Goal: Transaction & Acquisition: Purchase product/service

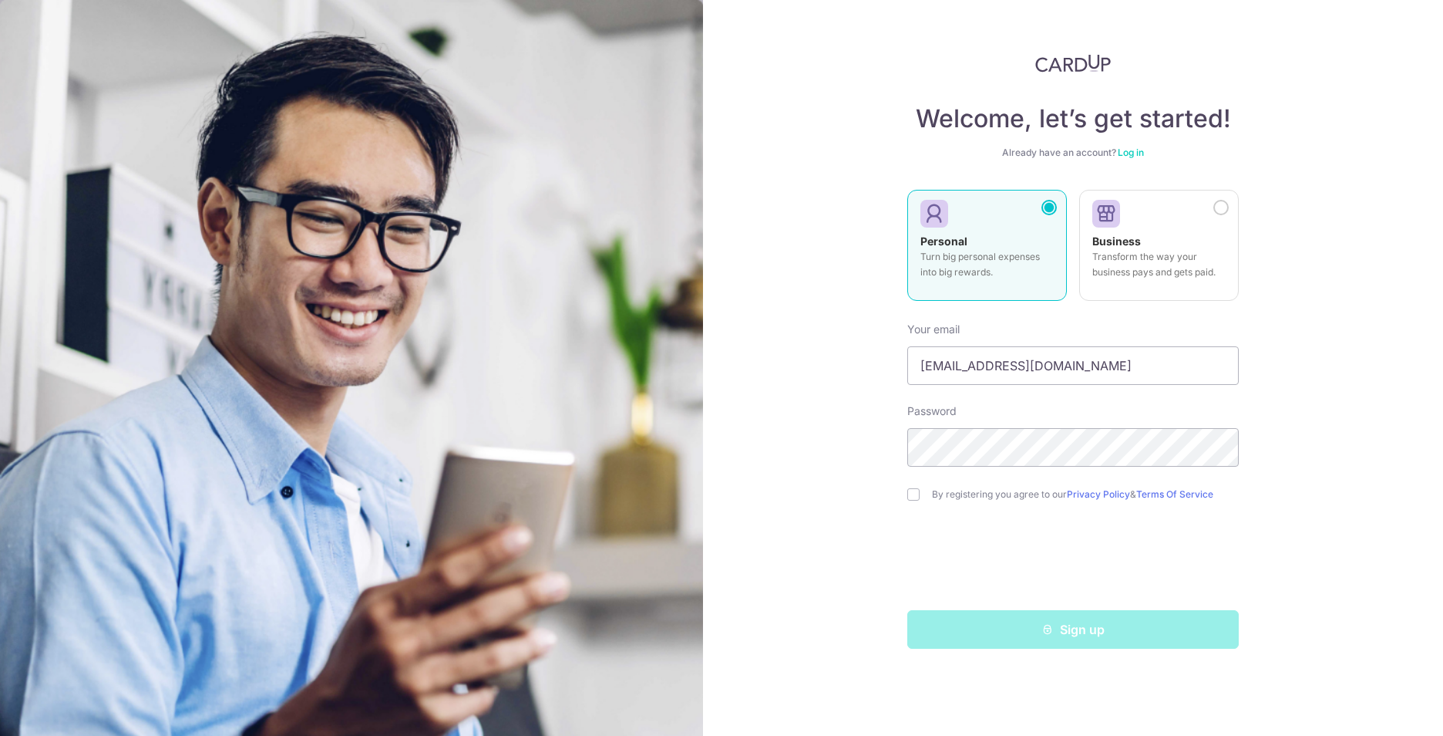
type input "[EMAIL_ADDRESS][DOMAIN_NAME]"
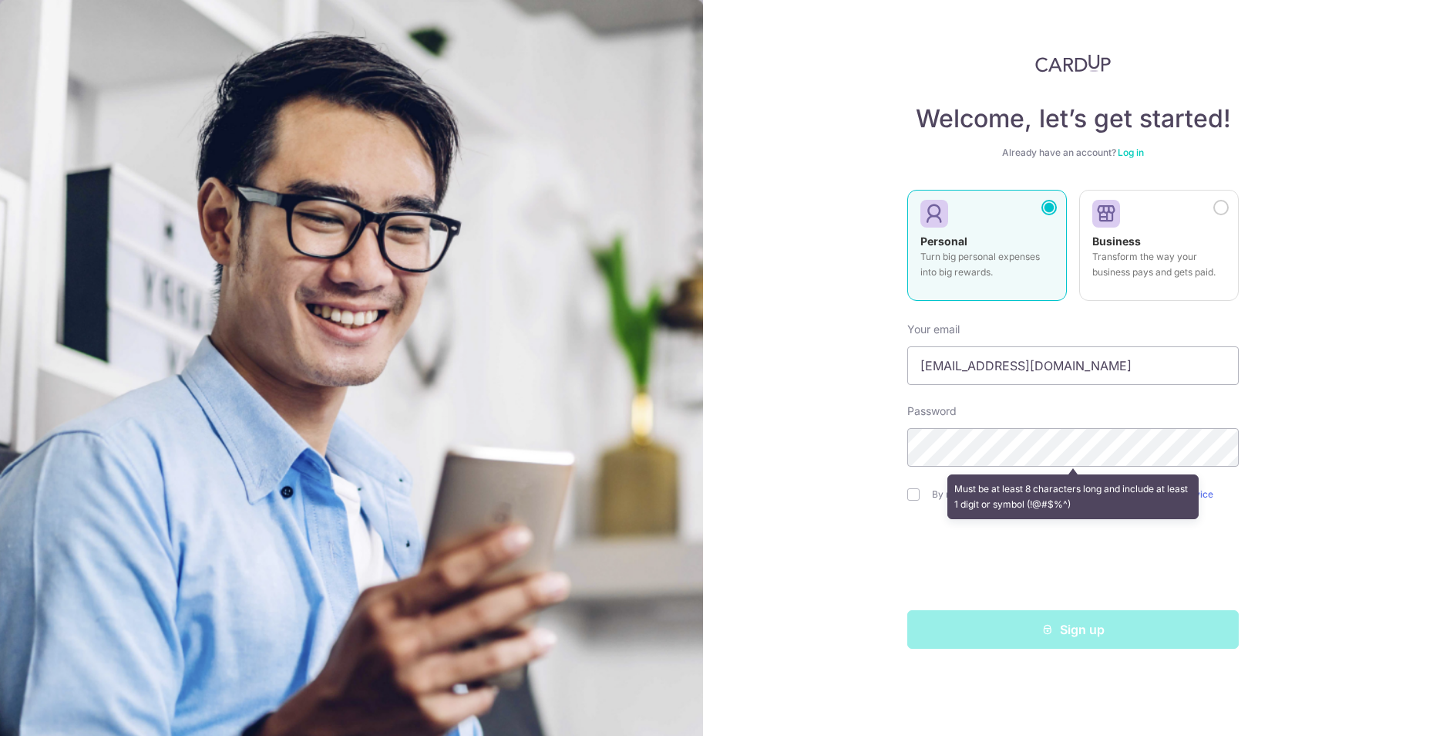
click at [826, 488] on div "Welcome, let’s get started! Already have an account? Log in Personal Turn big p…" at bounding box center [1073, 368] width 740 height 736
click at [913, 496] on div "Must be at least 8 characters long and include at least 1 digit or symbol (!@#$…" at bounding box center [1073, 496] width 332 height 57
click at [911, 497] on div "Must be at least 8 characters long and include at least 1 digit or symbol (!@#$…" at bounding box center [1073, 496] width 332 height 57
click at [918, 492] on div "Must be at least 8 characters long and include at least 1 digit or symbol (!@#$…" at bounding box center [1073, 496] width 332 height 57
click at [1109, 400] on form "Your email pangyeehuat@gmail.com Password Must be at least 8 characters long an…" at bounding box center [1073, 479] width 332 height 338
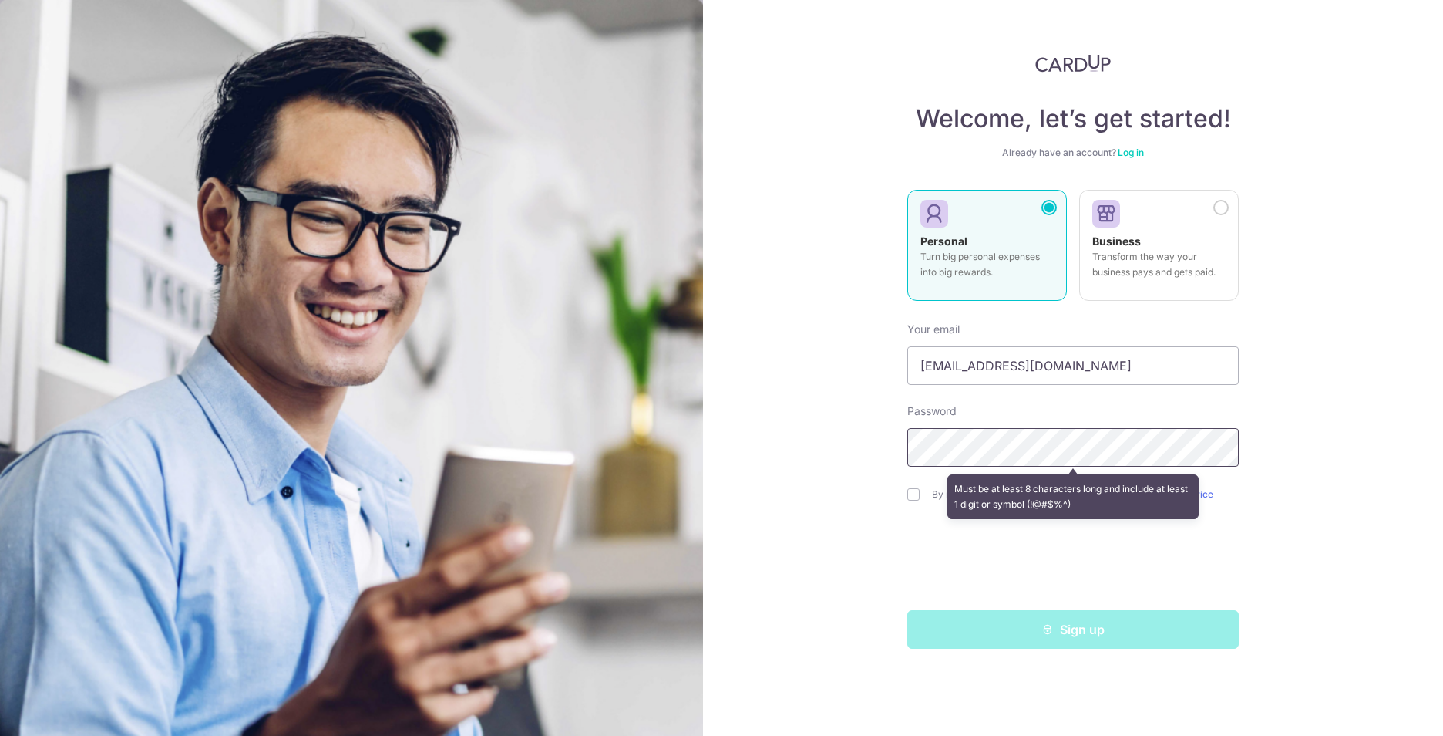
click at [744, 446] on div "Welcome, let’s get started! Already have an account? Log in Personal Turn big p…" at bounding box center [1073, 368] width 740 height 736
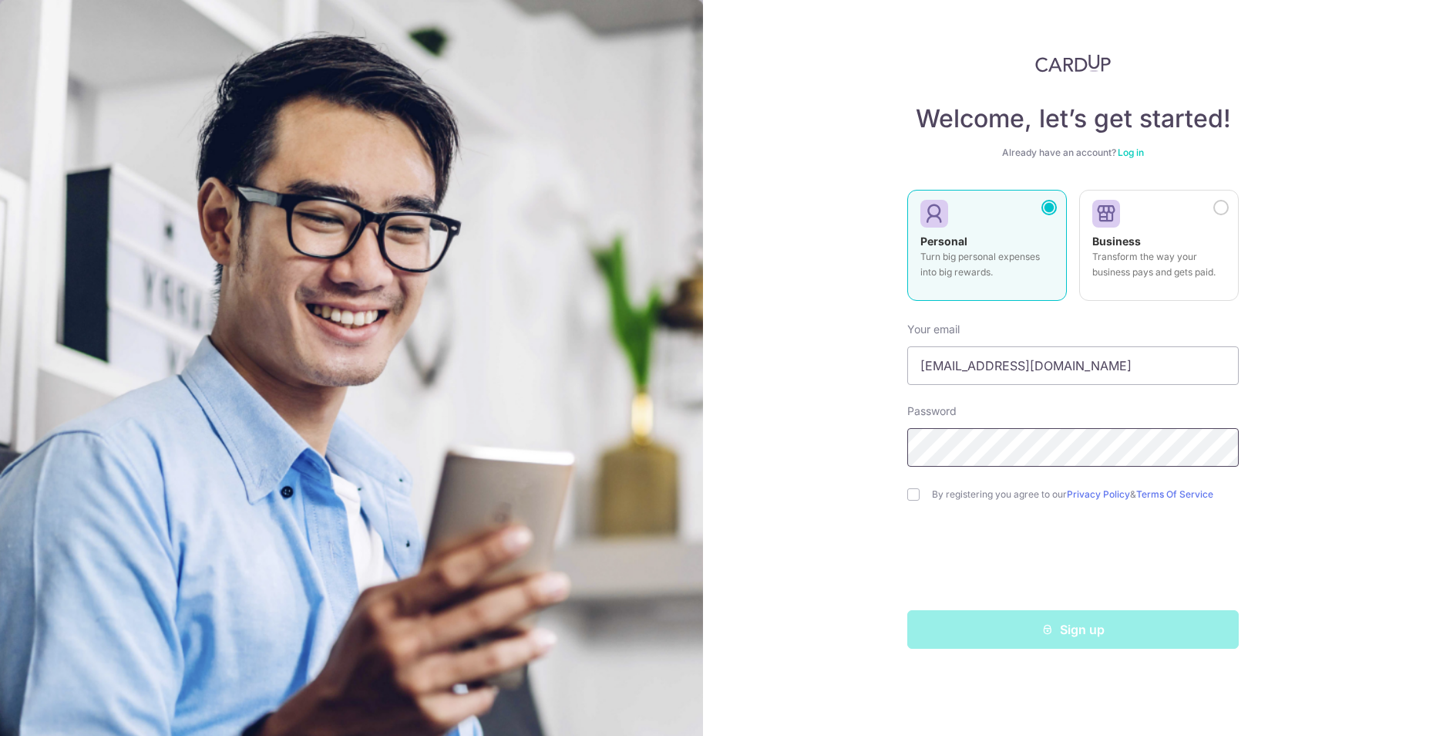
click at [704, 426] on div "Welcome, let’s get started! Already have an account? Log in Personal Turn big p…" at bounding box center [1073, 368] width 740 height 736
click at [915, 494] on input "checkbox" at bounding box center [913, 494] width 12 height 12
checkbox input "true"
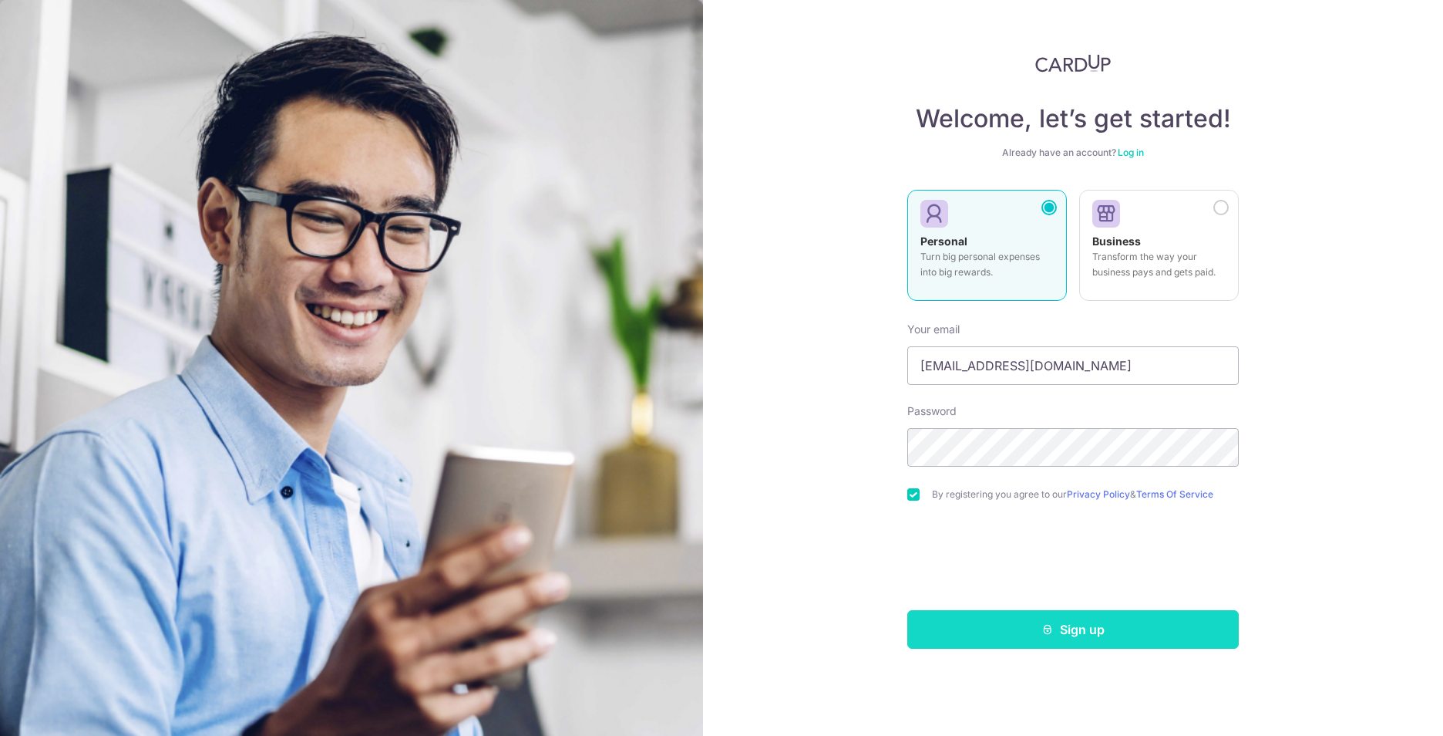
click at [1067, 631] on button "Sign up" at bounding box center [1073, 629] width 332 height 39
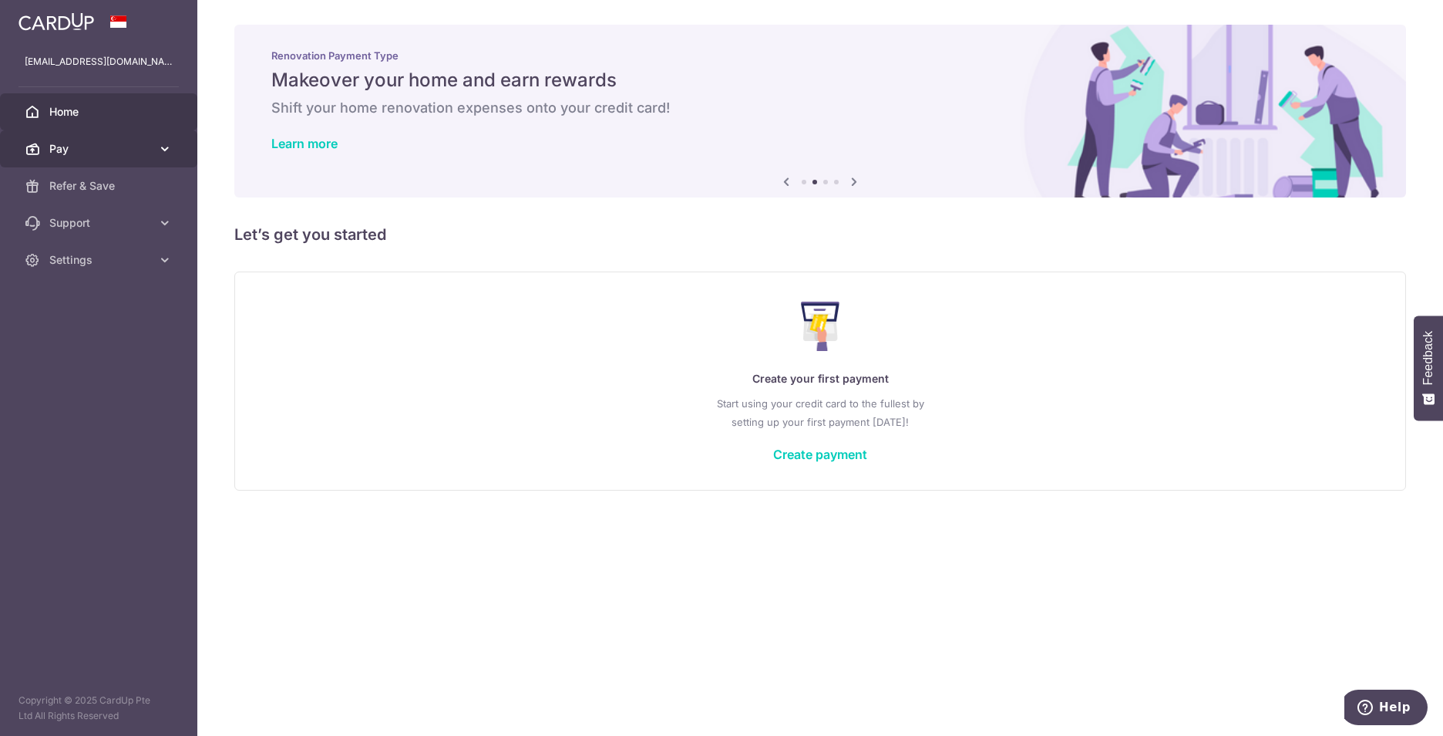
click at [91, 140] on link "Pay" at bounding box center [98, 148] width 197 height 37
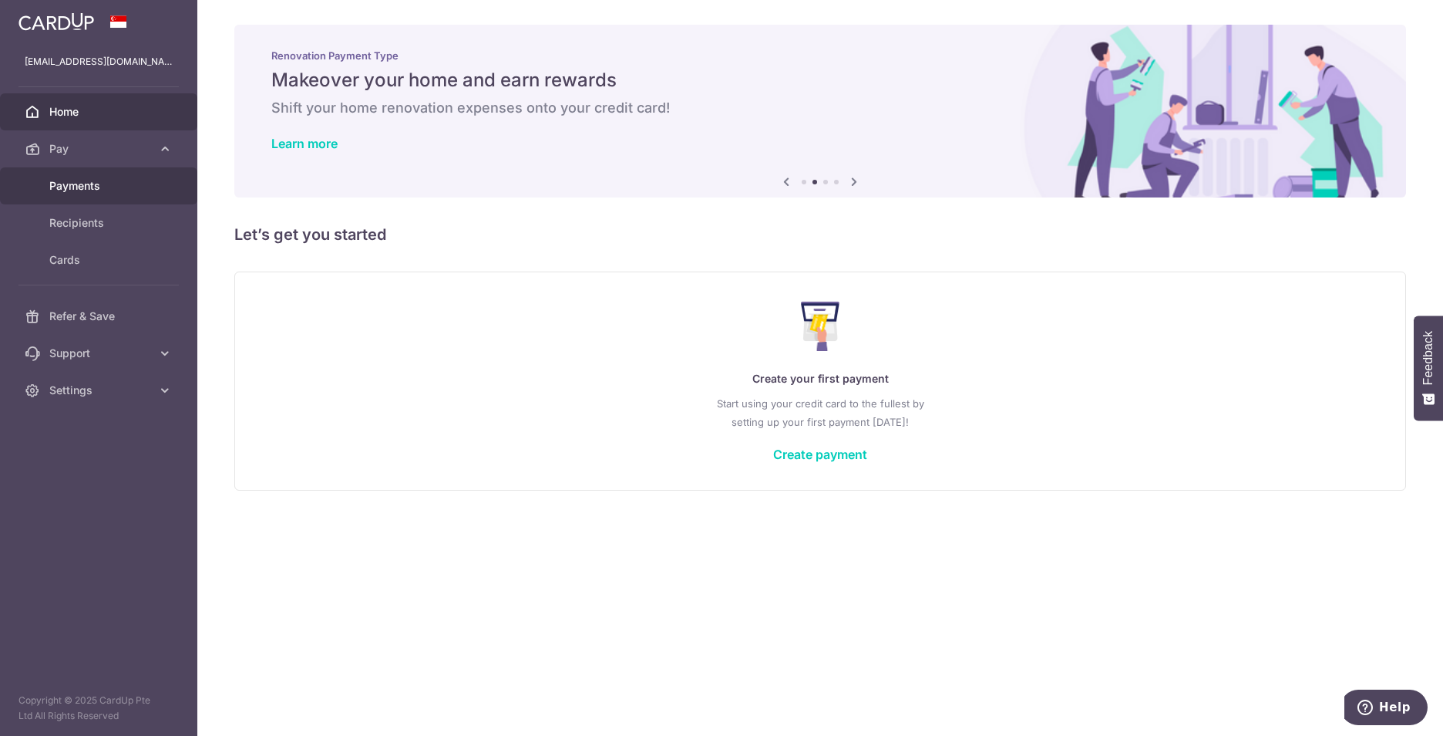
click at [101, 188] on span "Payments" at bounding box center [100, 185] width 102 height 15
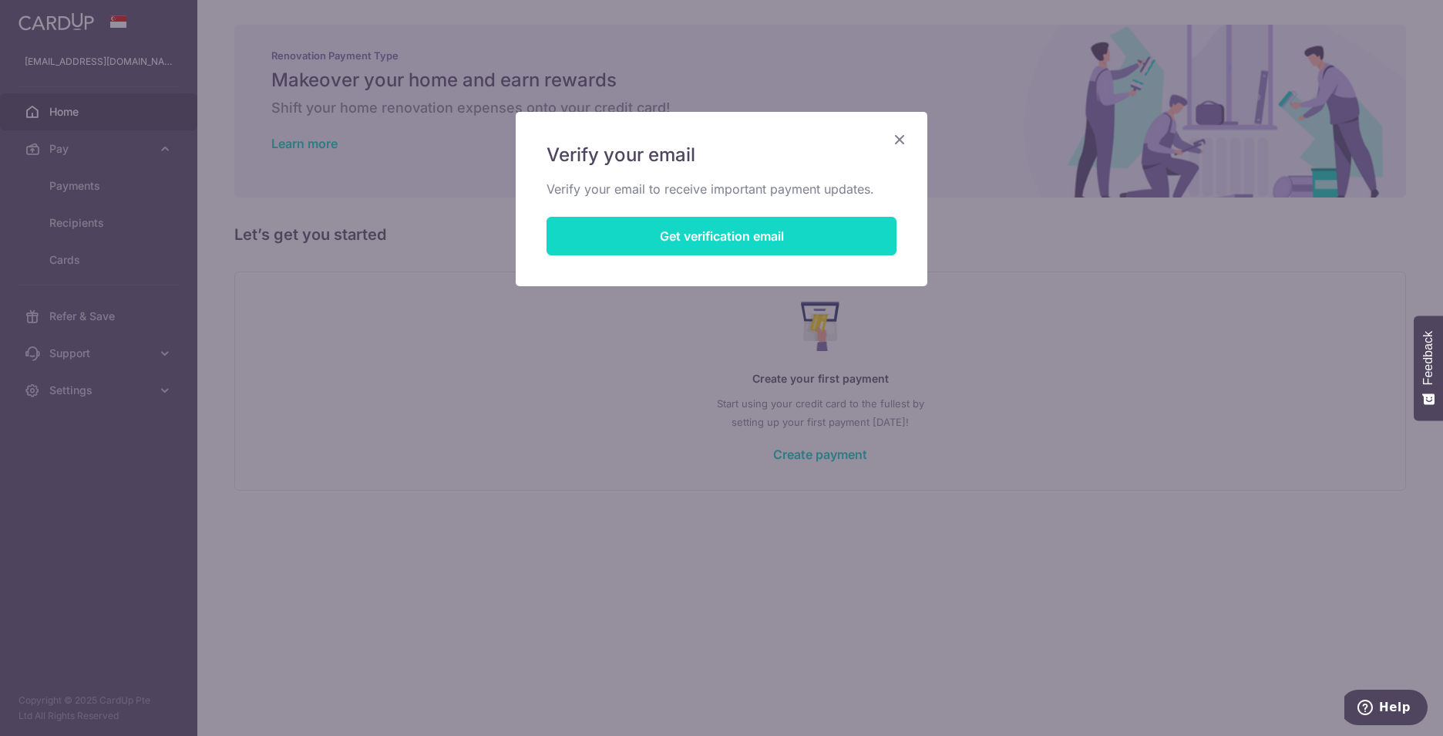
click at [765, 244] on button "Get verification email" at bounding box center [722, 236] width 350 height 39
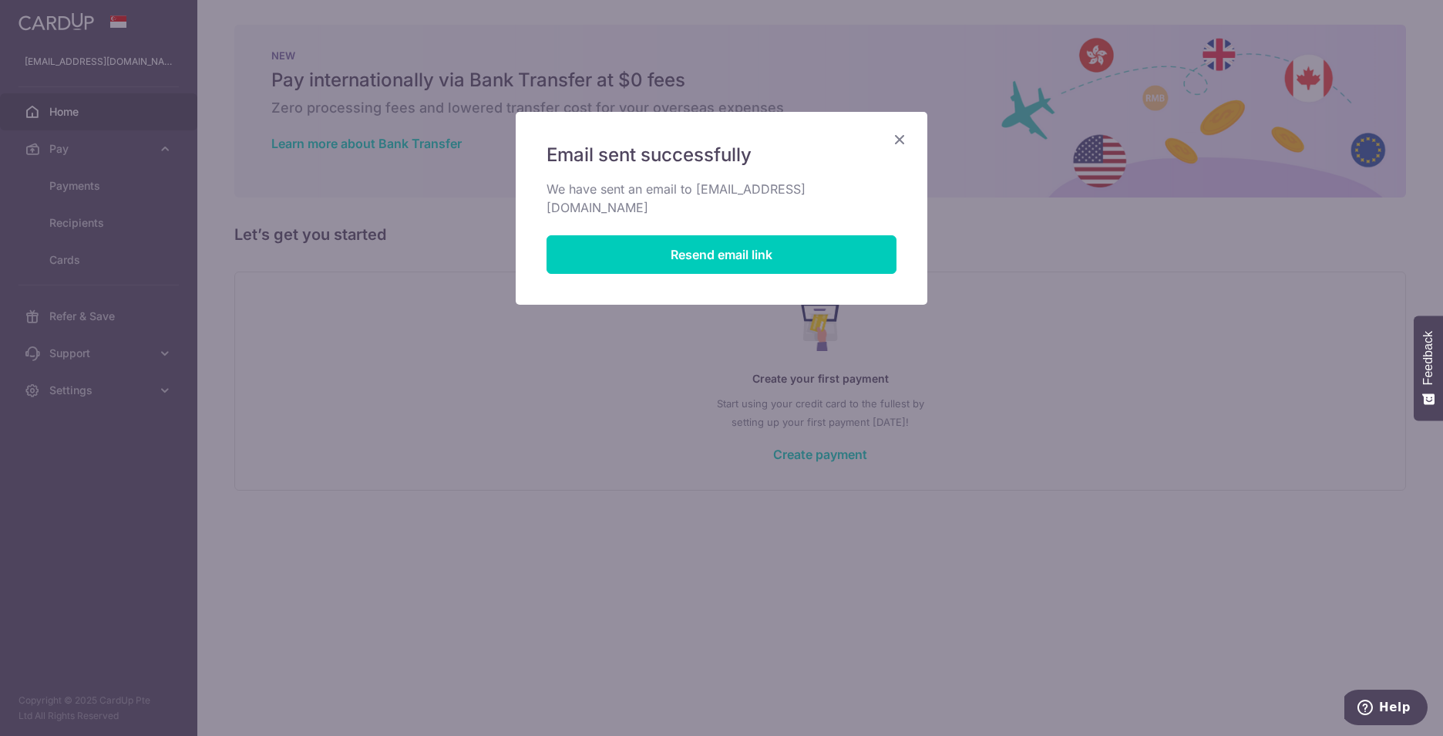
click at [903, 144] on icon "Close" at bounding box center [900, 139] width 19 height 19
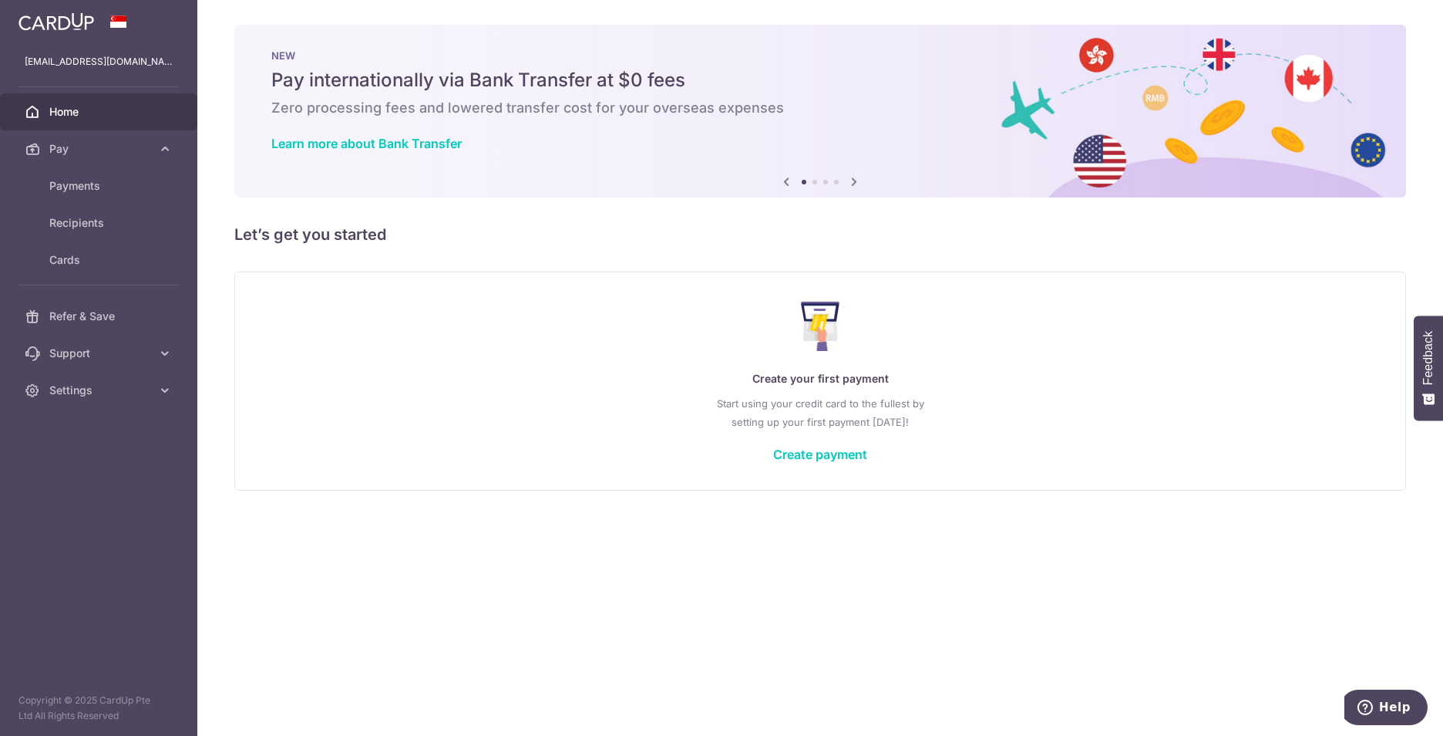
click at [75, 113] on span "Home" at bounding box center [100, 111] width 102 height 15
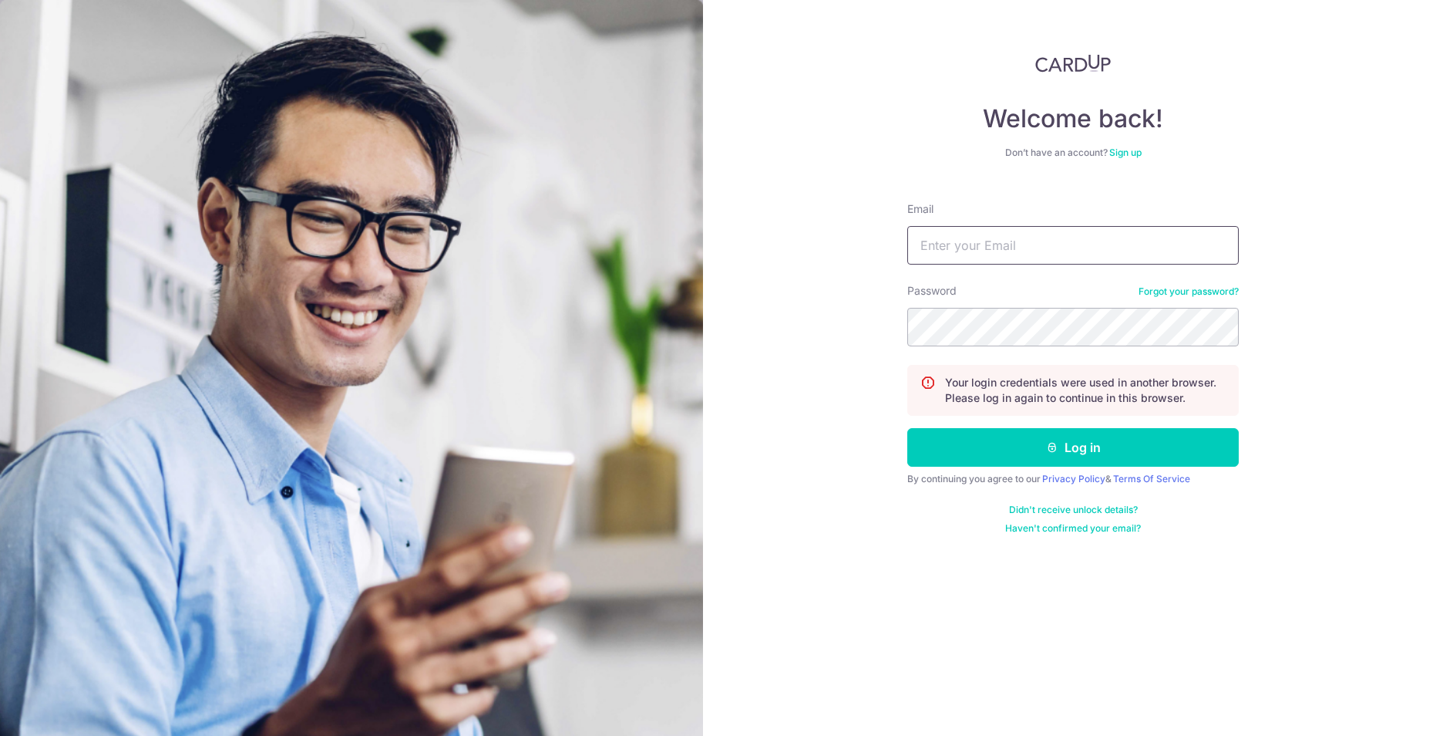
click at [1022, 238] on input "Email" at bounding box center [1073, 245] width 332 height 39
type input "[EMAIL_ADDRESS][DOMAIN_NAME]"
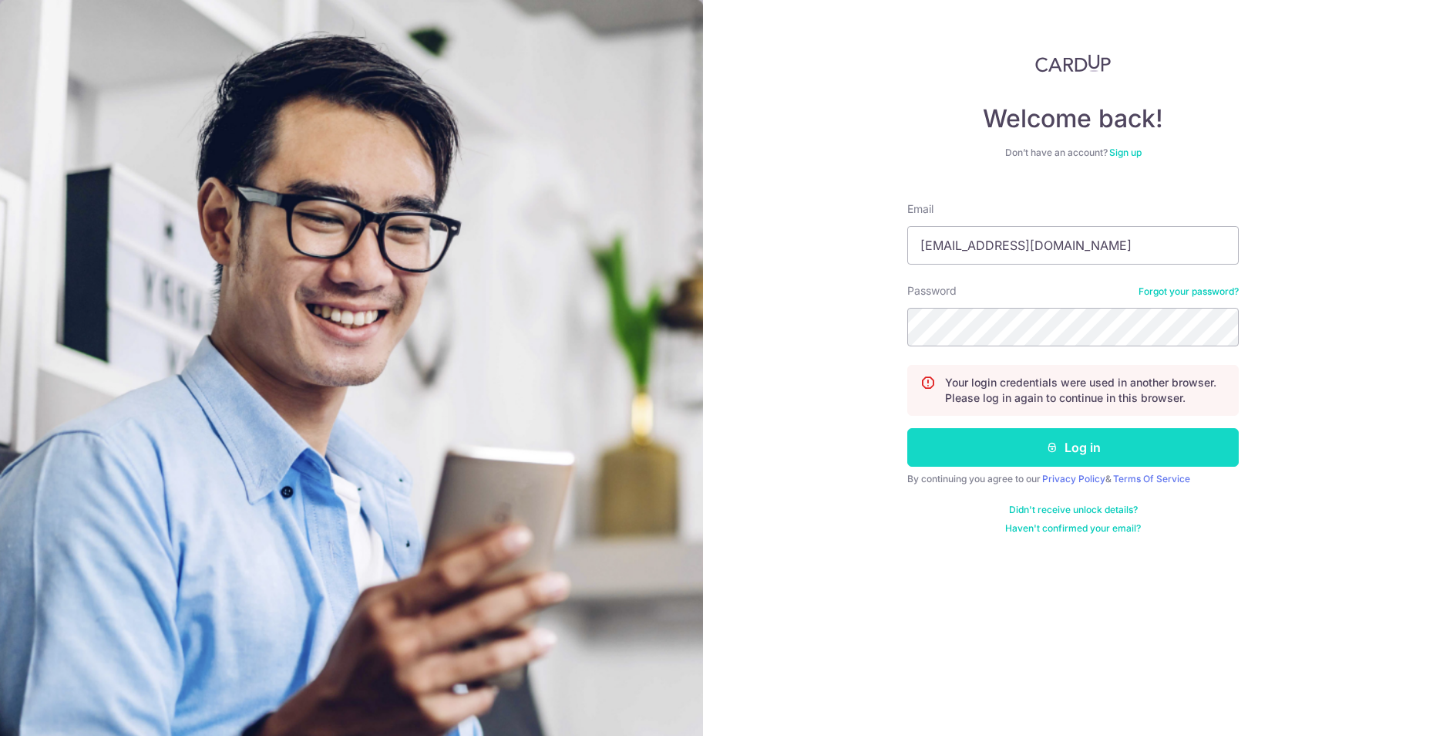
click at [1136, 442] on button "Log in" at bounding box center [1073, 447] width 332 height 39
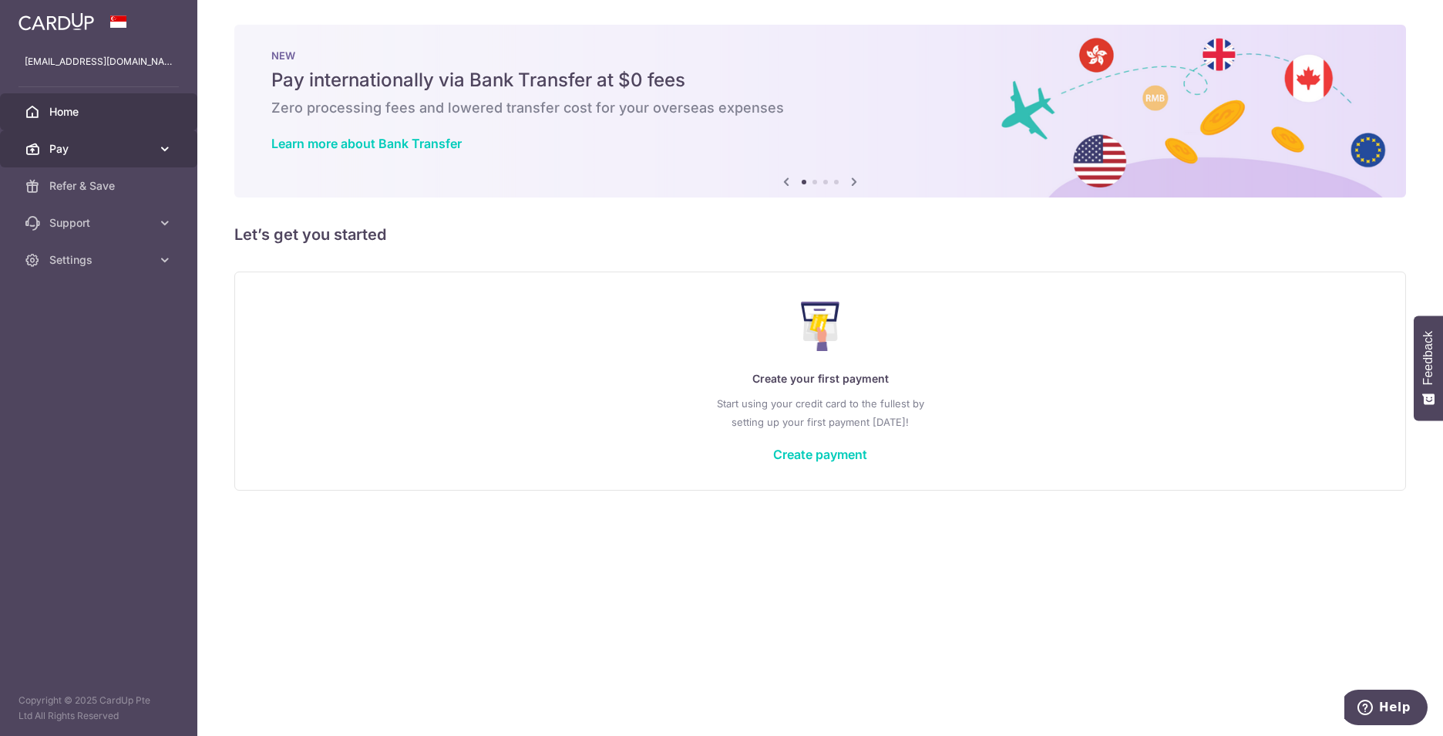
click at [89, 139] on link "Pay" at bounding box center [98, 148] width 197 height 37
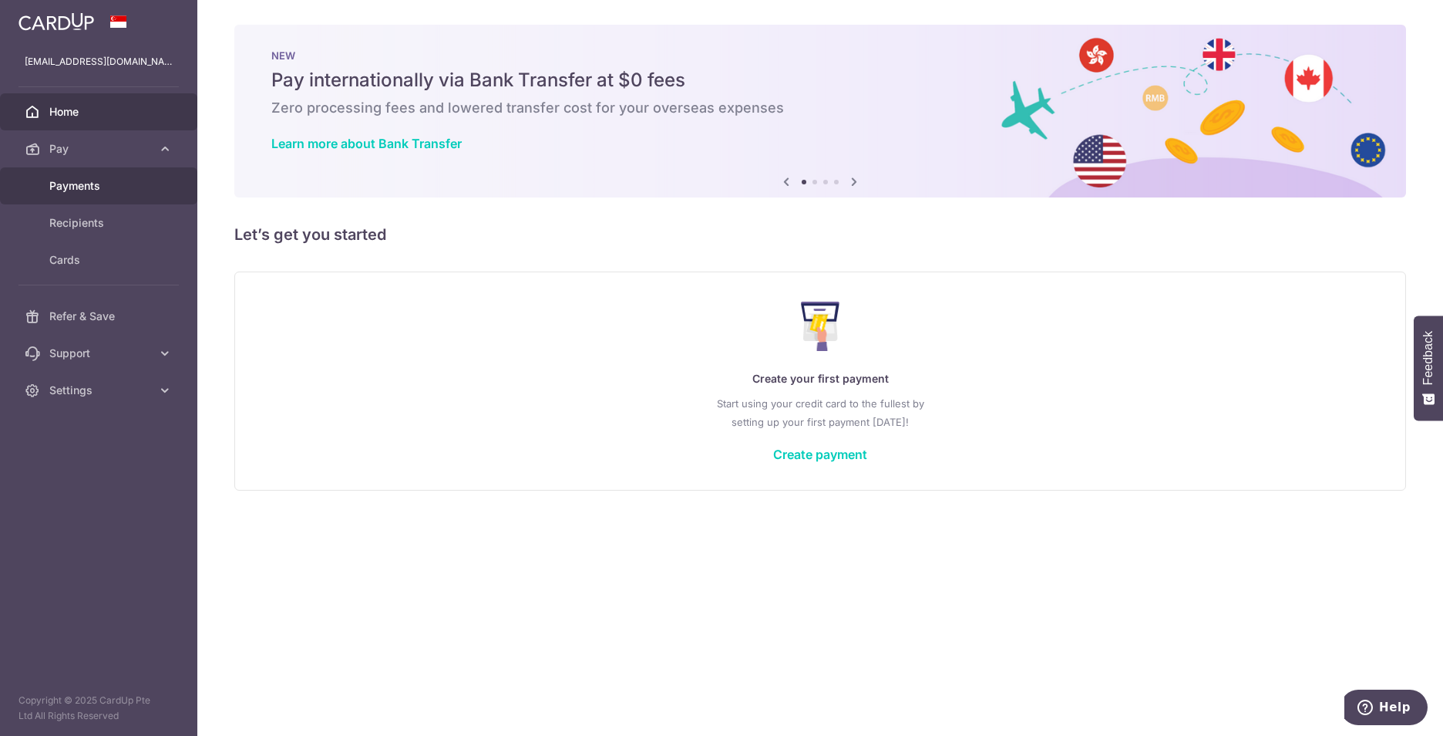
click at [95, 181] on span "Payments" at bounding box center [100, 185] width 102 height 15
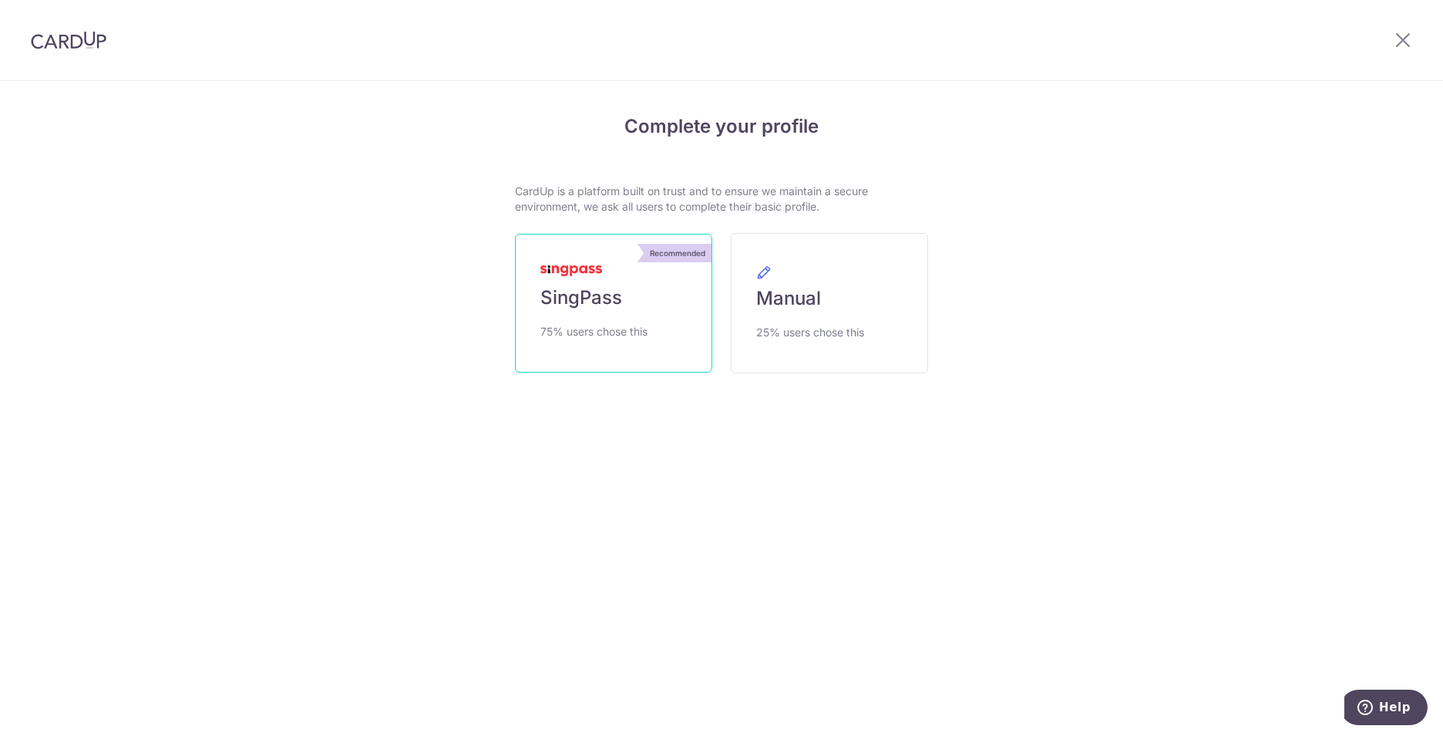
click at [584, 305] on span "SingPass" at bounding box center [581, 297] width 82 height 25
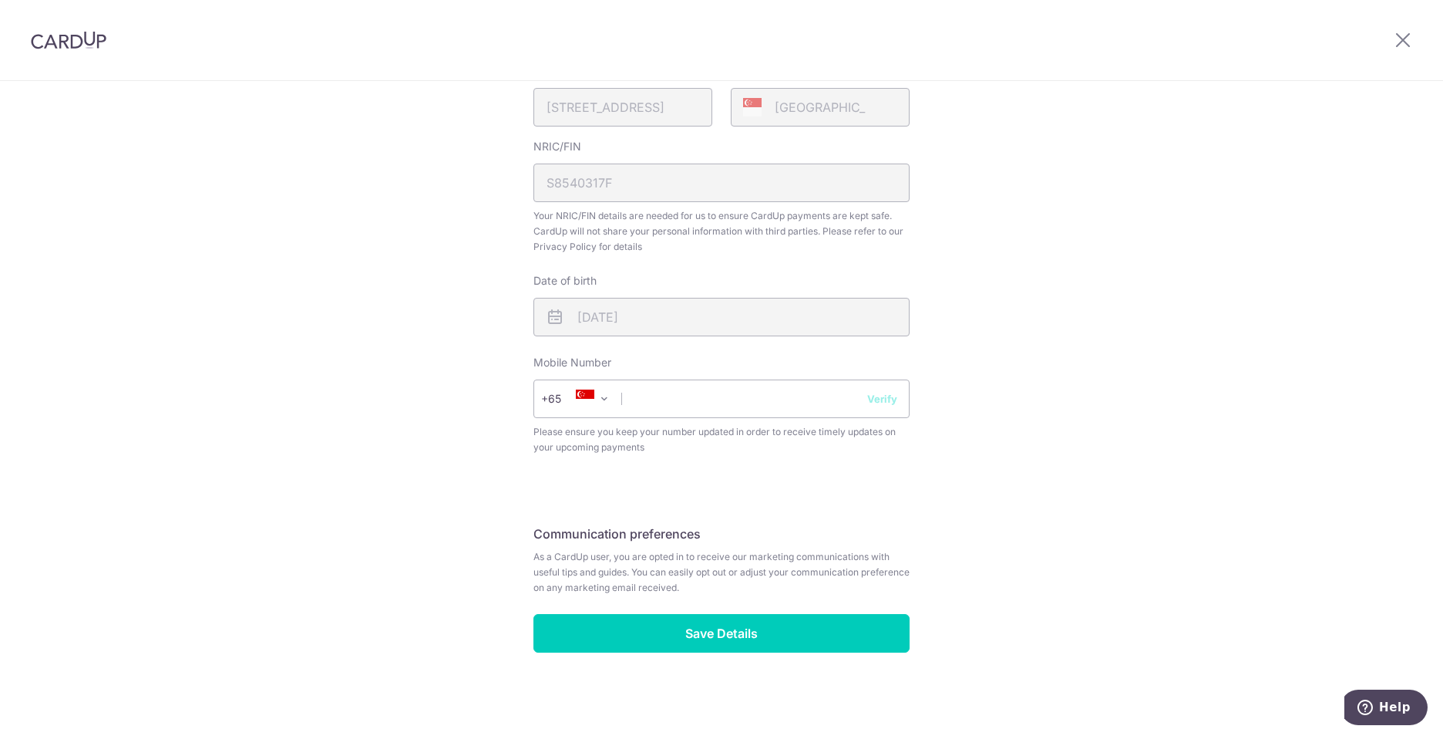
scroll to position [470, 0]
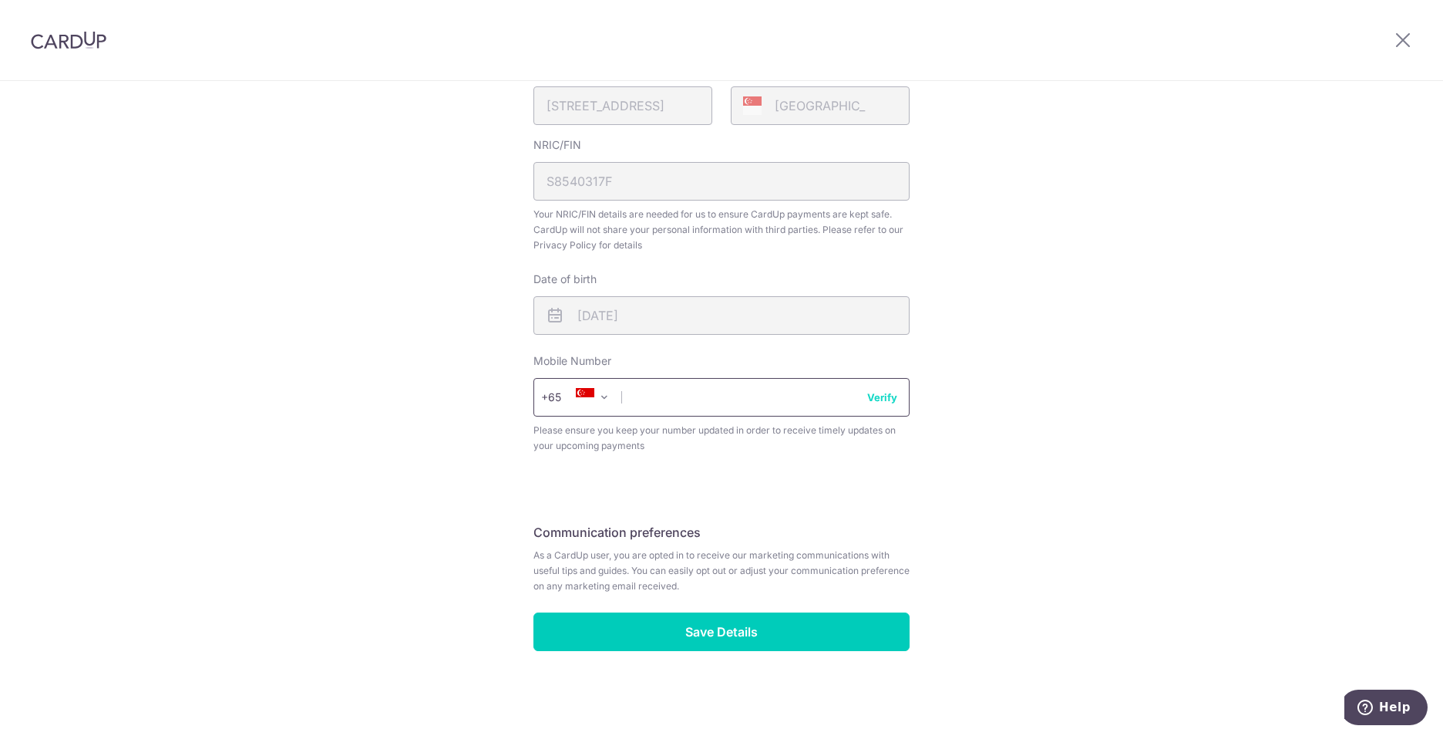
click at [715, 396] on input "text" at bounding box center [722, 397] width 376 height 39
type input "96249404"
click at [874, 398] on button "Verify" at bounding box center [882, 396] width 30 height 15
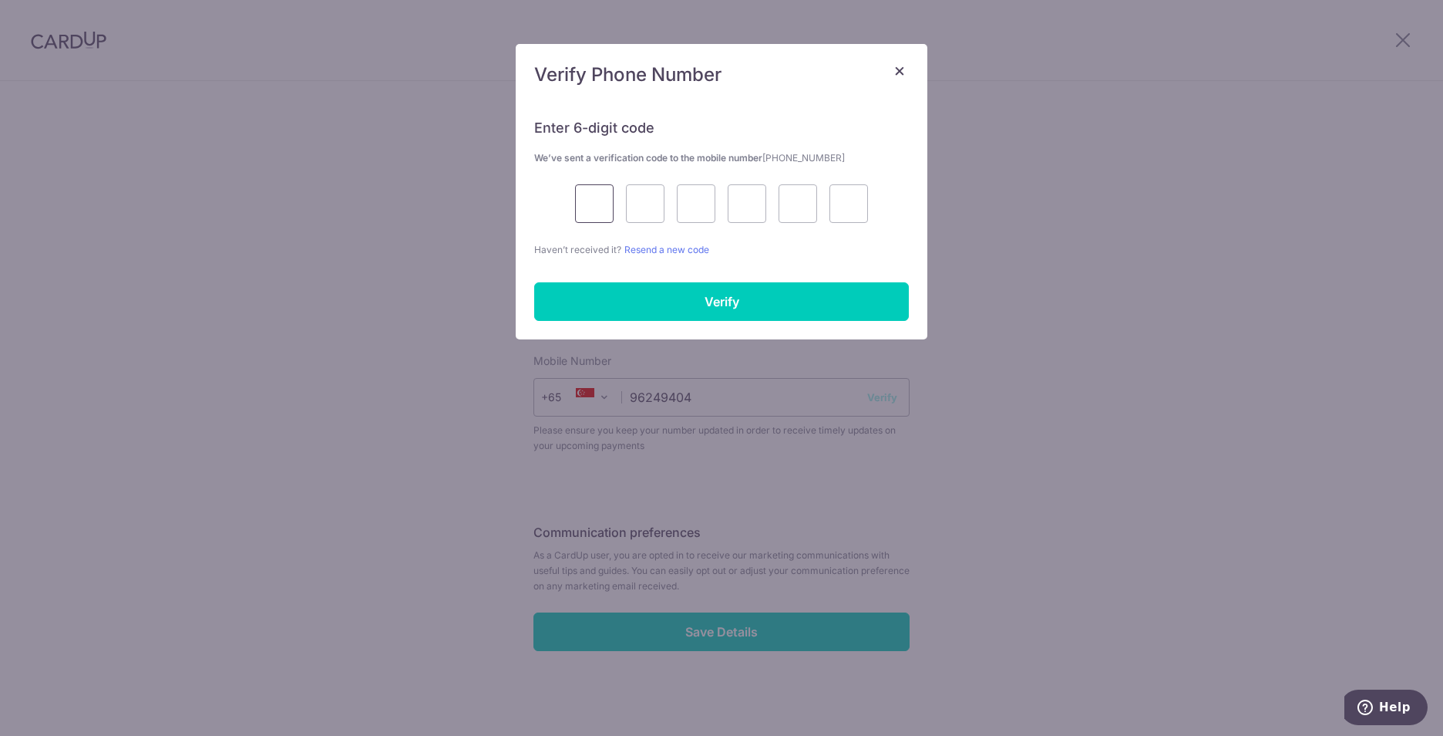
click at [595, 200] on input "text" at bounding box center [594, 203] width 39 height 39
type input "5"
type input "8"
type input "2"
type input "0"
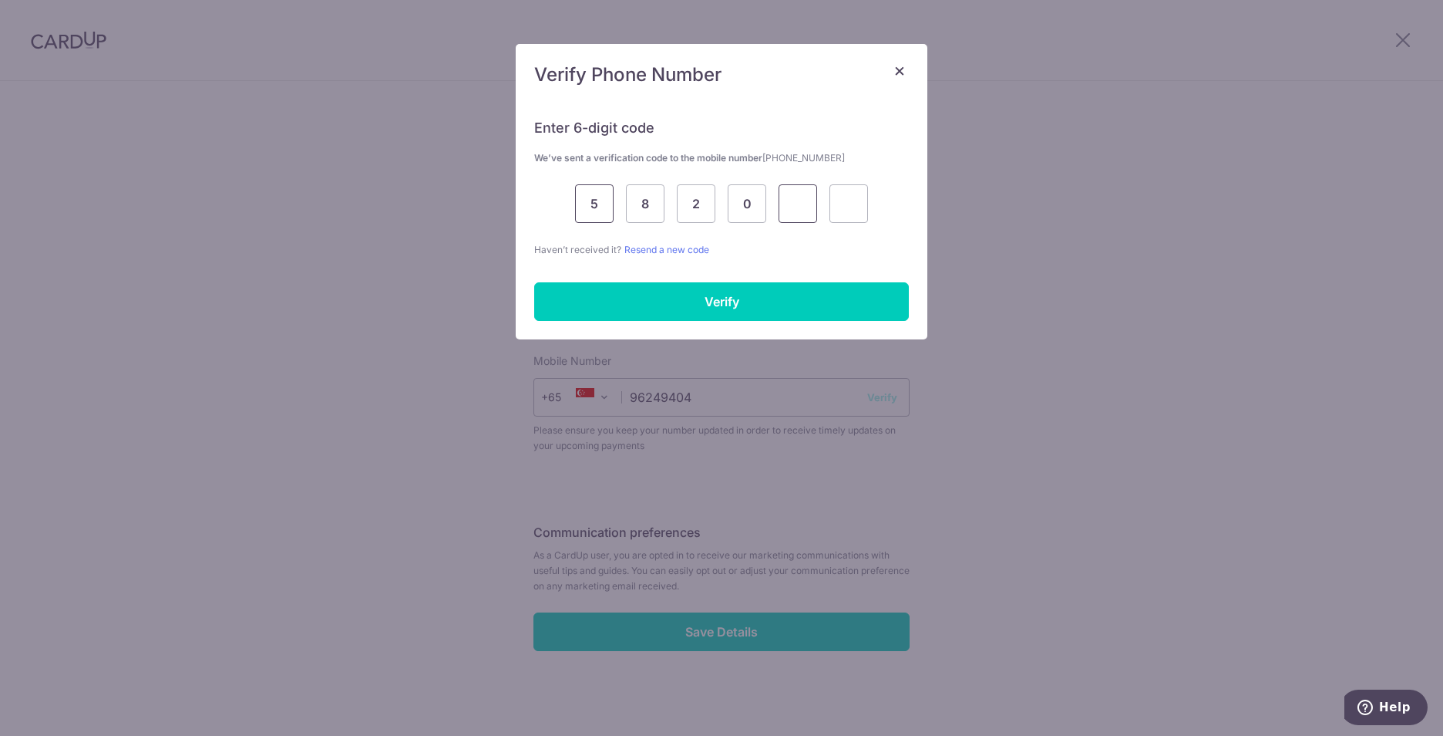
type input "9"
type input "3"
click at [664, 312] on input "Verify" at bounding box center [721, 301] width 375 height 39
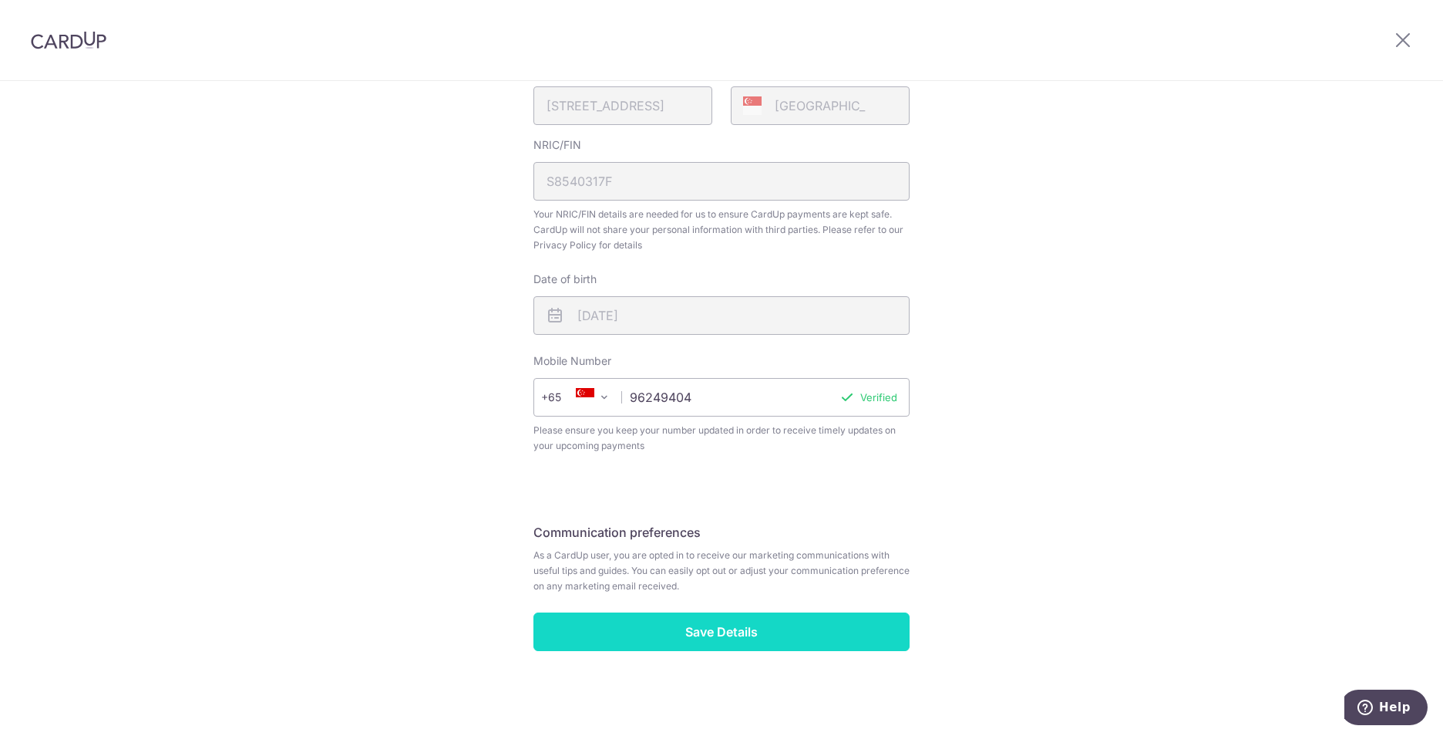
click at [804, 625] on input "Save Details" at bounding box center [722, 631] width 376 height 39
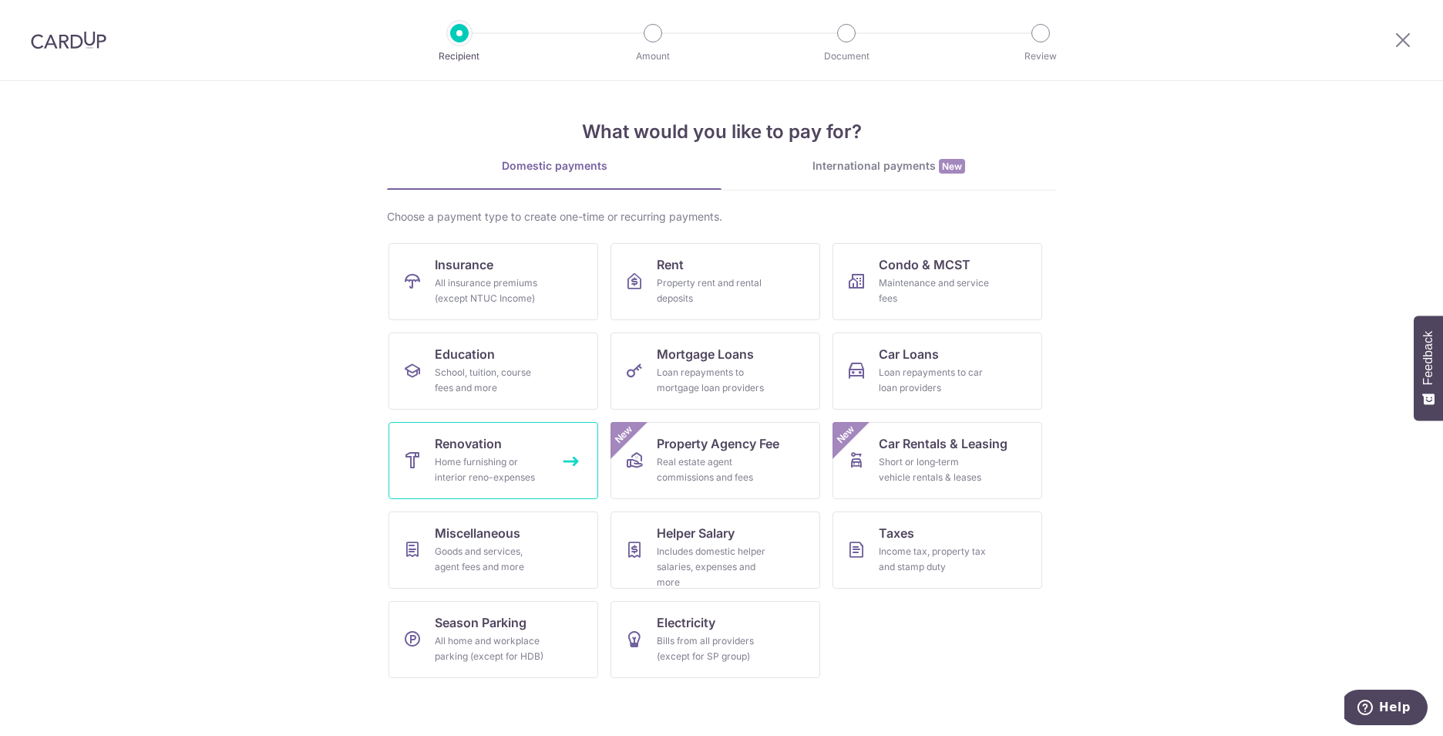
click at [520, 462] on div "Home furnishing or interior reno-expenses" at bounding box center [490, 469] width 111 height 31
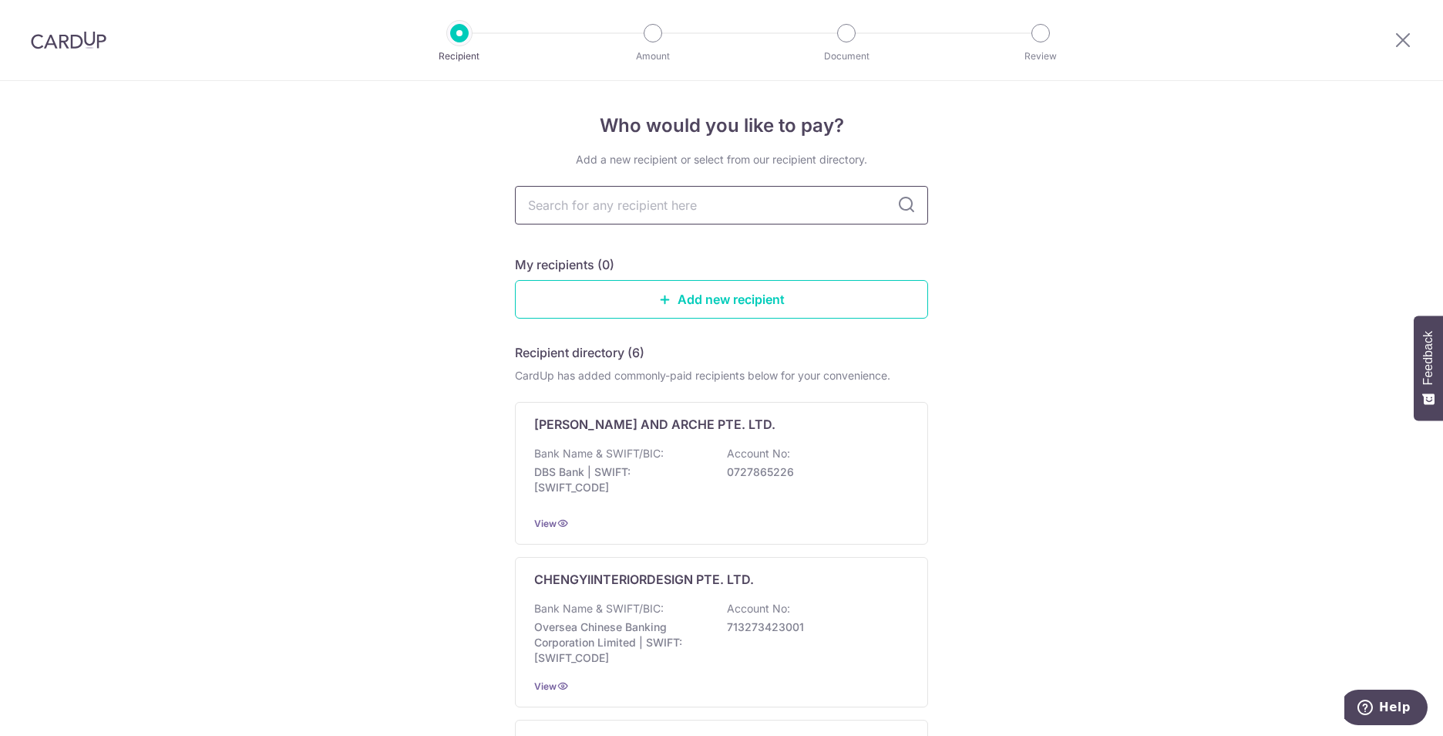
click at [709, 212] on input "text" at bounding box center [721, 205] width 413 height 39
type input "AP"
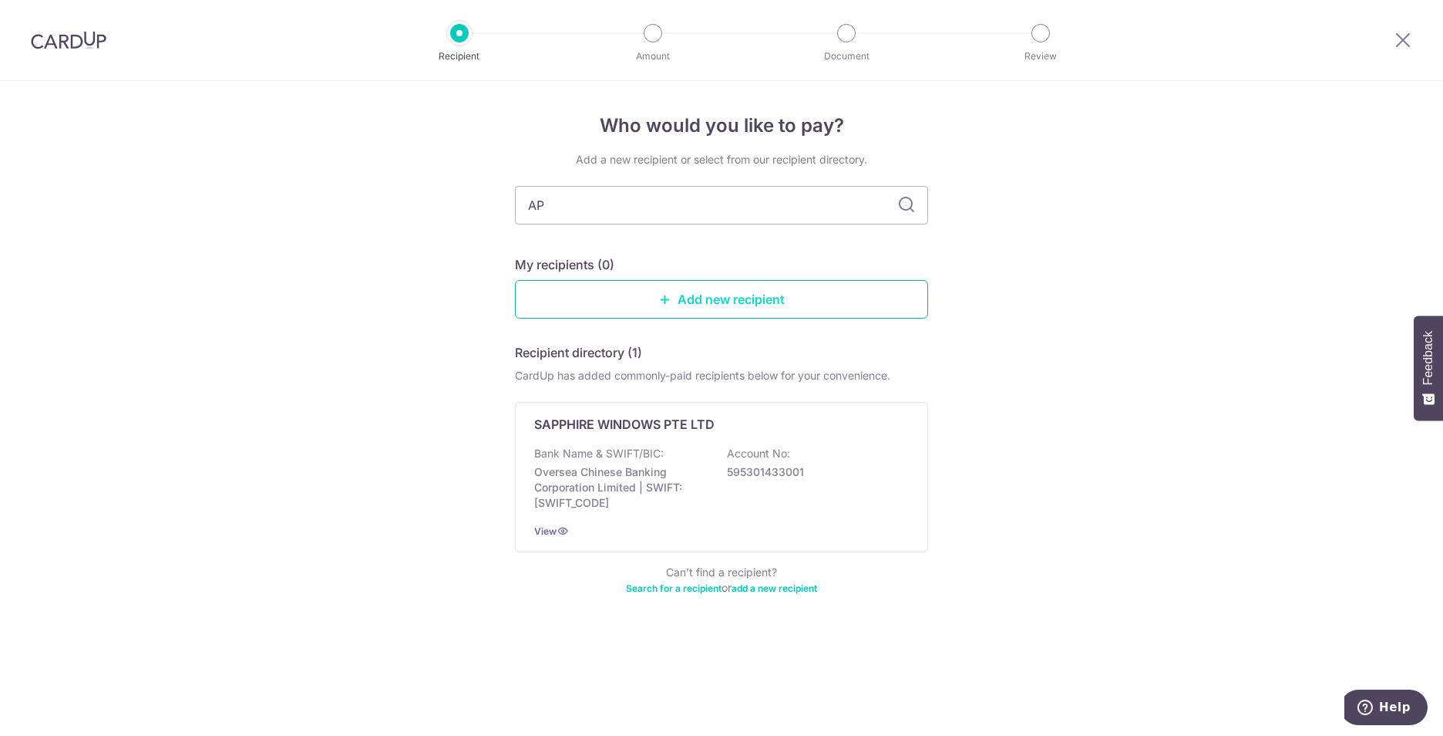
click at [803, 288] on link "Add new recipient" at bounding box center [721, 299] width 413 height 39
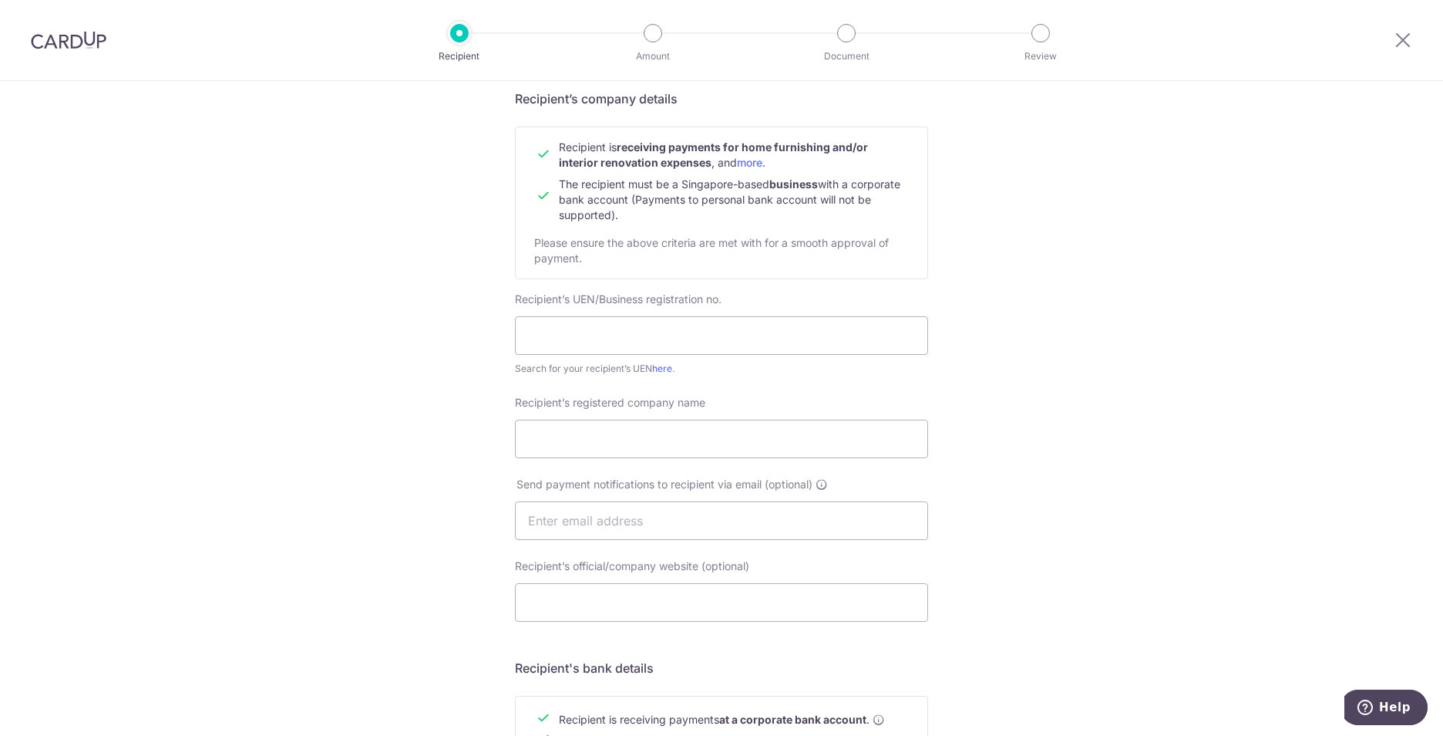
scroll to position [154, 0]
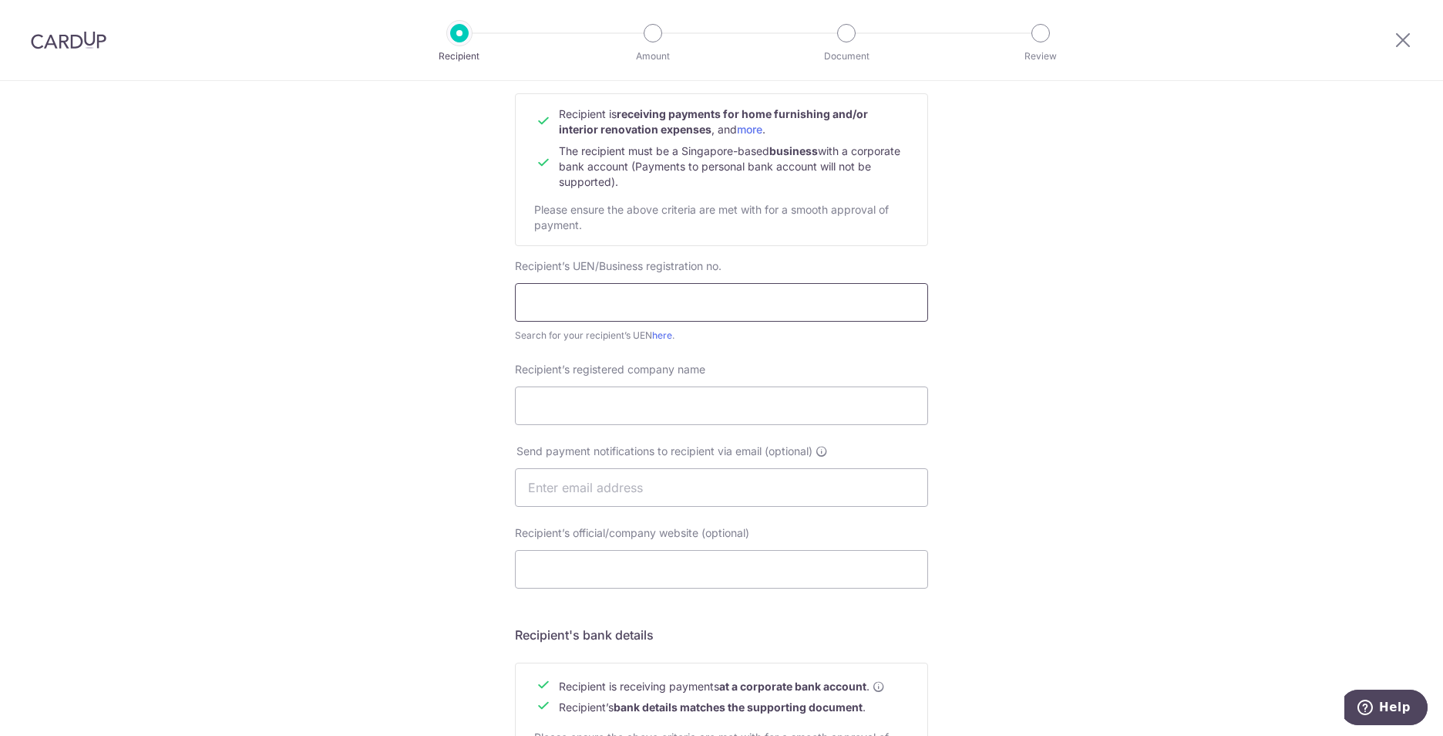
click at [606, 301] on input "text" at bounding box center [721, 302] width 413 height 39
click at [665, 335] on link "here" at bounding box center [662, 335] width 20 height 12
click at [628, 303] on input "text" at bounding box center [721, 302] width 413 height 39
paste input "202511563D"
type input "202511563D"
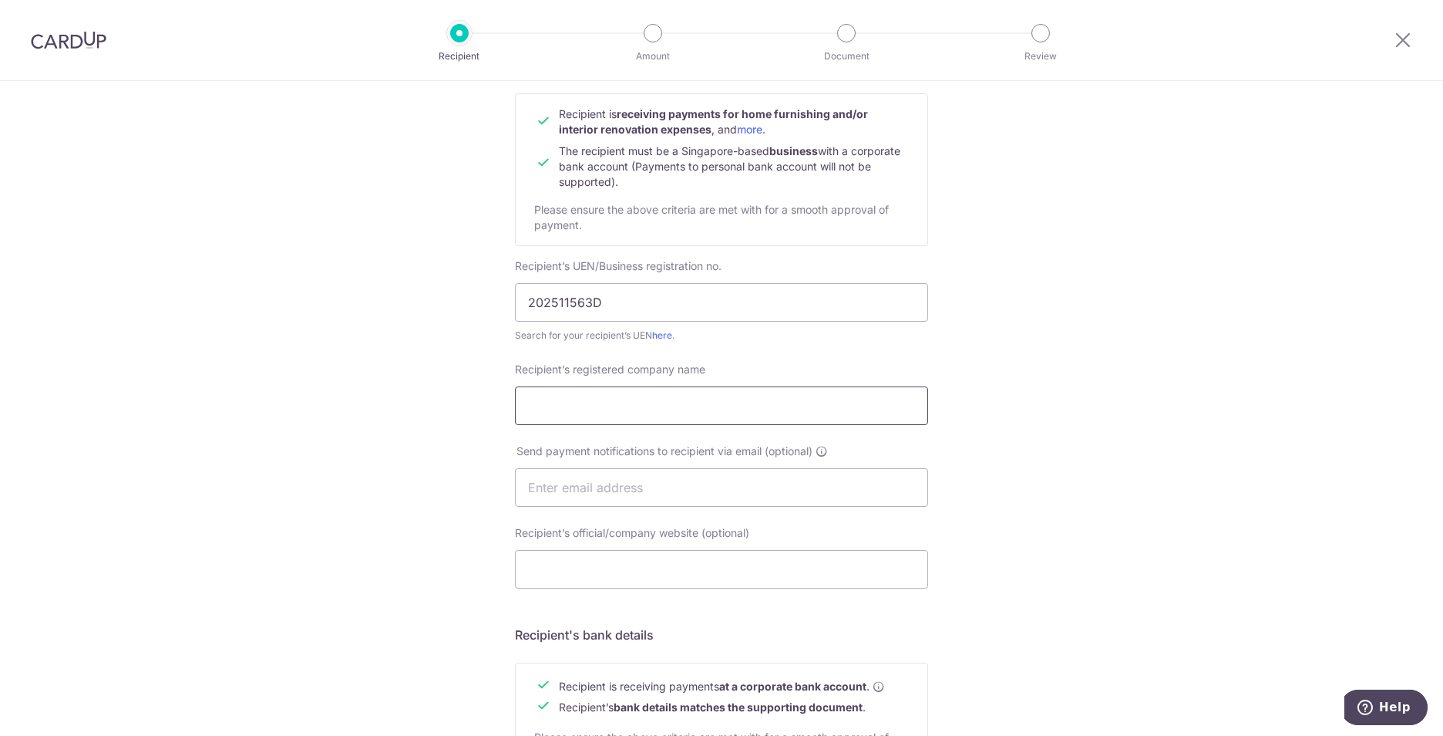
click at [625, 410] on input "Recipient’s registered company name" at bounding box center [721, 405] width 413 height 39
click at [626, 401] on input "Recipient’s registered company name" at bounding box center [721, 405] width 413 height 39
paste input "AP PROJECTS STUDIO PTE. LTD."
click at [524, 404] on input "AP PROJECTS STUDIO PTE. LTD." at bounding box center [721, 405] width 413 height 39
click at [992, 338] on div "Who would you like to pay? Your recipient does not need a CardUp account to rec…" at bounding box center [721, 507] width 1443 height 1160
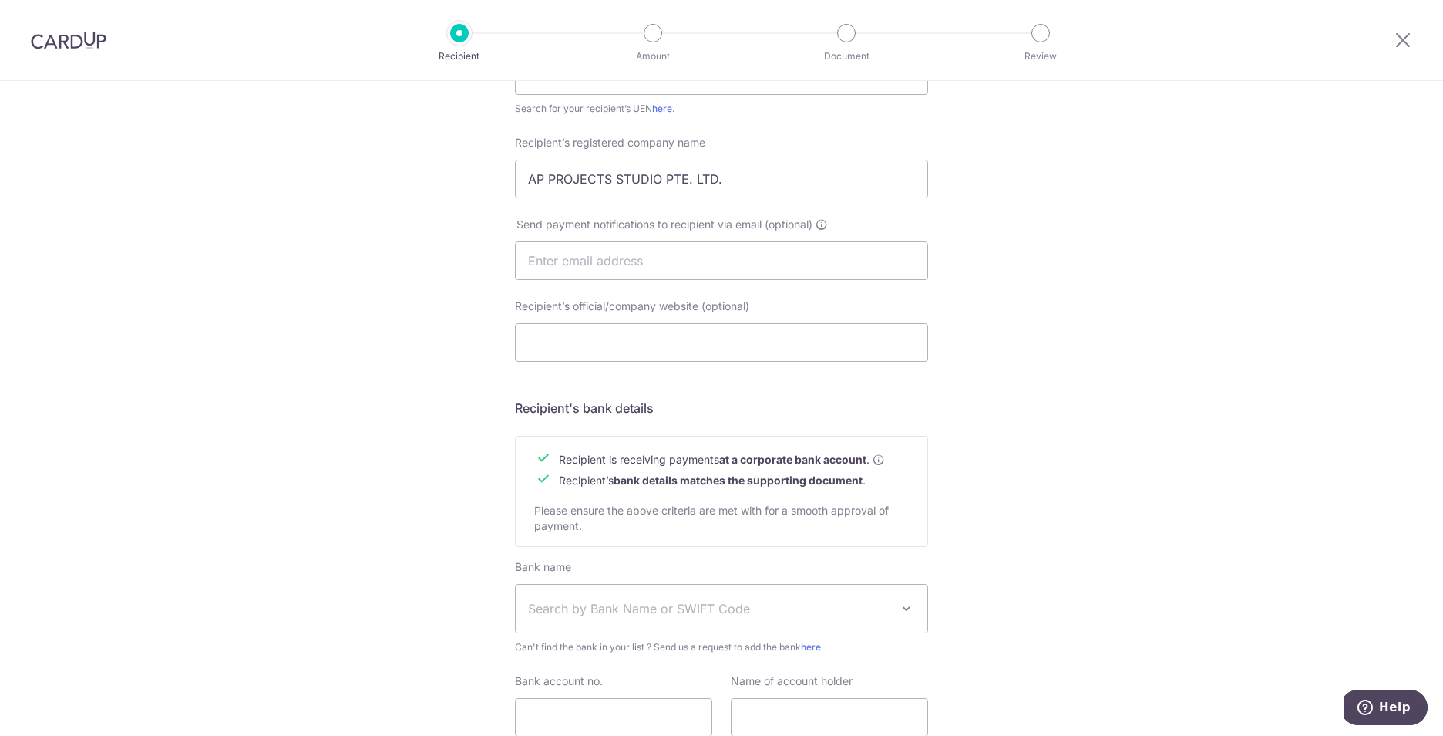
scroll to position [386, 0]
click at [585, 347] on input "Recipient’s official/company website (optional)" at bounding box center [721, 337] width 413 height 39
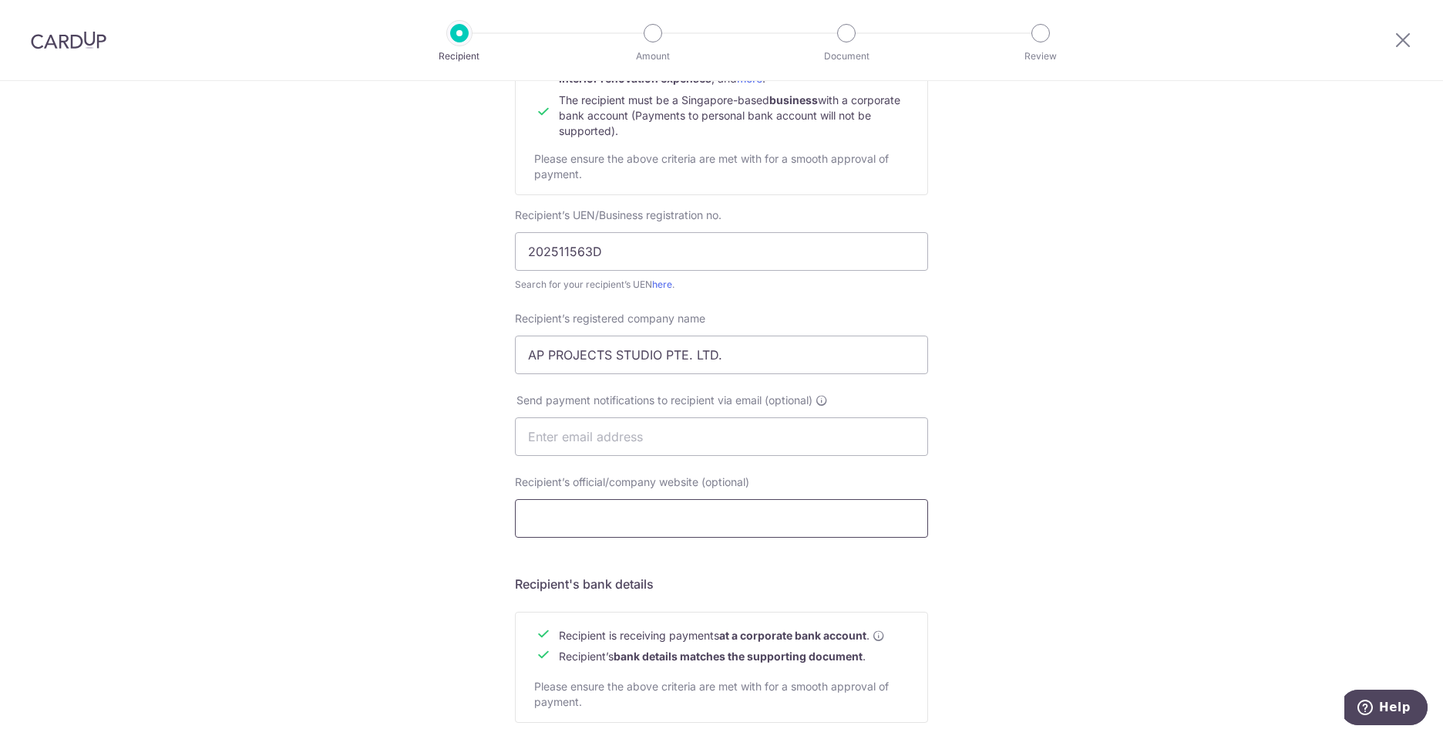
scroll to position [197, 0]
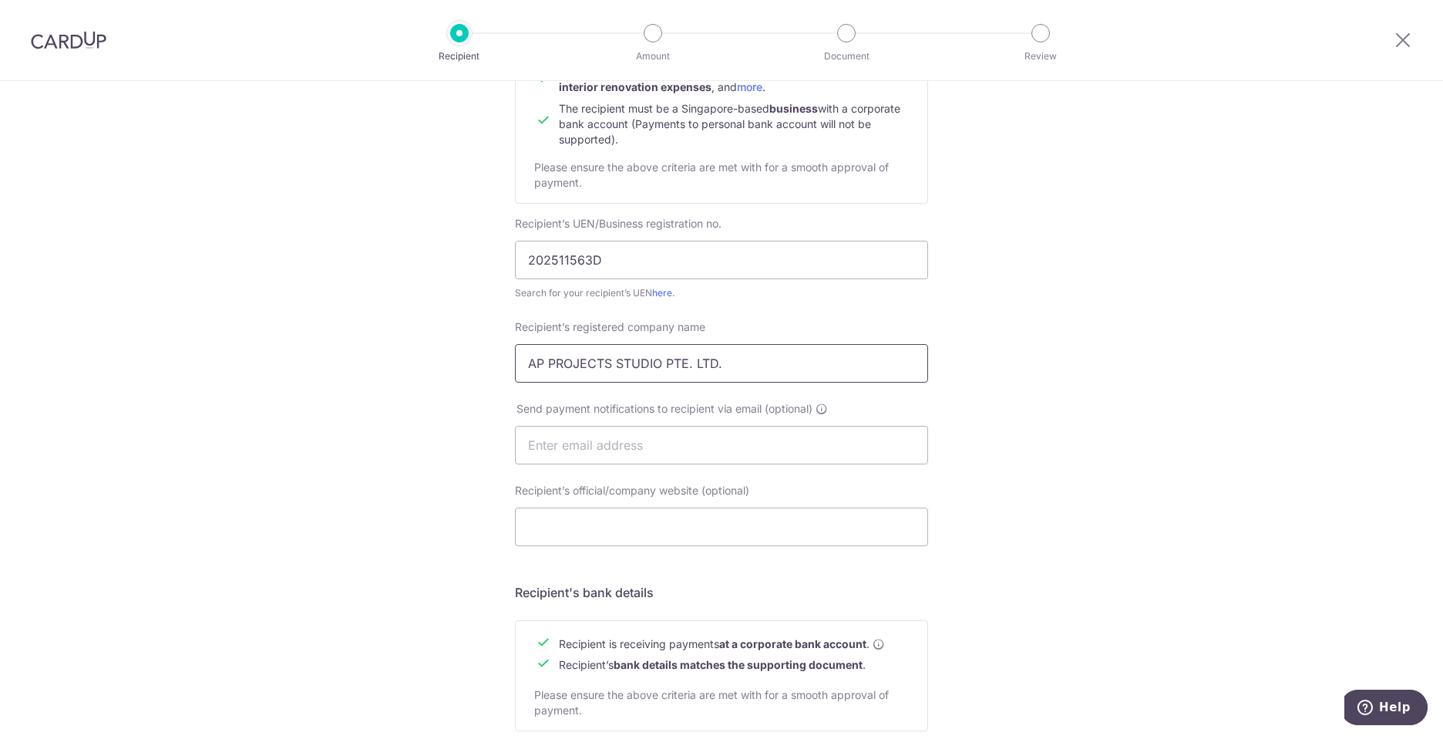
click at [733, 365] on input "AP PROJECTS STUDIO PTE. LTD." at bounding box center [721, 363] width 413 height 39
click at [689, 362] on input "AP PROJECTS STUDIO PTE. LTD" at bounding box center [721, 363] width 413 height 39
type input "AP PROJECTS STUDIO PTE LTD"
click at [1081, 311] on div "Who would you like to pay? Your recipient does not need a CardUp account to rec…" at bounding box center [721, 464] width 1443 height 1160
click at [1080, 355] on div "Who would you like to pay? Your recipient does not need a CardUp account to rec…" at bounding box center [721, 464] width 1443 height 1160
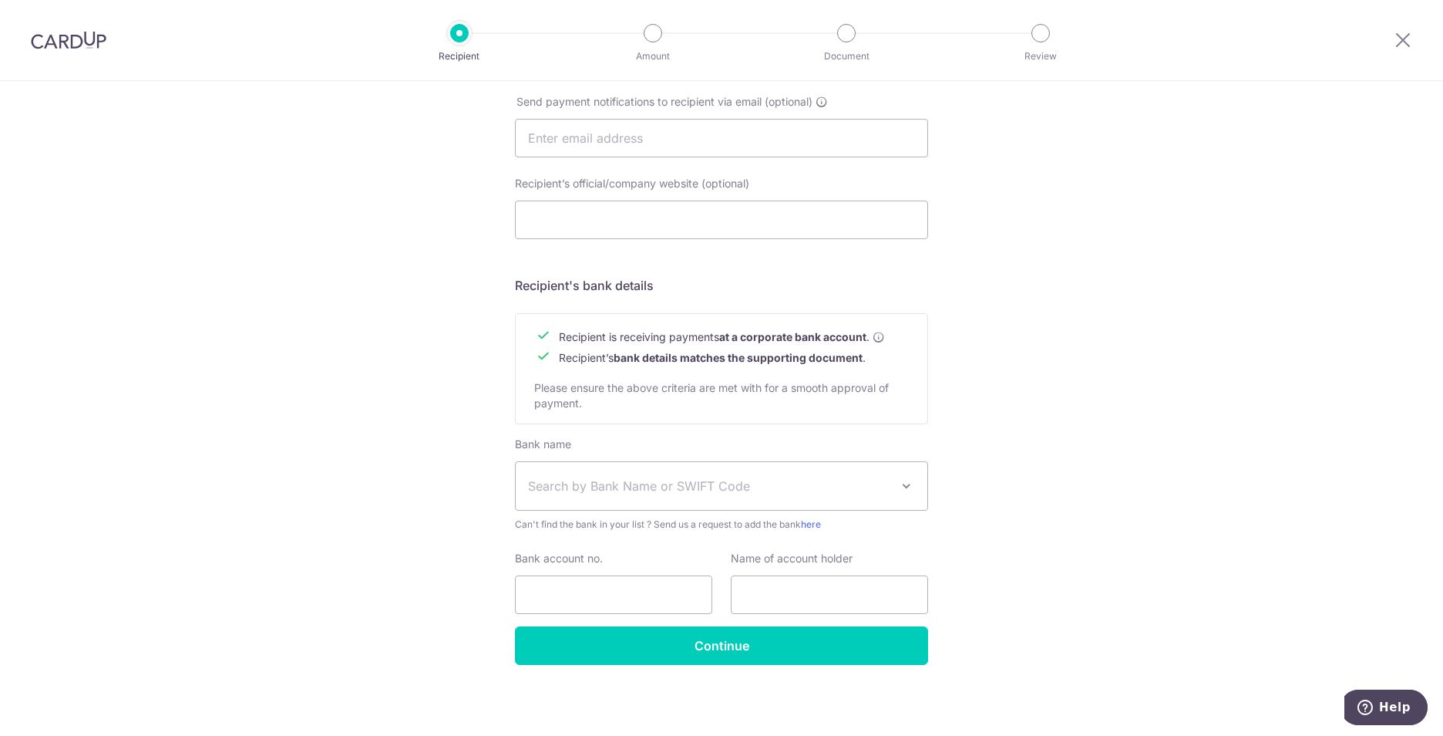
scroll to position [505, 0]
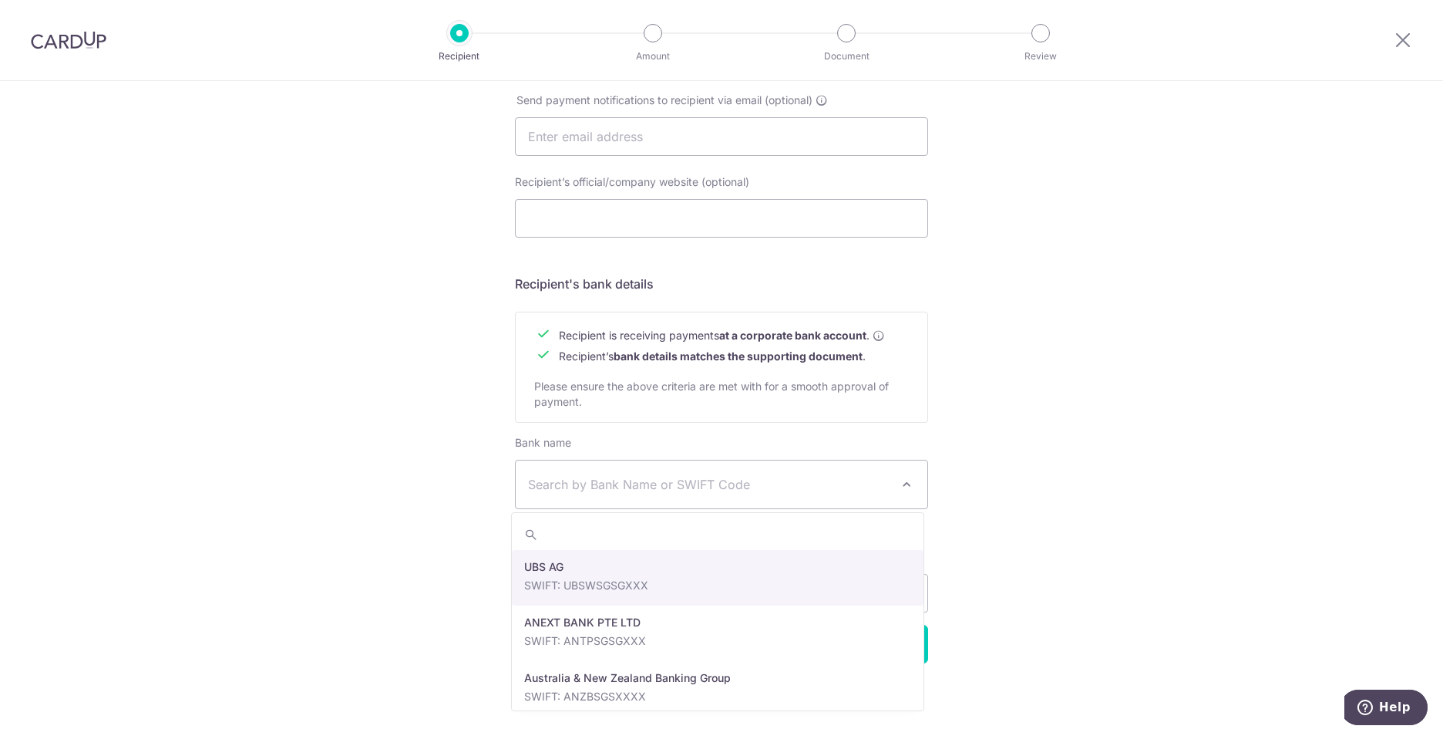
click at [640, 491] on span "Search by Bank Name or SWIFT Code" at bounding box center [709, 484] width 362 height 19
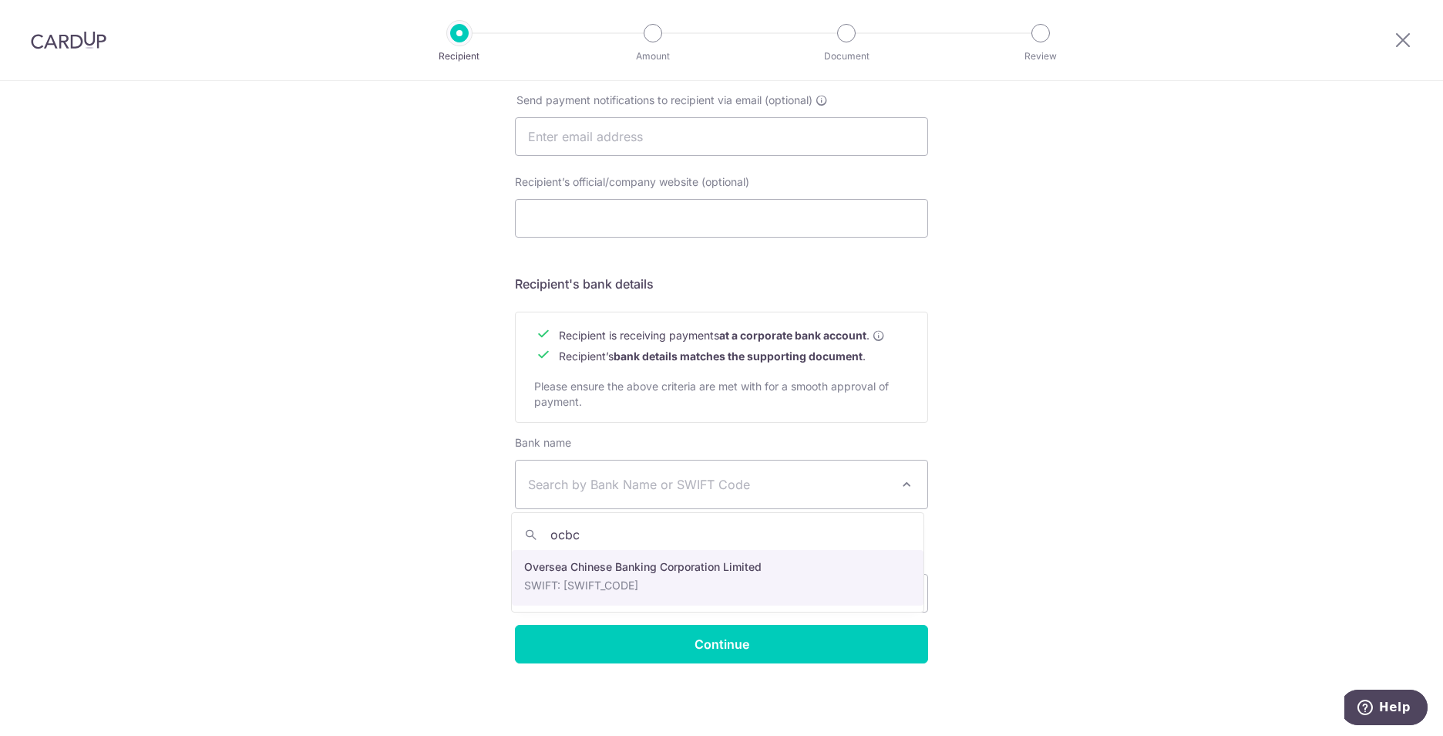
type input "ocbc"
select select "12"
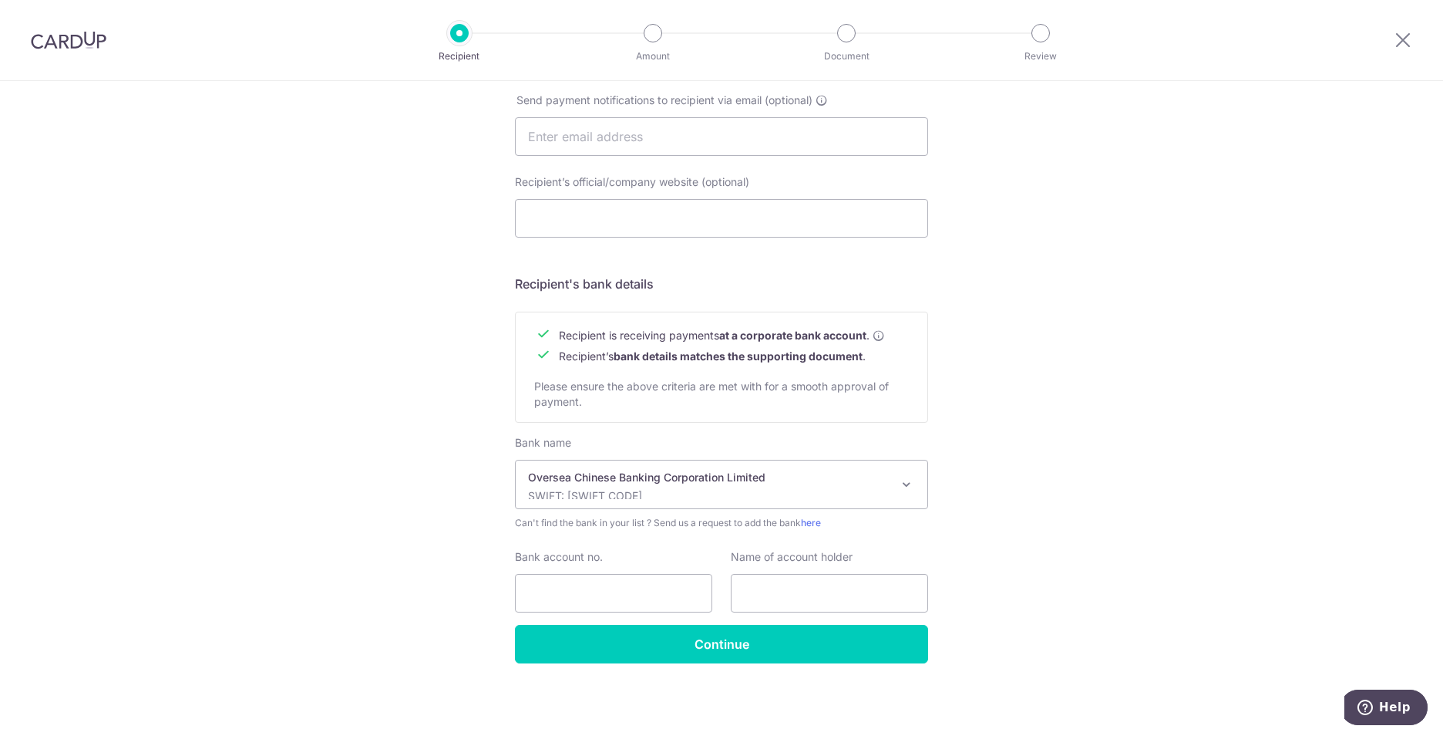
click at [1055, 487] on div "Who would you like to pay? Your recipient does not need a CardUp account to rec…" at bounding box center [721, 156] width 1443 height 1160
click at [807, 599] on input "text" at bounding box center [829, 593] width 197 height 39
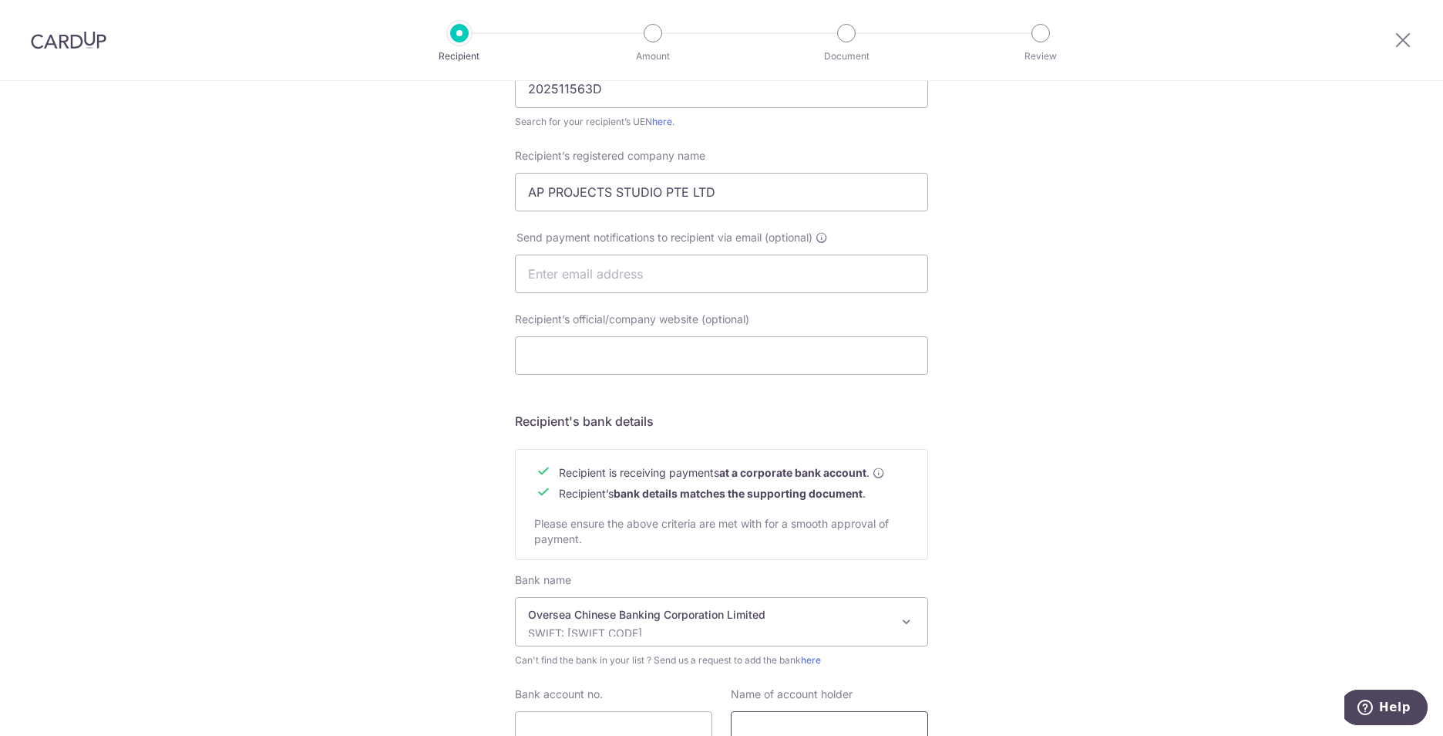
scroll to position [274, 0]
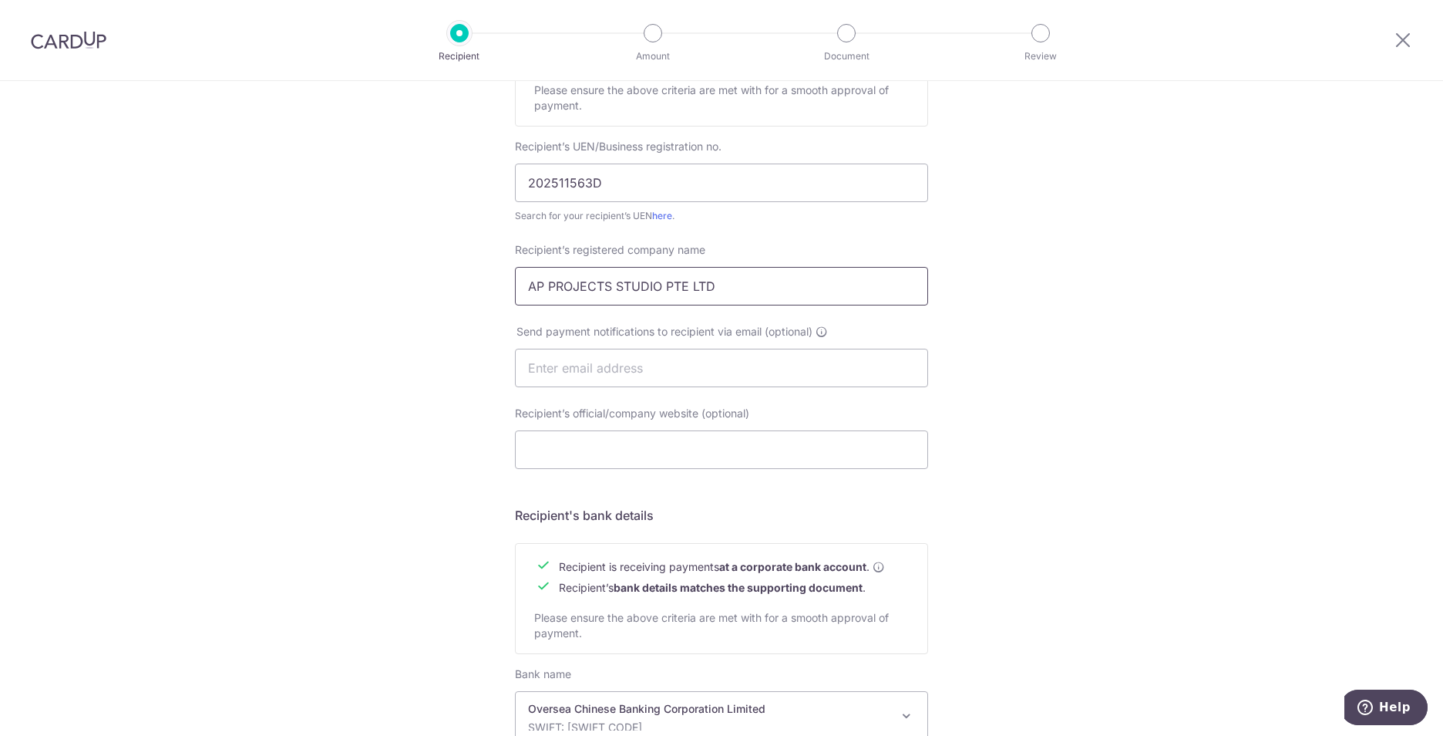
drag, startPoint x: 733, startPoint y: 291, endPoint x: 497, endPoint y: 278, distance: 236.3
click at [497, 278] on div "Who would you like to pay? Your recipient does not need a CardUp account to rec…" at bounding box center [721, 387] width 1443 height 1160
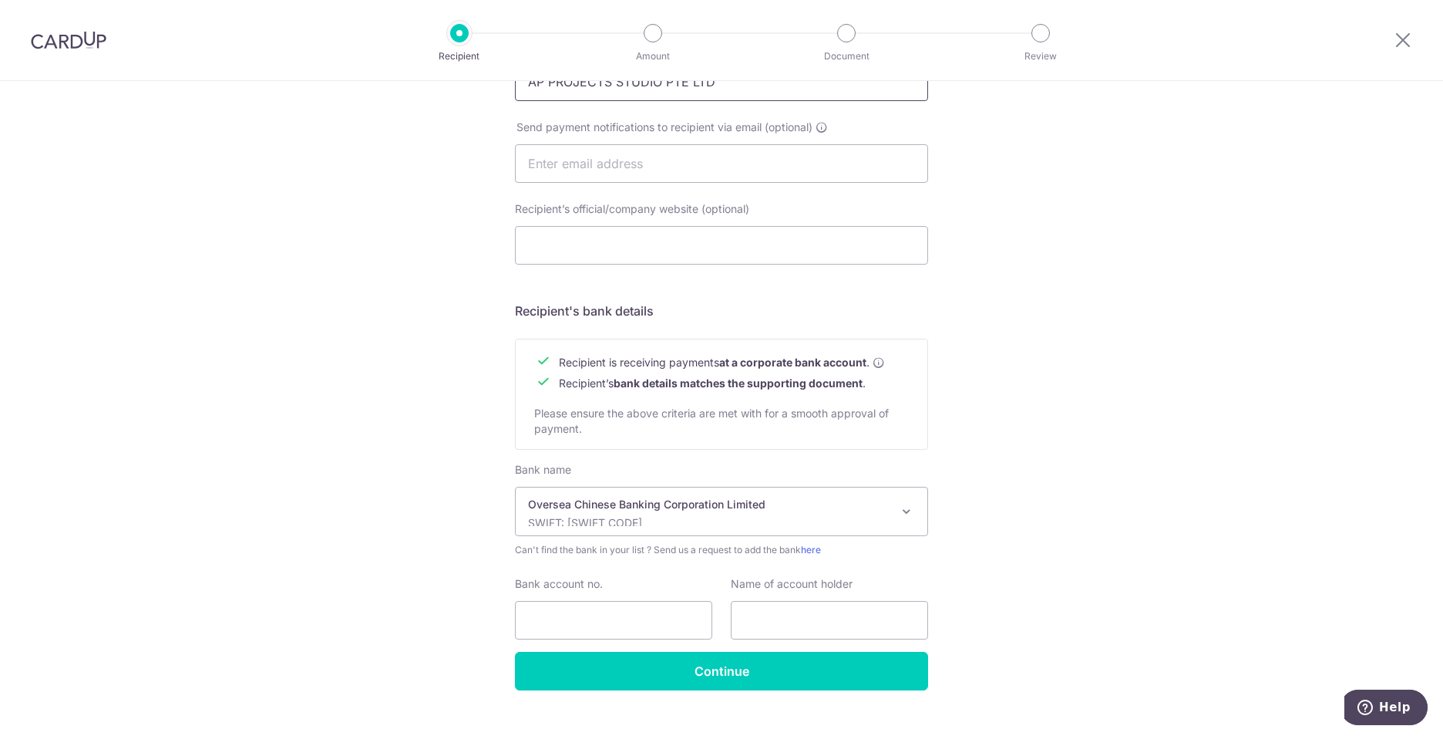
scroll to position [505, 0]
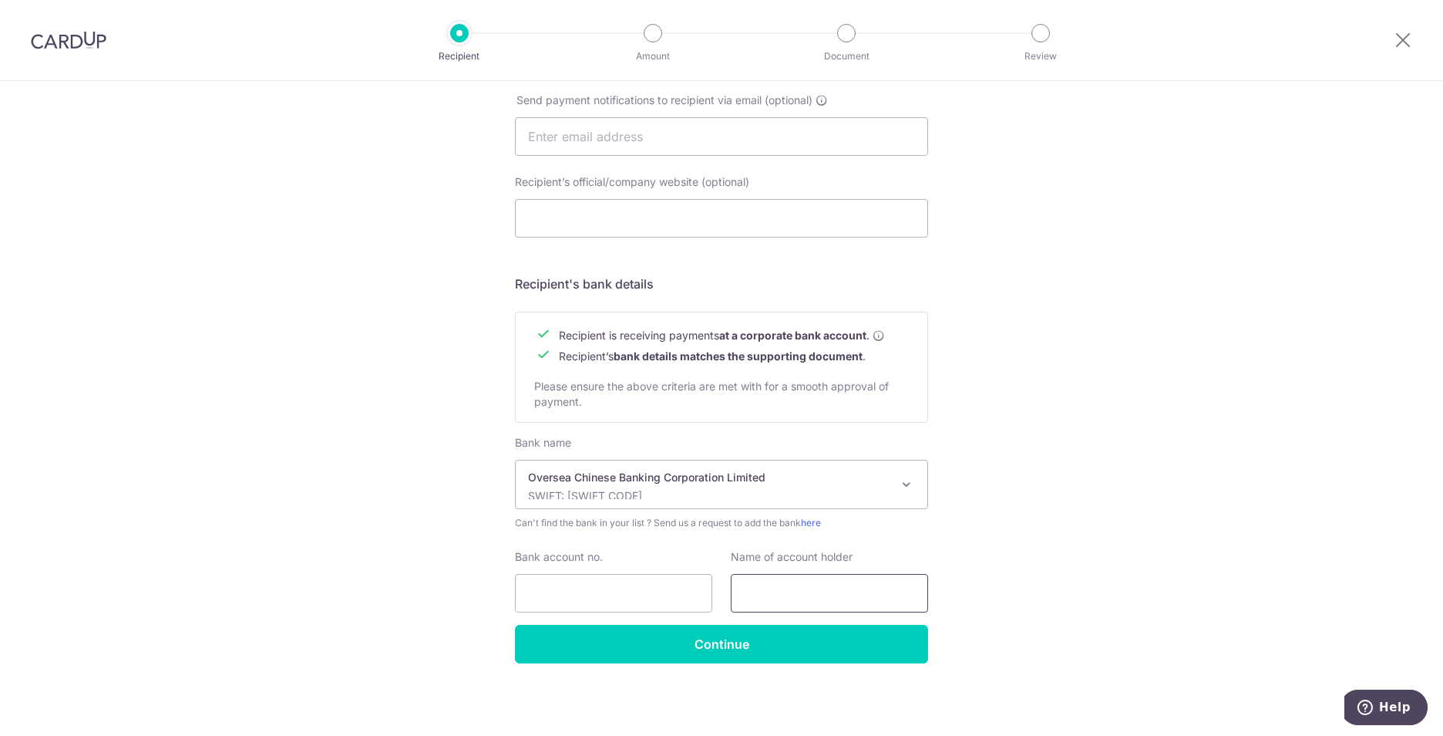
click at [786, 583] on input "text" at bounding box center [829, 593] width 197 height 39
paste input "AP PROJECTS STUDIO PTE LTD"
type input "AP PROJECTS STUDIO PTE LTD"
click at [597, 599] on input "Bank account no." at bounding box center [613, 593] width 197 height 39
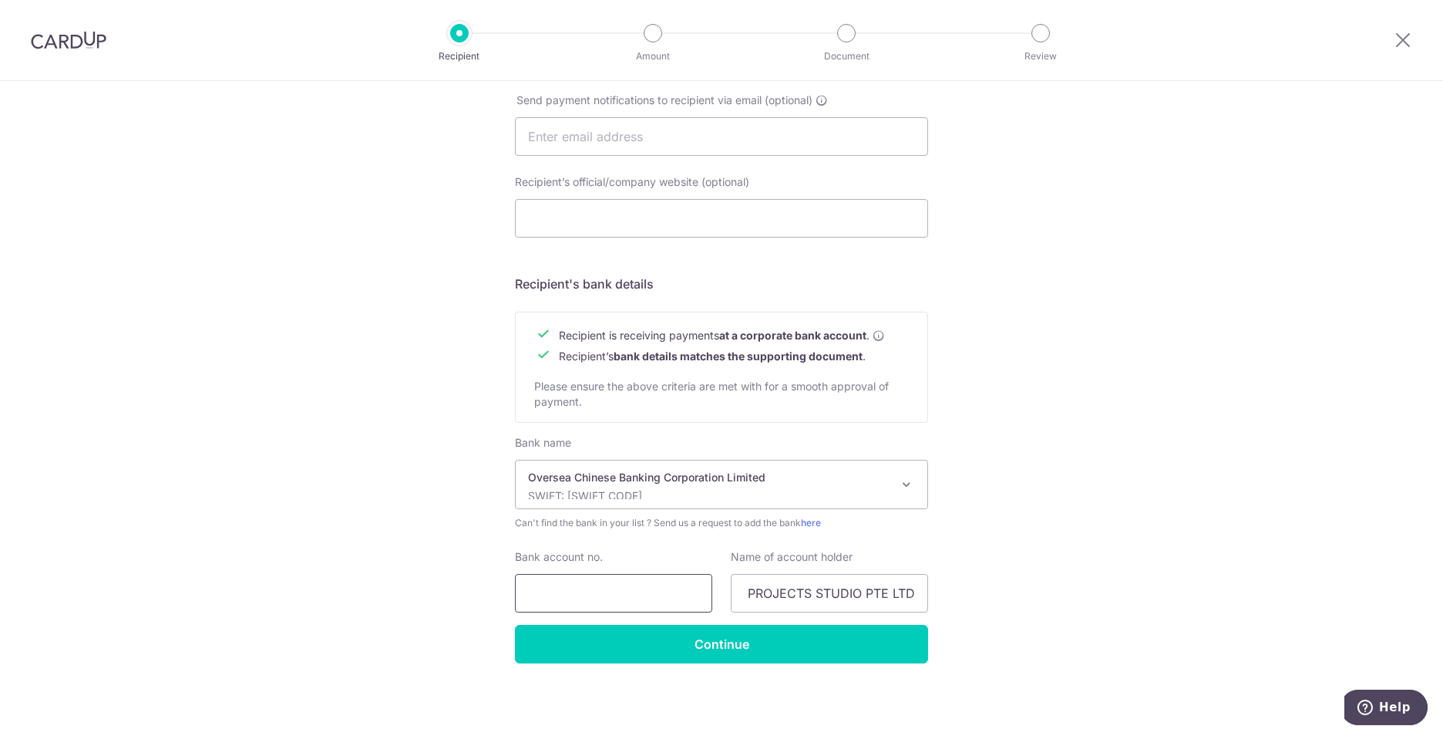
scroll to position [0, 0]
type input "604-496695-001"
click at [1060, 493] on div "Who would you like to pay? Your recipient does not need a CardUp account to rec…" at bounding box center [721, 156] width 1443 height 1160
drag, startPoint x: 841, startPoint y: 594, endPoint x: 1045, endPoint y: 598, distance: 204.4
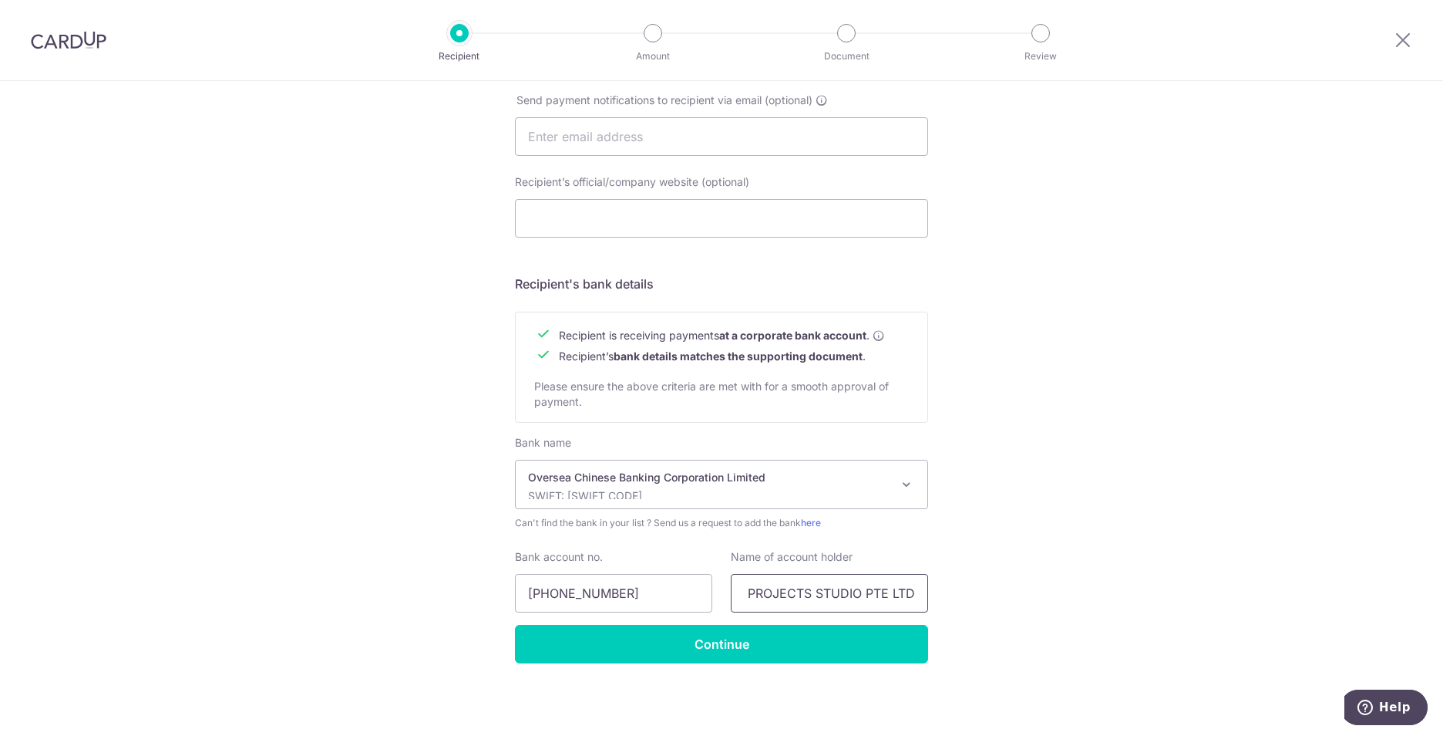
click at [1045, 598] on div "Who would you like to pay? Your recipient does not need a CardUp account to rec…" at bounding box center [721, 156] width 1443 height 1160
click at [1082, 524] on div "Who would you like to pay? Your recipient does not need a CardUp account to rec…" at bounding box center [721, 156] width 1443 height 1160
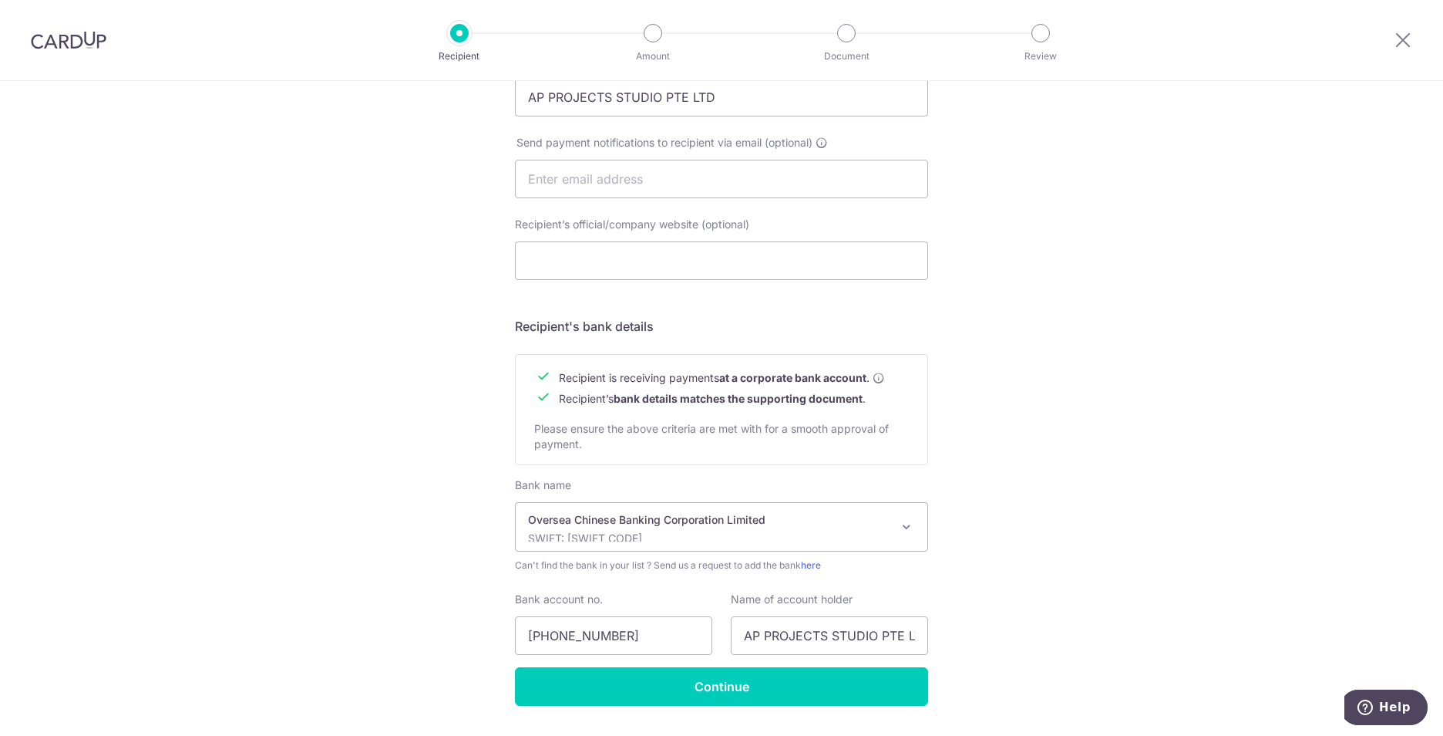
scroll to position [505, 0]
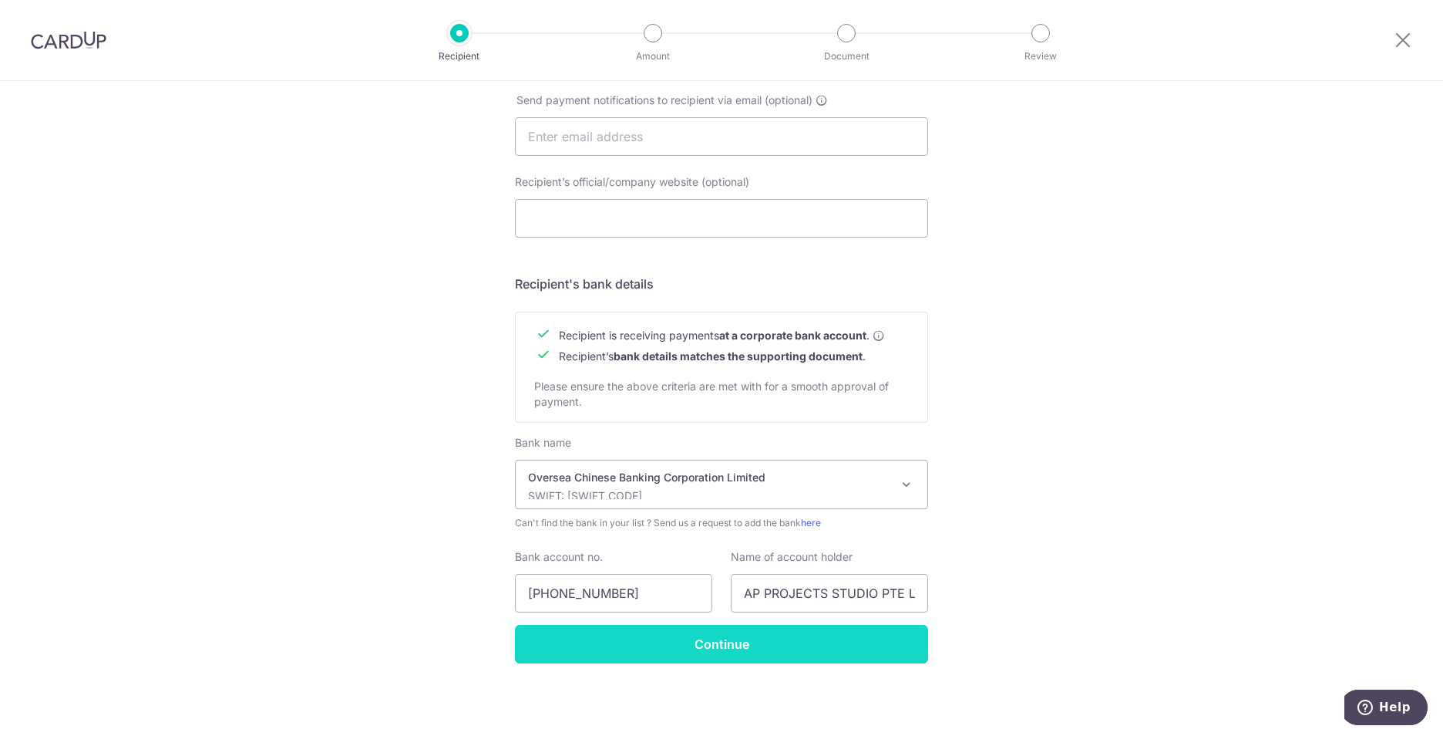
click at [822, 633] on input "Continue" at bounding box center [721, 644] width 413 height 39
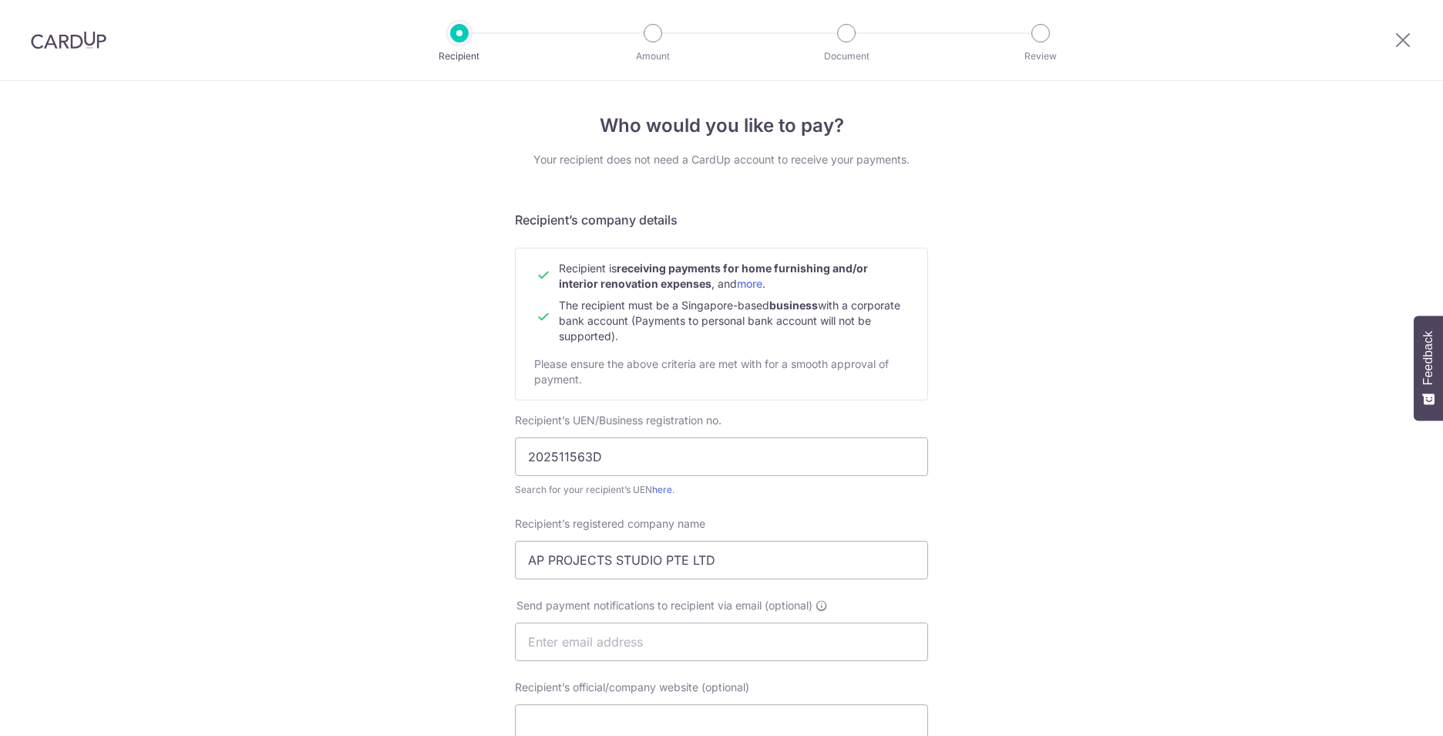
scroll to position [542, 0]
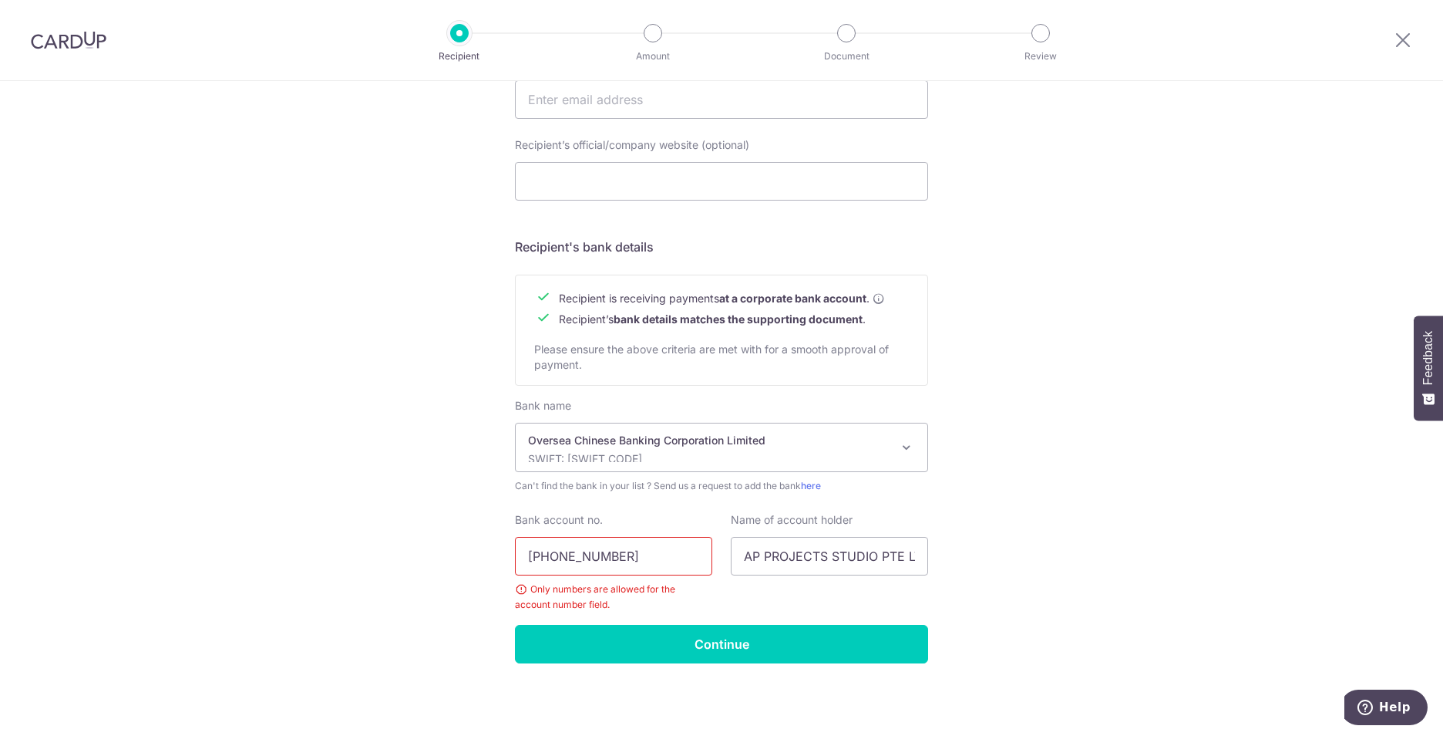
click at [555, 557] on input "[PHONE_NUMBER]" at bounding box center [613, 556] width 197 height 39
type input "604496695001"
click at [700, 637] on input "Continue" at bounding box center [721, 644] width 413 height 39
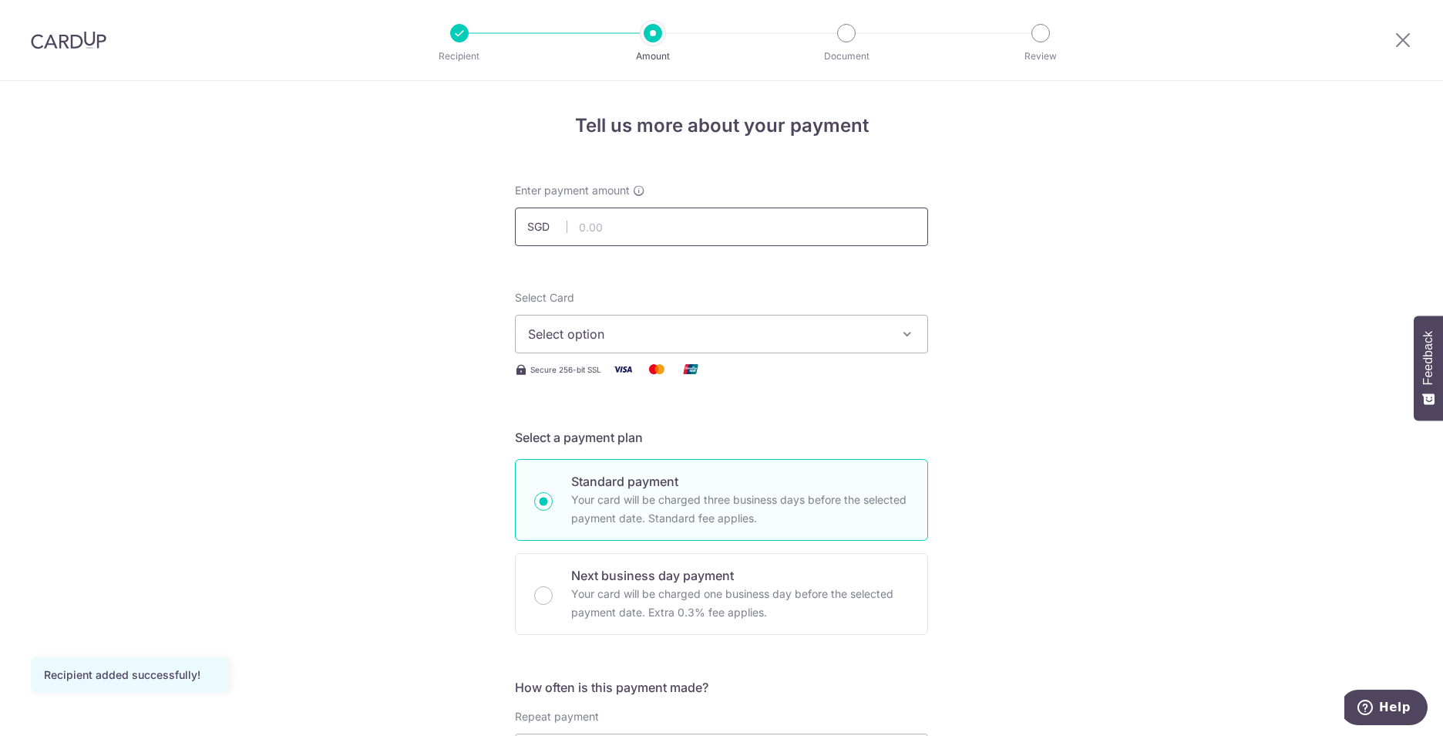
click at [652, 217] on input "text" at bounding box center [721, 226] width 413 height 39
type input "17,400.00"
click at [624, 326] on span "Select option" at bounding box center [707, 334] width 359 height 19
click at [621, 380] on span "Add credit card" at bounding box center [735, 376] width 359 height 15
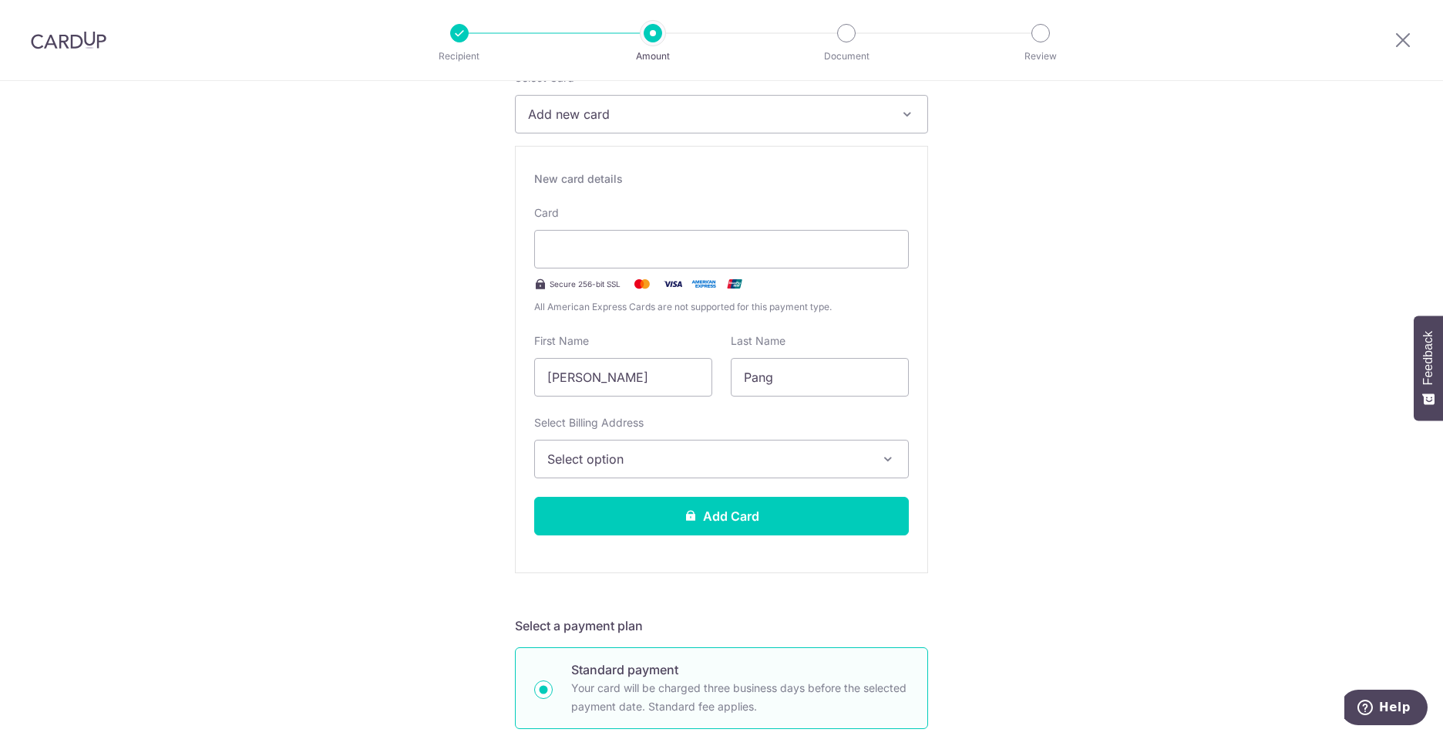
scroll to position [231, 0]
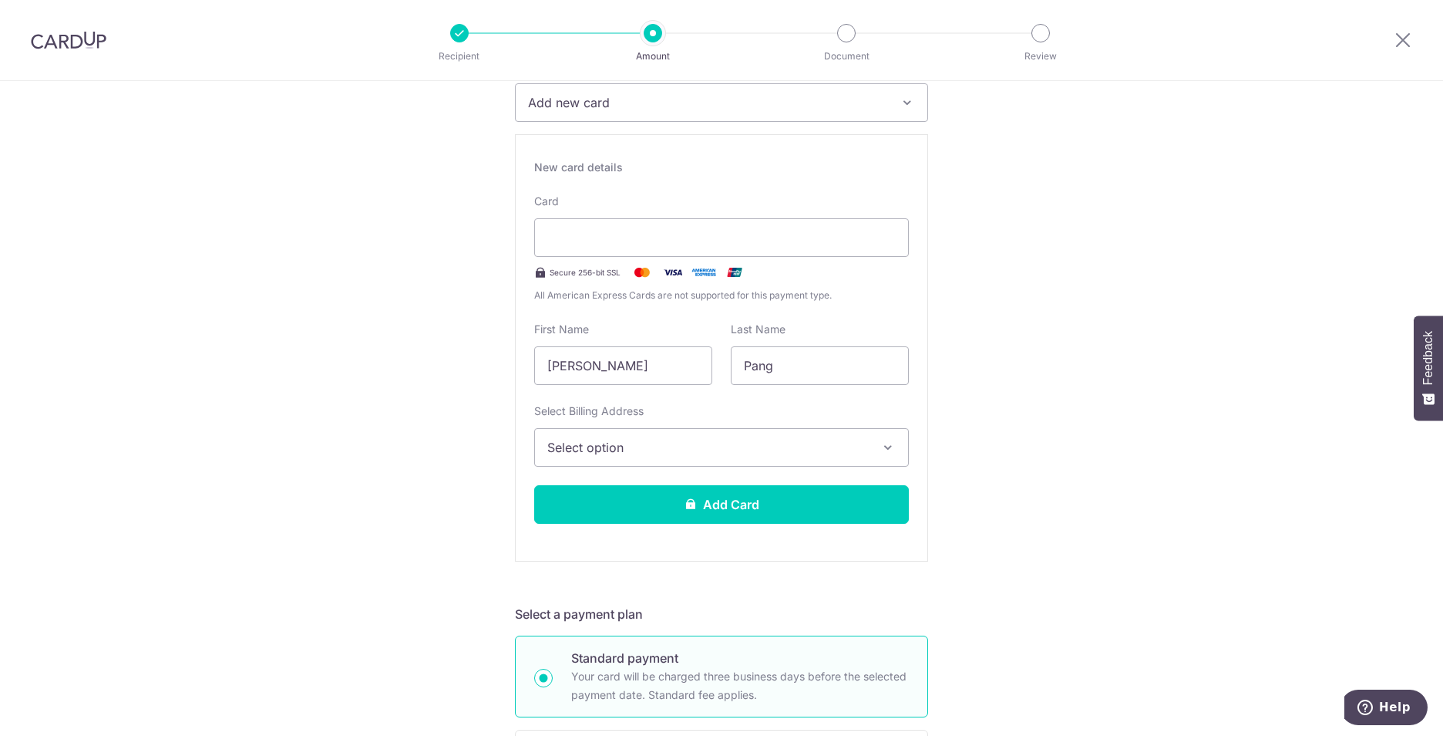
click at [699, 449] on span "Select option" at bounding box center [707, 447] width 321 height 19
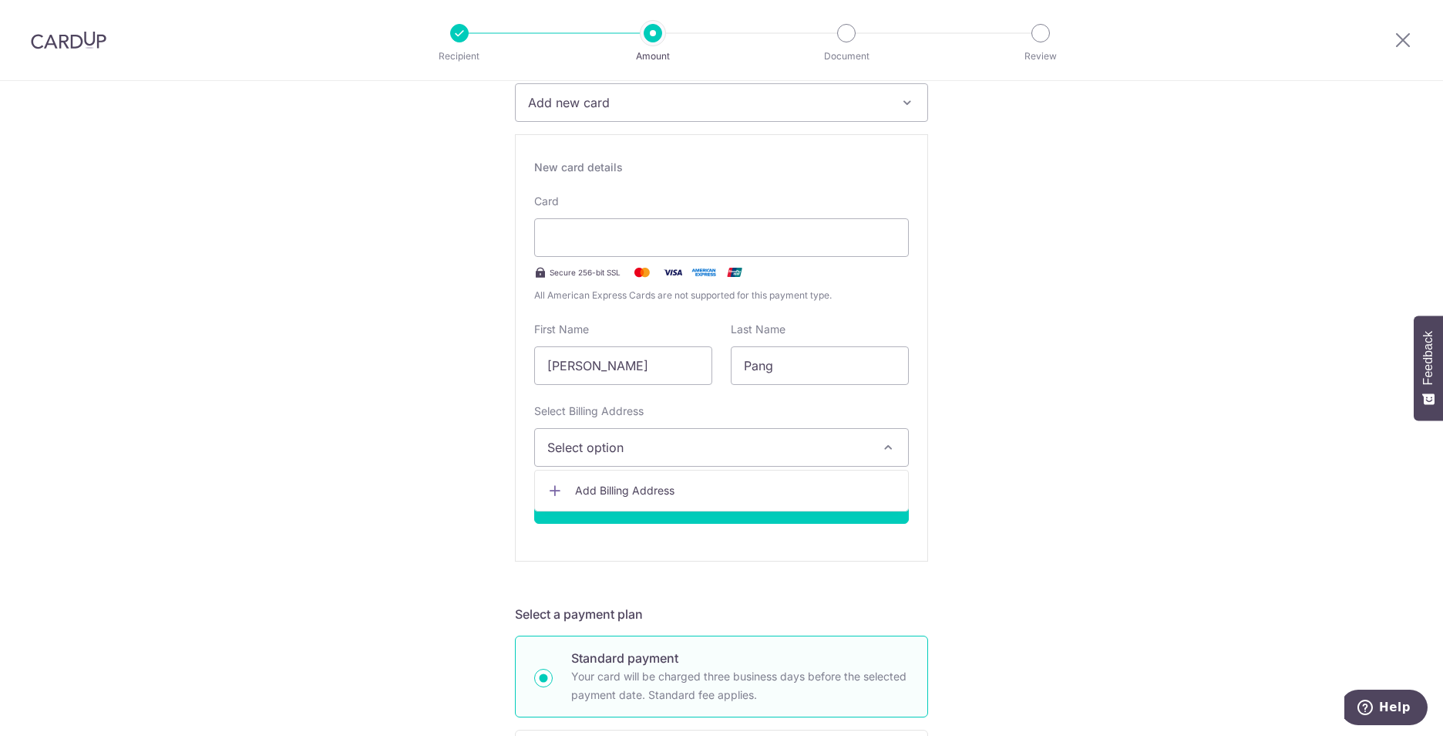
click at [672, 493] on span "Add Billing Address" at bounding box center [735, 490] width 321 height 15
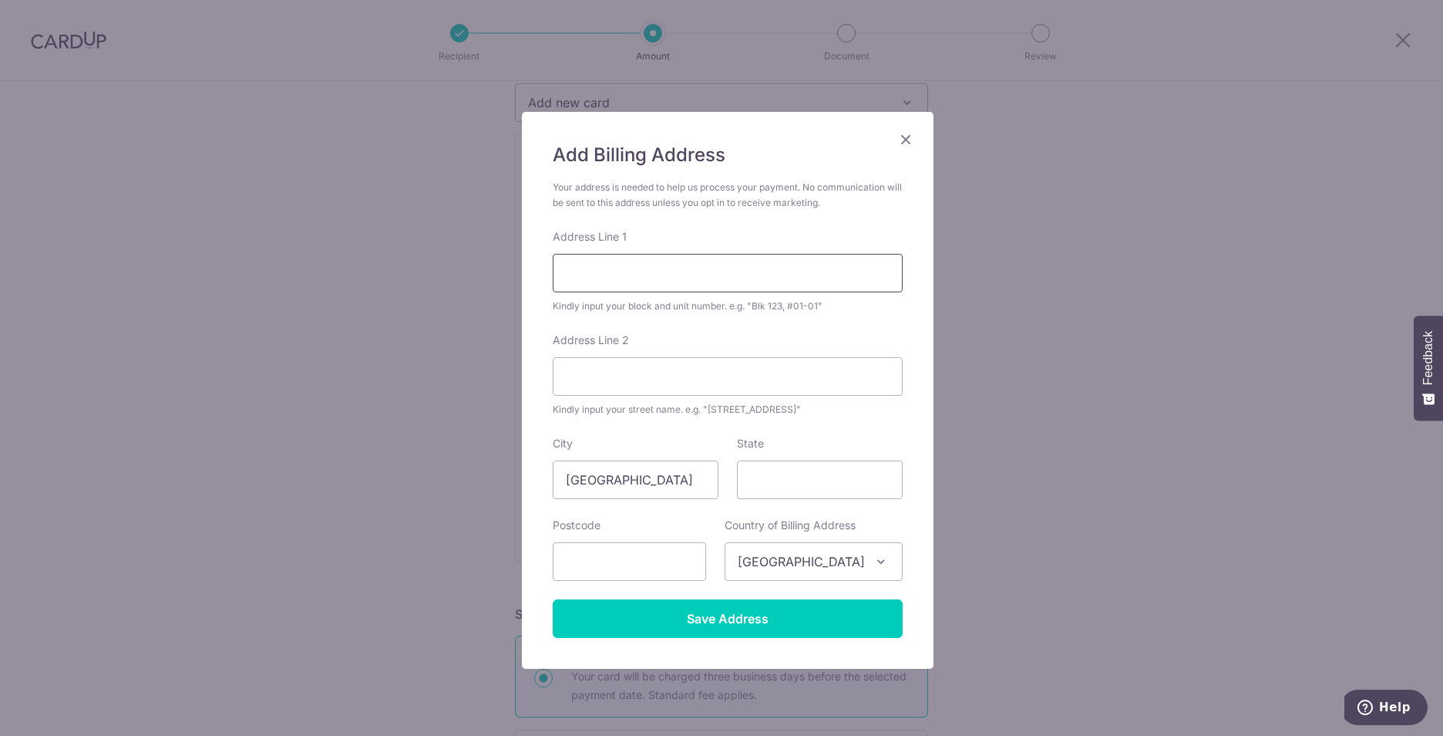
click at [692, 274] on input "Address Line 1" at bounding box center [728, 273] width 350 height 39
type input "B"
type input "BLK 154, #07-18"
click at [631, 376] on input "Address Line 2" at bounding box center [728, 376] width 350 height 39
type input "BISHAN STREET 13"
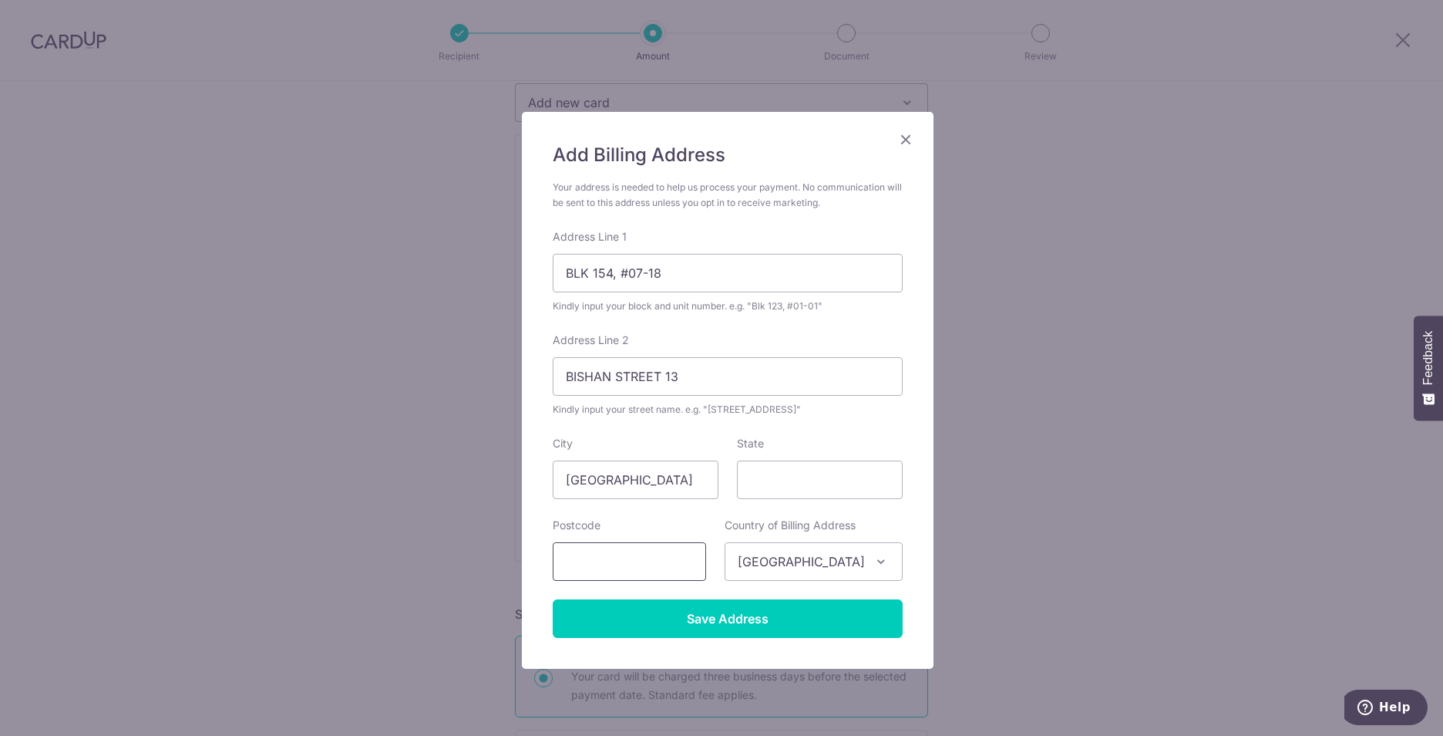
click at [663, 560] on input "text" at bounding box center [629, 561] width 153 height 39
type input "570154"
click at [806, 426] on form "Your address is needed to help us process your payment. No communication will b…" at bounding box center [728, 409] width 350 height 458
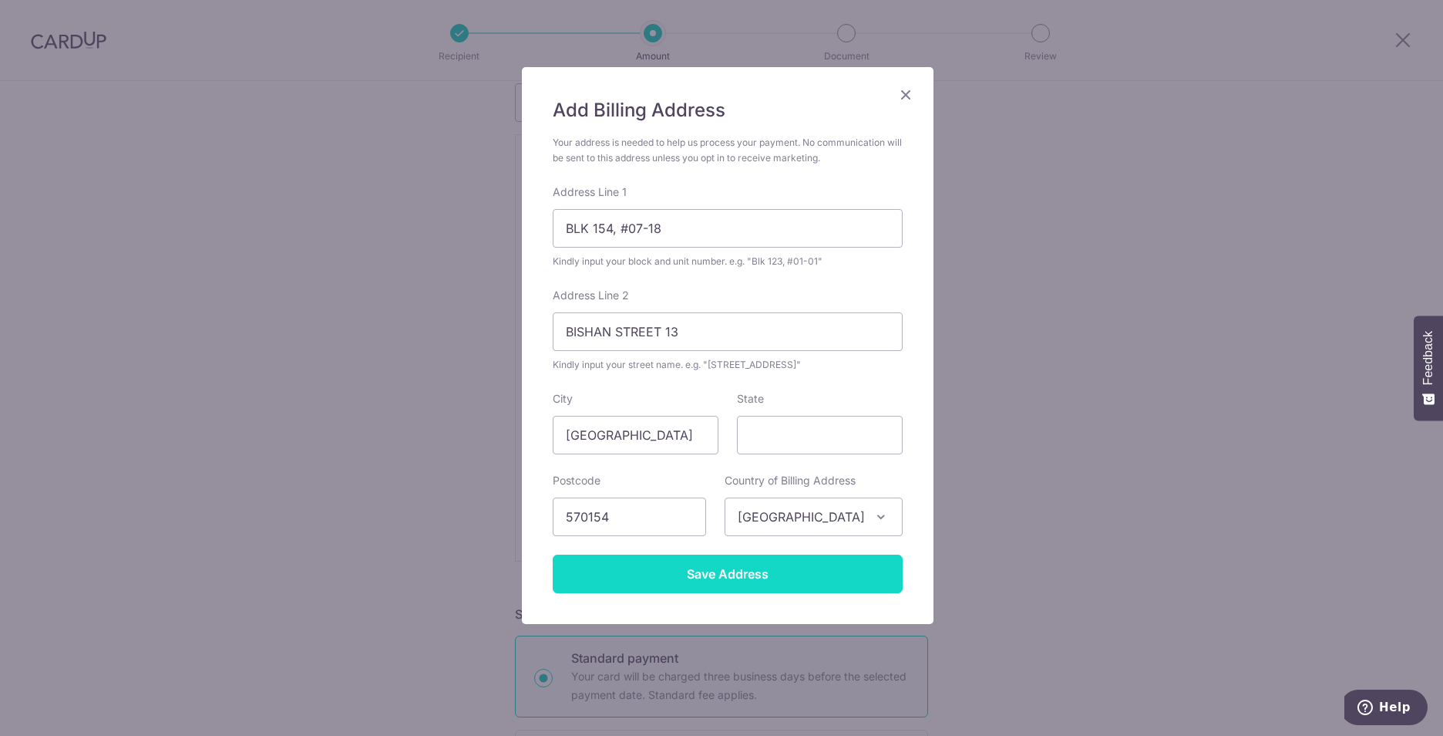
click at [719, 576] on input "Save Address" at bounding box center [728, 573] width 350 height 39
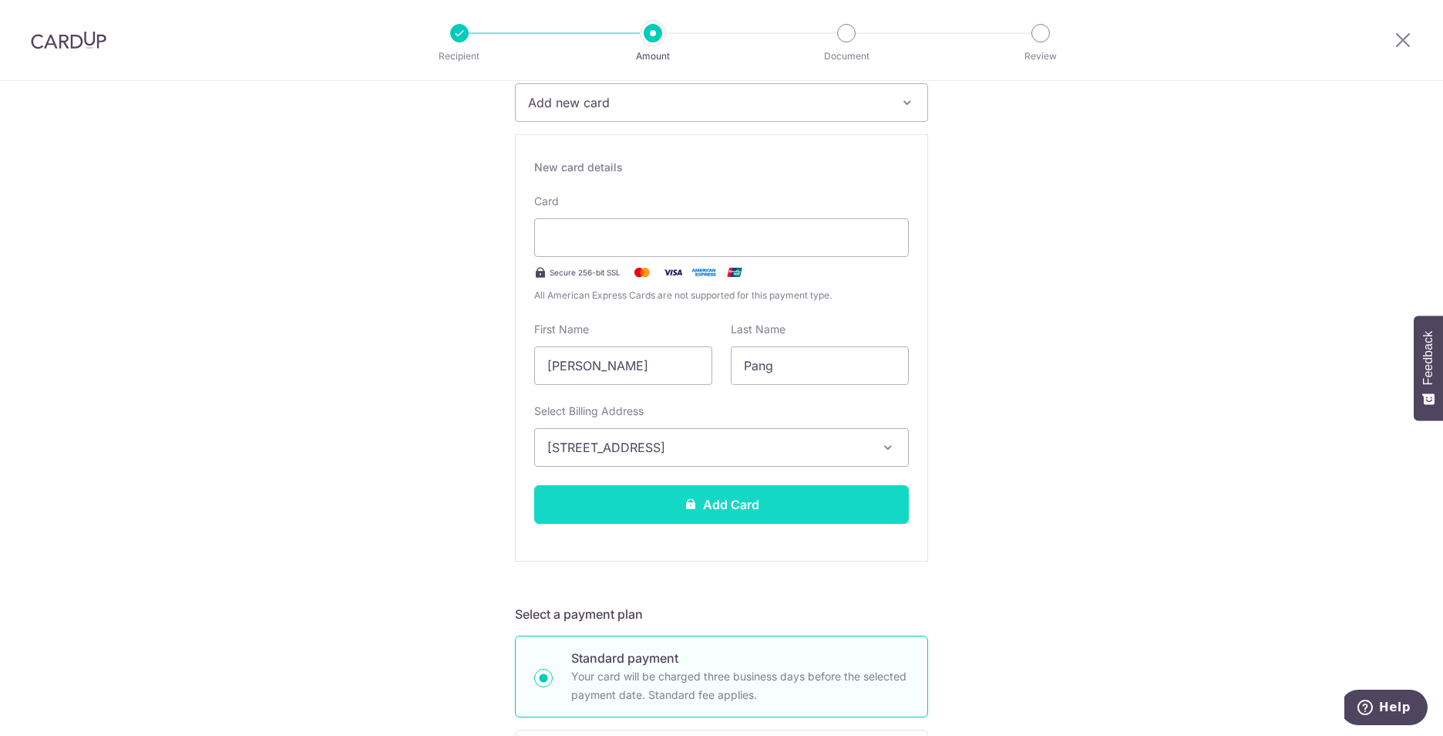
click at [847, 505] on button "Add Card" at bounding box center [721, 504] width 375 height 39
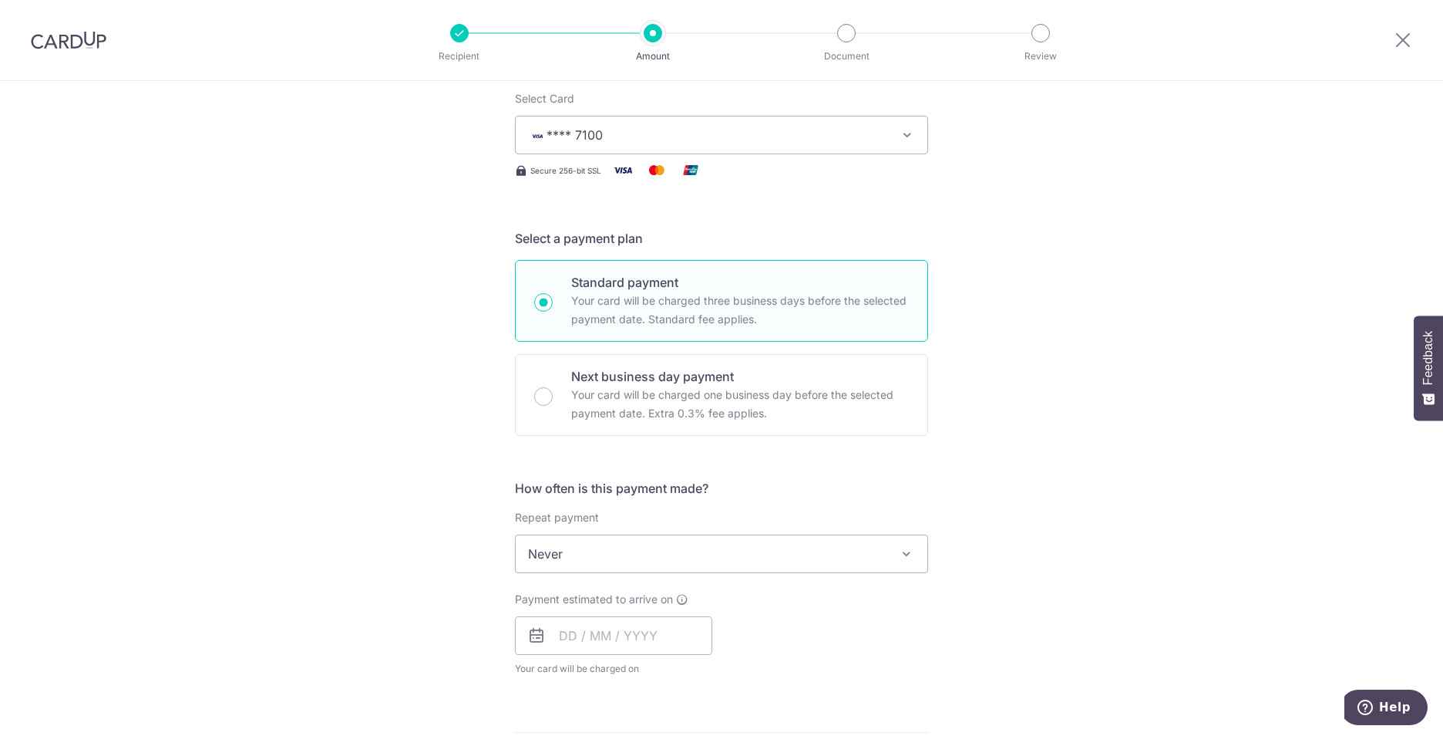
scroll to position [231, 0]
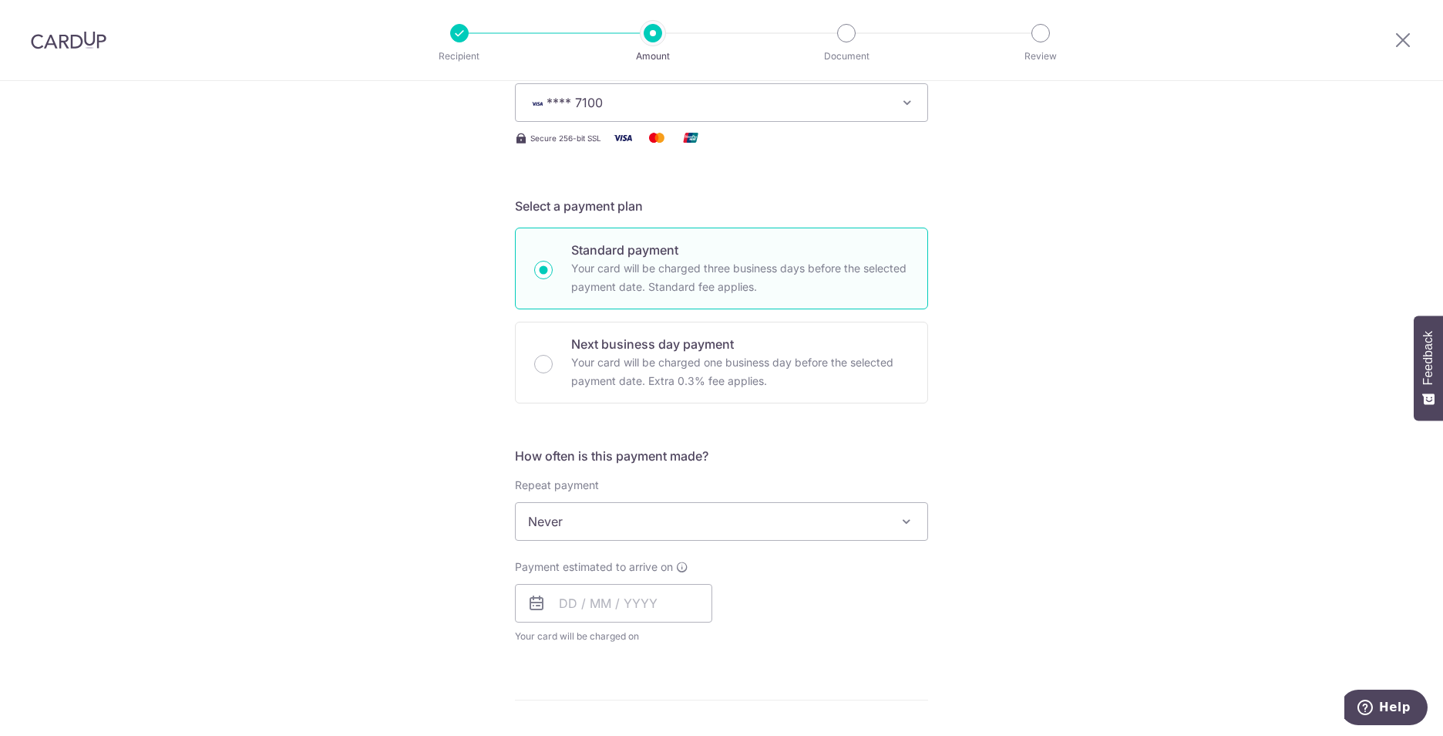
click at [636, 524] on span "Never" at bounding box center [722, 521] width 412 height 37
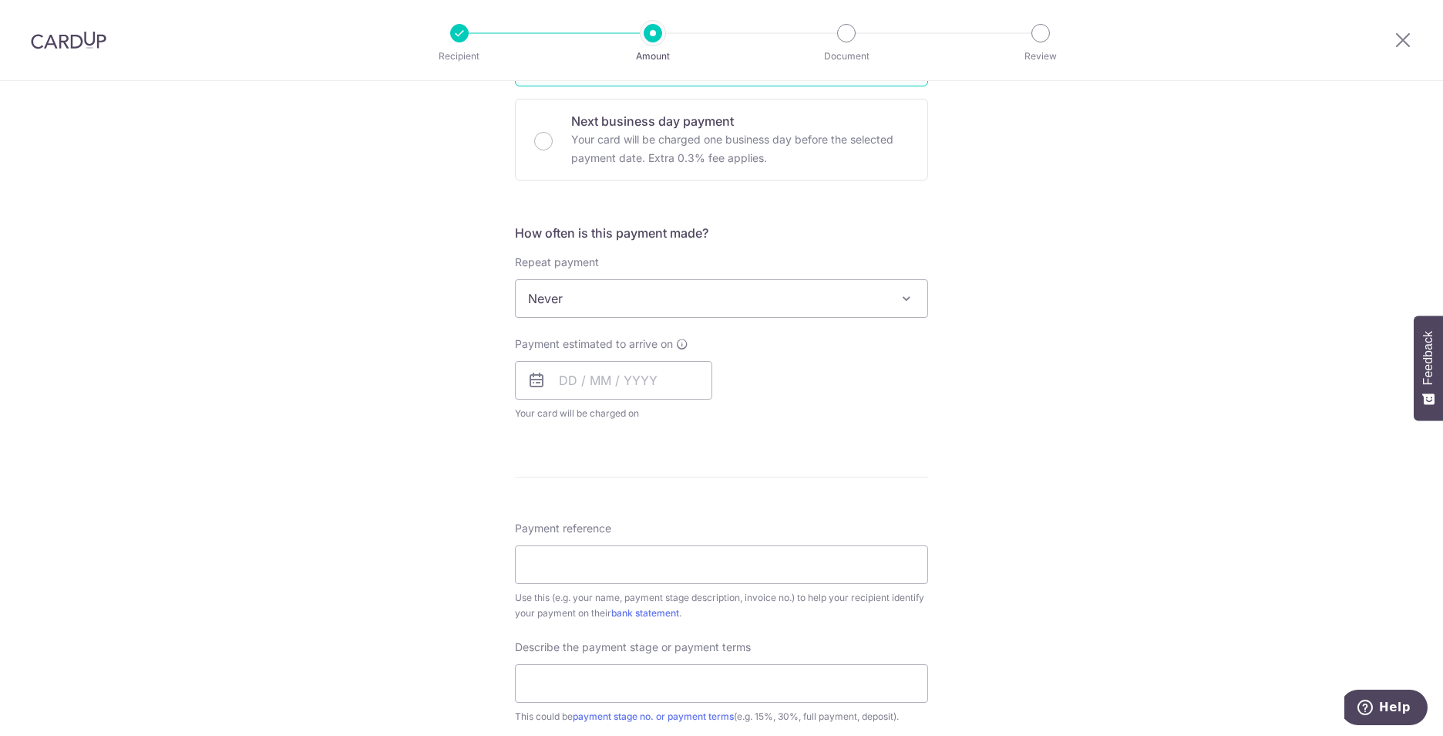
scroll to position [463, 0]
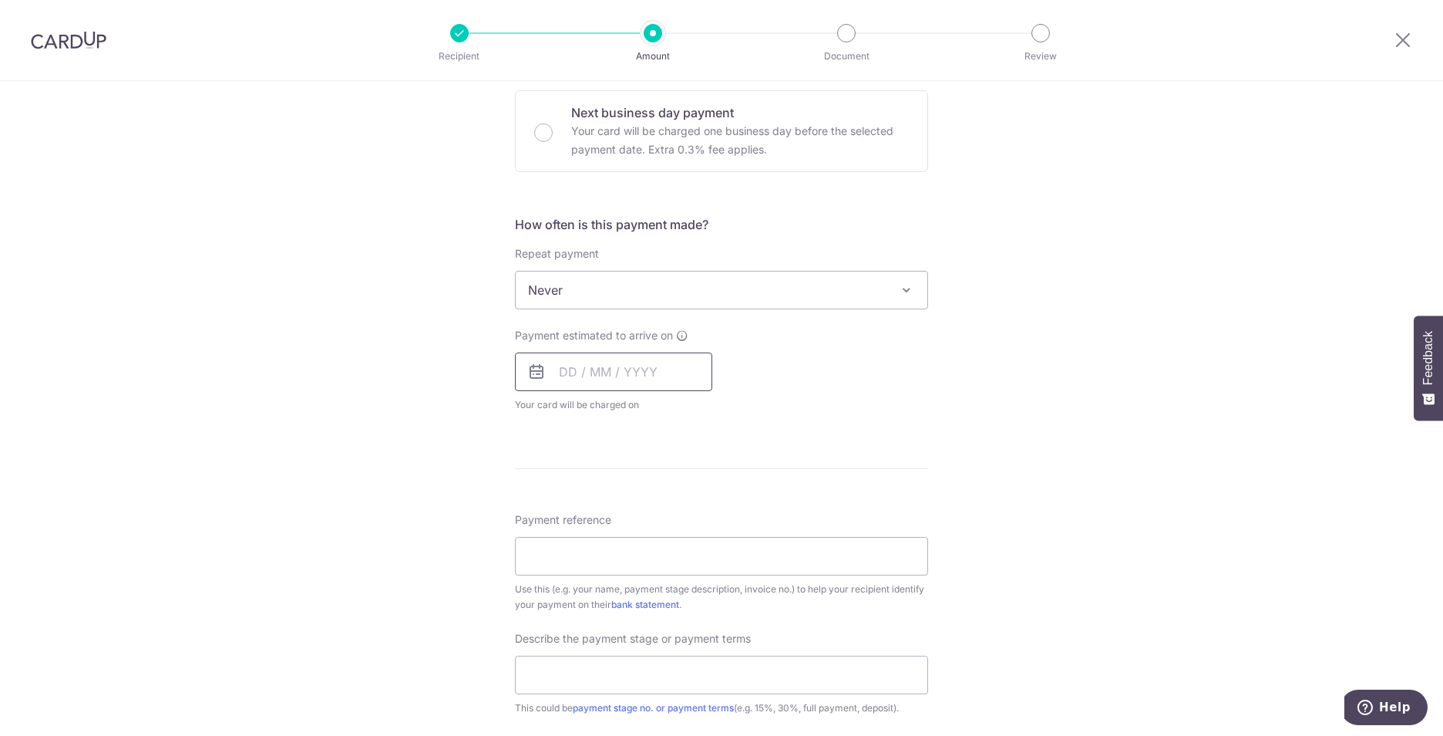
click at [547, 369] on input "text" at bounding box center [613, 371] width 197 height 39
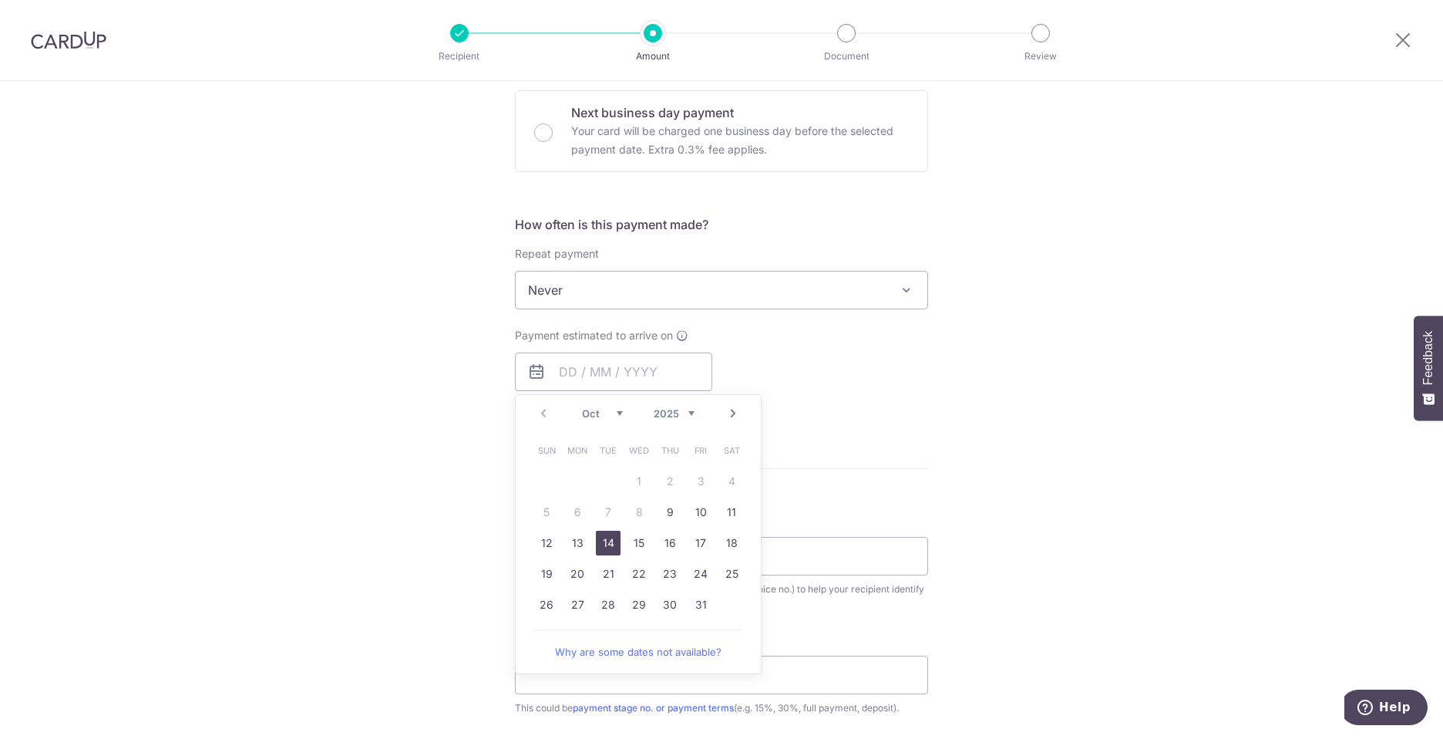
click at [603, 543] on link "14" at bounding box center [608, 542] width 25 height 25
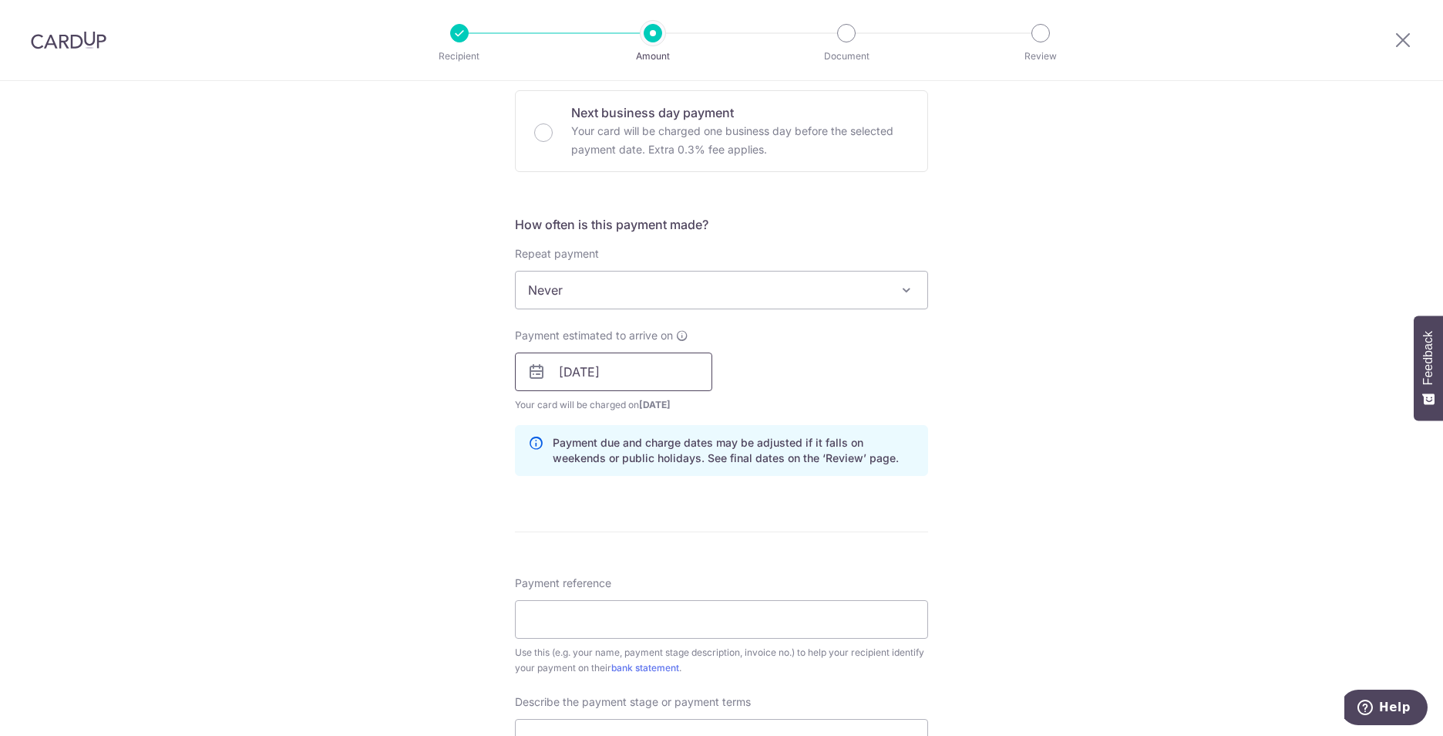
click at [624, 382] on input "14/10/2025" at bounding box center [613, 371] width 197 height 39
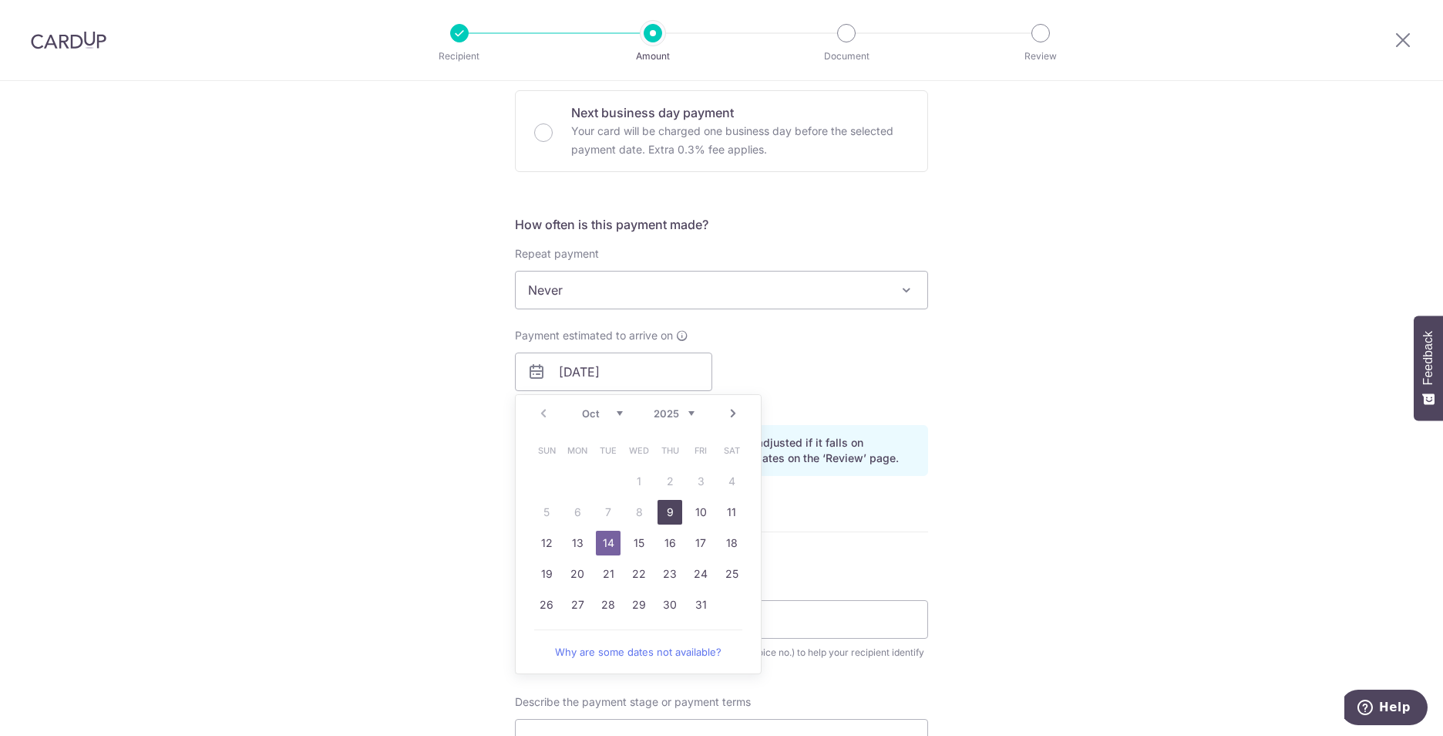
click at [665, 512] on link "9" at bounding box center [670, 512] width 25 height 25
type input "09/10/2025"
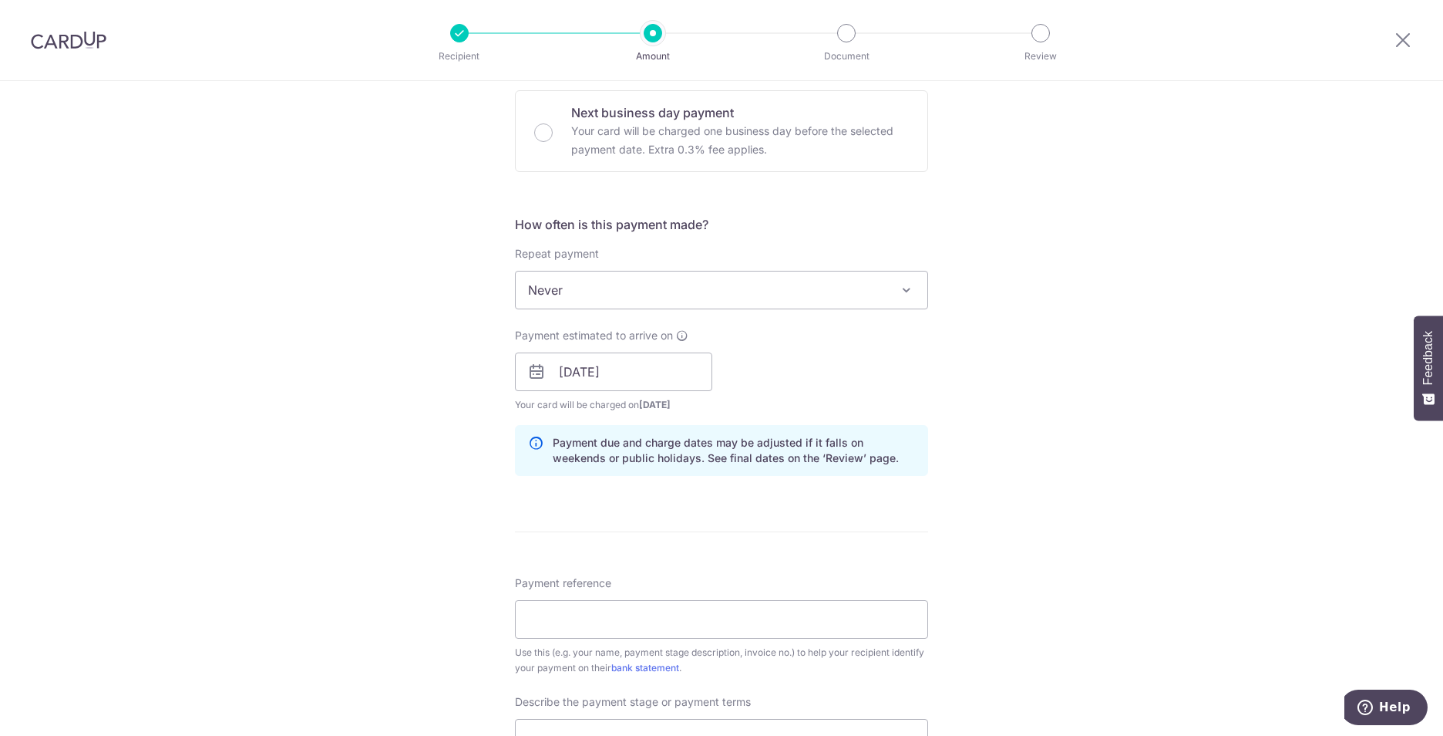
click at [1052, 365] on div "Tell us more about your payment Enter payment amount SGD 17,400.00 17400.00 Car…" at bounding box center [721, 398] width 1443 height 1561
click at [608, 376] on input "09/10/2025" at bounding box center [613, 371] width 197 height 39
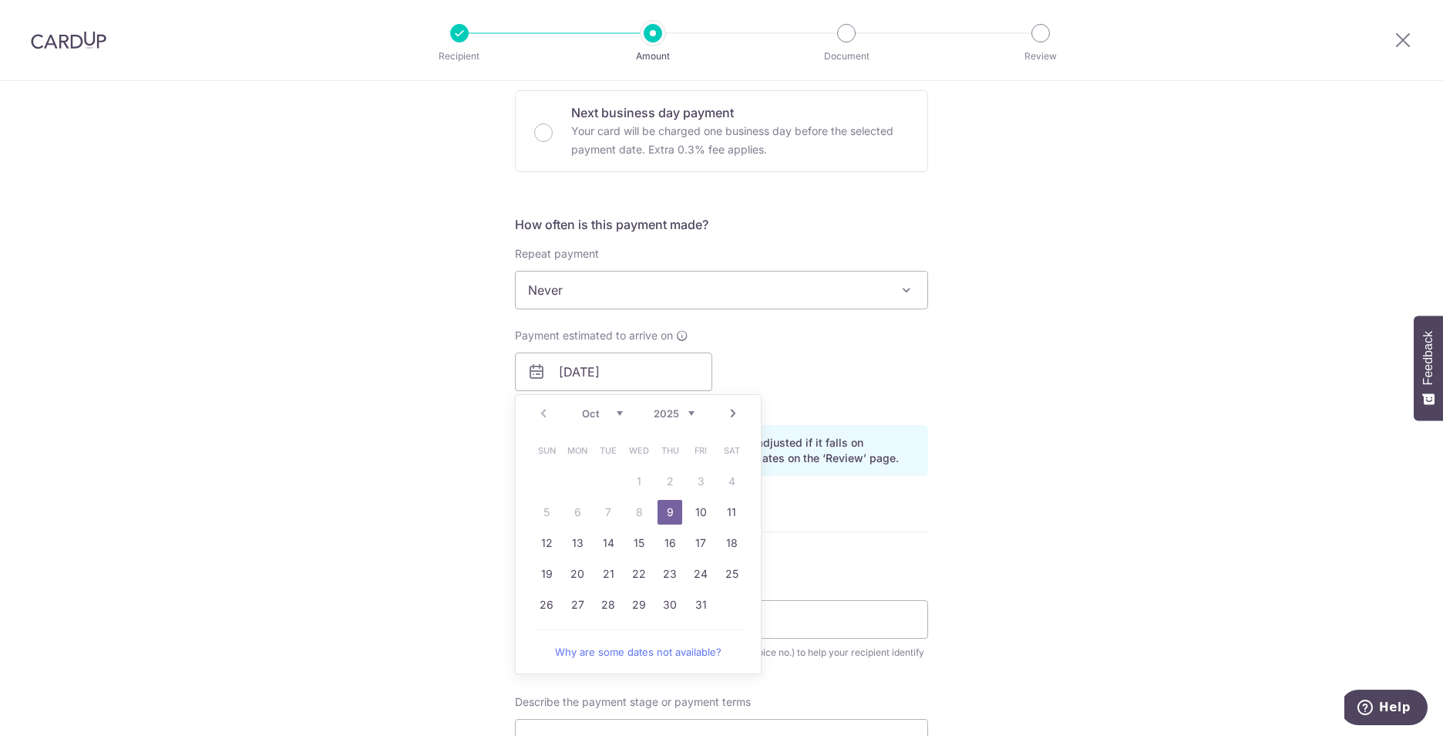
click at [665, 509] on link "9" at bounding box center [670, 512] width 25 height 25
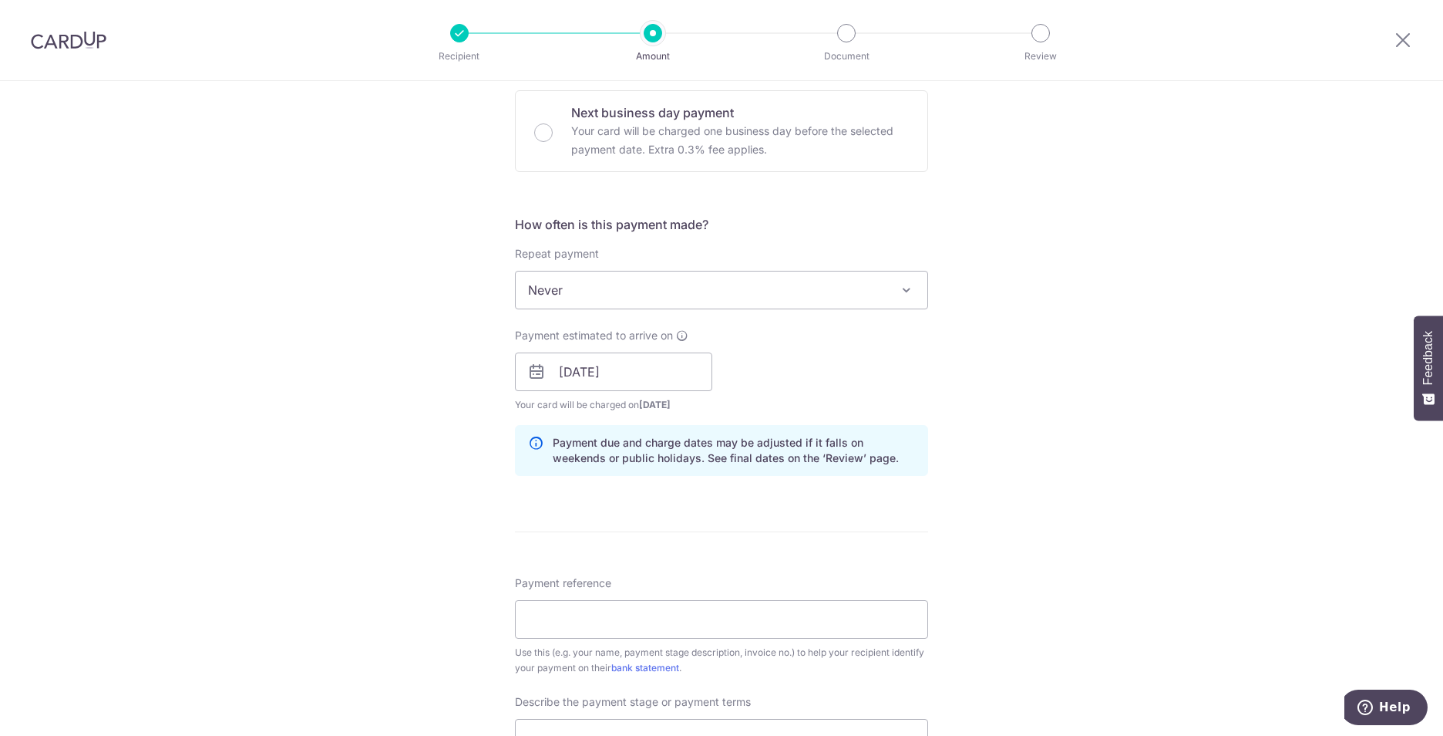
click at [1148, 451] on div "Tell us more about your payment Enter payment amount SGD 17,400.00 17400.00 Car…" at bounding box center [721, 398] width 1443 height 1561
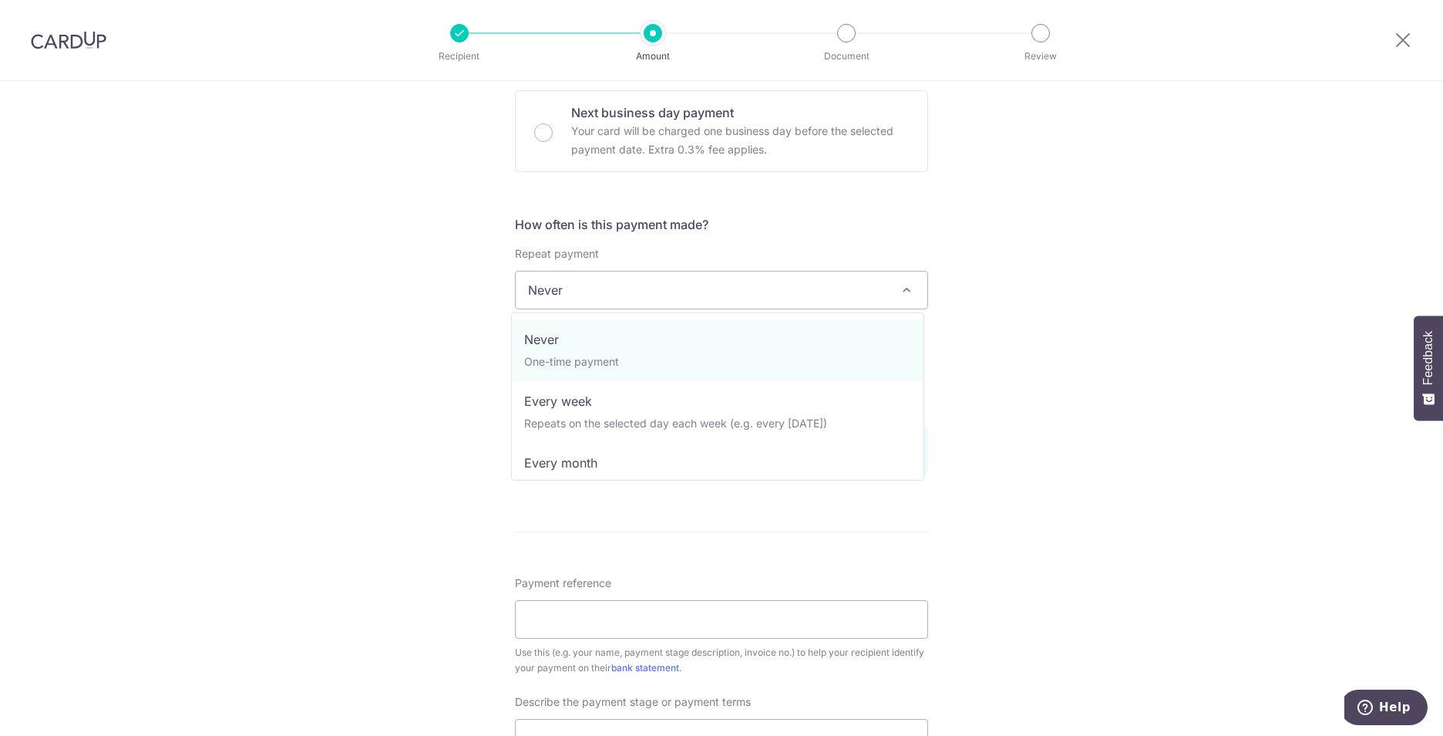
click at [702, 291] on span "Never" at bounding box center [722, 289] width 412 height 37
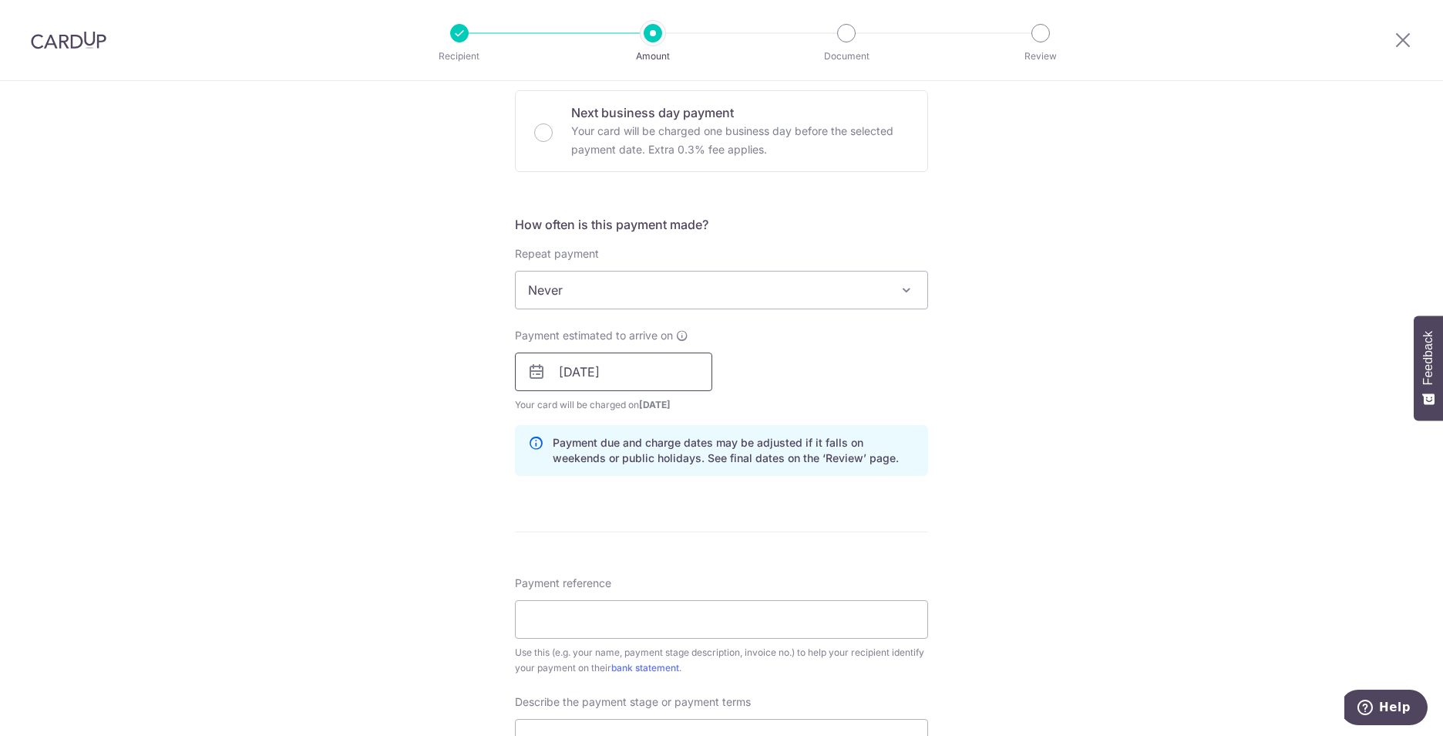
click at [641, 380] on input "[DATE]" at bounding box center [613, 371] width 197 height 39
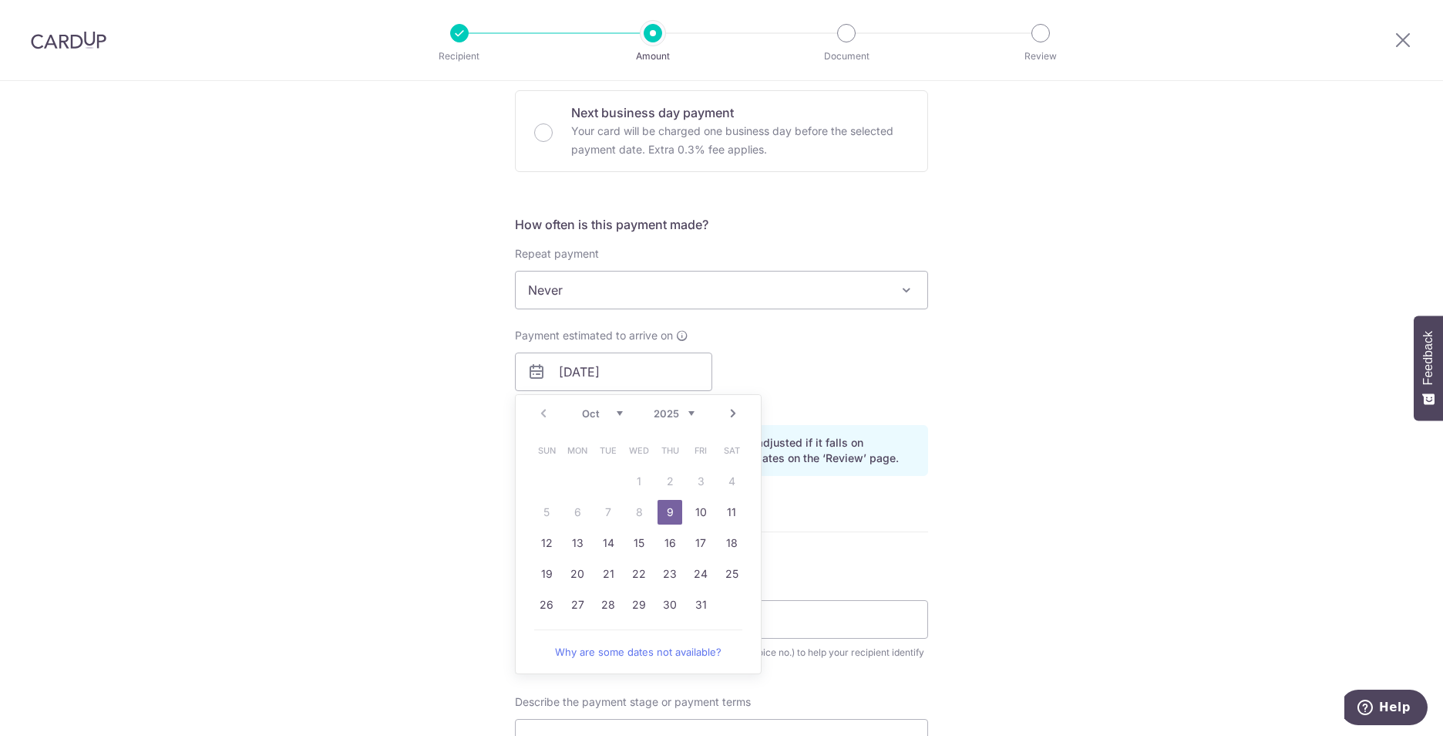
click at [664, 509] on link "9" at bounding box center [670, 512] width 25 height 25
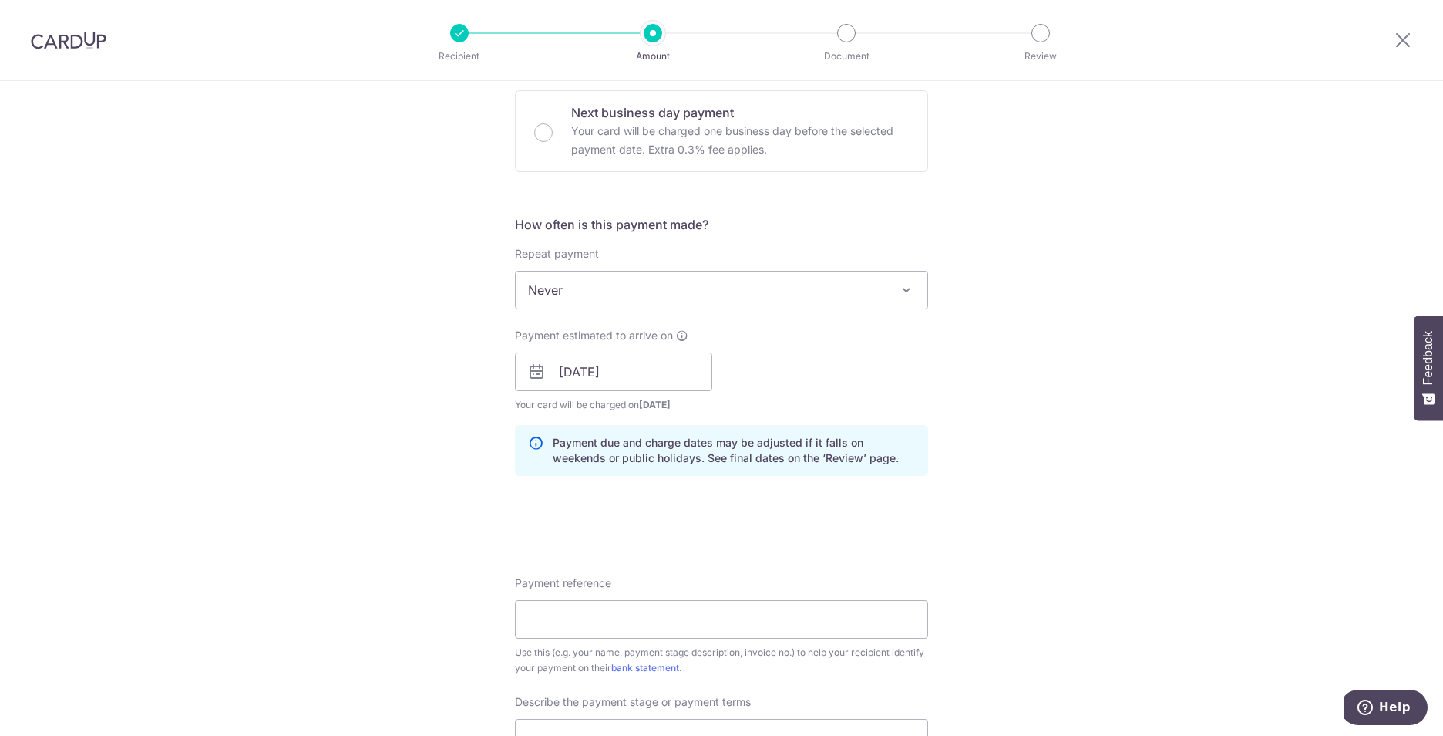
click at [1103, 374] on div "Tell us more about your payment Enter payment amount SGD 17,400.00 17400.00 Car…" at bounding box center [721, 398] width 1443 height 1561
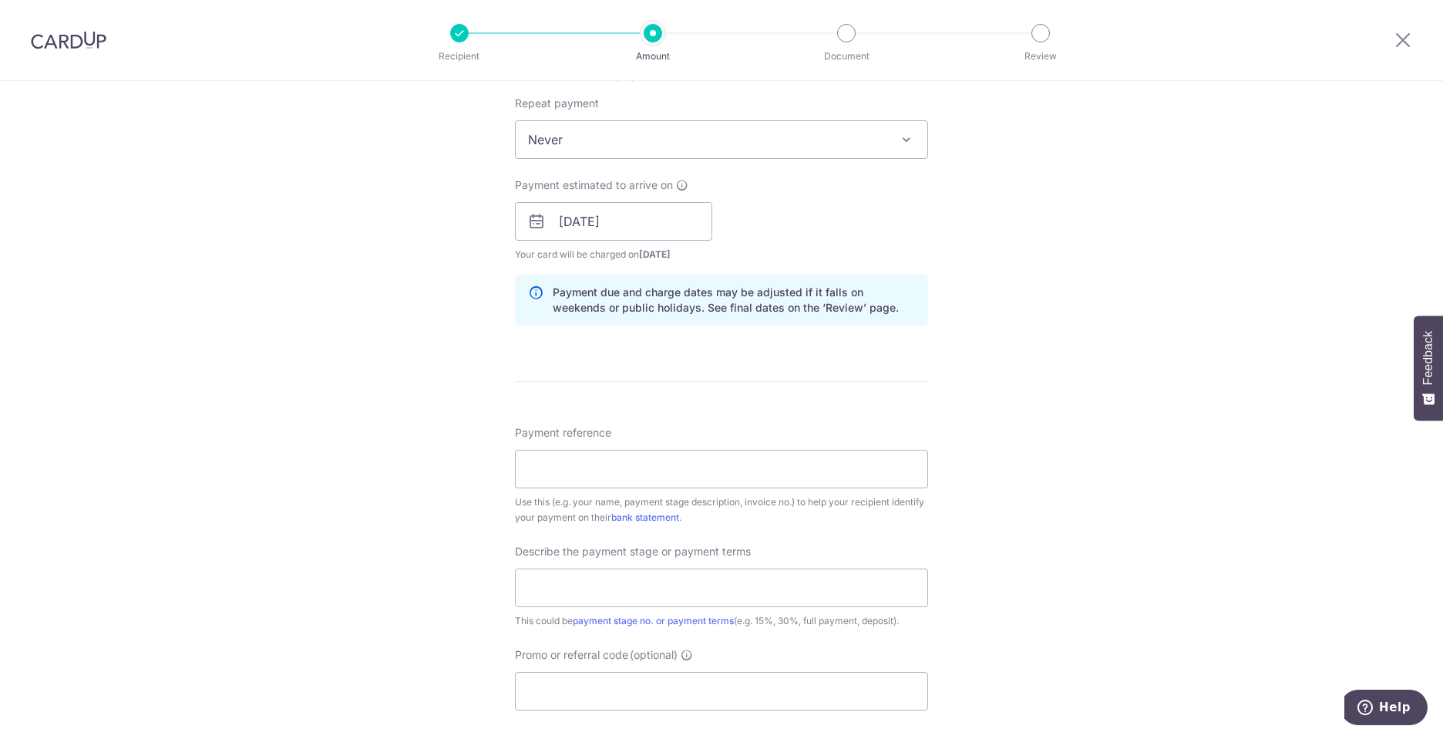
scroll to position [617, 0]
click at [646, 457] on input "Payment reference" at bounding box center [721, 465] width 413 height 39
type input "p"
click at [997, 433] on div "Tell us more about your payment Enter payment amount SGD 17,400.00 17400.00 Car…" at bounding box center [721, 244] width 1443 height 1561
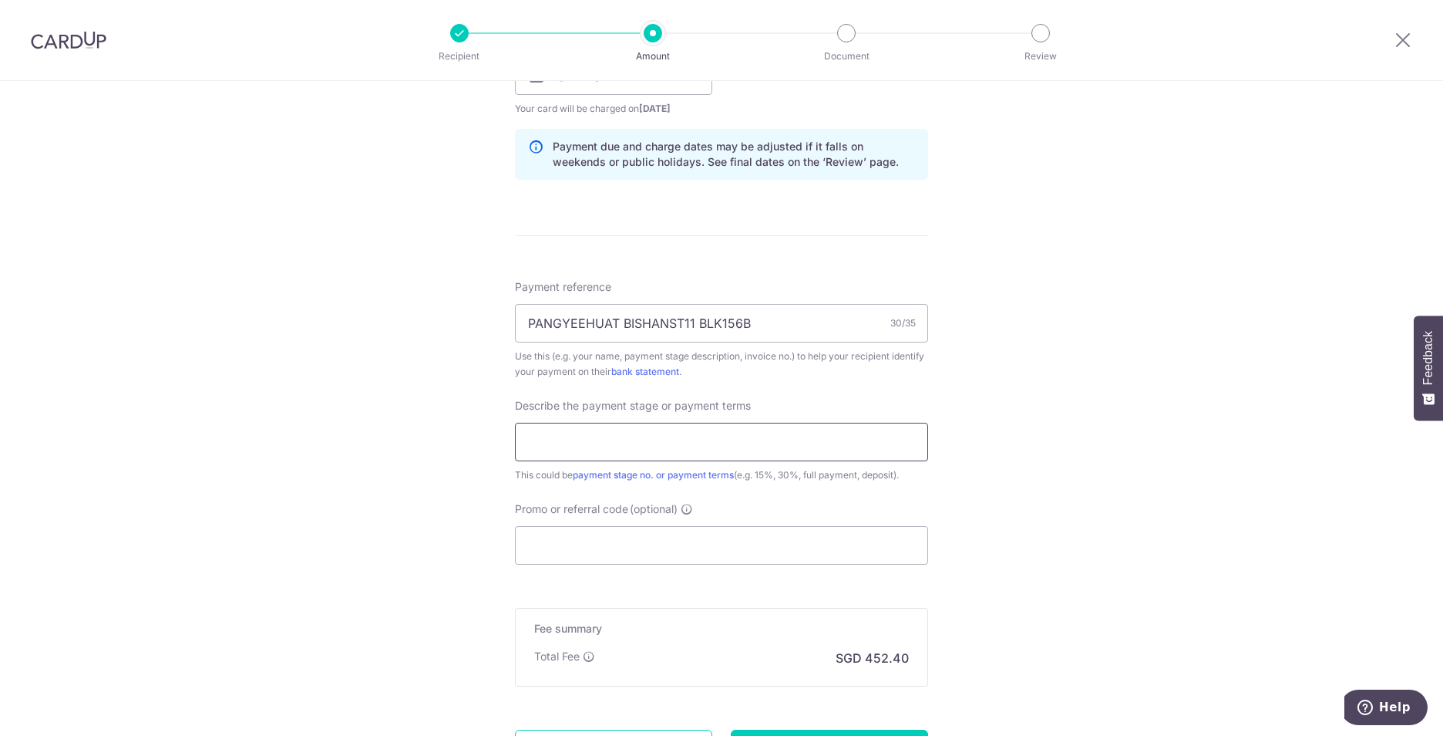
scroll to position [771, 0]
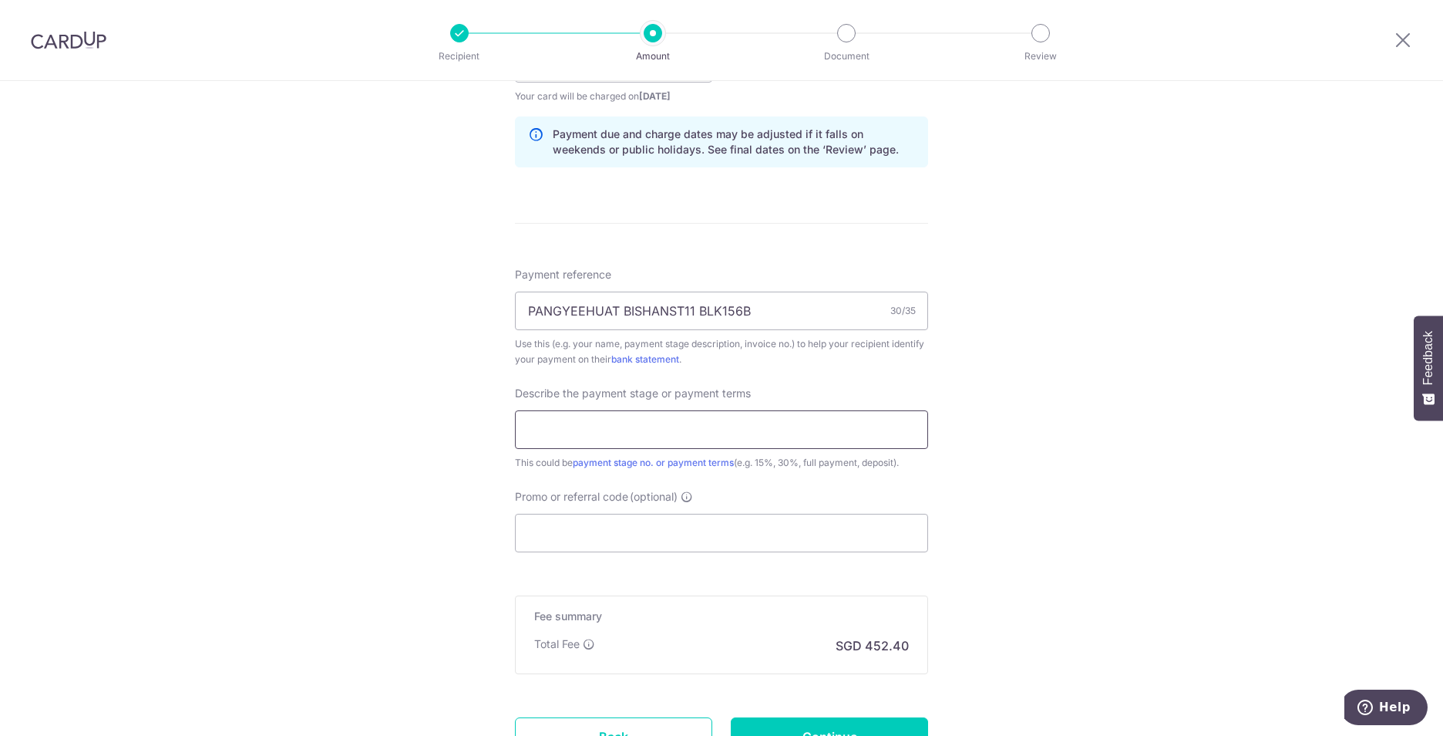
click at [616, 429] on input "text" at bounding box center [721, 429] width 413 height 39
click at [616, 310] on input "PANGYEEHUAT BISHANST11 BLK156B" at bounding box center [721, 310] width 413 height 39
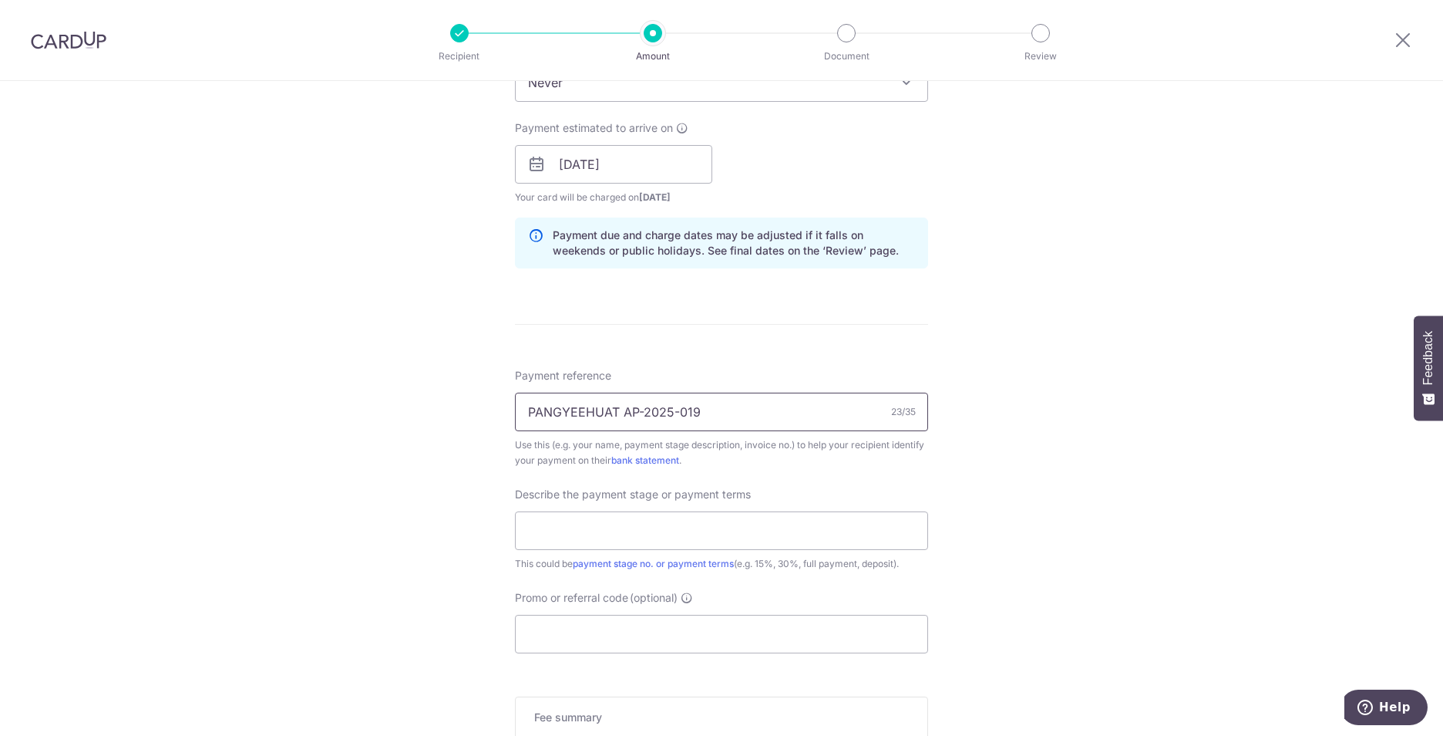
scroll to position [617, 0]
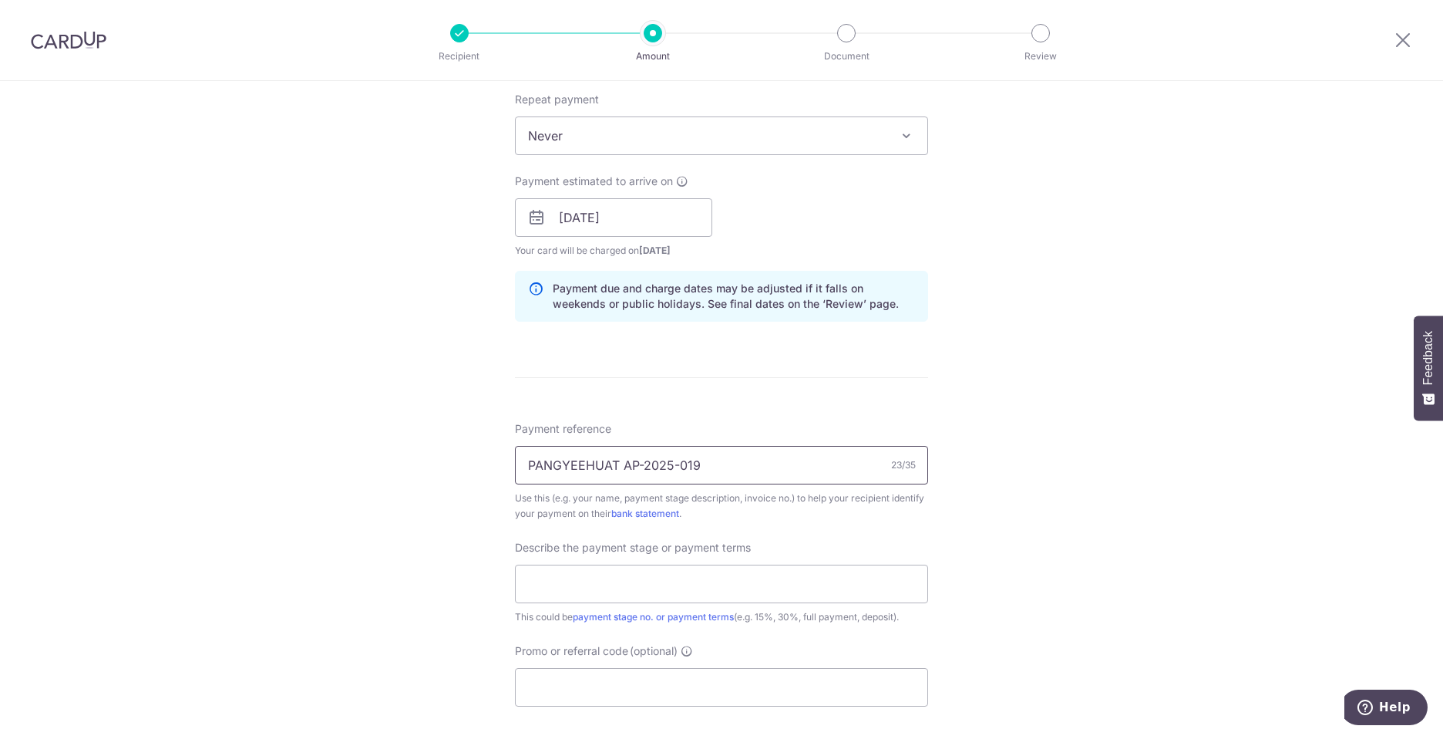
click at [720, 466] on input "PANGYEEHUAT AP-2025-019" at bounding box center [721, 465] width 413 height 39
type input "PANGYEEHUAT AP-2025-019"
click at [1136, 420] on div "Tell us more about your payment Enter payment amount SGD 17,400.00 17400.00 Car…" at bounding box center [721, 244] width 1443 height 1561
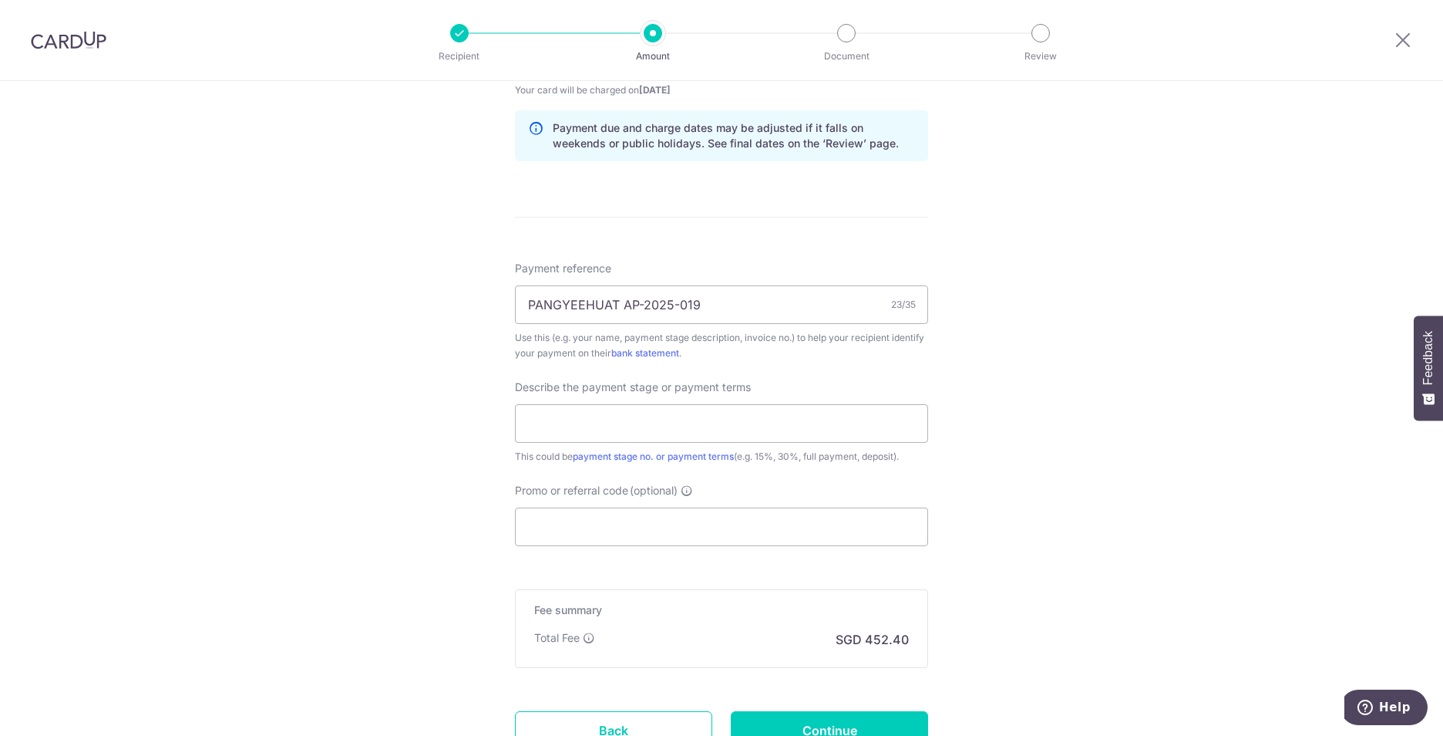
scroll to position [848, 0]
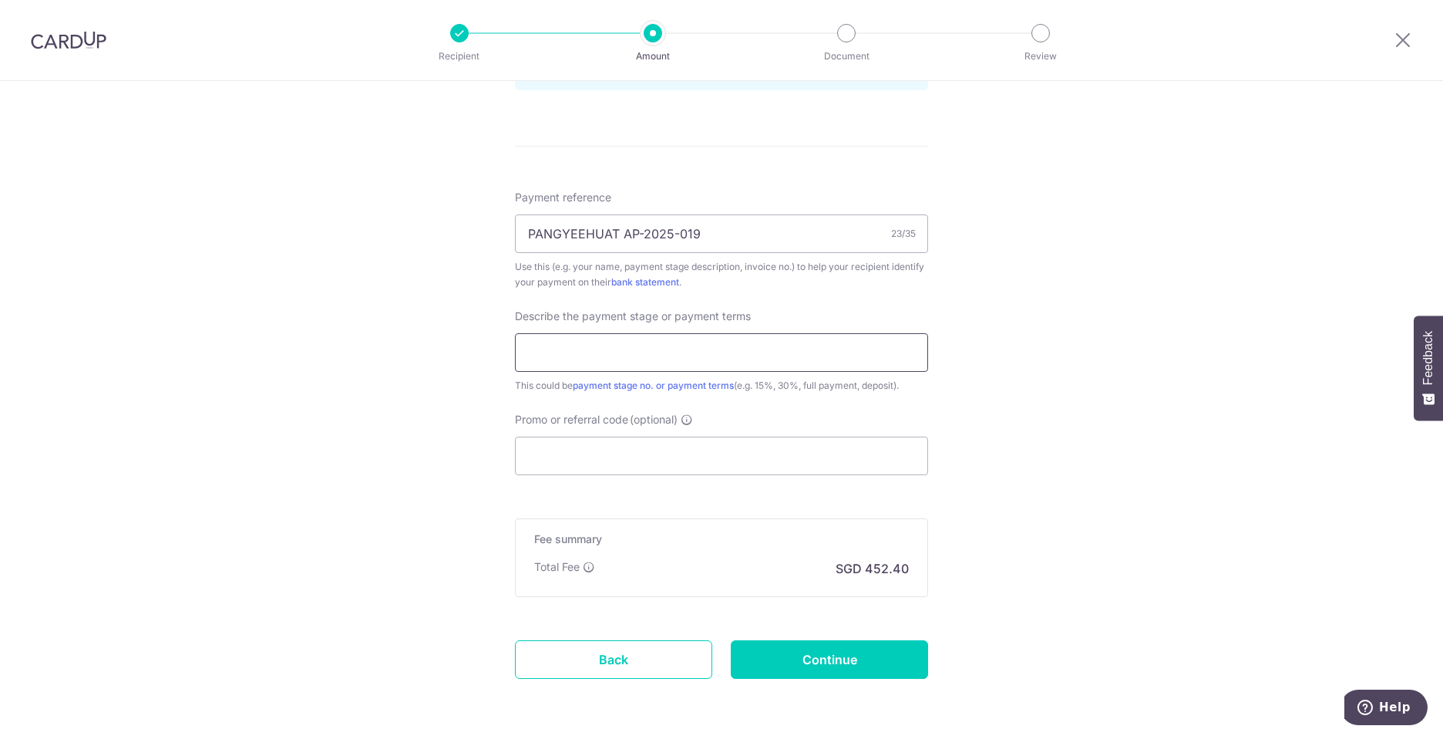
click at [639, 355] on input "text" at bounding box center [721, 352] width 413 height 39
type input "3"
type input "1ST 30%"
click at [600, 462] on input "Promo or referral code (optional)" at bounding box center [721, 455] width 413 height 39
paste input "MILELION"
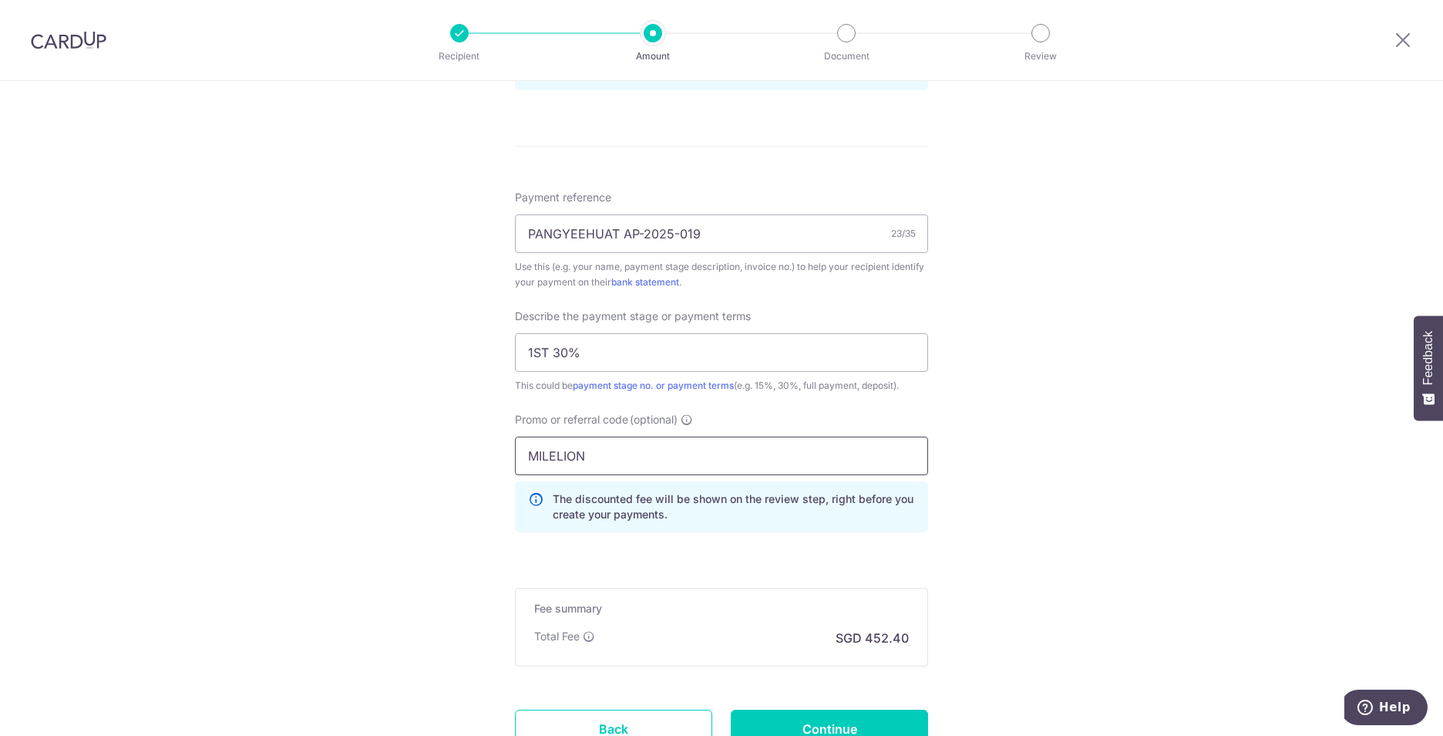
type input "MILELION"
click at [1044, 438] on div "Tell us more about your payment Enter payment amount SGD 17,400.00 17400.00 Car…" at bounding box center [721, 48] width 1443 height 1631
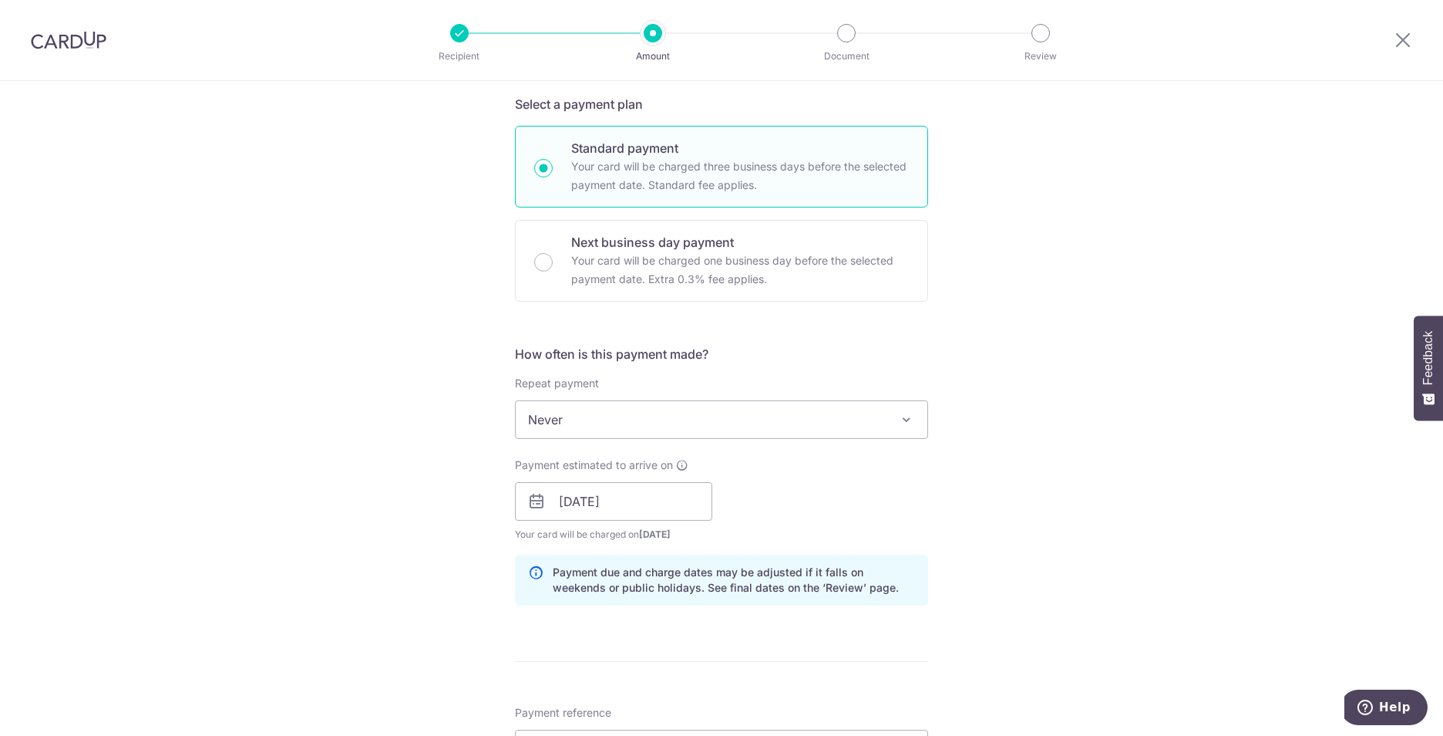
scroll to position [436, 0]
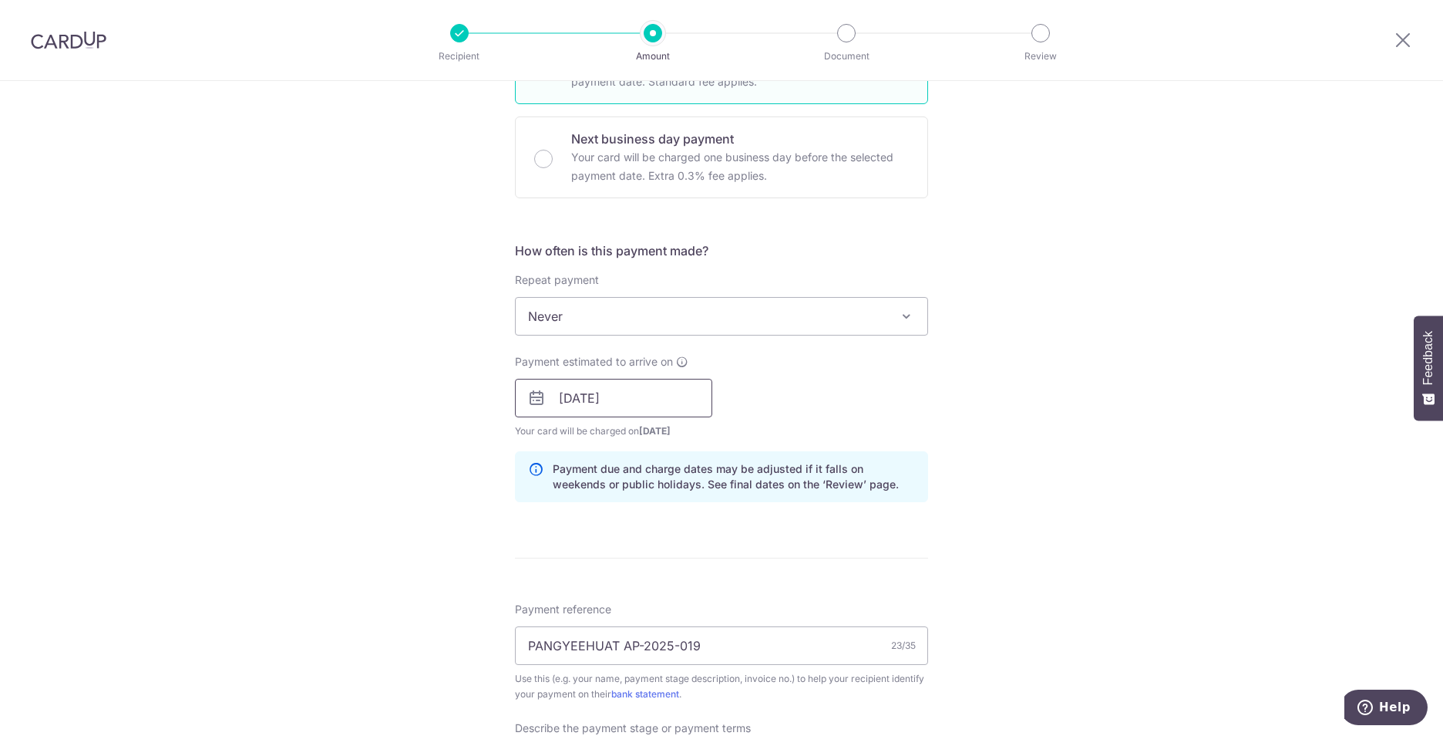
click at [574, 398] on input "[DATE]" at bounding box center [613, 398] width 197 height 39
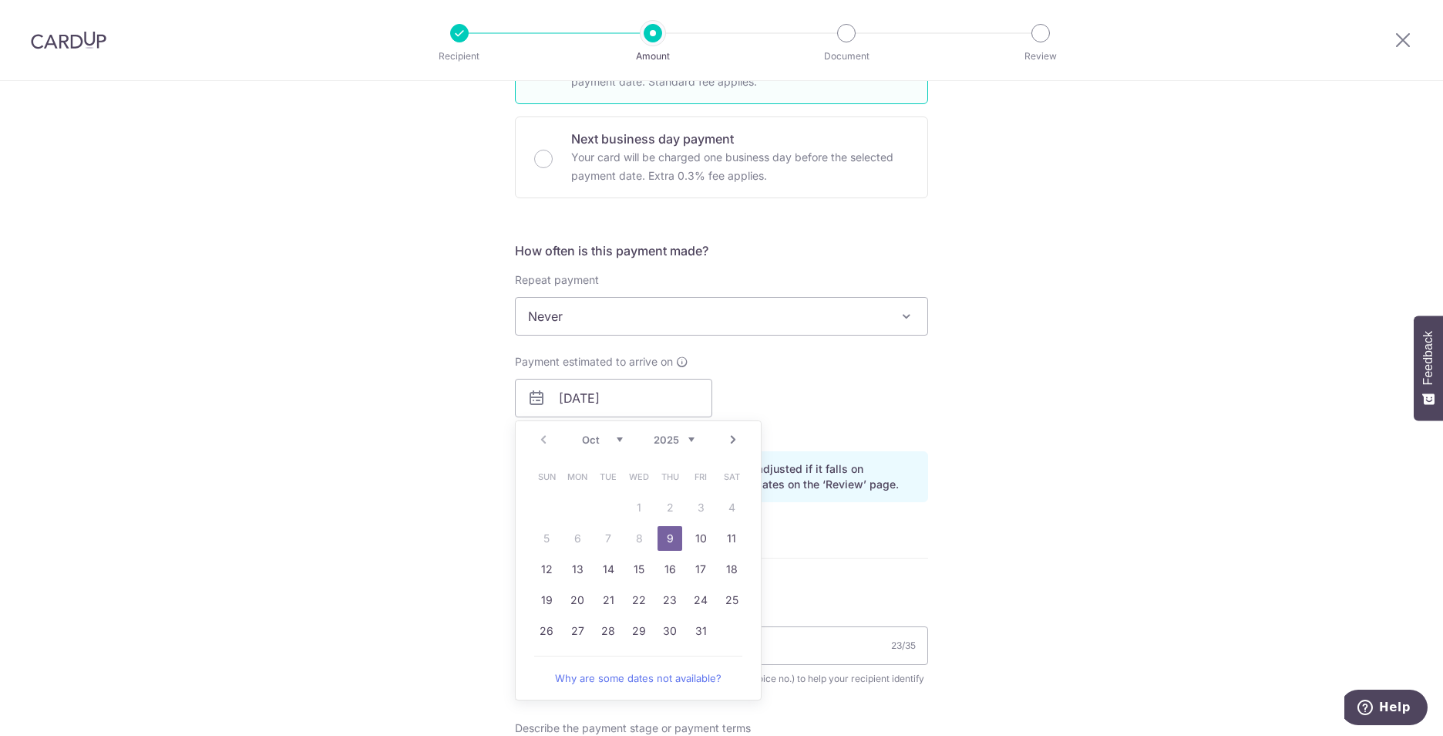
click at [665, 537] on link "9" at bounding box center [670, 538] width 25 height 25
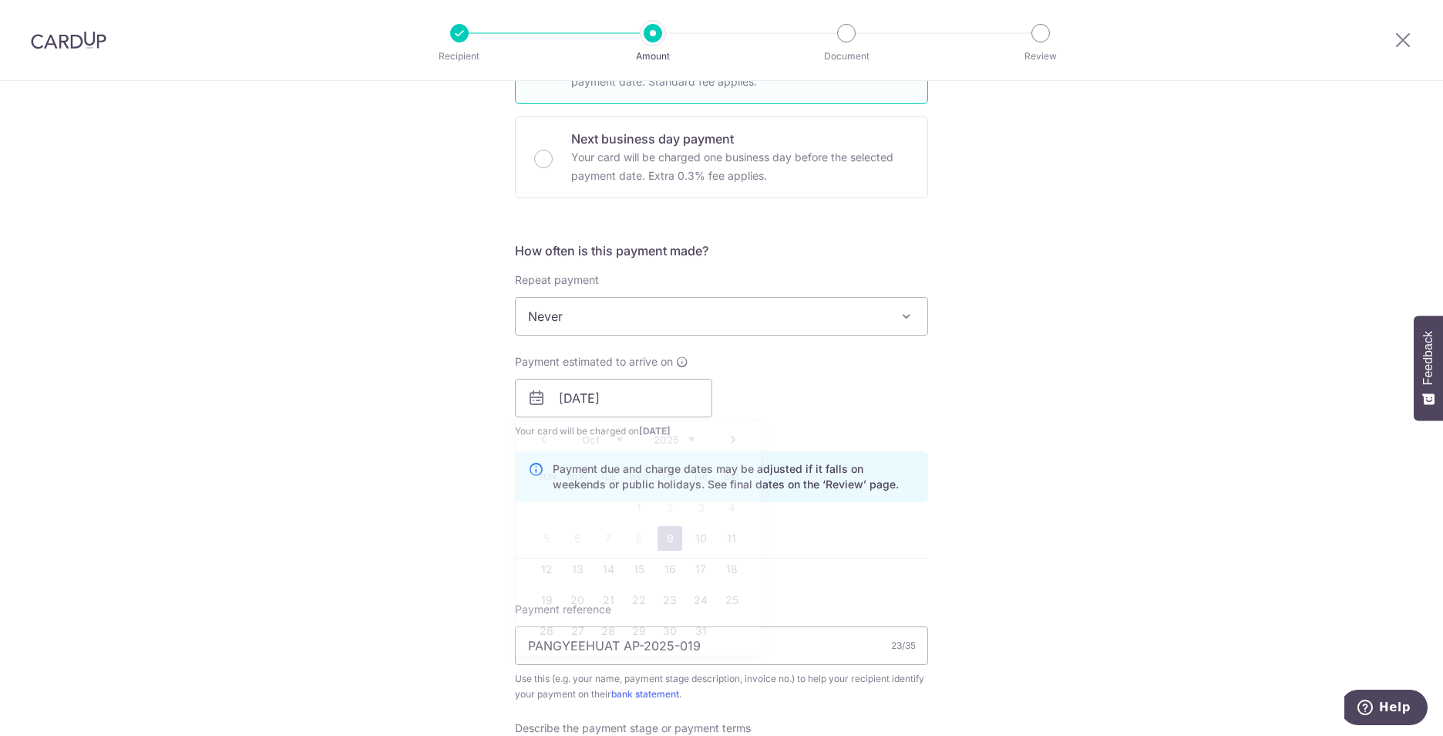
click at [1159, 377] on div "Tell us more about your payment Enter payment amount SGD 17,400.00 17400.00 Car…" at bounding box center [721, 460] width 1443 height 1631
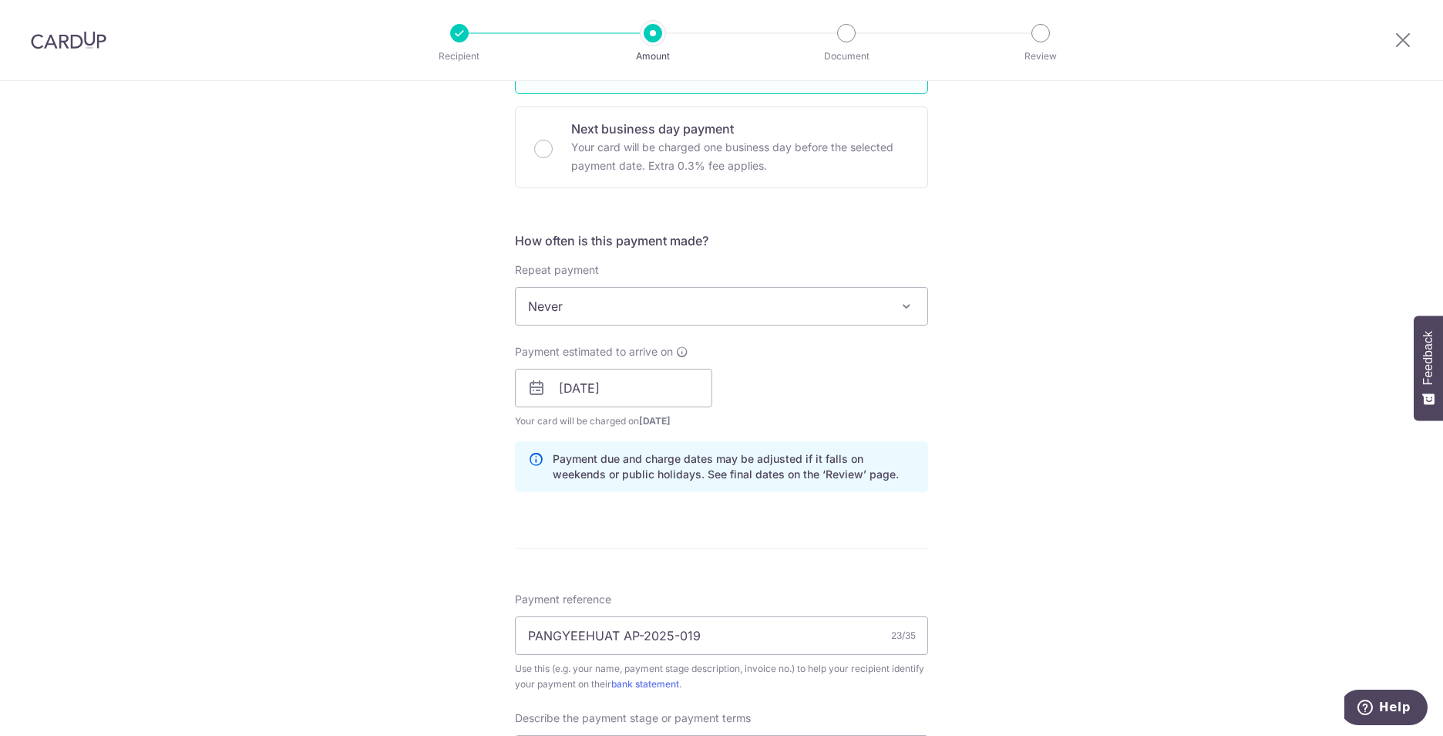
scroll to position [536, 0]
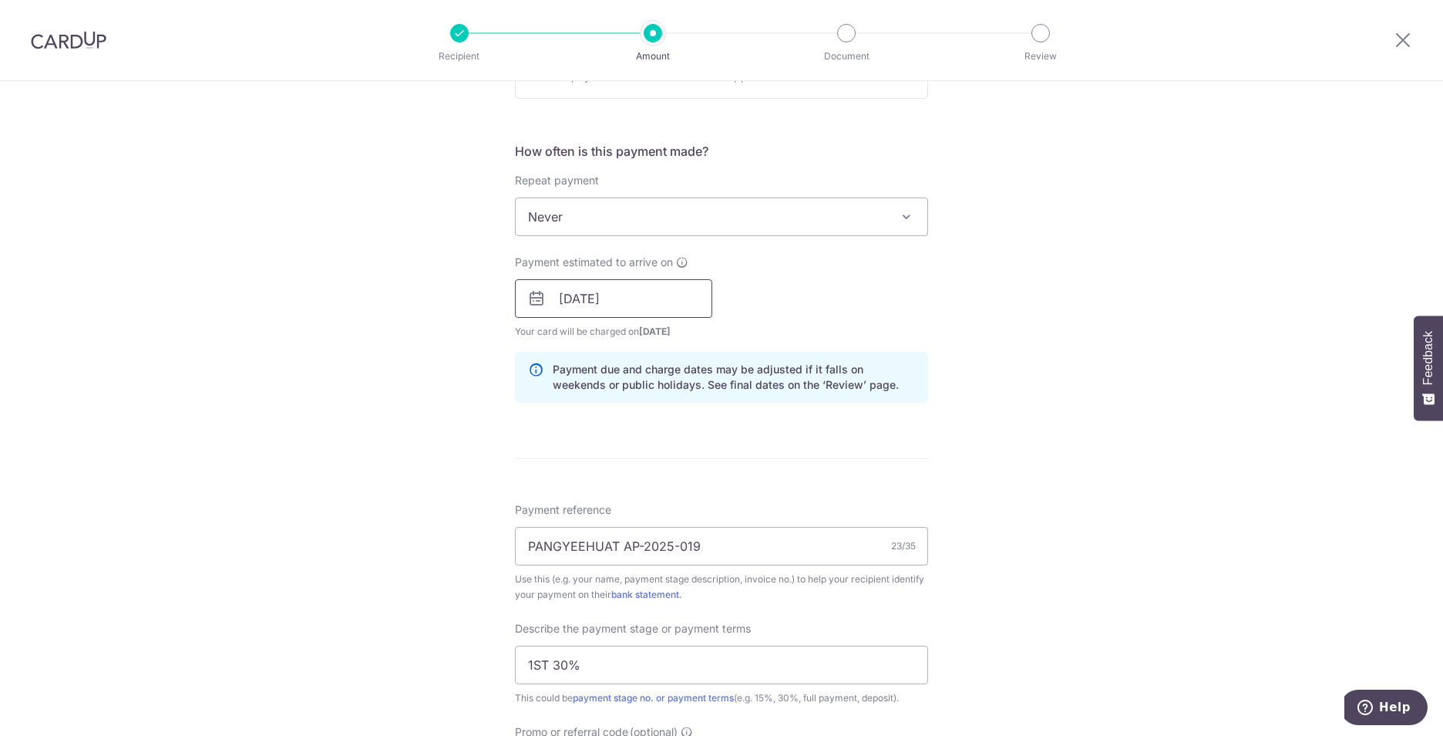
click at [652, 285] on input "[DATE]" at bounding box center [613, 298] width 197 height 39
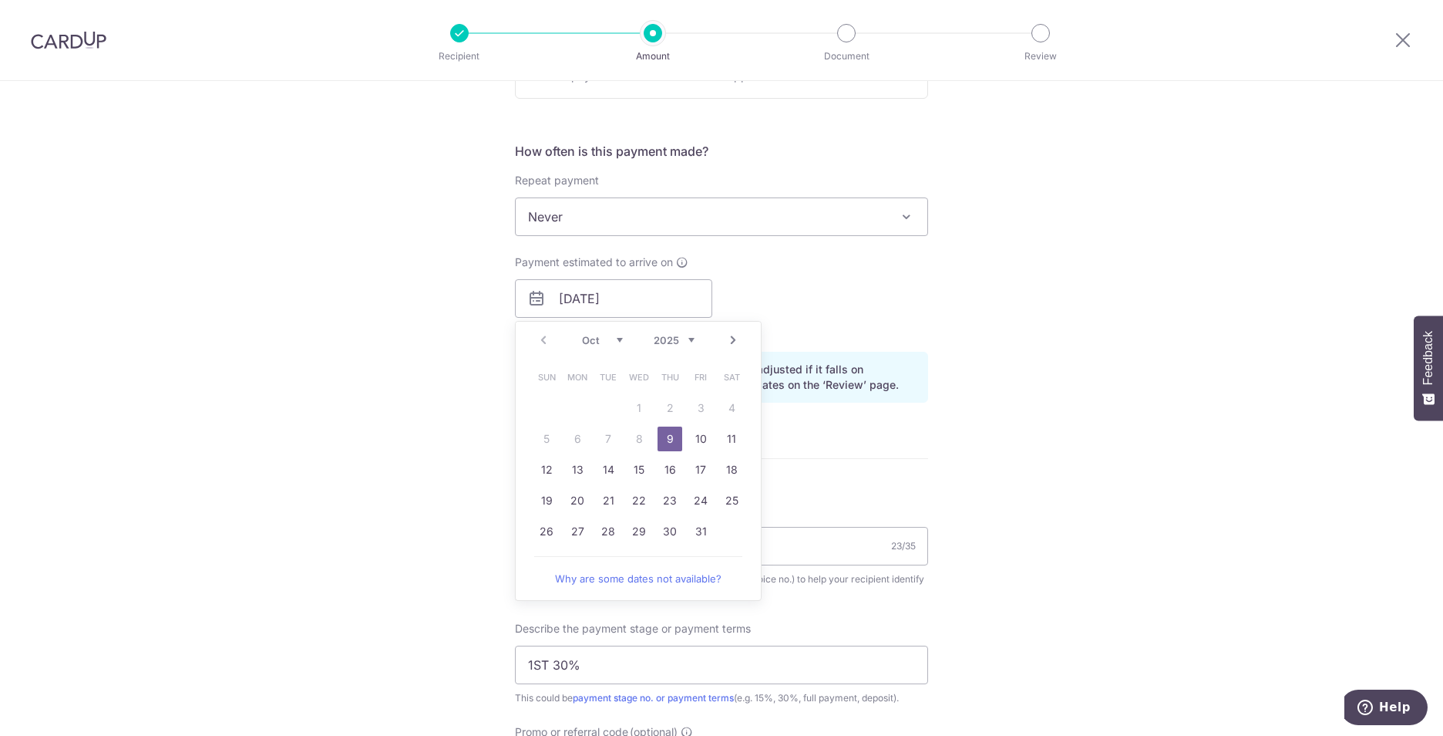
click at [666, 436] on link "9" at bounding box center [670, 438] width 25 height 25
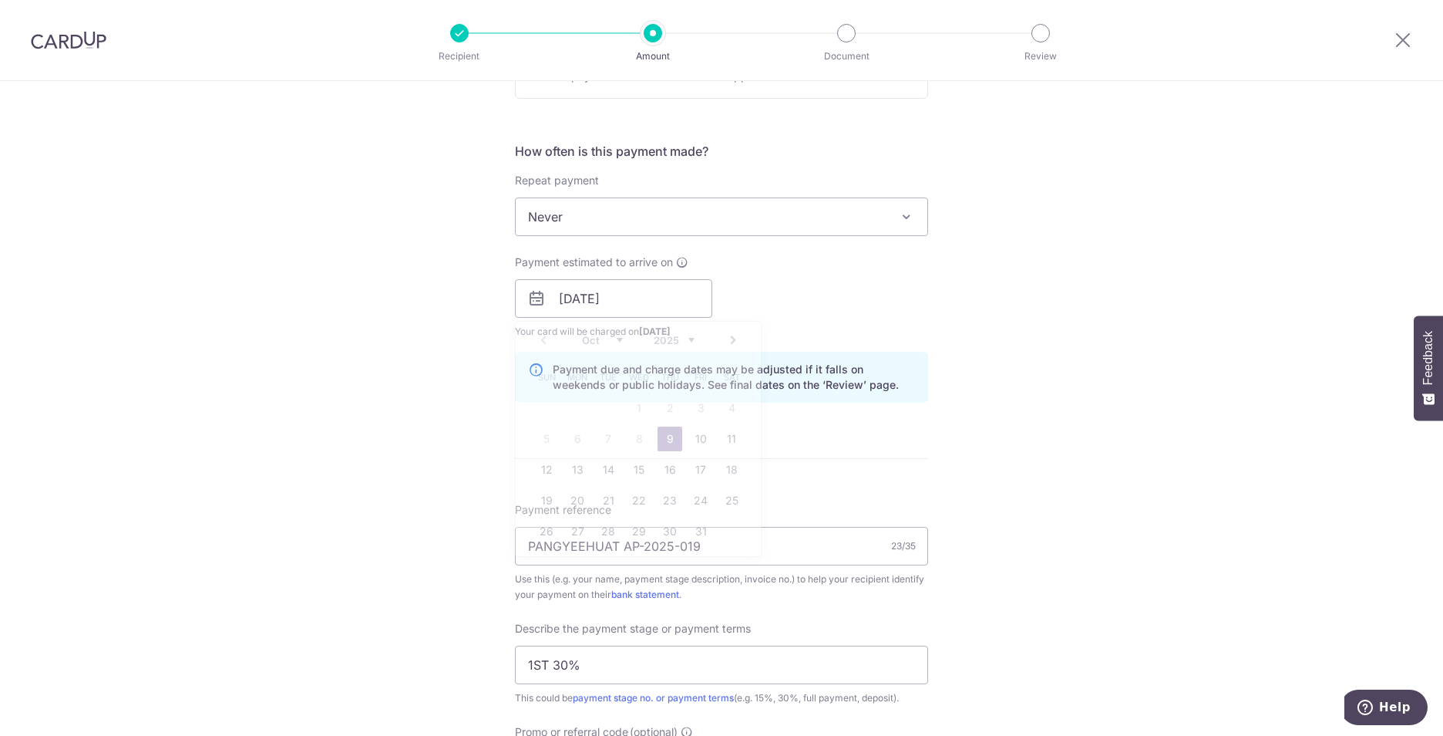
click at [1217, 316] on div "Tell us more about your payment Enter payment amount SGD 17,400.00 17400.00 Car…" at bounding box center [721, 360] width 1443 height 1631
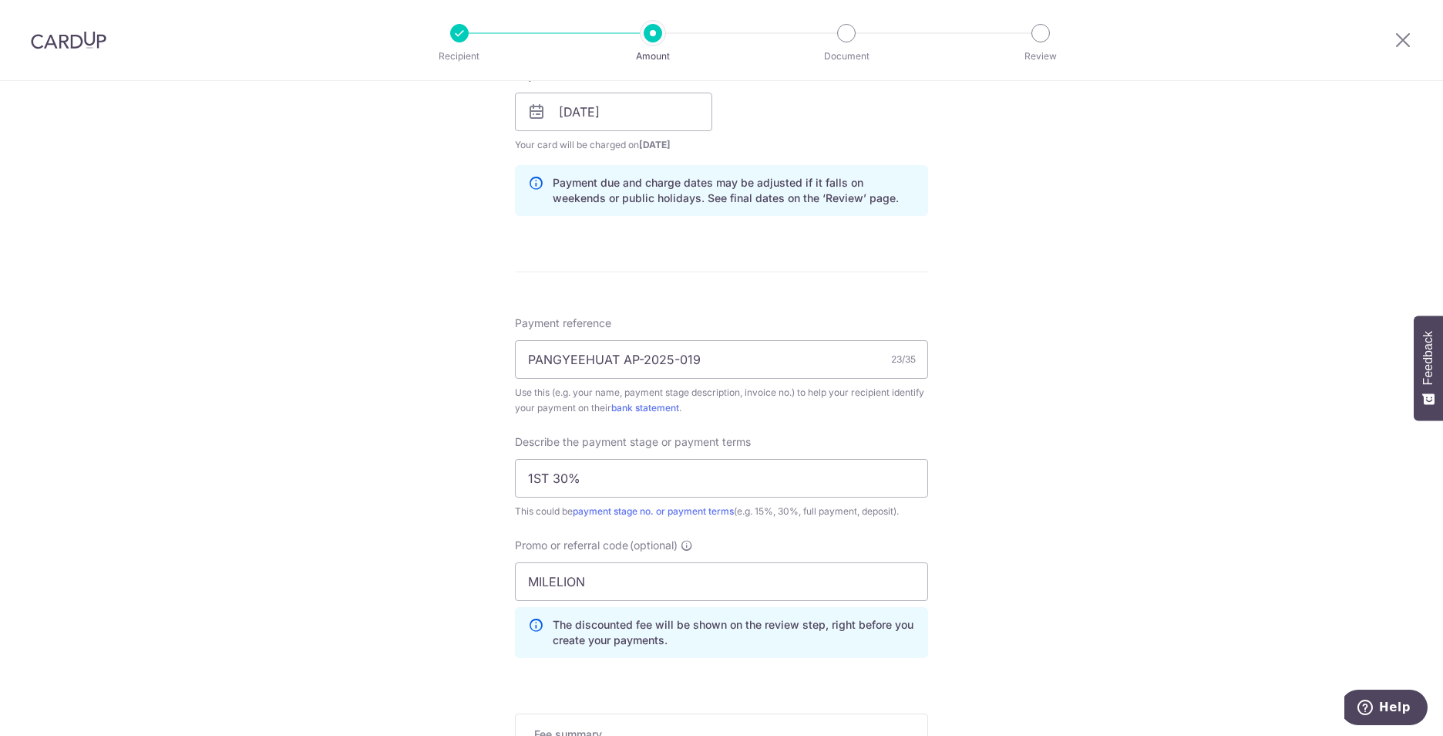
scroll to position [767, 0]
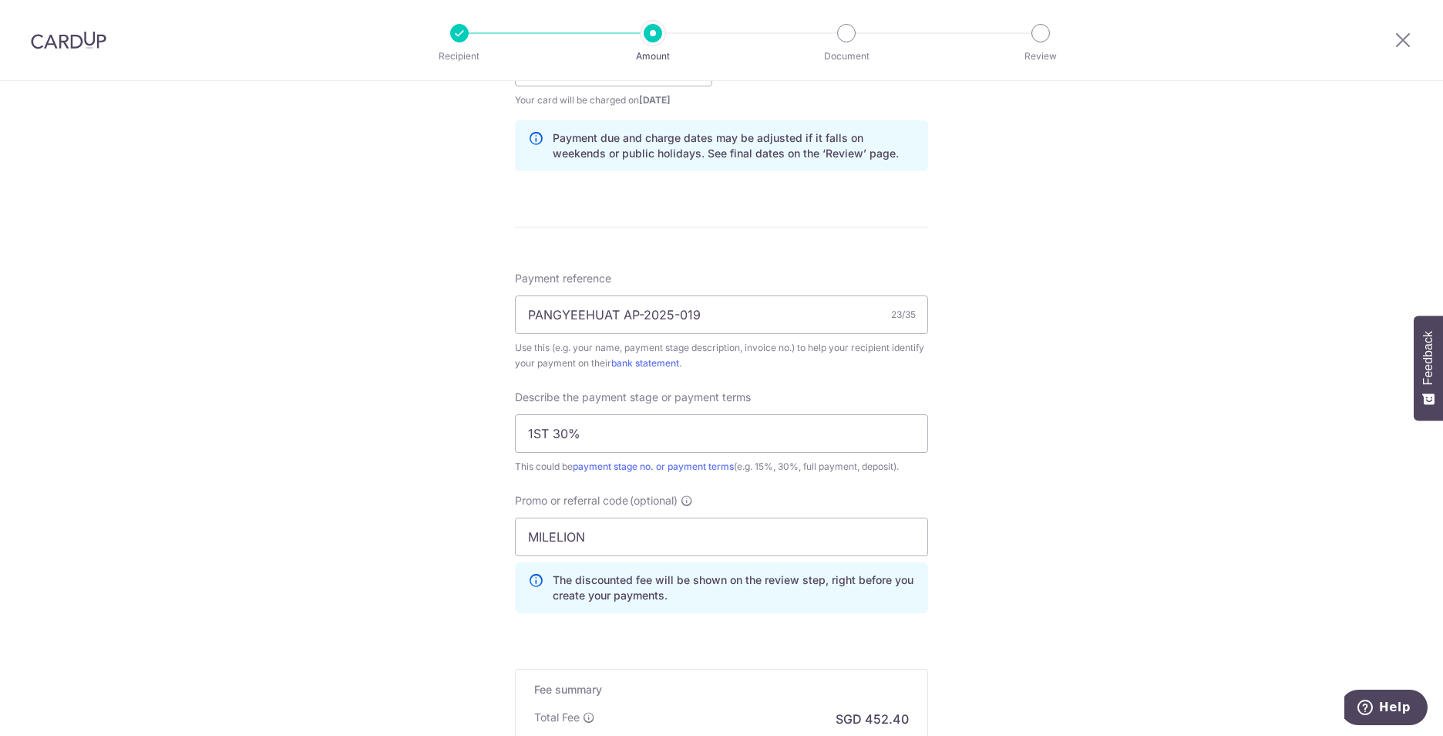
click at [1072, 342] on div "Tell us more about your payment Enter payment amount SGD 17,400.00 17400.00 Car…" at bounding box center [721, 129] width 1443 height 1631
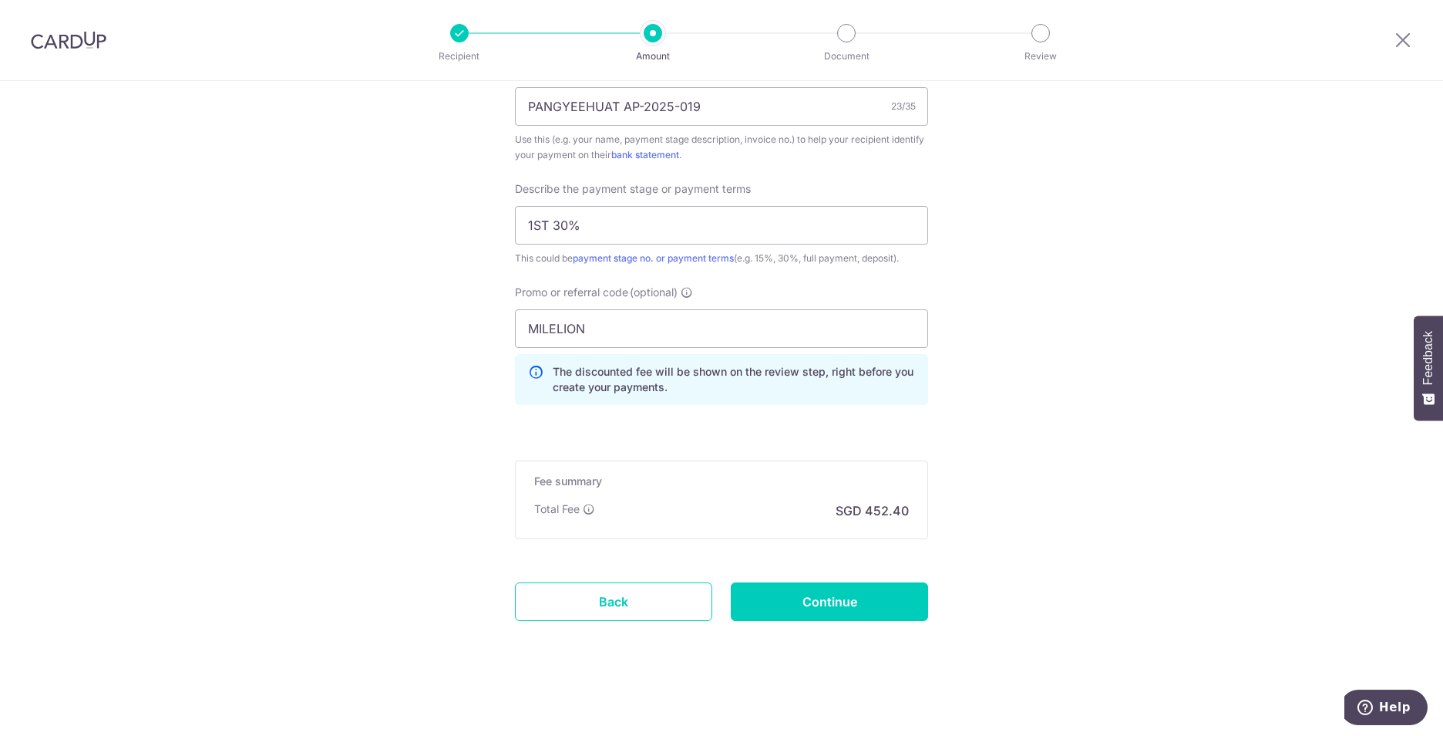
scroll to position [976, 0]
click at [790, 598] on input "Continue" at bounding box center [829, 600] width 197 height 39
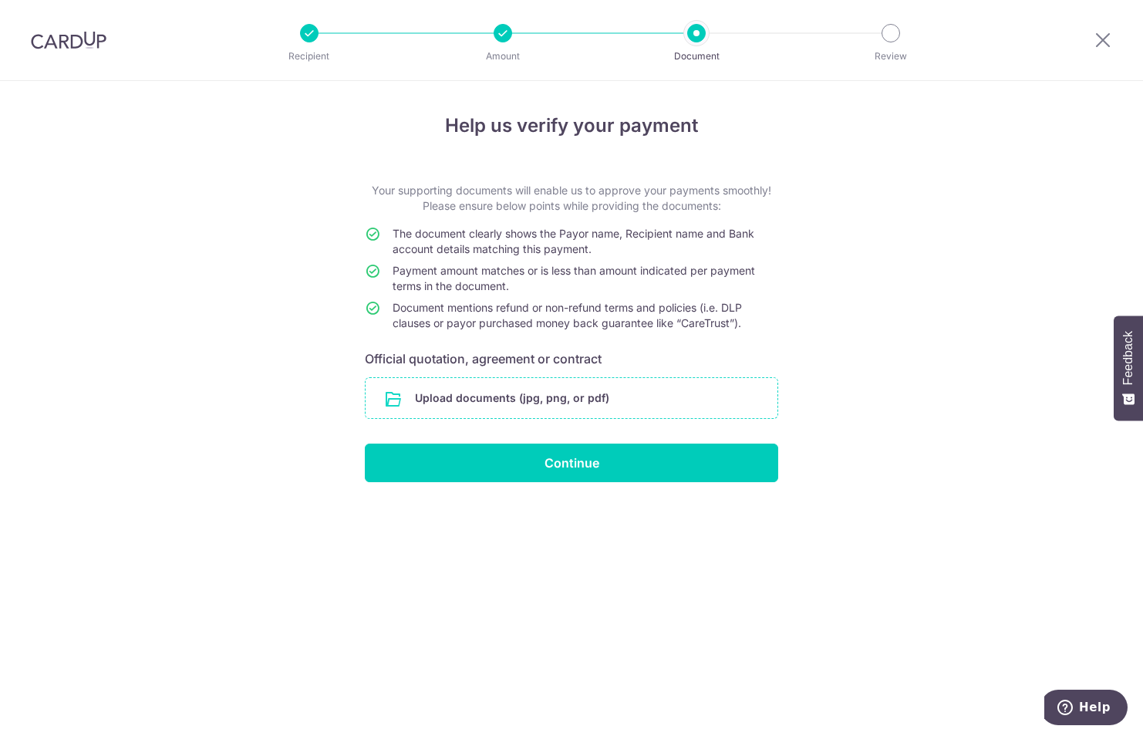
click at [567, 401] on input "file" at bounding box center [571, 398] width 412 height 40
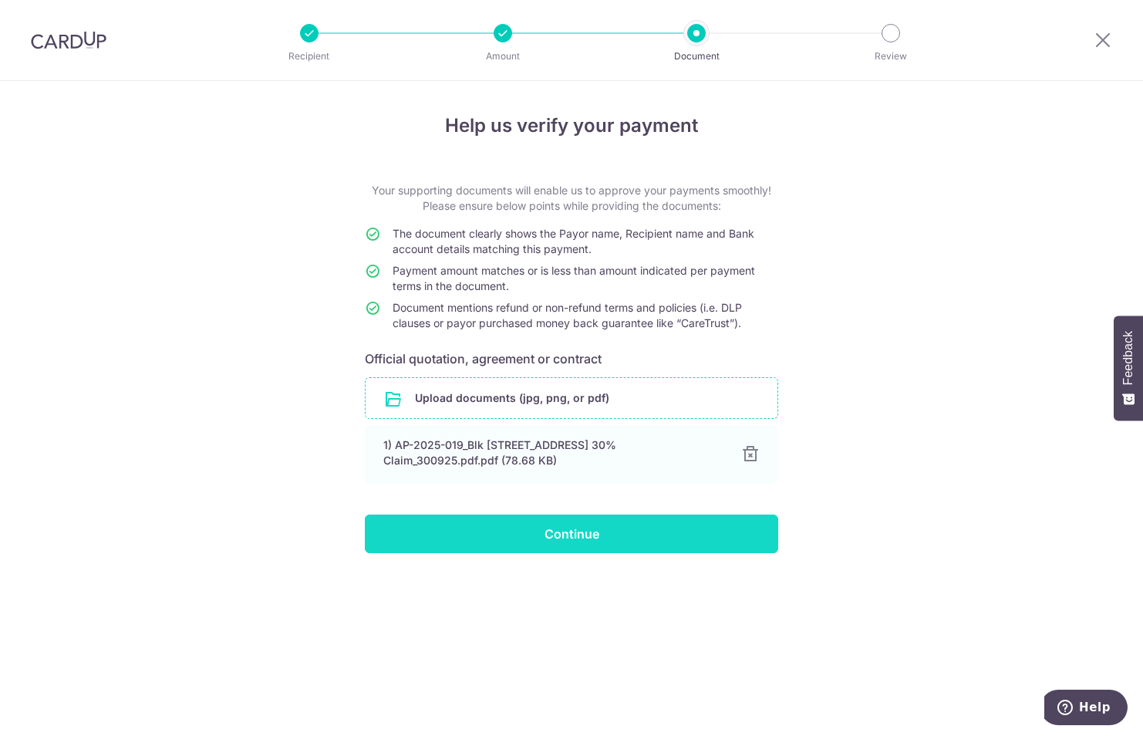
click at [613, 539] on input "Continue" at bounding box center [571, 533] width 413 height 39
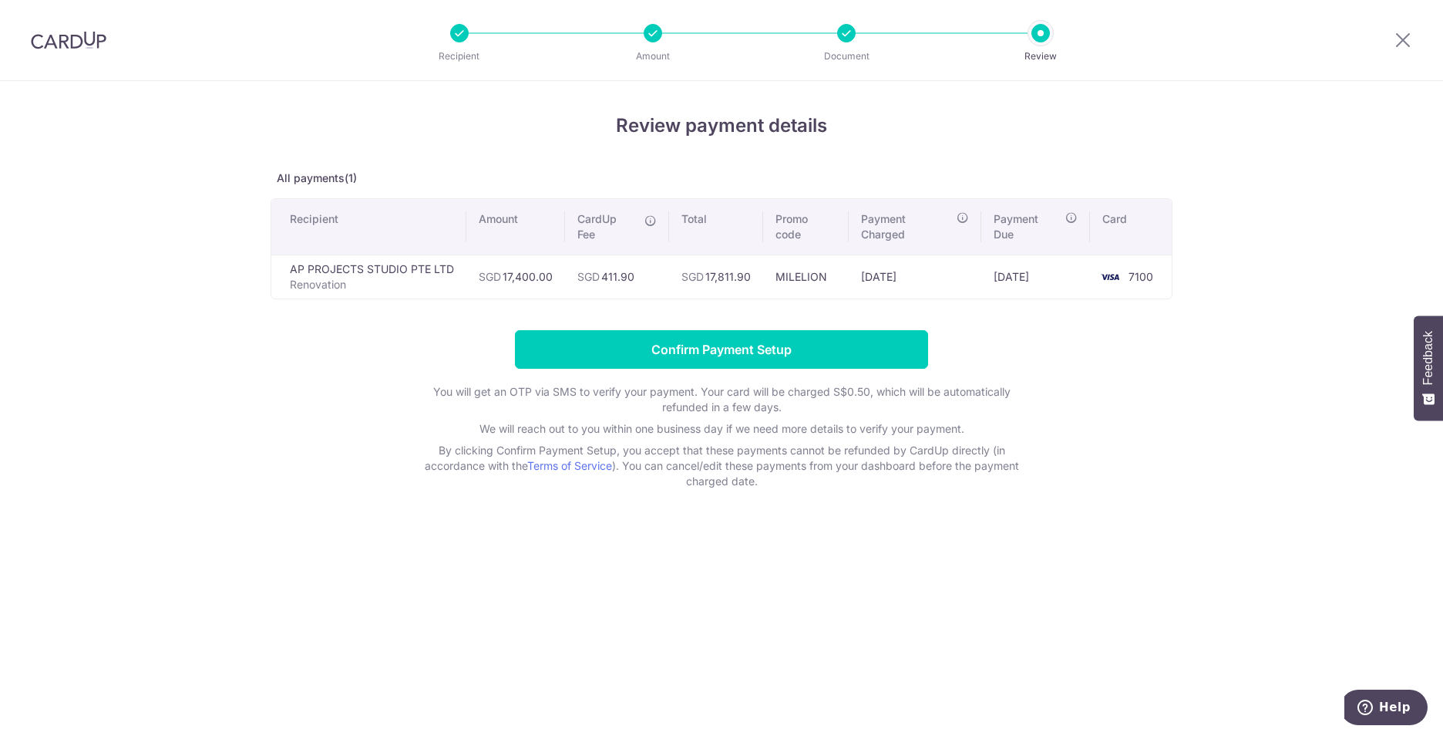
click at [615, 276] on td "SGD 411.90" at bounding box center [617, 276] width 104 height 44
click at [652, 221] on icon at bounding box center [651, 220] width 12 height 12
click at [629, 268] on td "SGD 411.90" at bounding box center [617, 276] width 104 height 44
click at [1069, 152] on div "Review payment details All payments(1) Recipient Amount CardUp Fee Total Promo …" at bounding box center [722, 300] width 902 height 377
click at [1409, 36] on icon at bounding box center [1403, 39] width 19 height 19
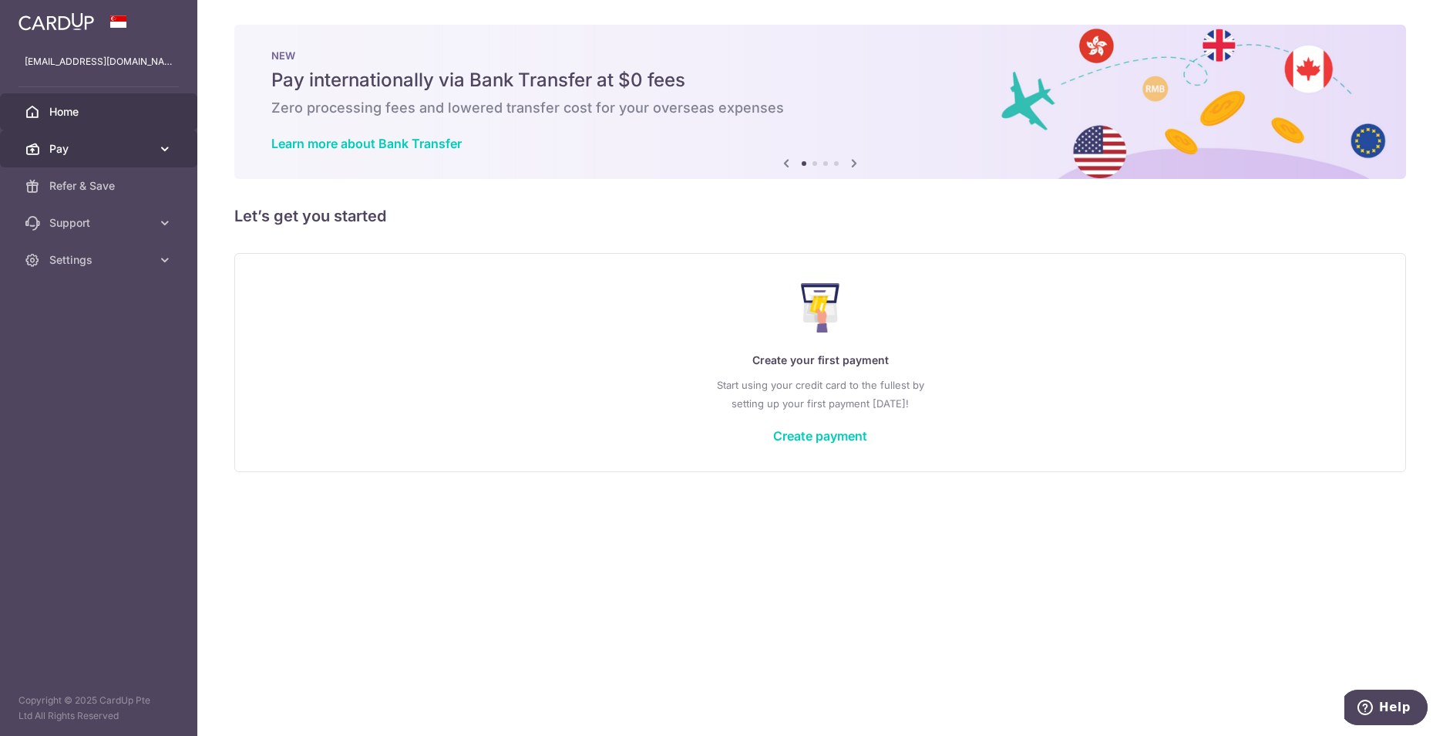
click at [112, 154] on span "Pay" at bounding box center [100, 148] width 102 height 15
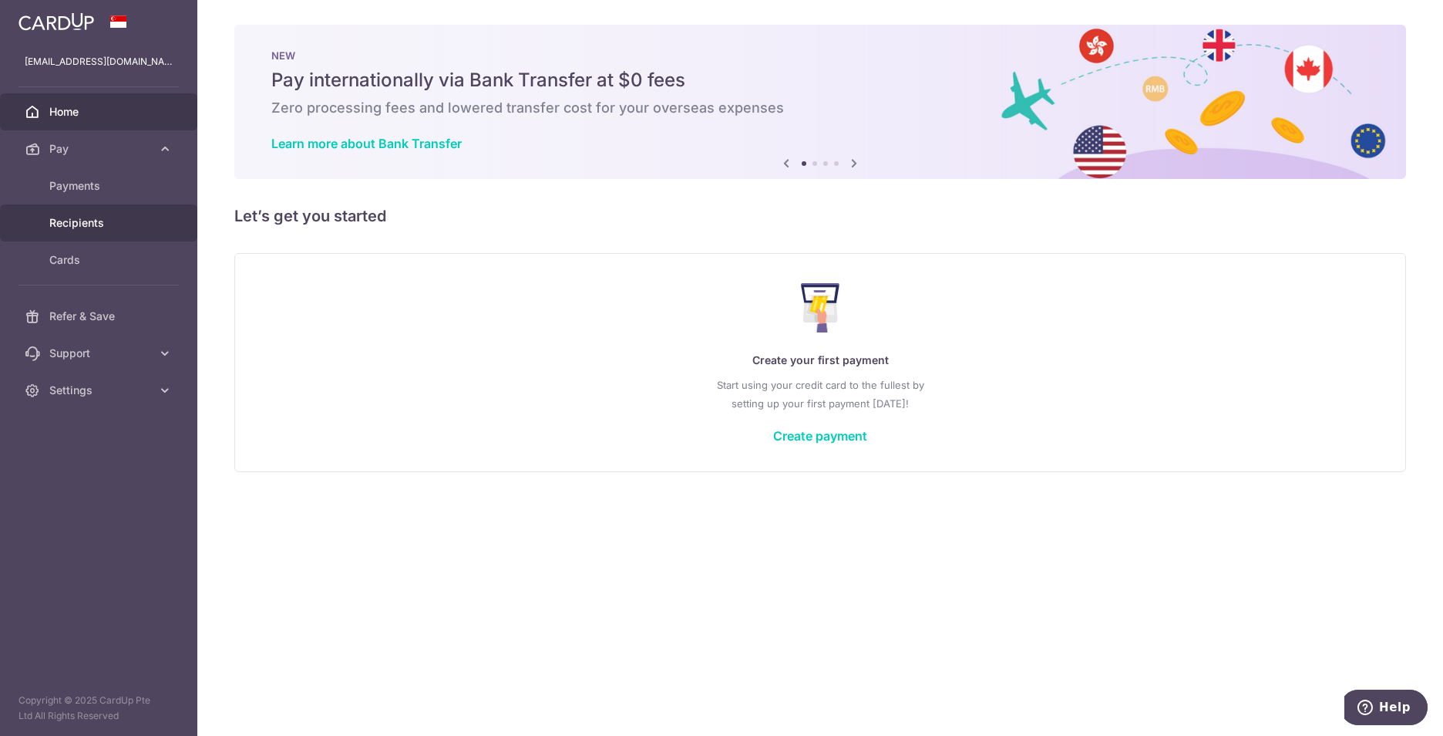
click at [97, 221] on span "Recipients" at bounding box center [100, 222] width 102 height 15
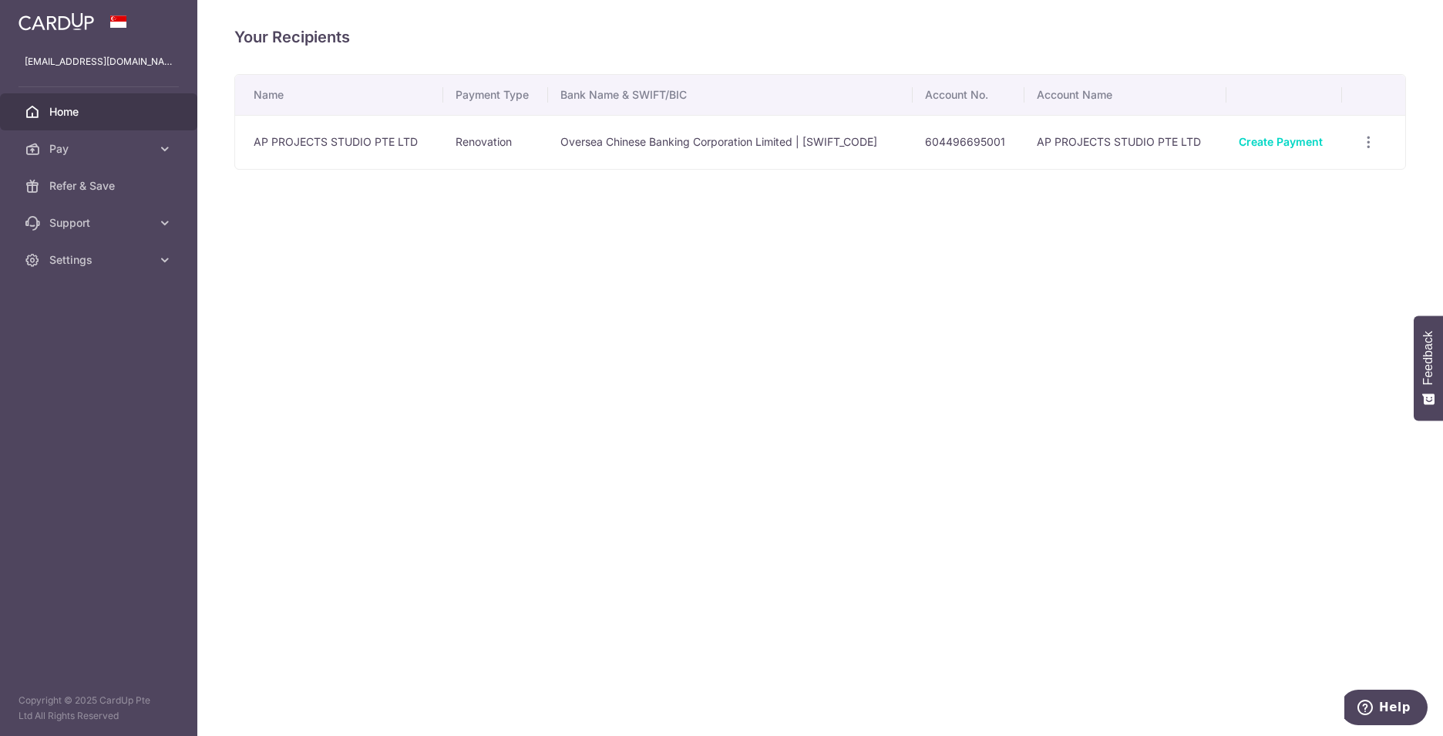
click at [96, 113] on span "Home" at bounding box center [100, 111] width 102 height 15
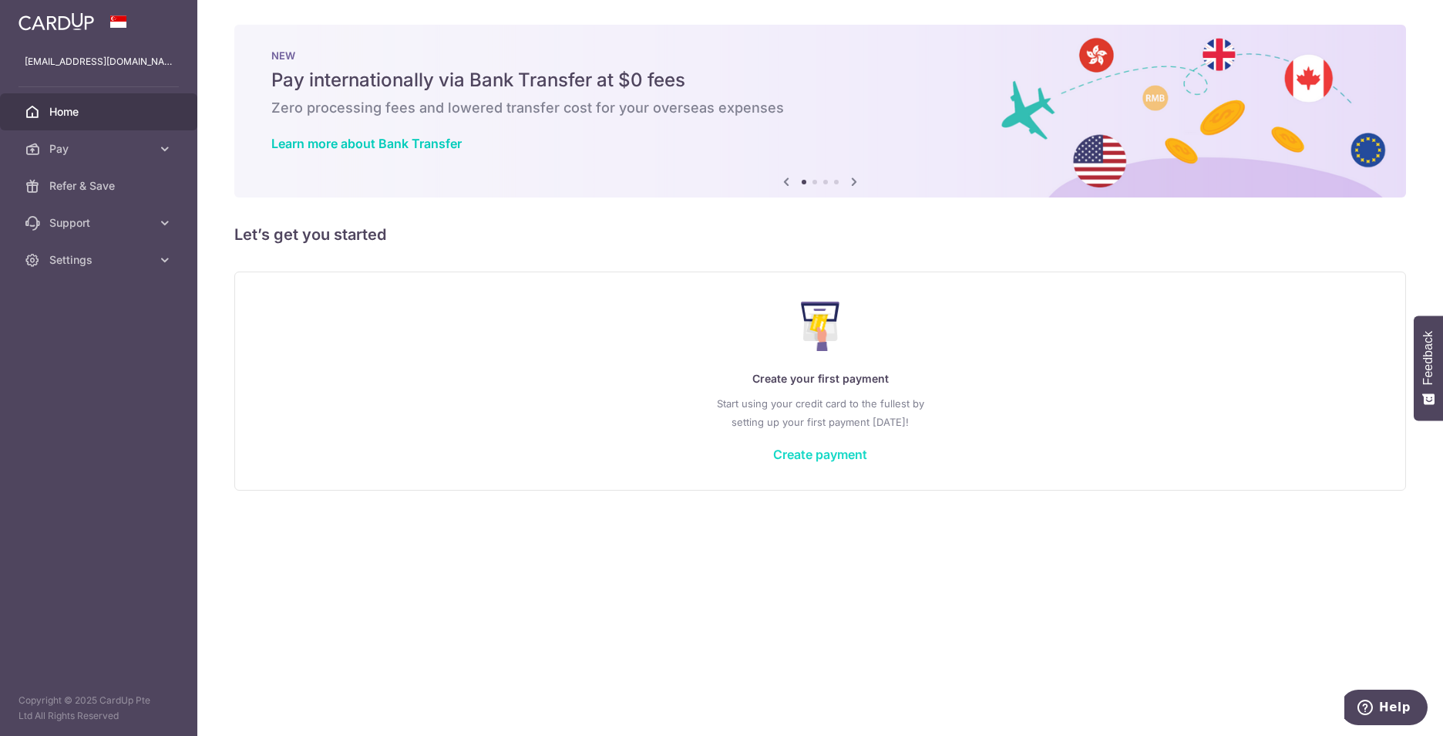
click at [810, 454] on link "Create payment" at bounding box center [820, 453] width 94 height 15
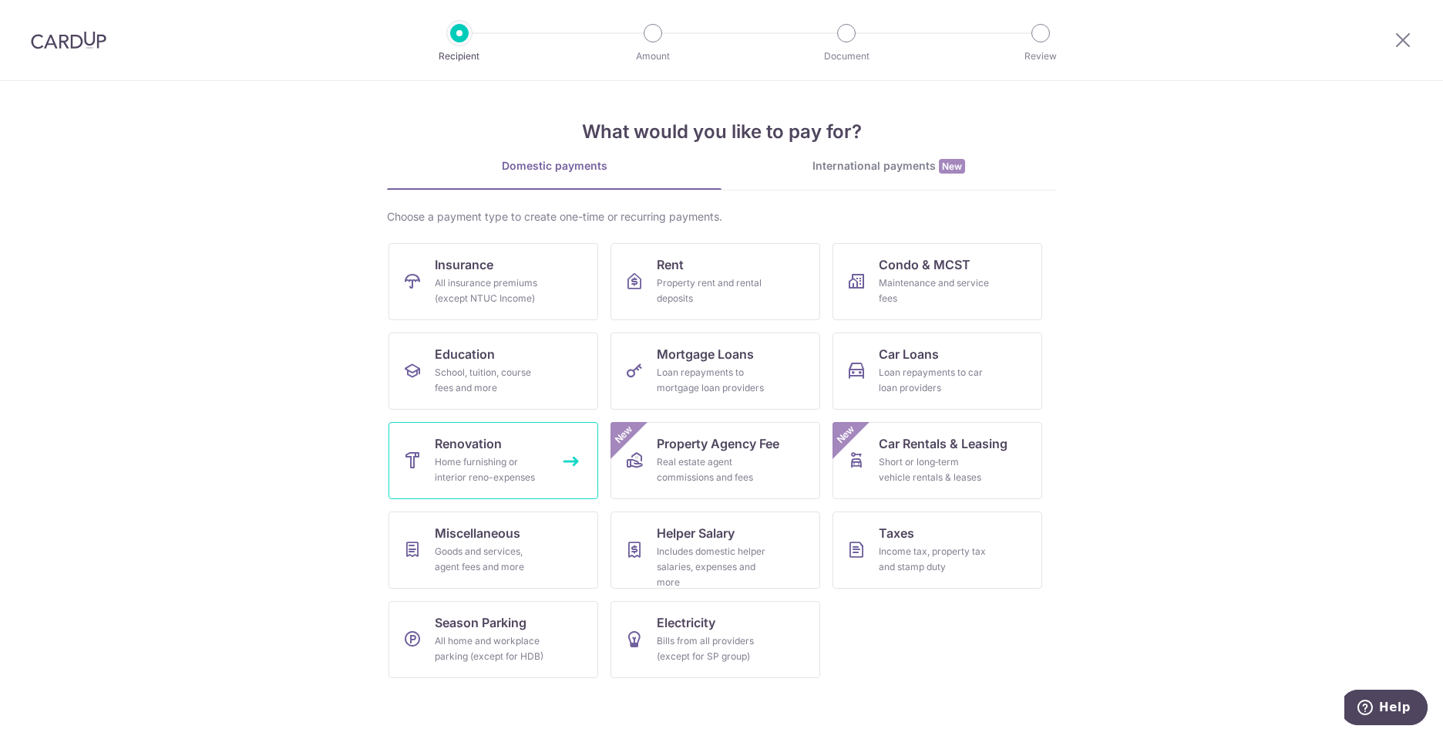
click at [491, 464] on div "Home furnishing or interior reno-expenses" at bounding box center [490, 469] width 111 height 31
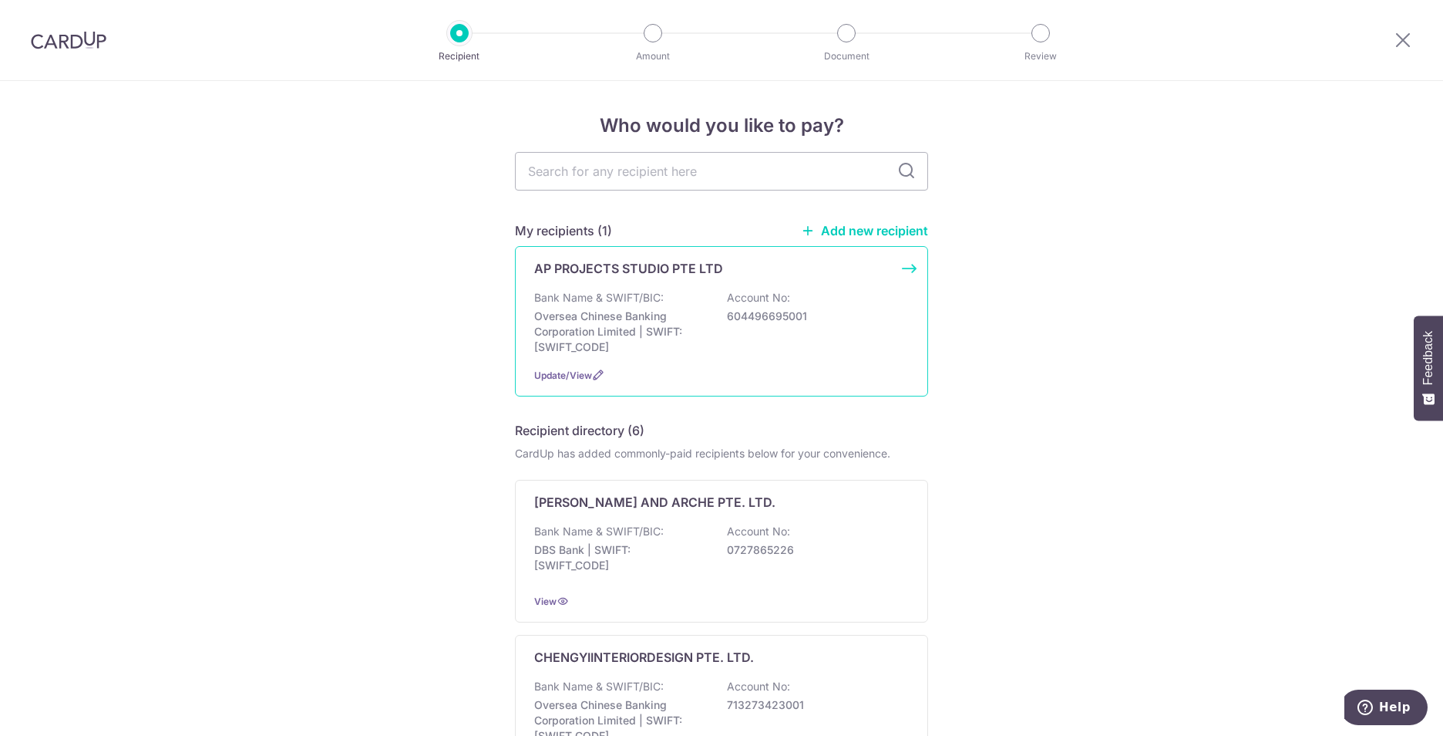
click at [638, 321] on p "Oversea Chinese Banking Corporation Limited | SWIFT: OCBCSGSGXXX" at bounding box center [620, 331] width 173 height 46
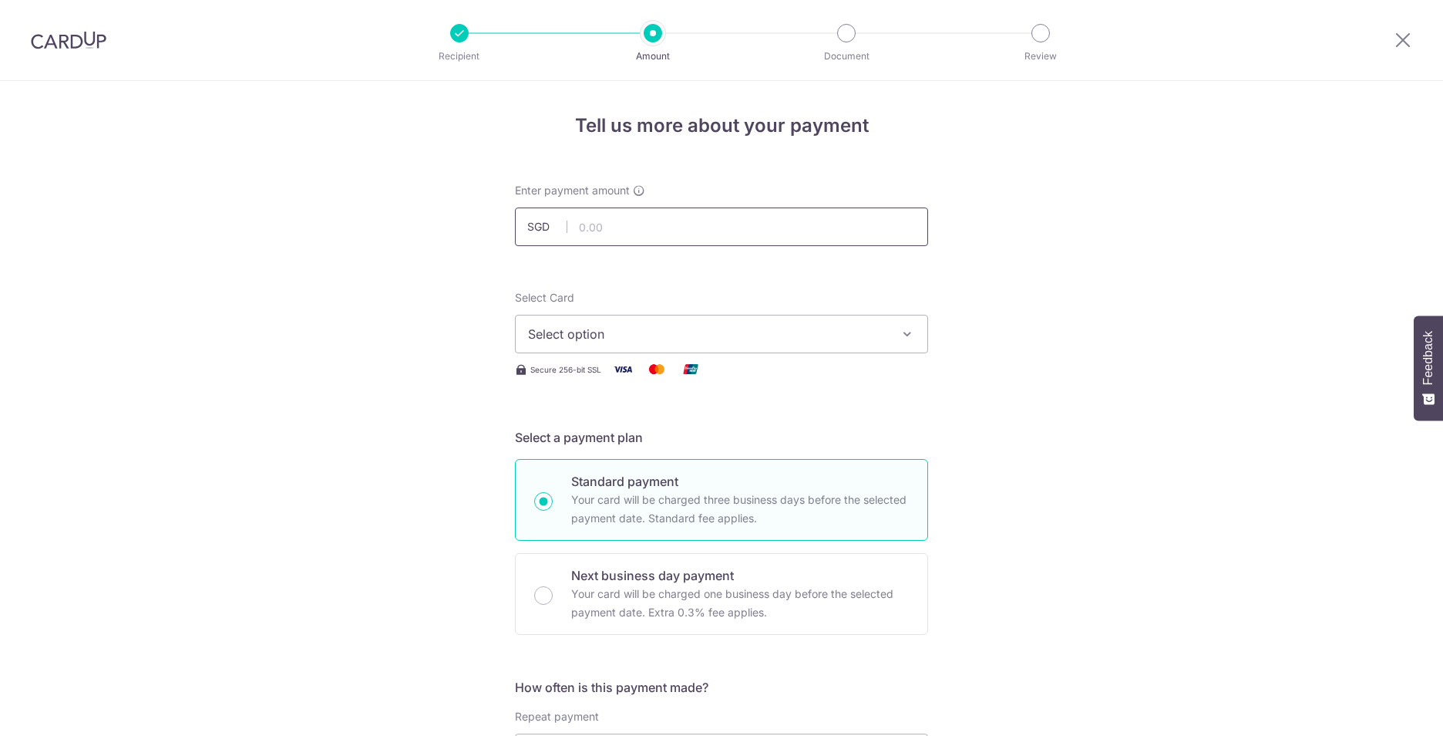
click at [685, 219] on input "text" at bounding box center [721, 226] width 413 height 39
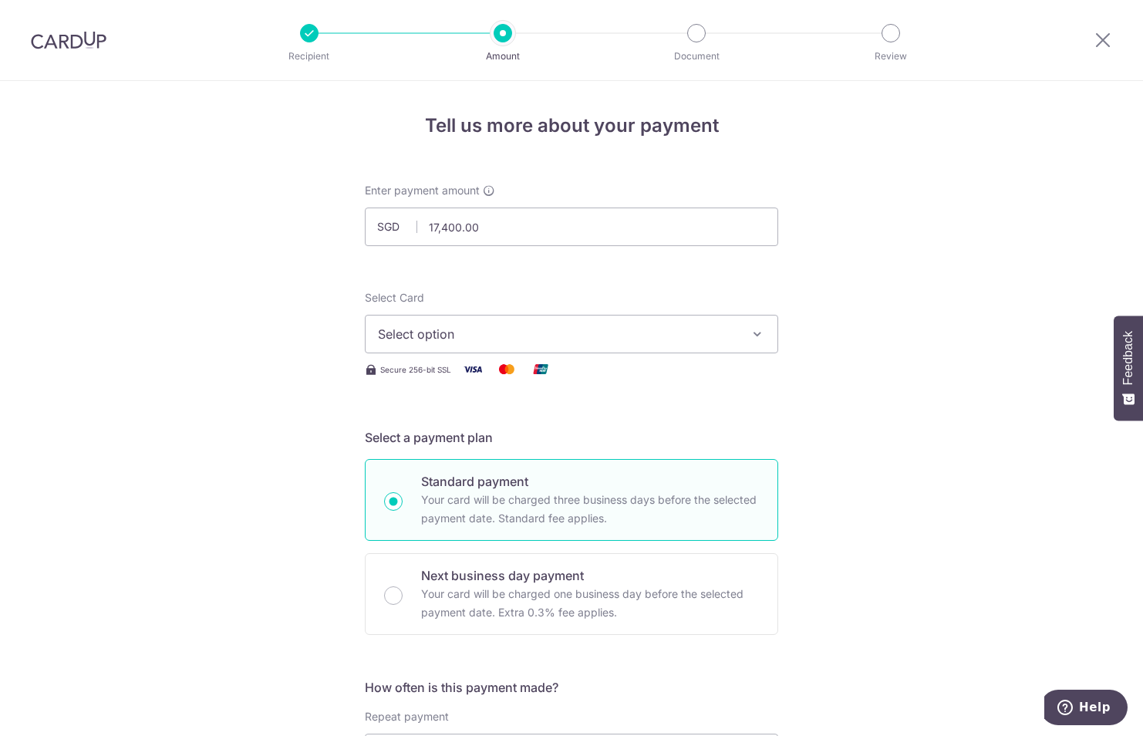
type input "17,400.00"
click at [543, 323] on button "Select option" at bounding box center [571, 334] width 413 height 39
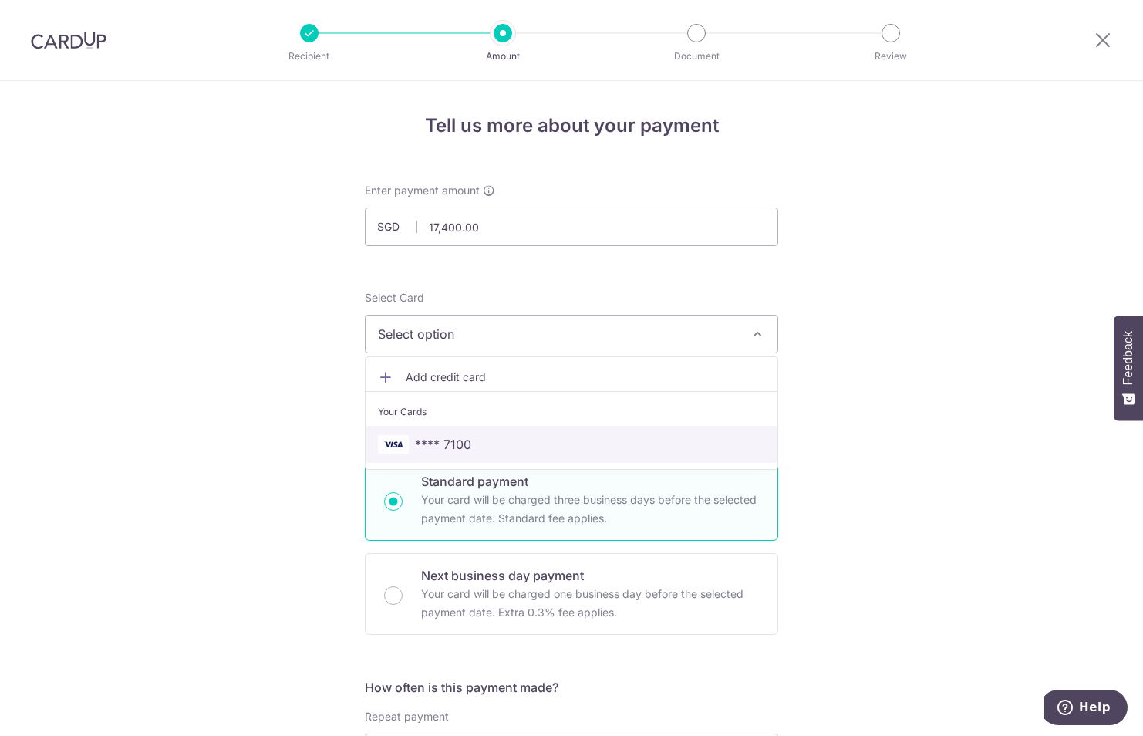
click at [487, 446] on span "**** 7100" at bounding box center [571, 444] width 387 height 19
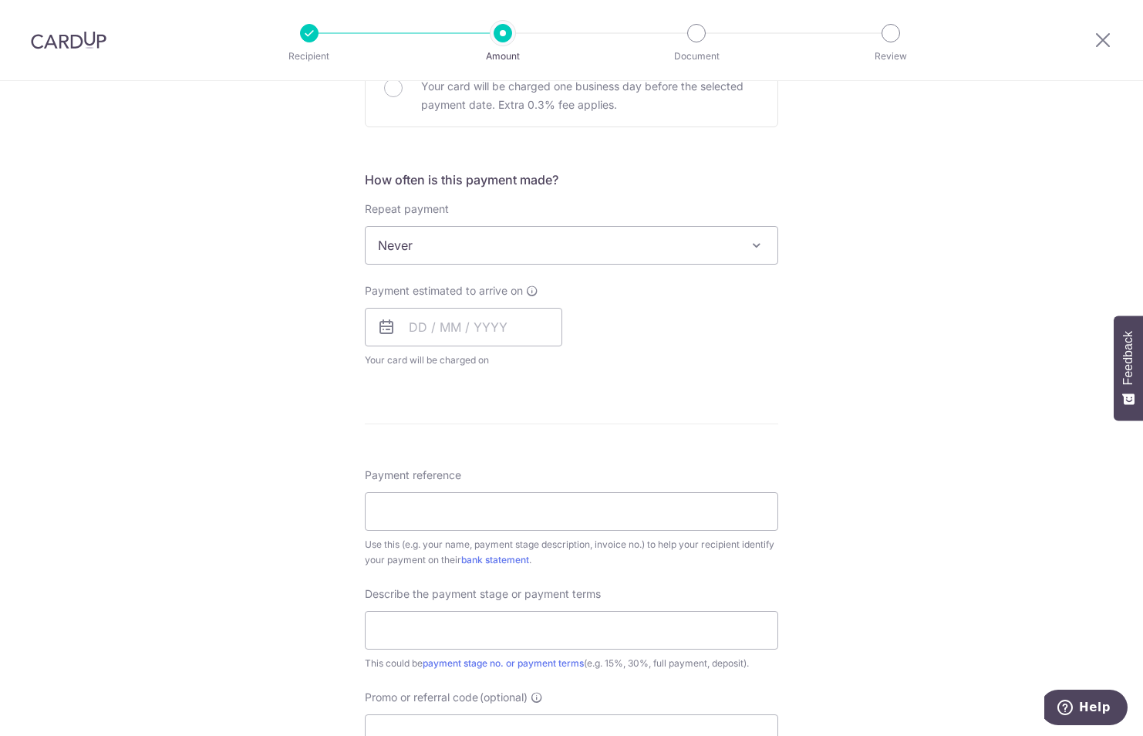
scroll to position [540, 0]
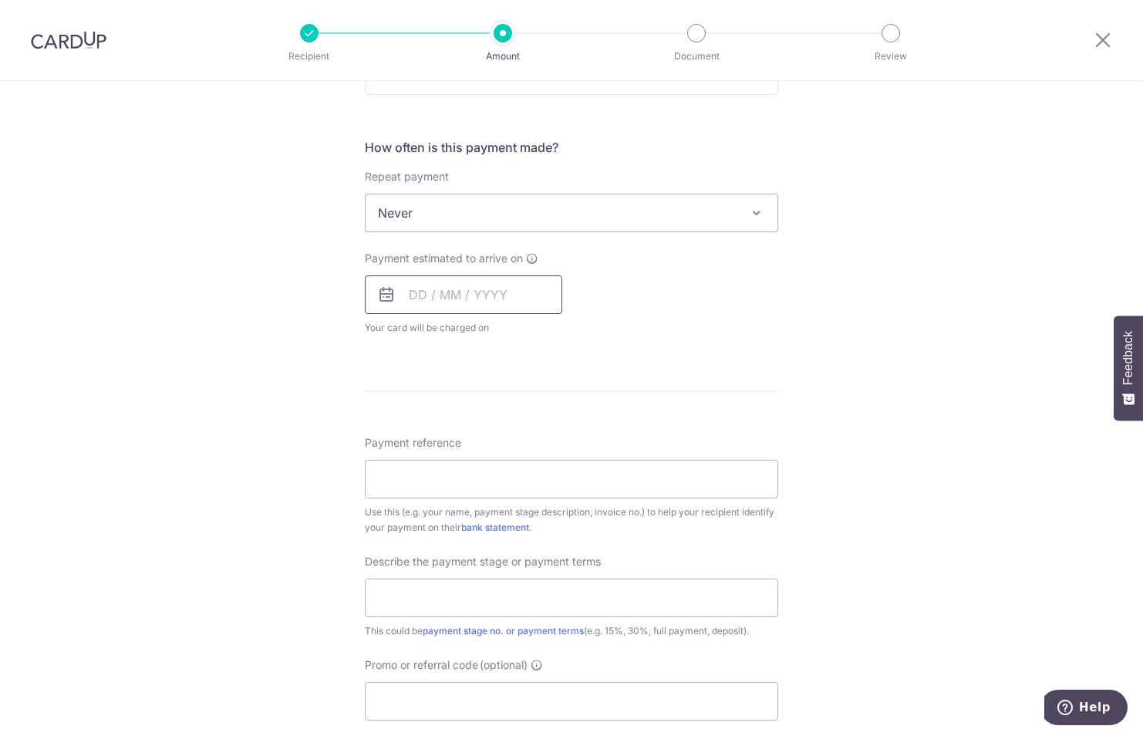
click at [442, 298] on input "text" at bounding box center [463, 294] width 197 height 39
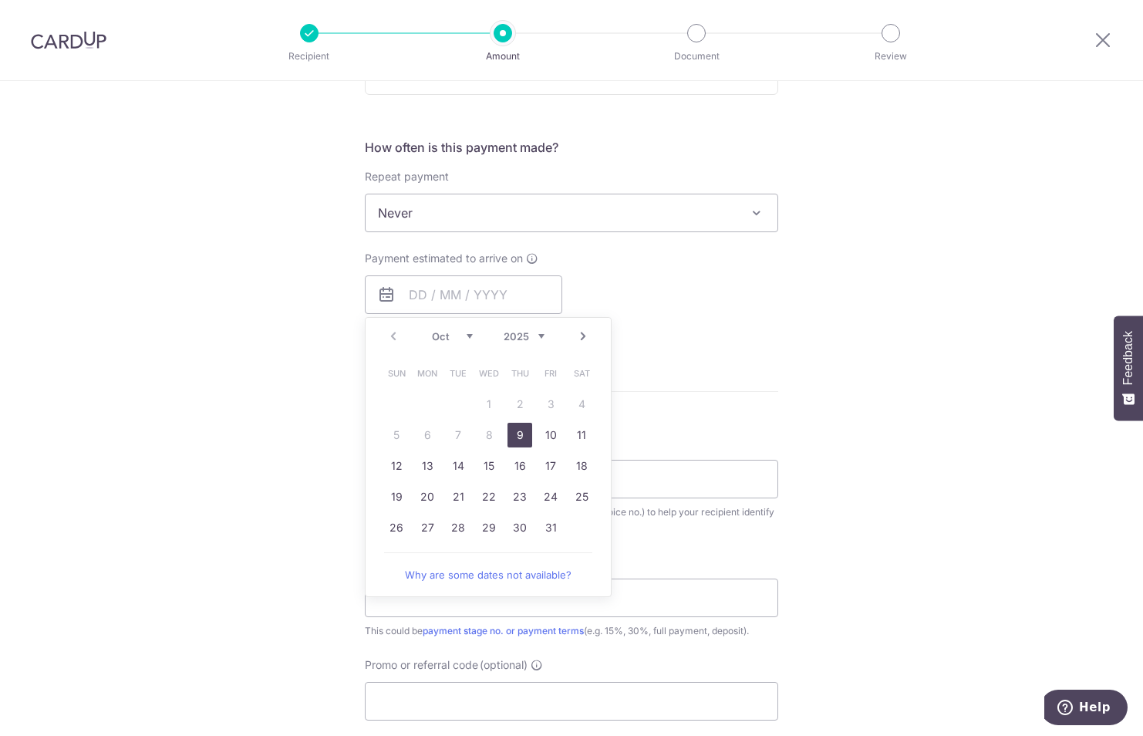
click at [518, 436] on link "9" at bounding box center [519, 435] width 25 height 25
type input "09/10/2025"
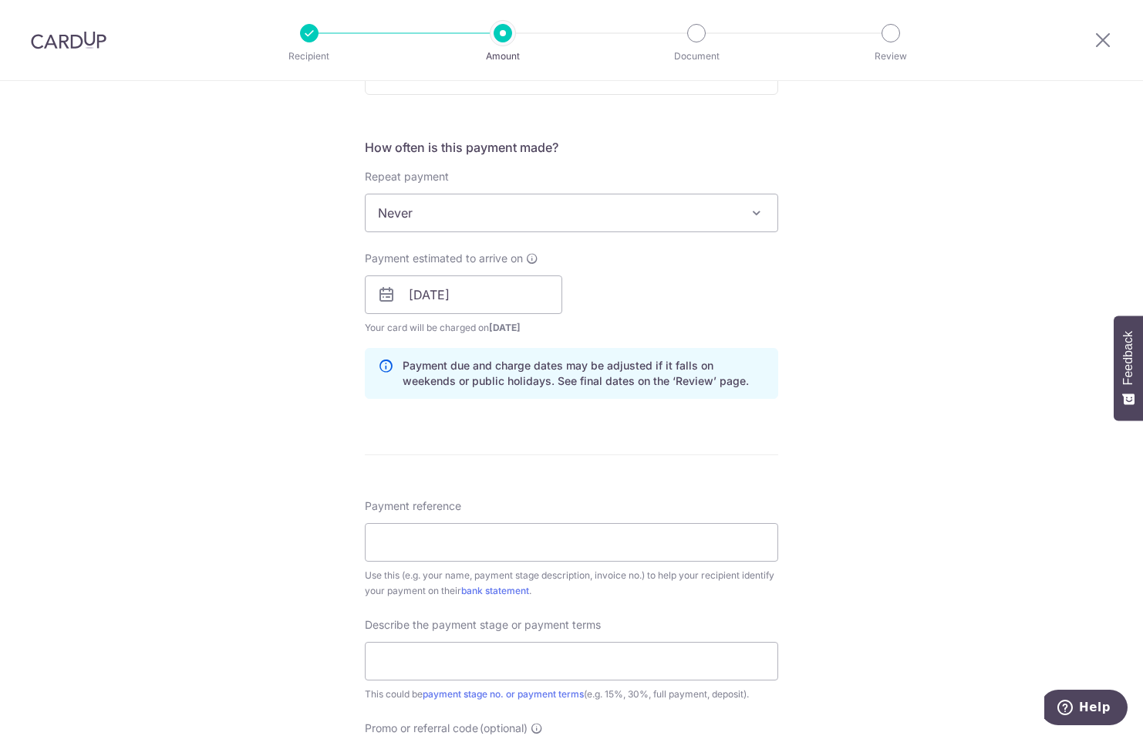
click at [860, 338] on div "Tell us more about your payment Enter payment amount SGD 17,400.00 17400.00 Sel…" at bounding box center [571, 321] width 1143 height 1561
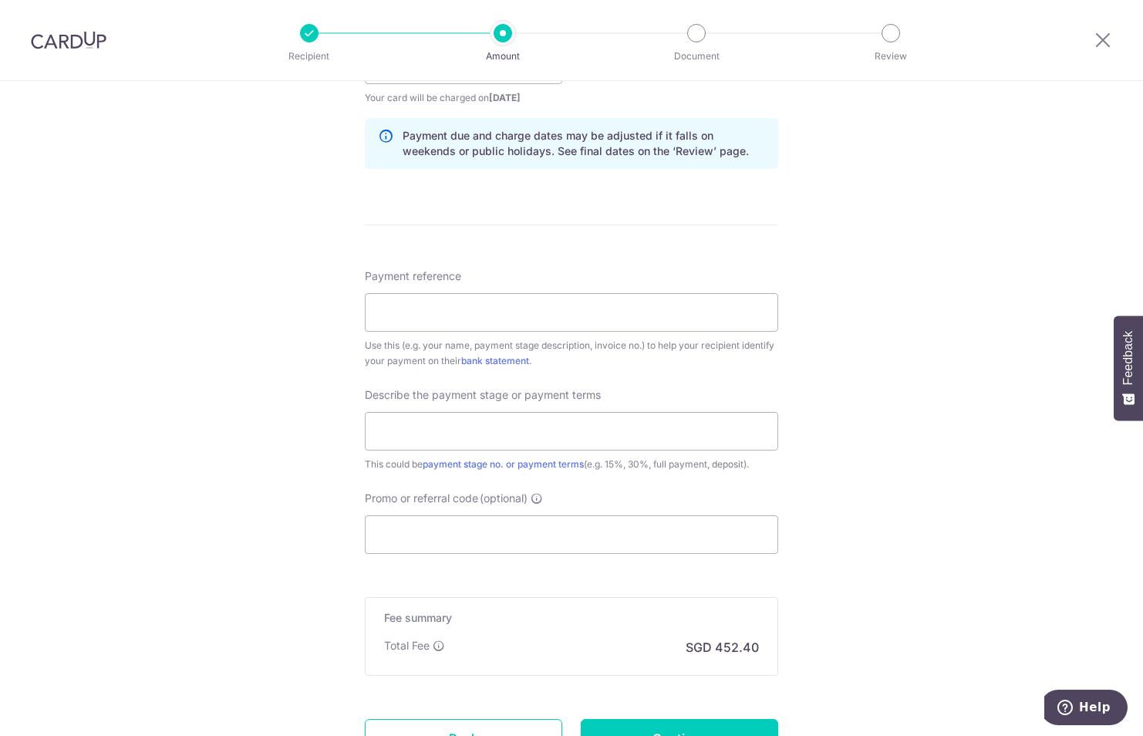
scroll to position [771, 0]
click at [451, 308] on input "Payment reference" at bounding box center [571, 310] width 413 height 39
paste input "AP-2025-019"
type input "PANGYEEHUAT AP-2025-019"
click at [505, 427] on input "text" at bounding box center [571, 429] width 413 height 39
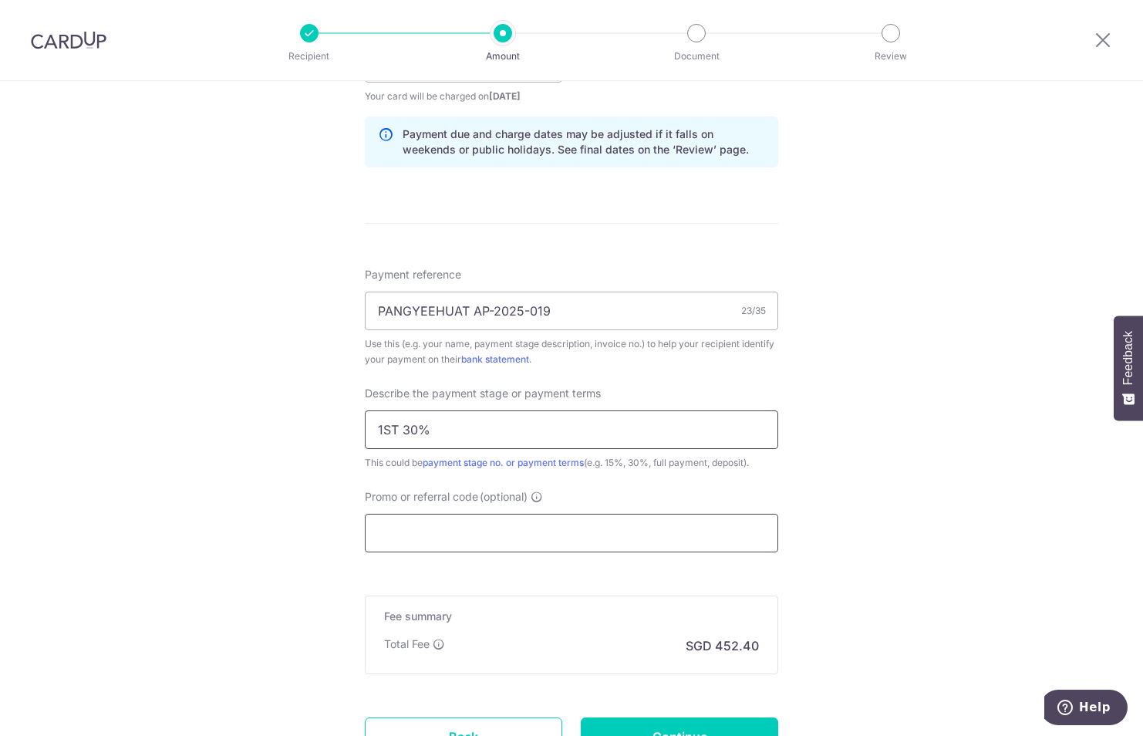
type input "1ST 30%"
click at [569, 527] on input "Promo or referral code (optional)" at bounding box center [571, 532] width 413 height 39
paste input "REC185"
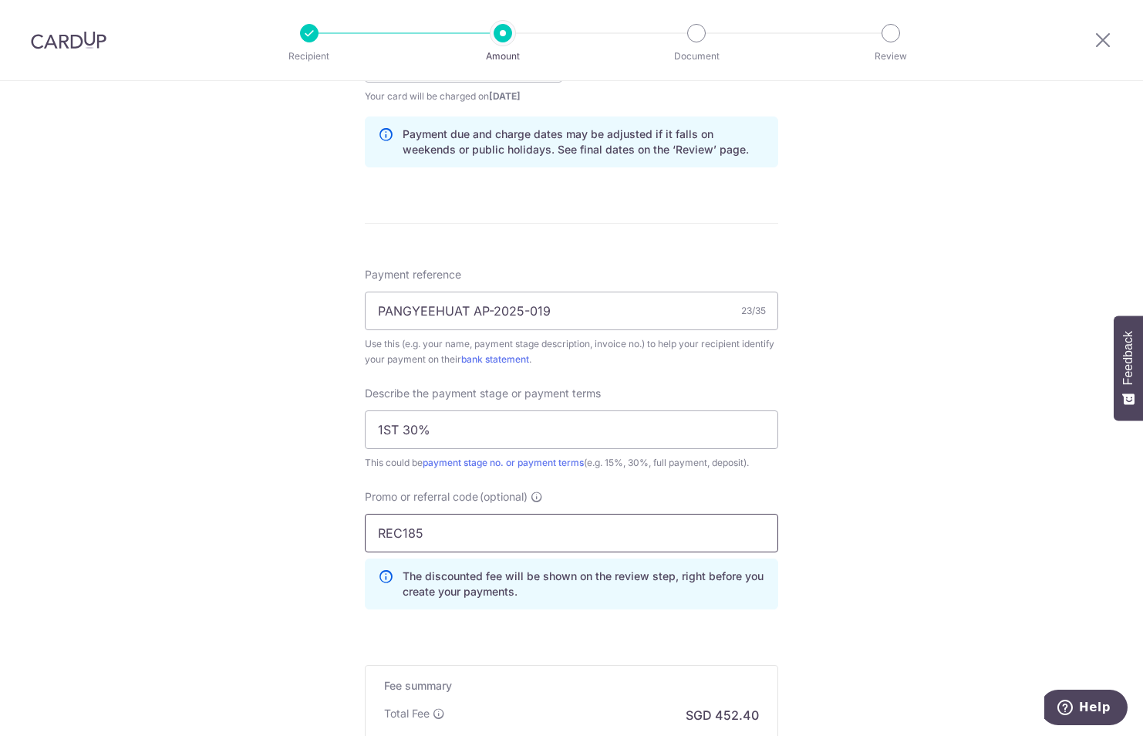
click at [465, 540] on input "REC185" at bounding box center [571, 532] width 413 height 39
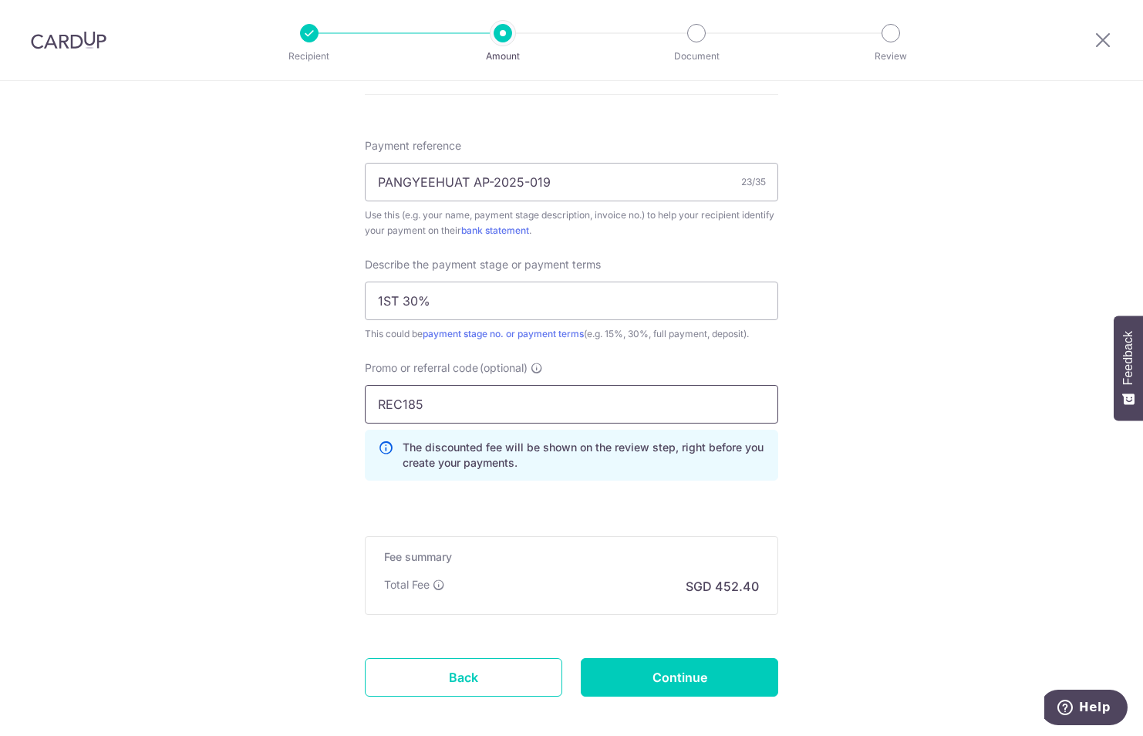
scroll to position [899, 0]
type input "REC185"
click at [629, 678] on input "Continue" at bounding box center [679, 677] width 197 height 39
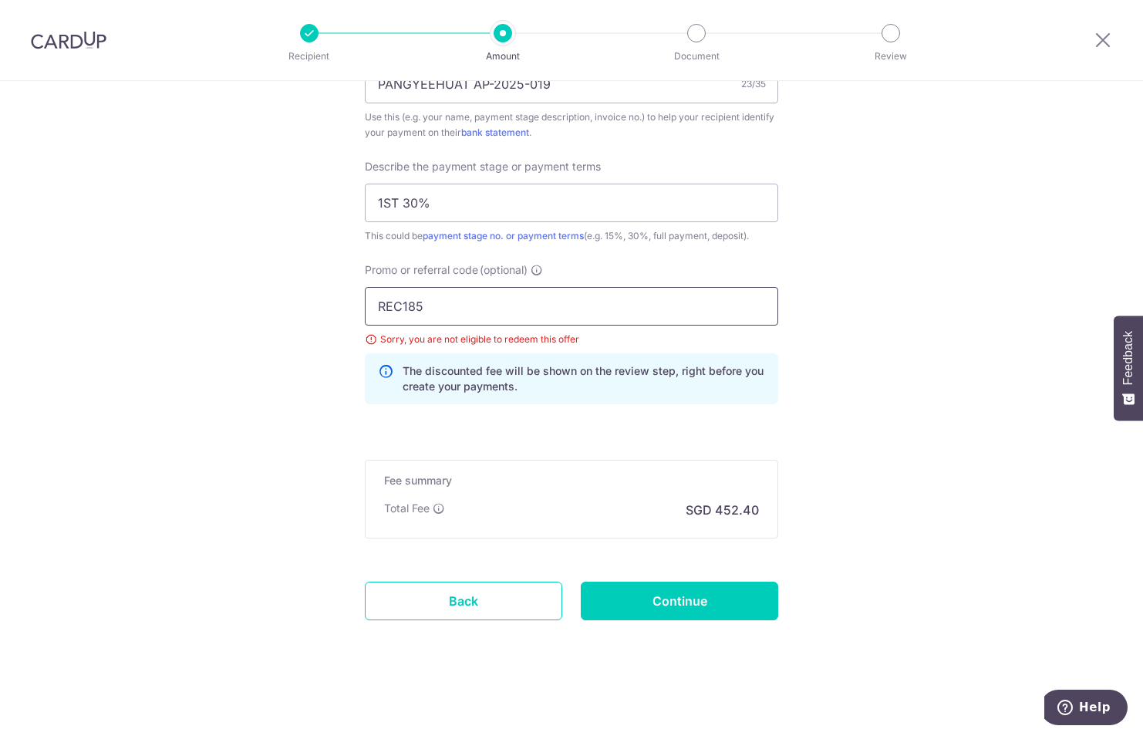
drag, startPoint x: 453, startPoint y: 307, endPoint x: 258, endPoint y: 295, distance: 195.4
type input "m"
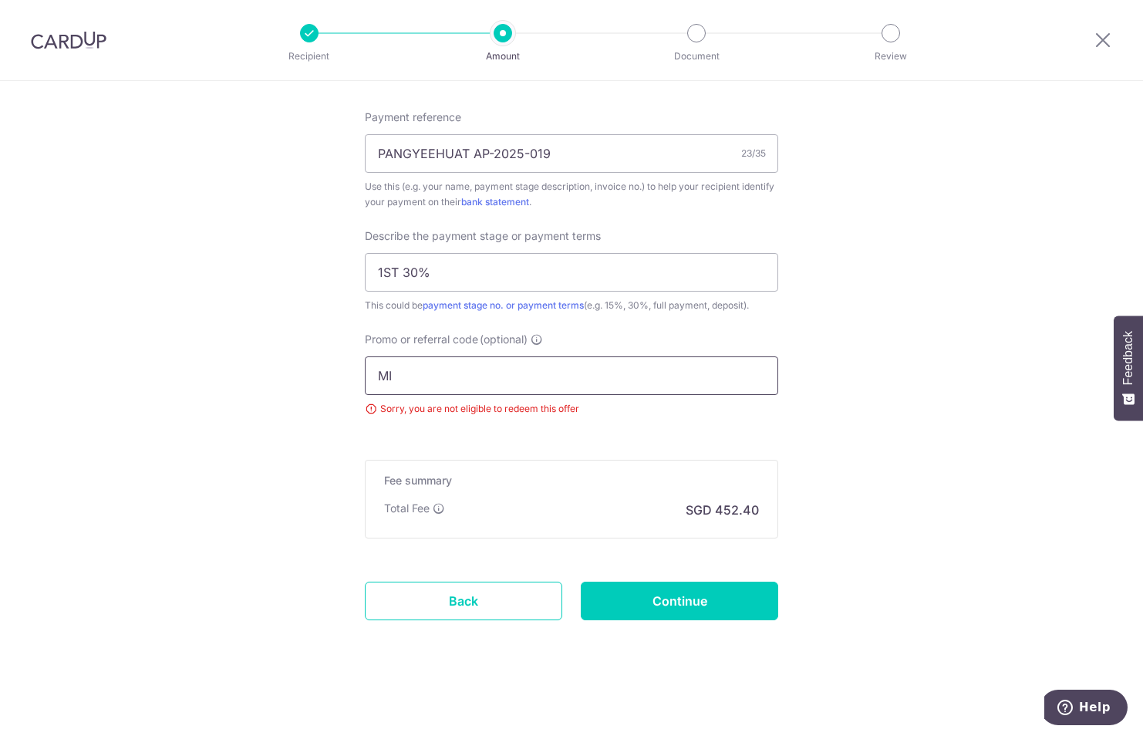
scroll to position [998, 0]
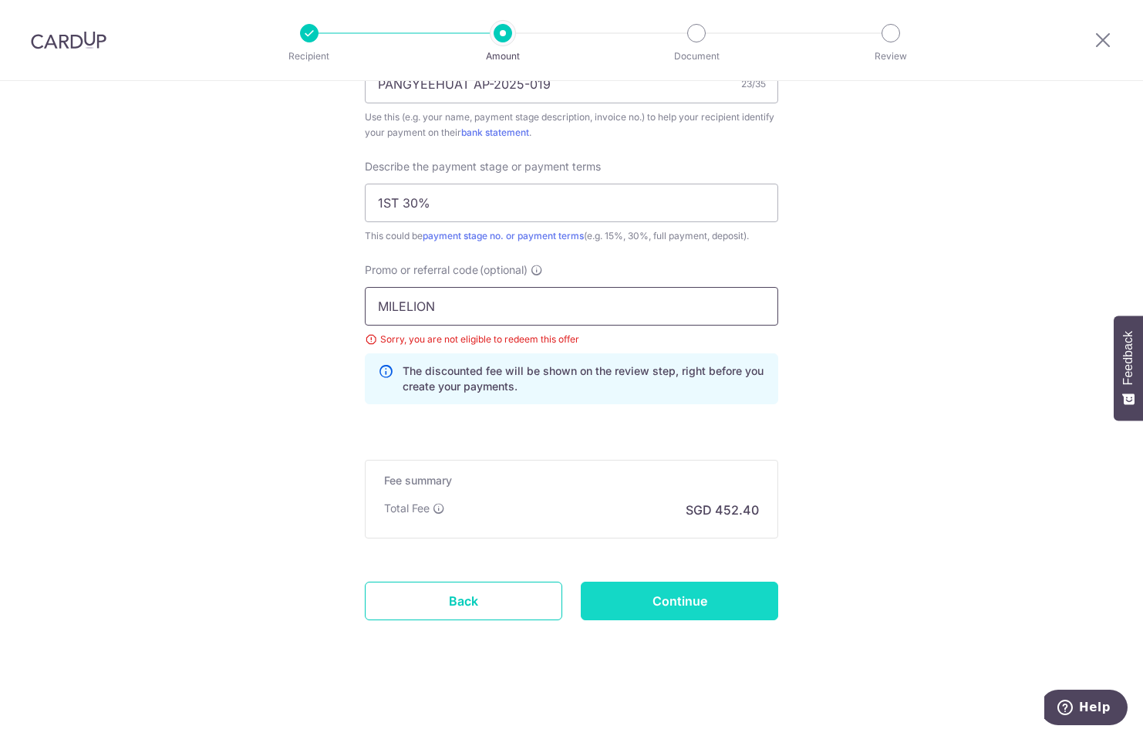
type input "MILELION"
click at [691, 600] on input "Continue" at bounding box center [679, 600] width 197 height 39
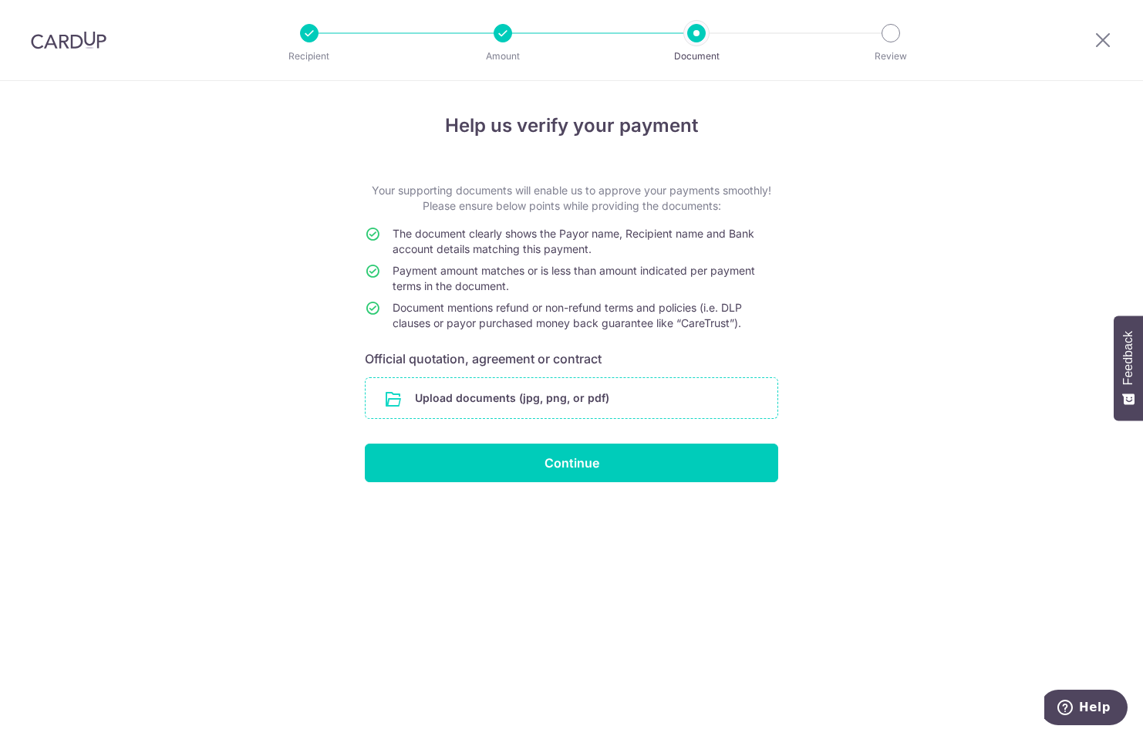
click at [632, 395] on input "file" at bounding box center [571, 398] width 412 height 40
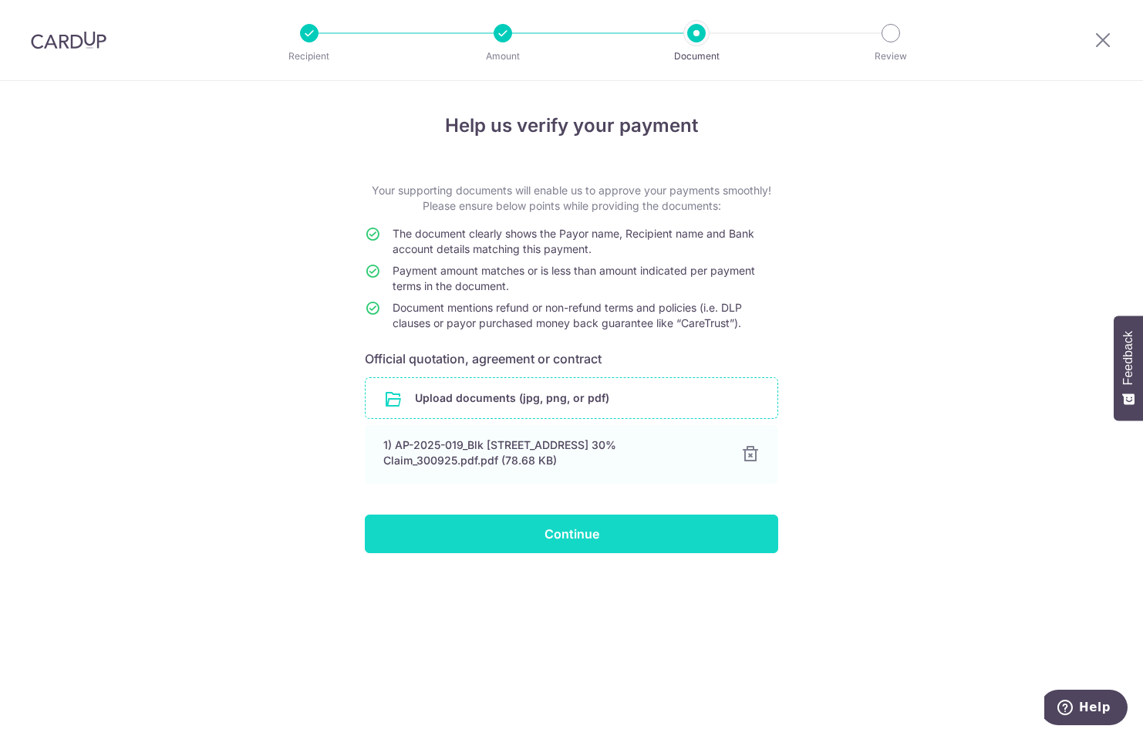
click at [591, 532] on input "Continue" at bounding box center [571, 533] width 413 height 39
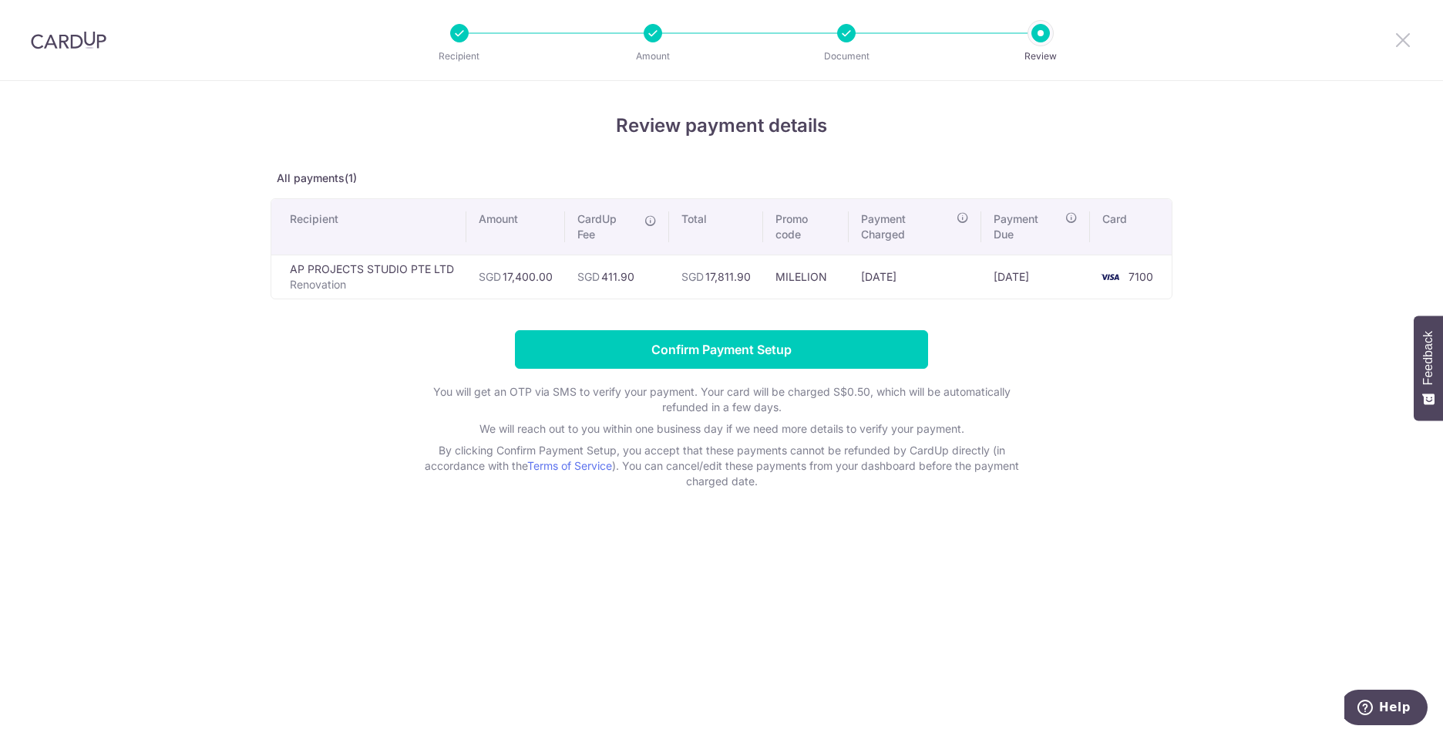
click at [1142, 42] on icon at bounding box center [1403, 39] width 19 height 19
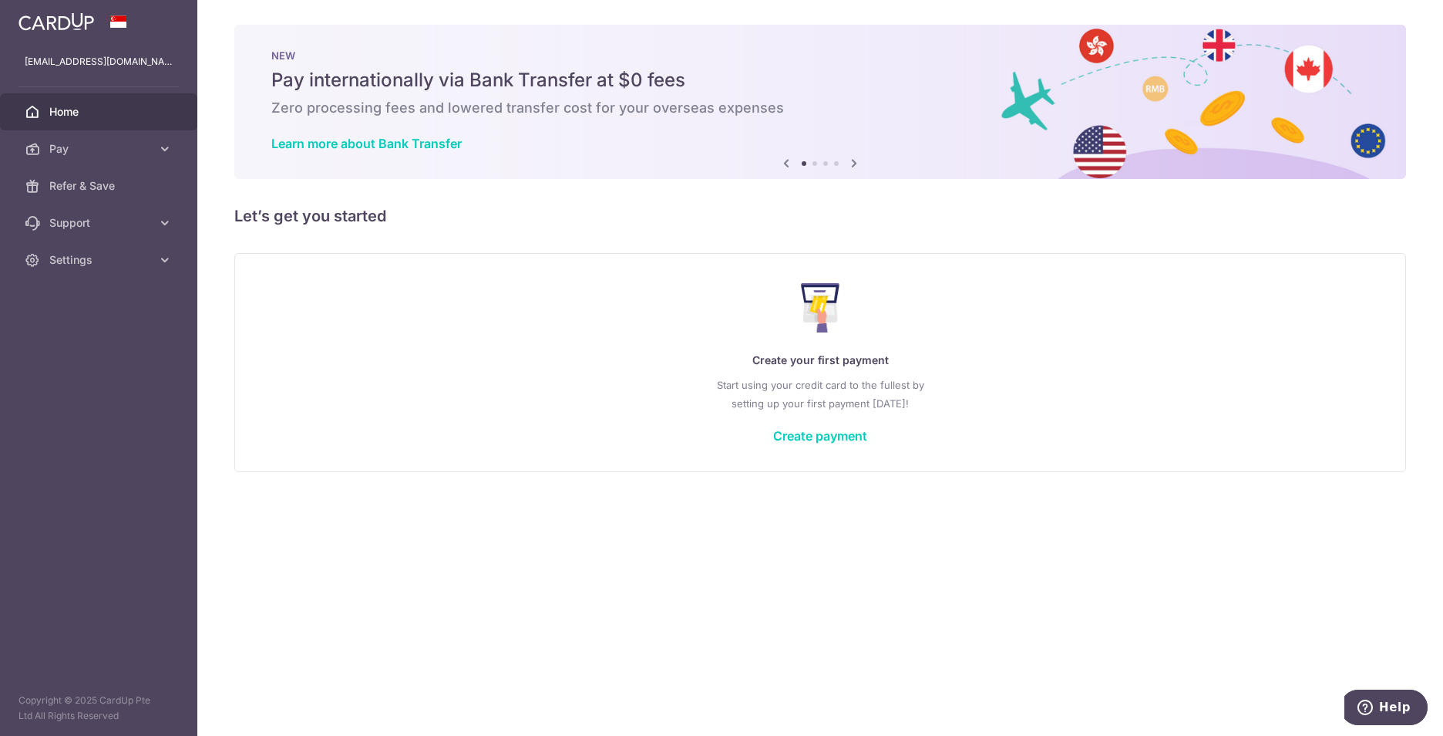
click at [830, 443] on div "Create your first payment Start using your credit card to the fullest by settin…" at bounding box center [820, 362] width 1133 height 183
click at [827, 443] on link "Create payment" at bounding box center [820, 435] width 94 height 15
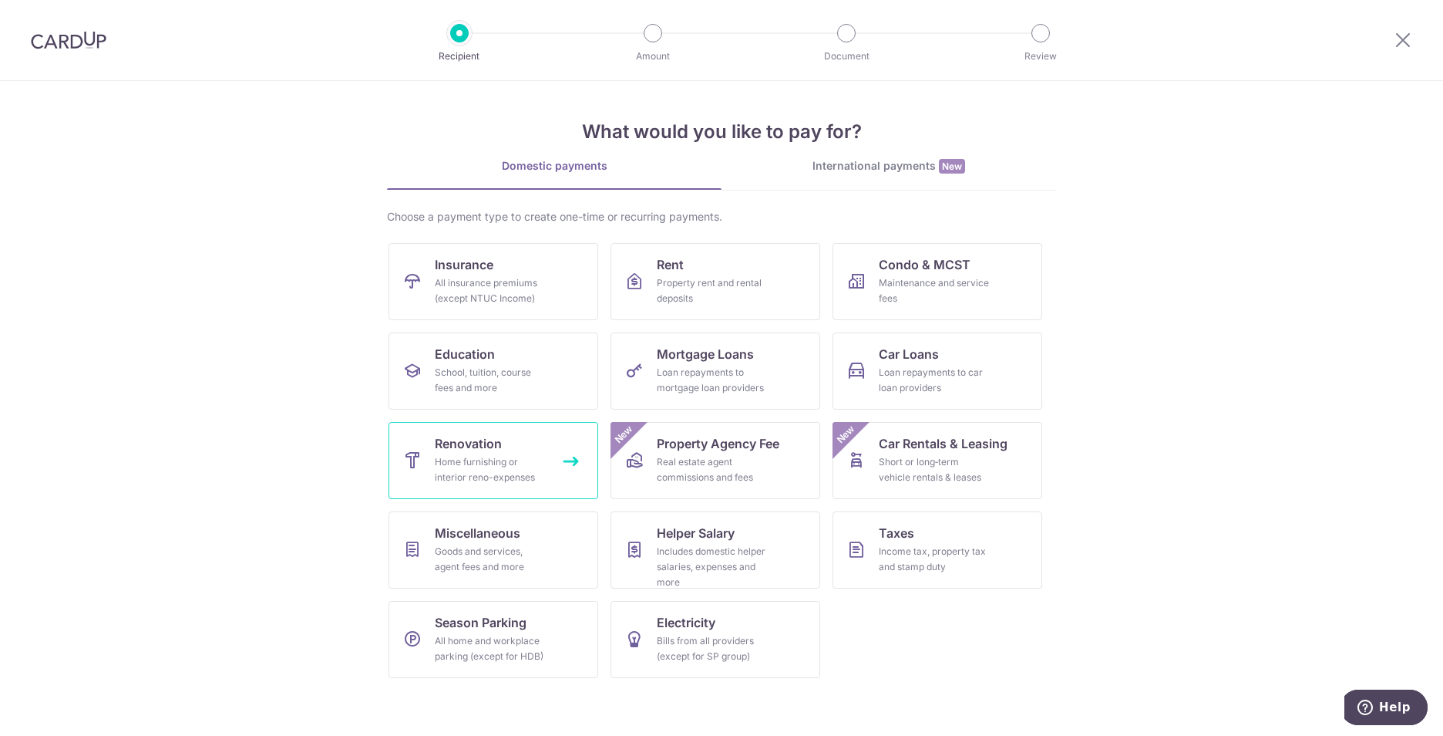
click at [495, 460] on div "Home furnishing or interior reno-expenses" at bounding box center [490, 469] width 111 height 31
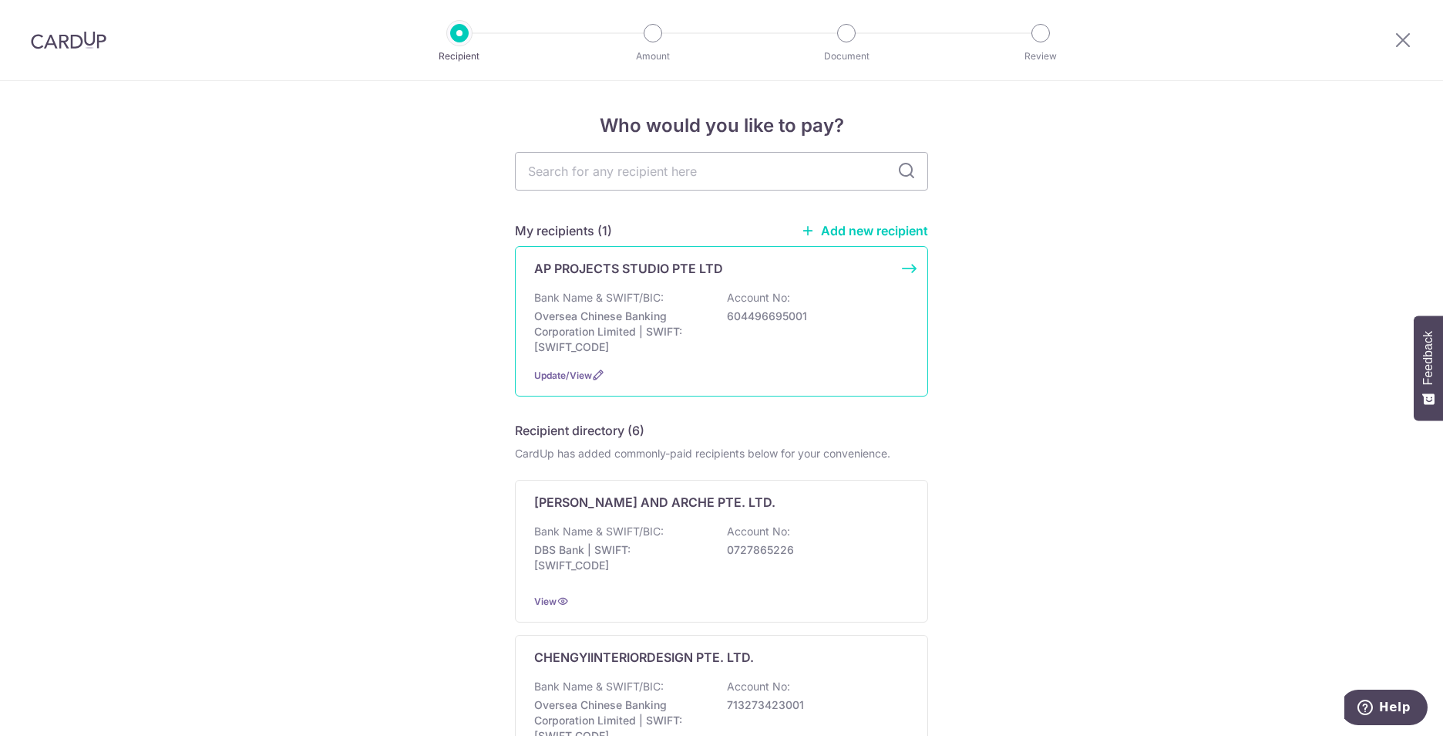
click at [631, 278] on div "AP PROJECTS STUDIO PTE LTD Bank Name & SWIFT/BIC: Oversea Chinese Banking Corpo…" at bounding box center [721, 321] width 413 height 150
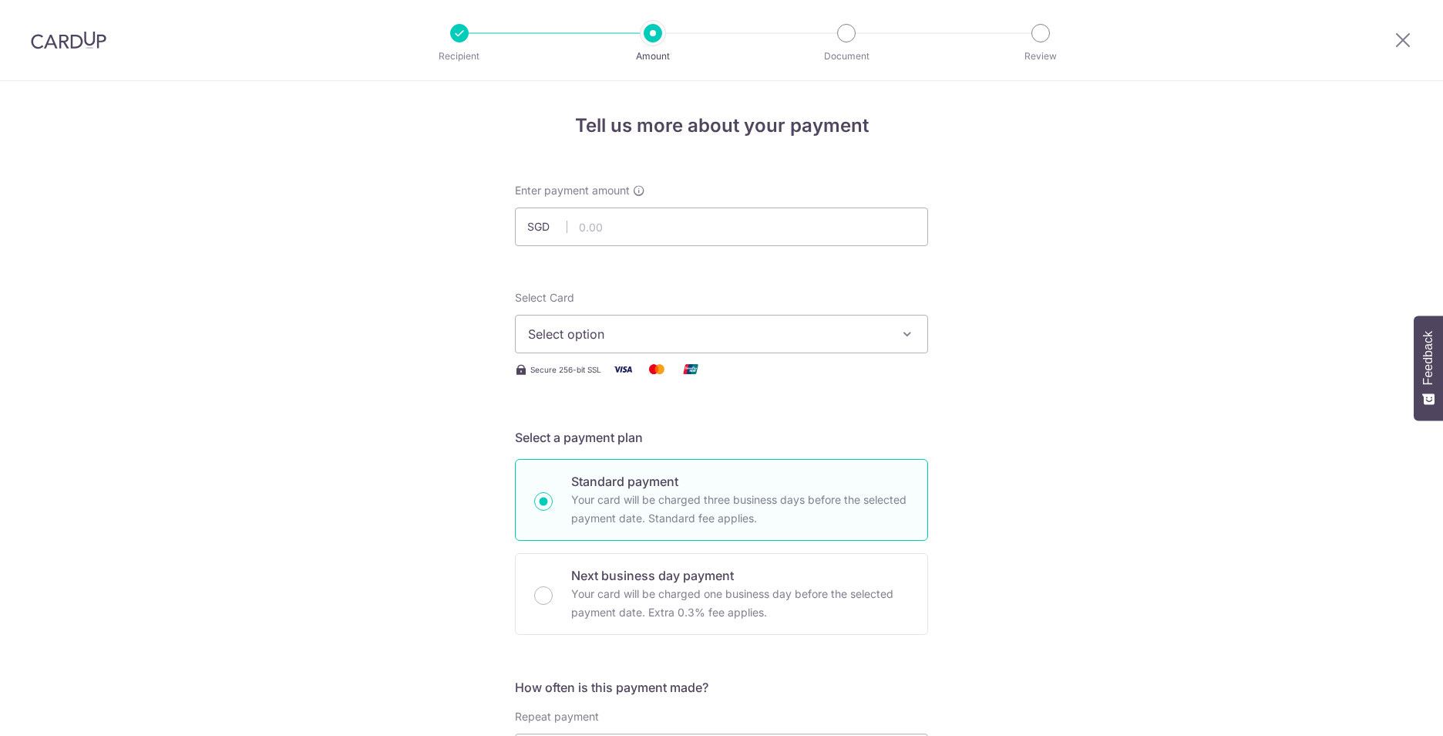
click at [587, 222] on input "text" at bounding box center [721, 226] width 413 height 39
type input "17,400.00"
click at [648, 338] on span "Select option" at bounding box center [707, 334] width 359 height 19
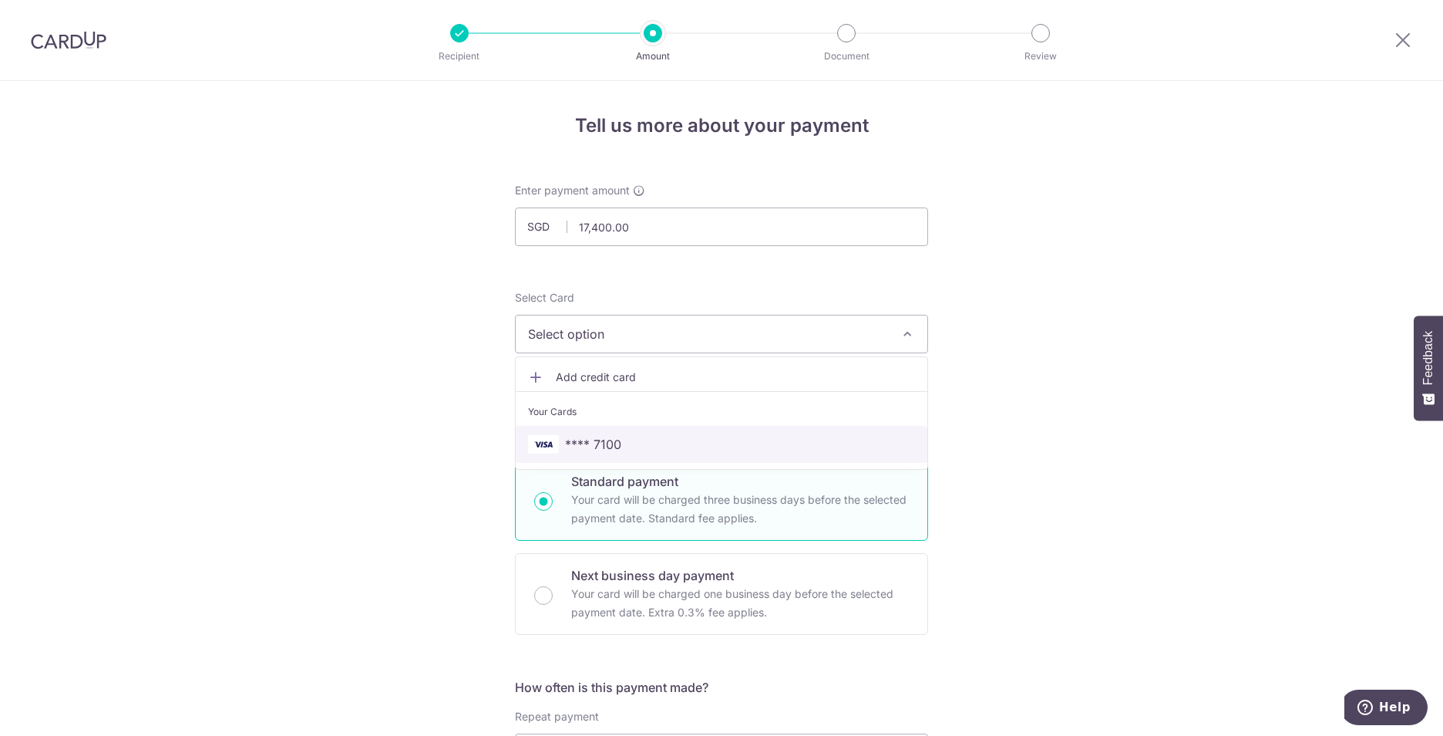
click at [625, 433] on link "**** 7100" at bounding box center [722, 444] width 412 height 37
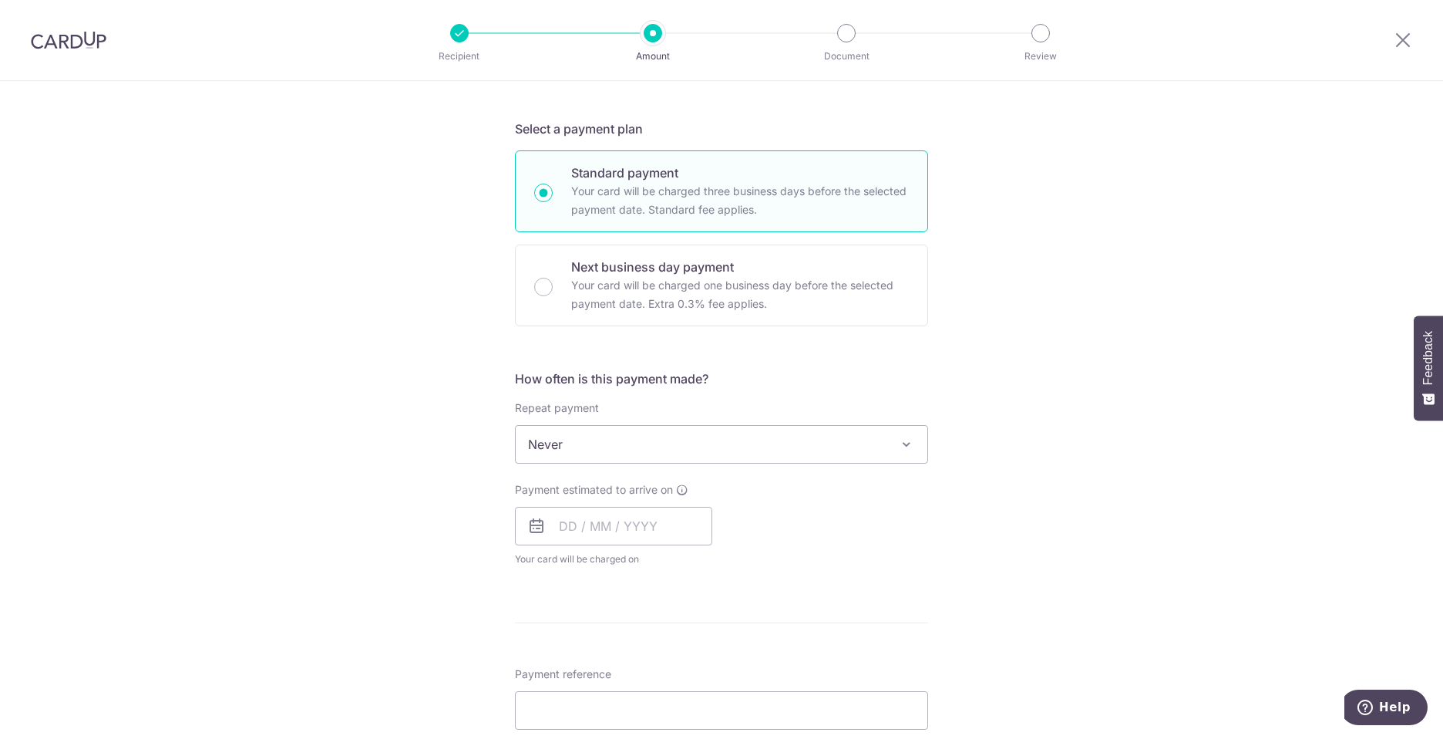
scroll to position [386, 0]
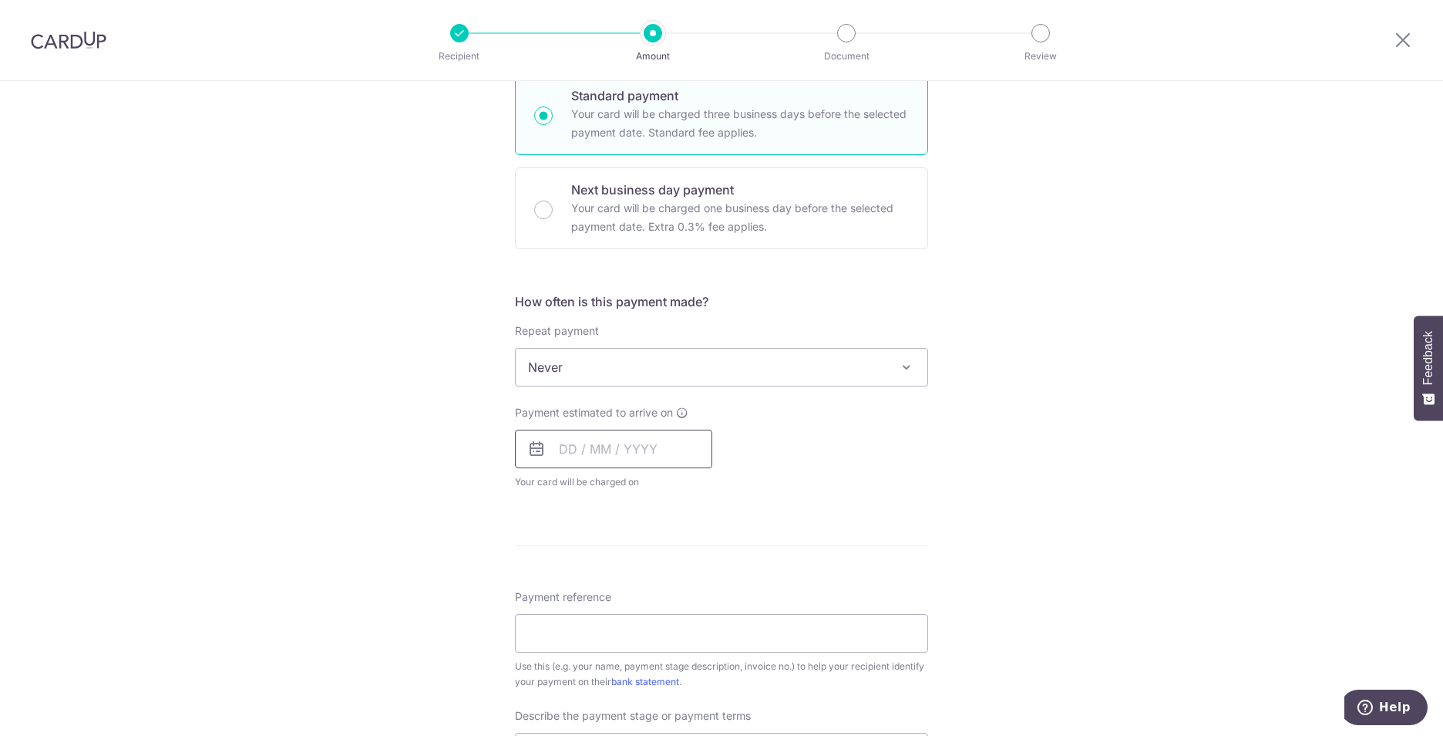
click at [591, 453] on input "text" at bounding box center [613, 448] width 197 height 39
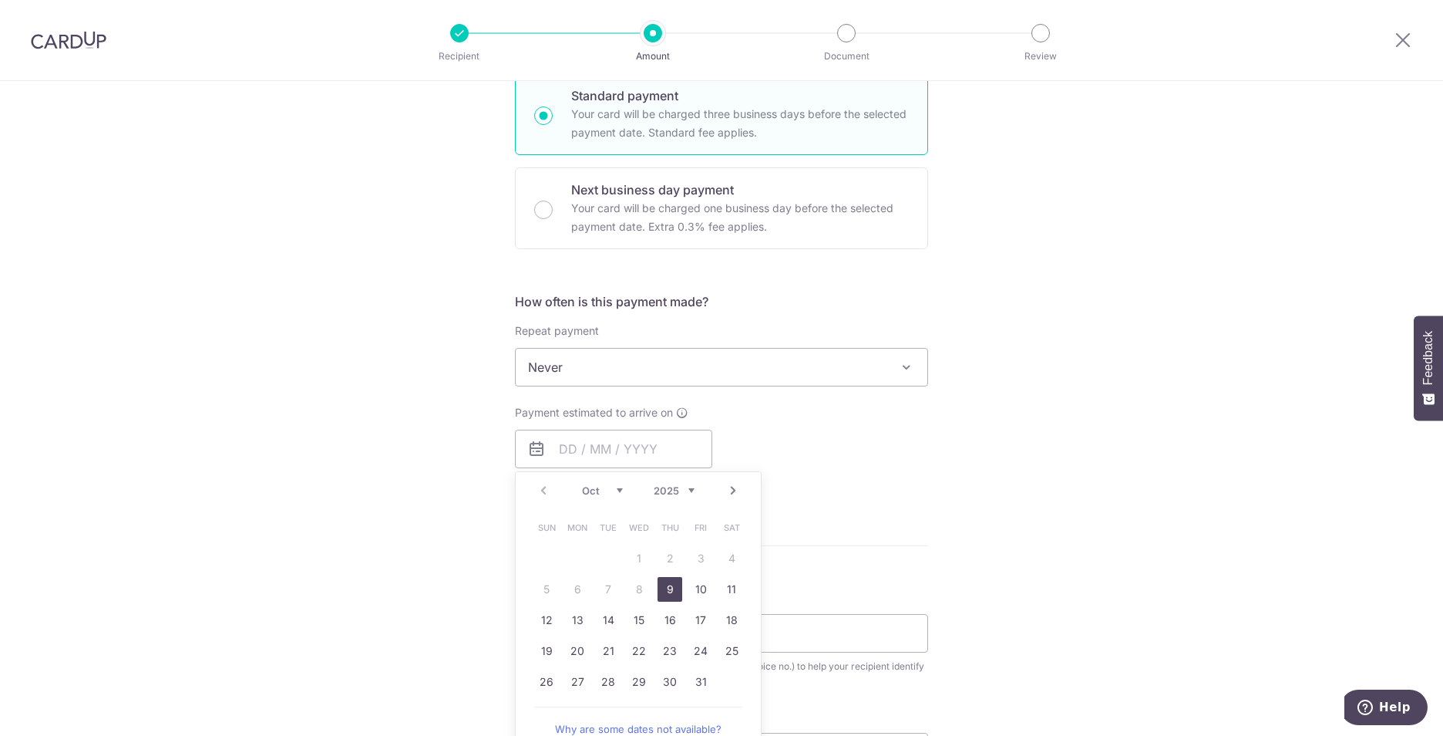
click at [667, 588] on link "9" at bounding box center [670, 589] width 25 height 25
type input "[DATE]"
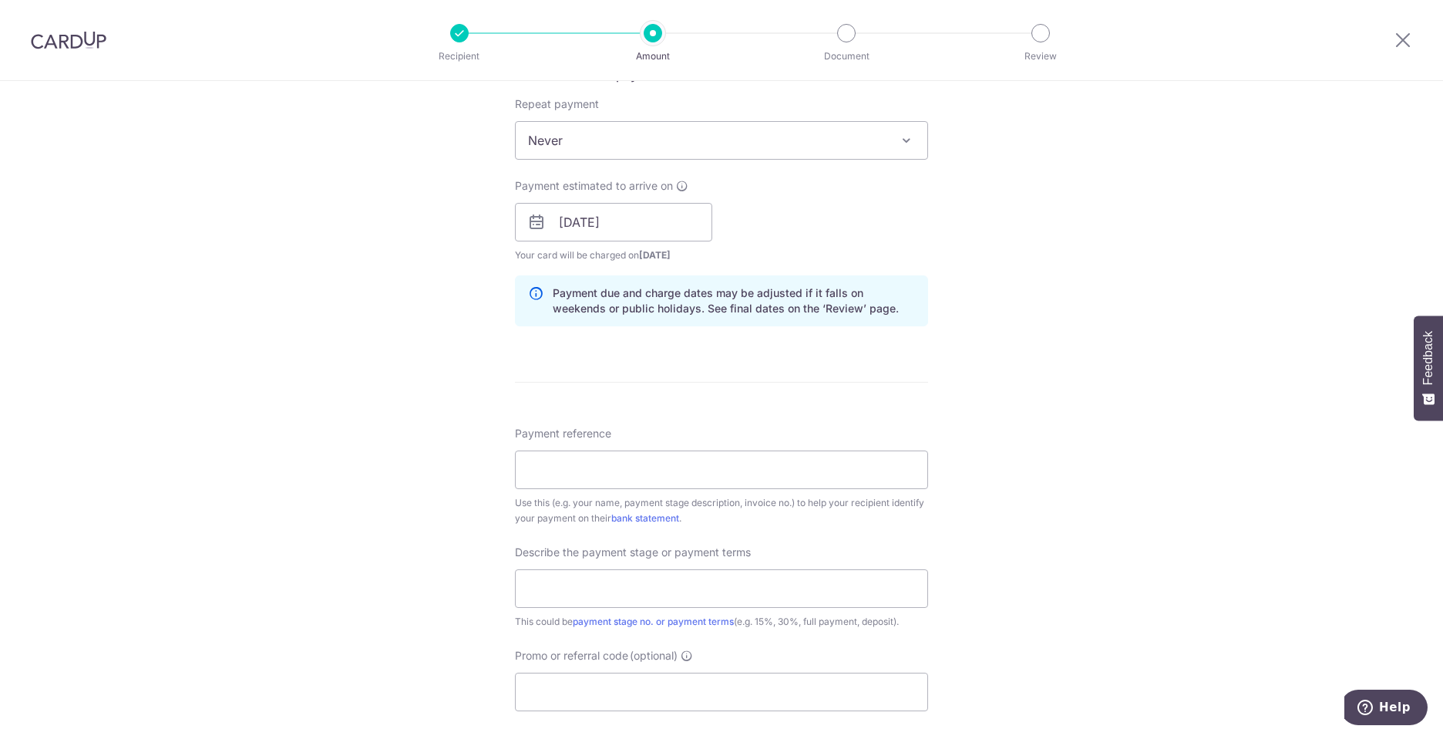
scroll to position [694, 0]
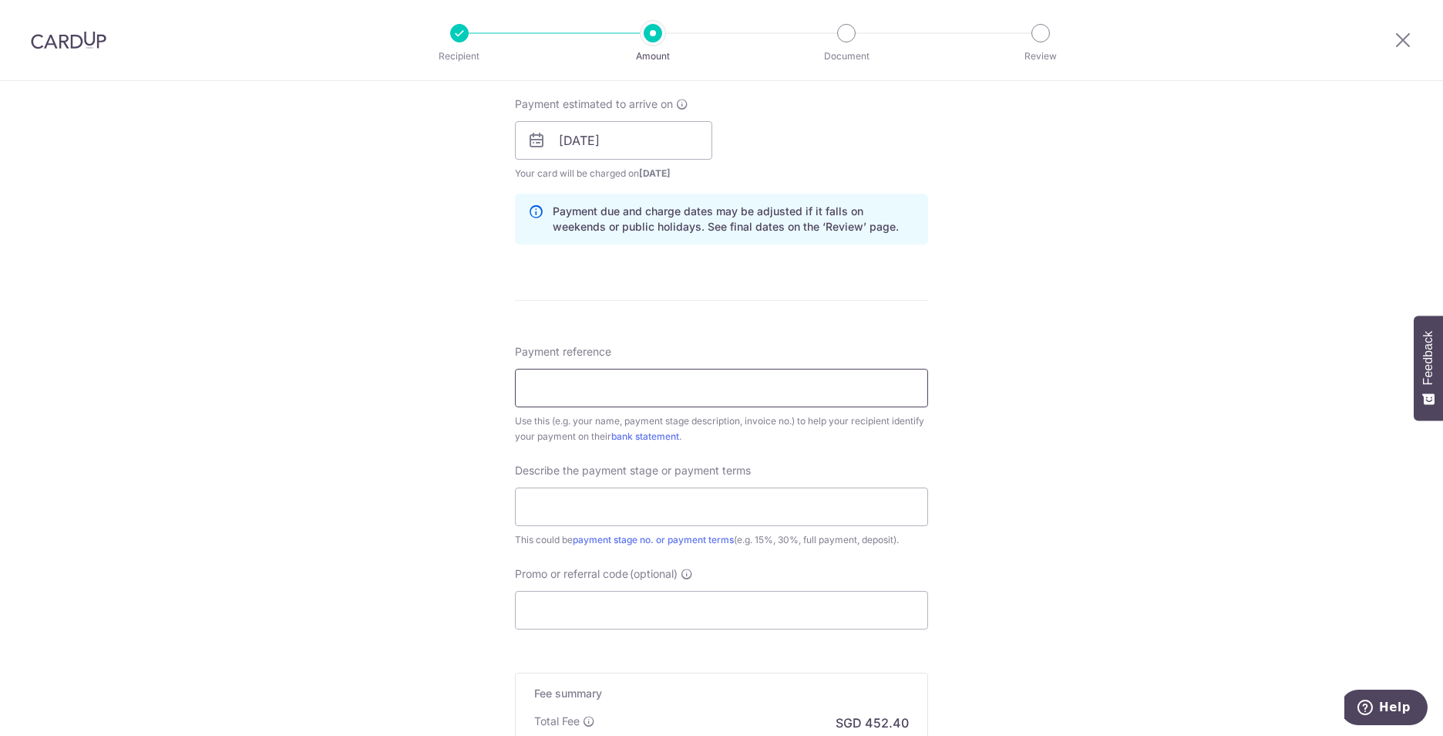
click at [589, 386] on input "Payment reference" at bounding box center [721, 388] width 413 height 39
paste input "AP-2025-019"
type input "PANGYEEHUAT AP-2025-019"
click at [631, 500] on input "text" at bounding box center [721, 506] width 413 height 39
type input "1ST 30%"
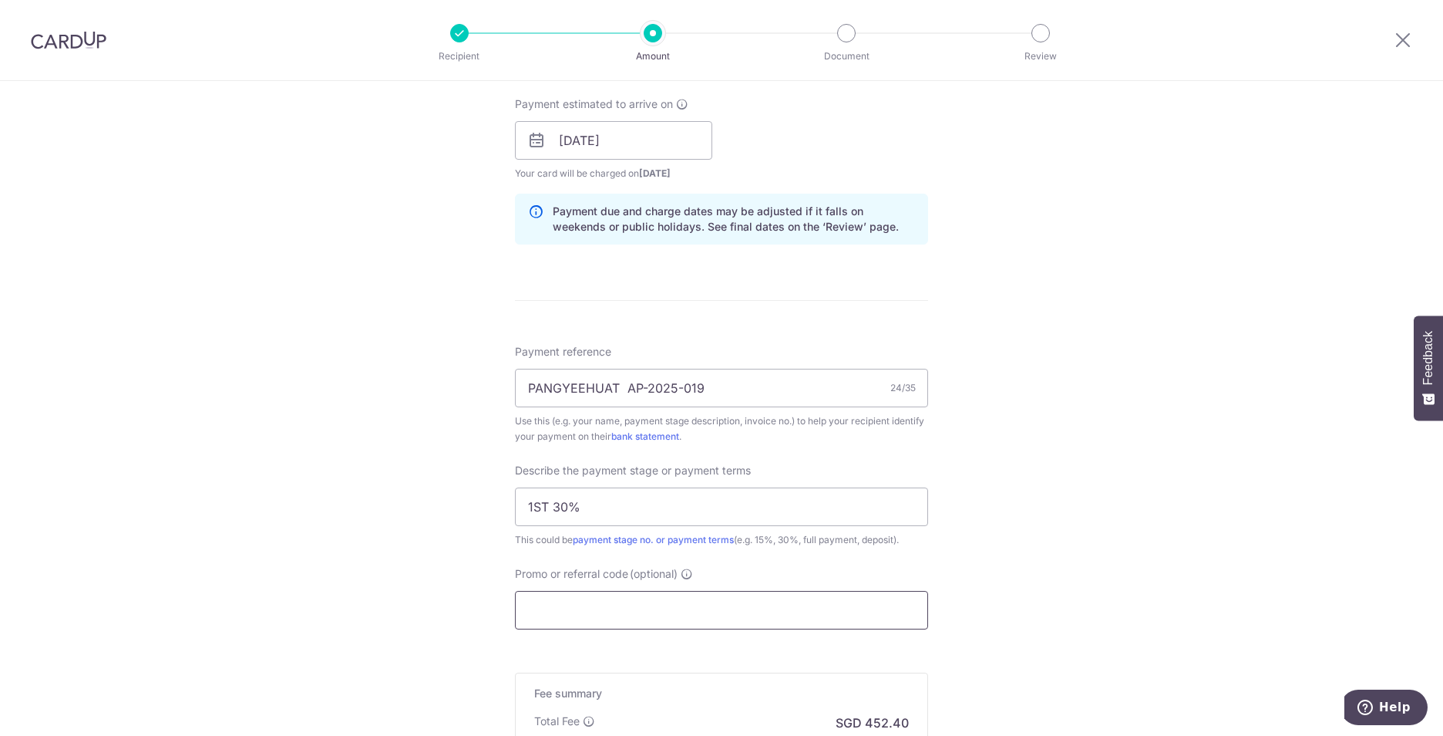
click at [681, 602] on input "Promo or referral code (optional)" at bounding box center [721, 610] width 413 height 39
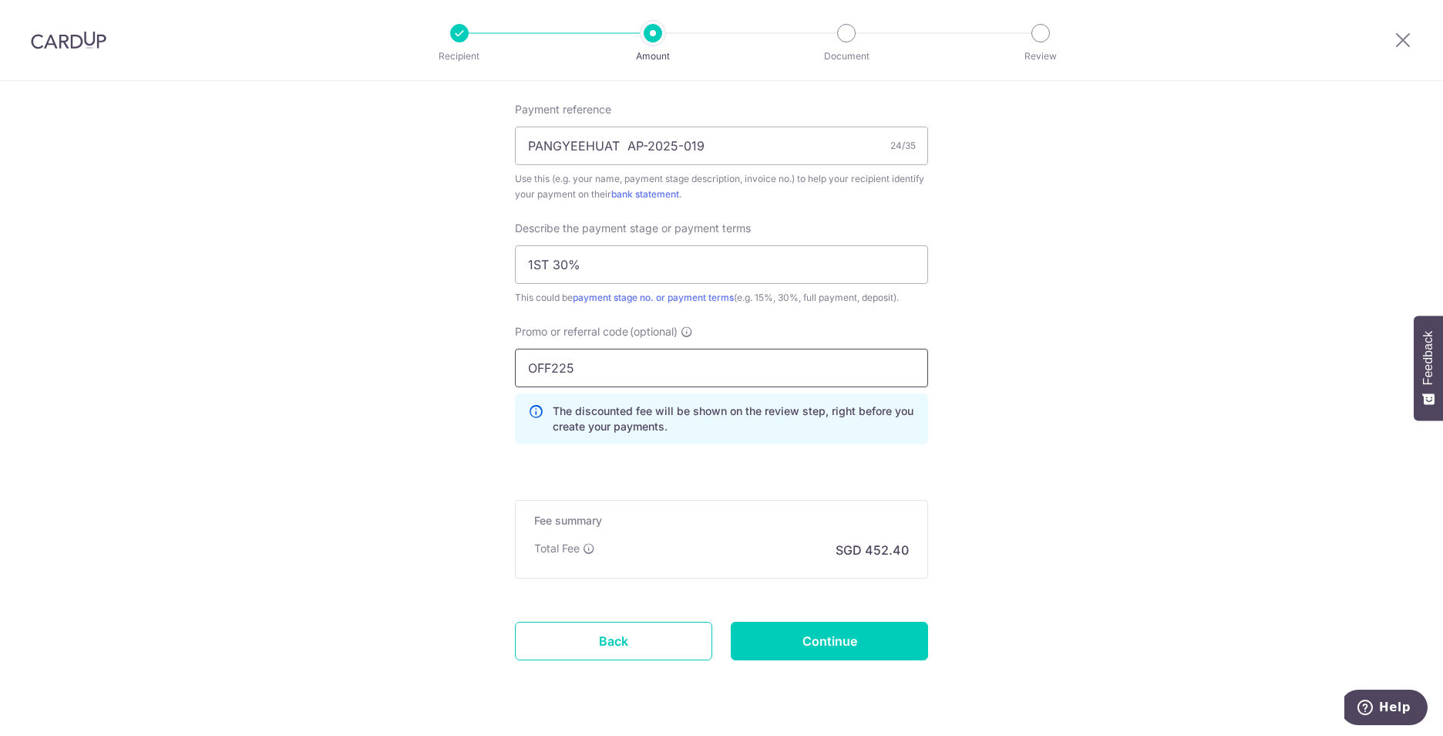
scroll to position [976, 0]
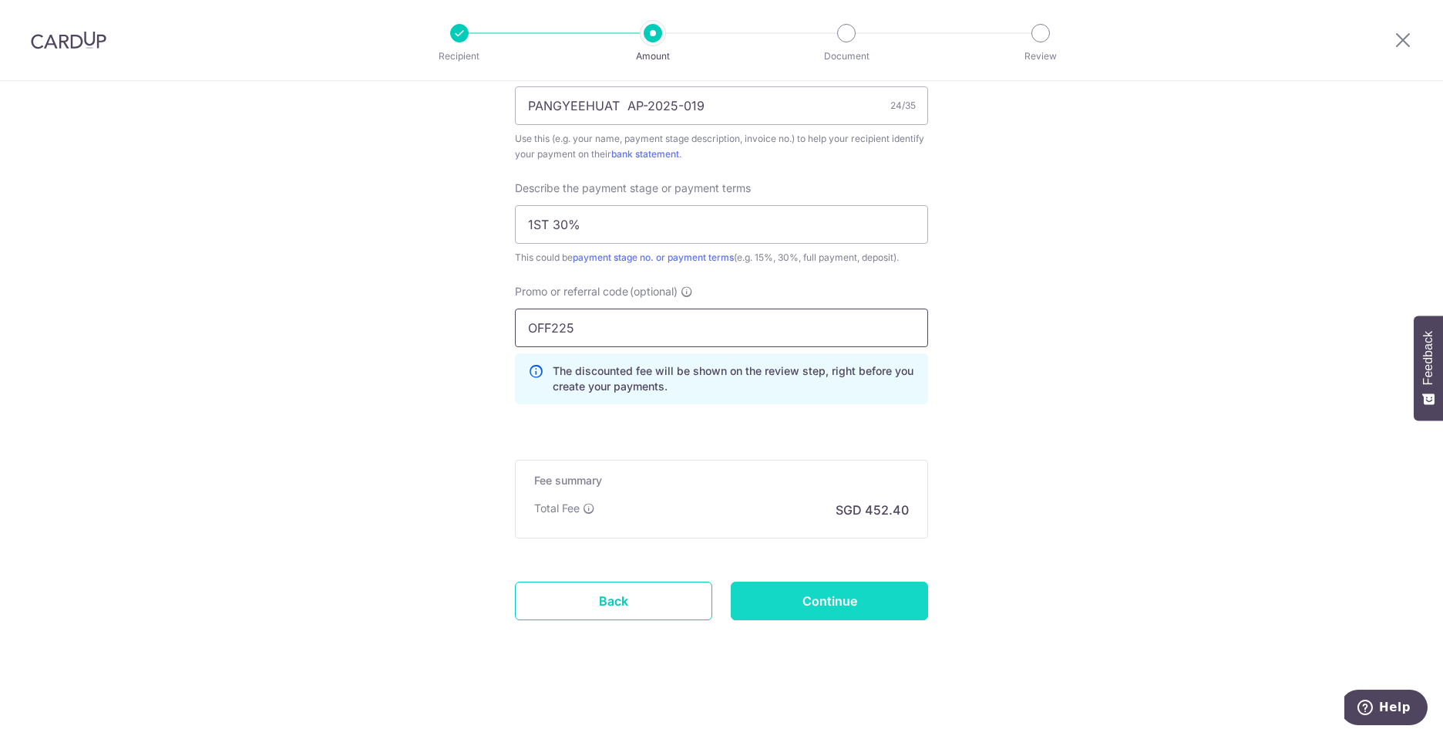
type input "OFF225"
click at [818, 605] on input "Continue" at bounding box center [829, 600] width 197 height 39
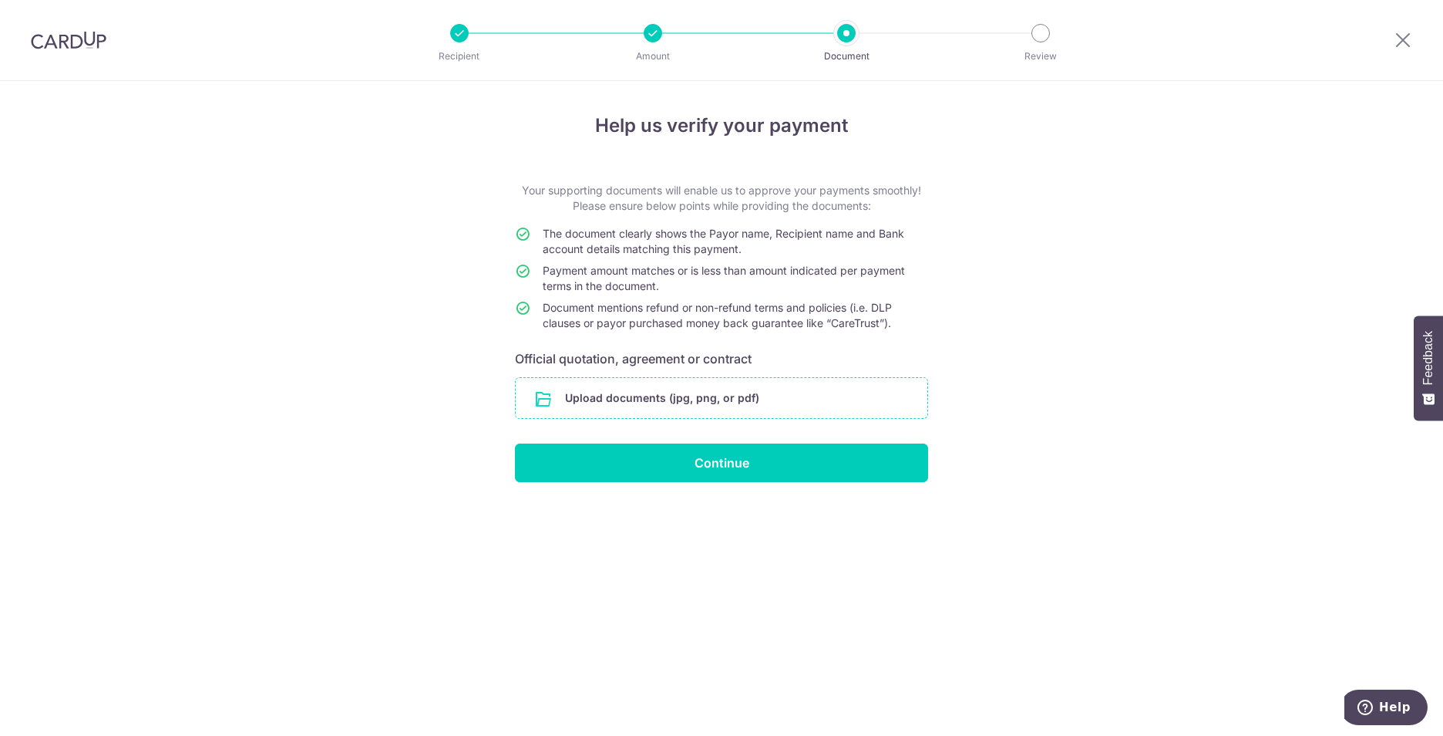
click at [712, 392] on input "file" at bounding box center [722, 398] width 412 height 40
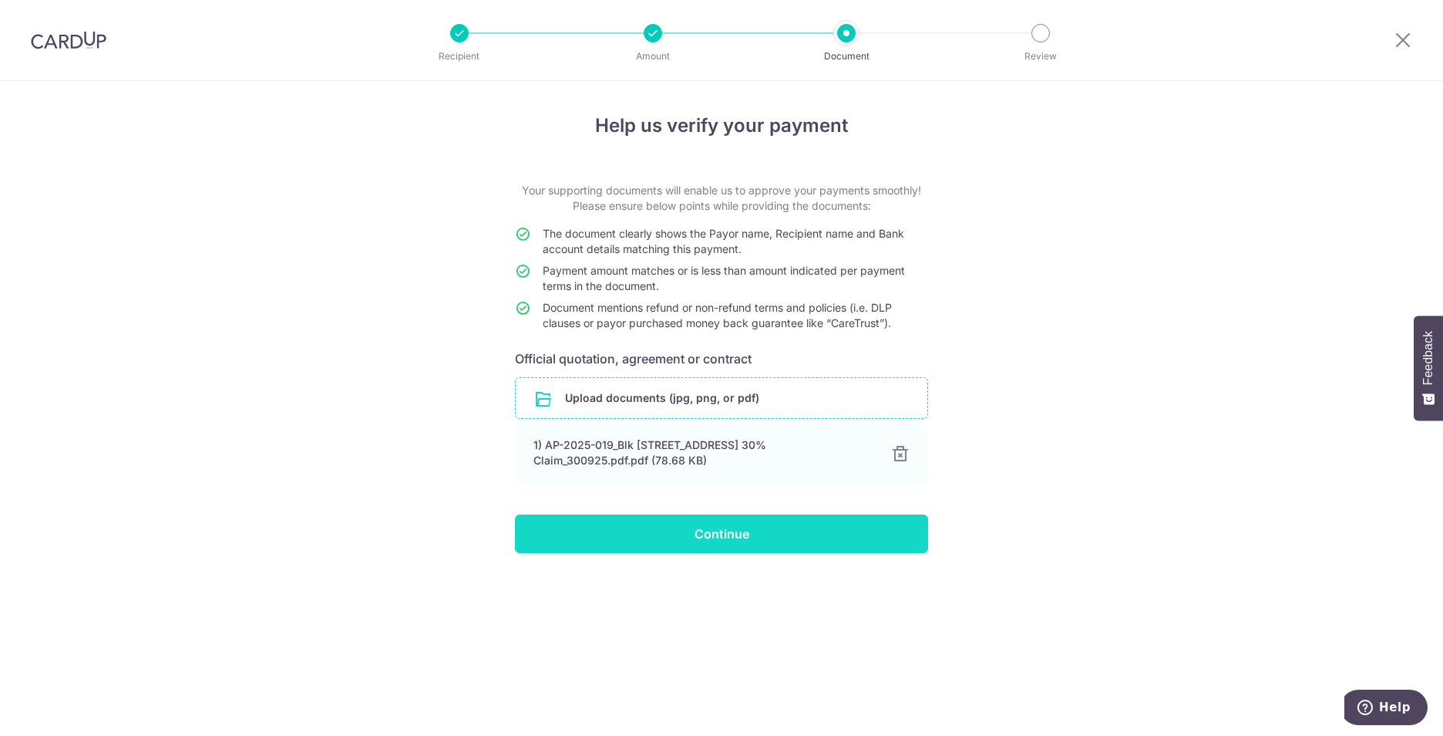
click at [722, 533] on input "Continue" at bounding box center [721, 533] width 413 height 39
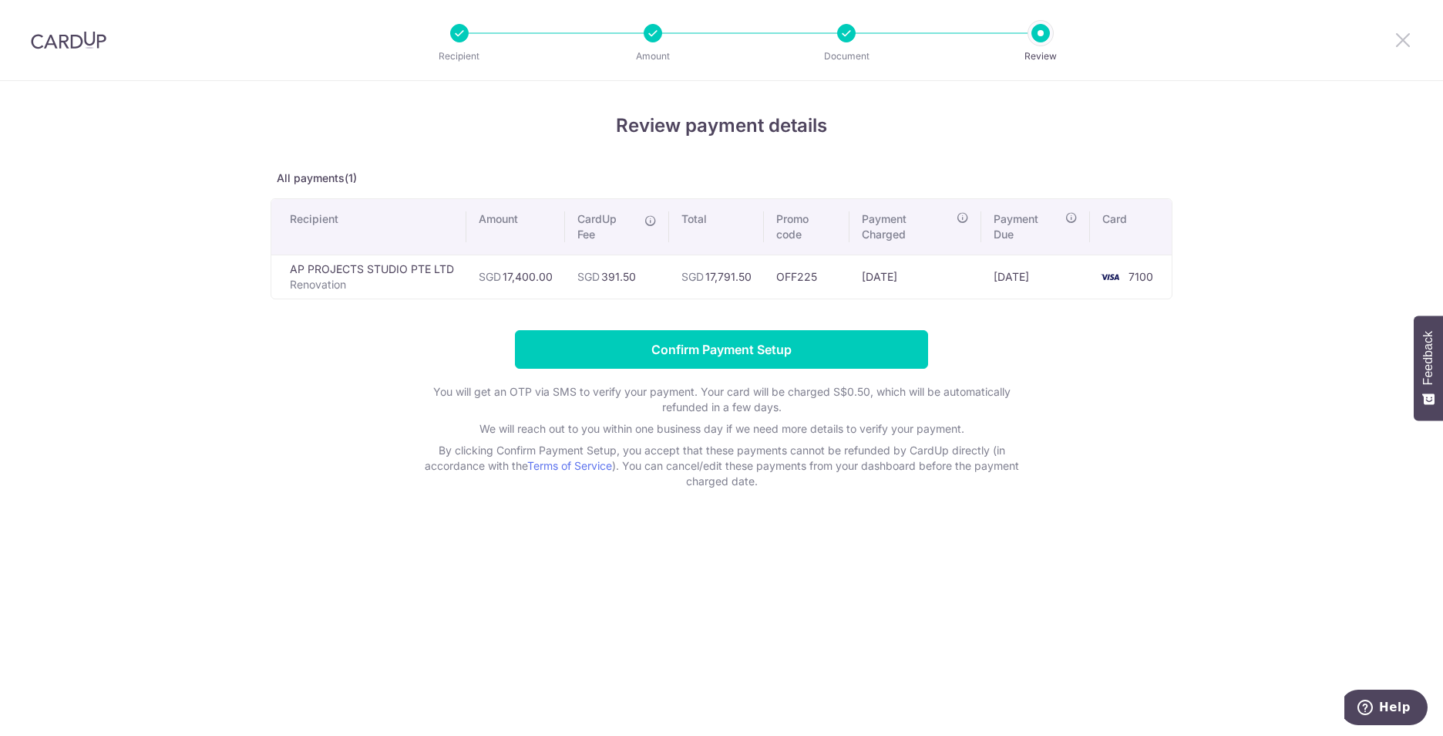
drag, startPoint x: 1404, startPoint y: 40, endPoint x: 785, endPoint y: 100, distance: 622.0
click at [1404, 40] on icon at bounding box center [1403, 39] width 19 height 19
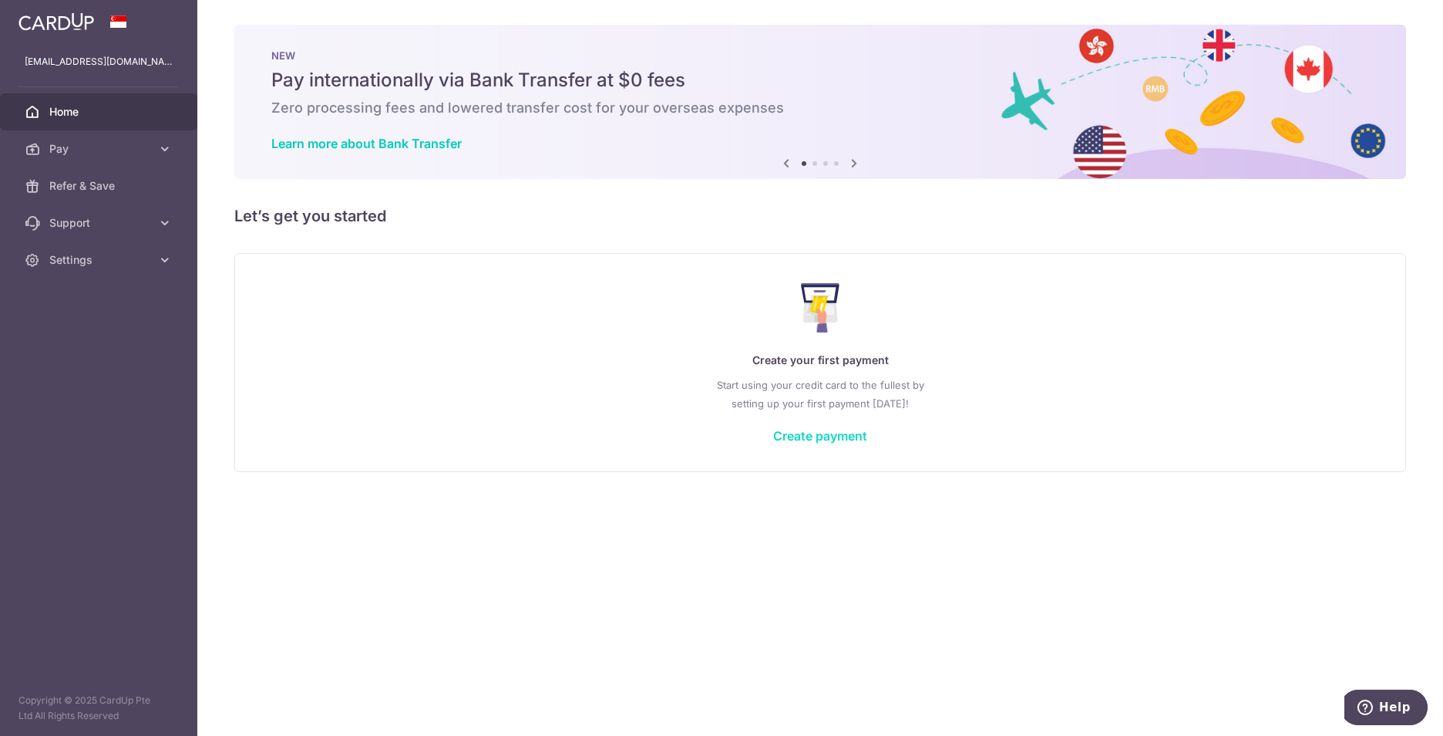
click at [816, 437] on link "Create payment" at bounding box center [820, 435] width 94 height 15
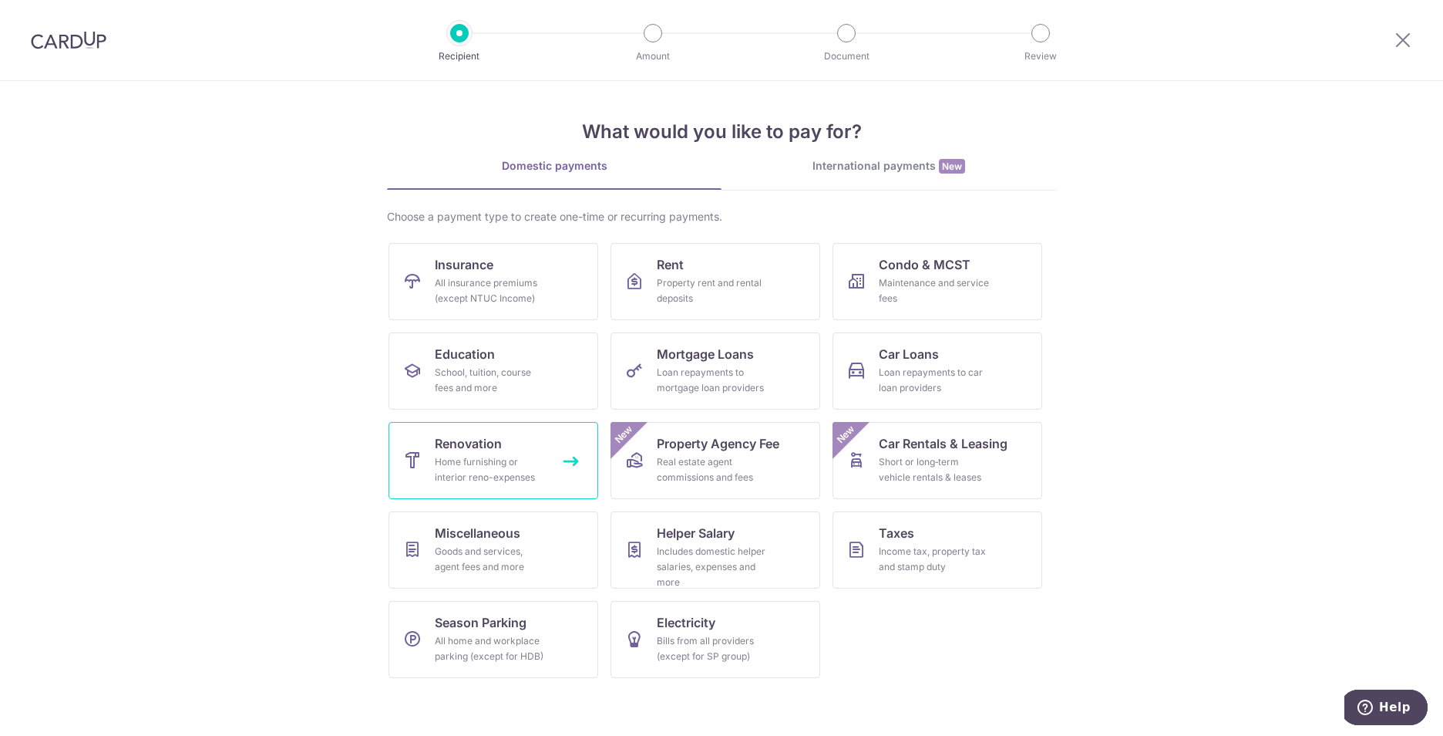
click at [531, 476] on div "Home furnishing or interior reno-expenses" at bounding box center [490, 469] width 111 height 31
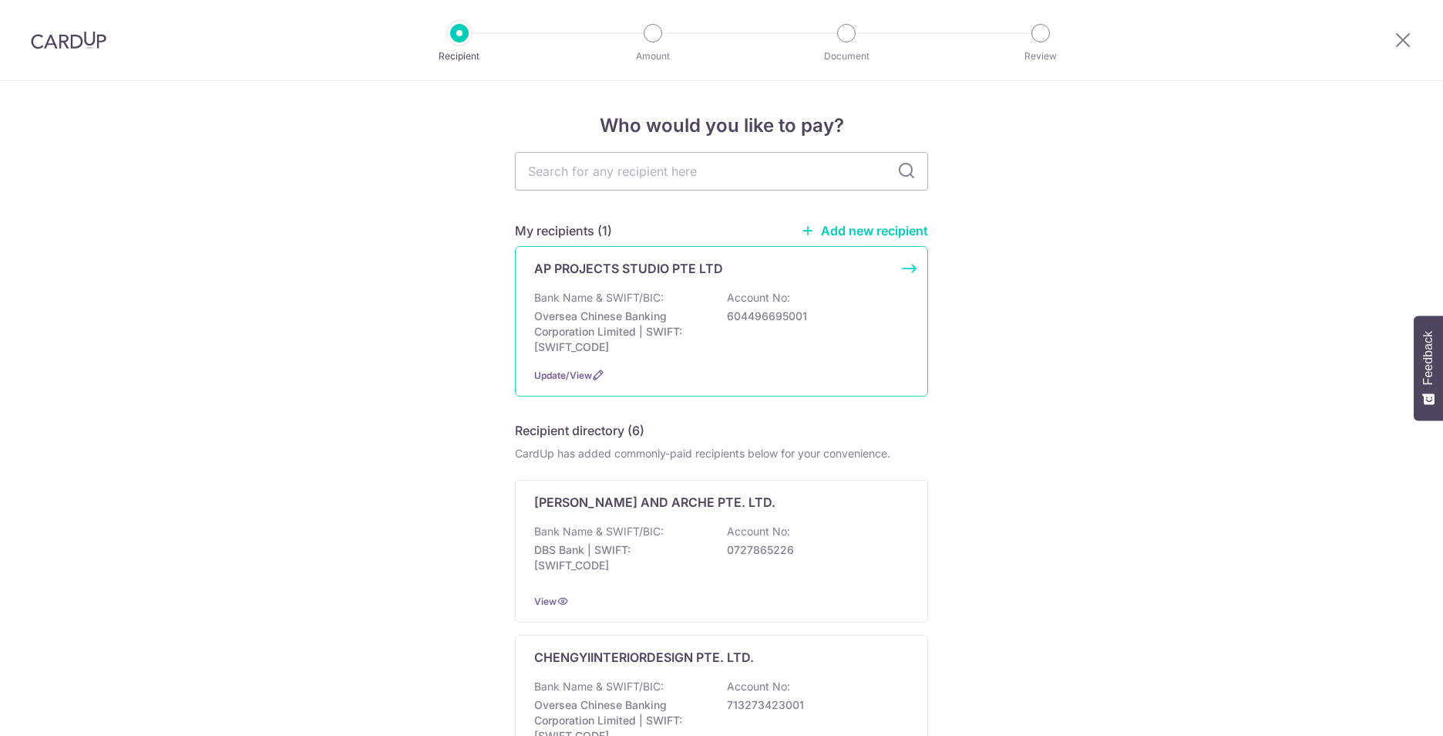
click at [618, 292] on p "Bank Name & SWIFT/BIC:" at bounding box center [599, 297] width 130 height 15
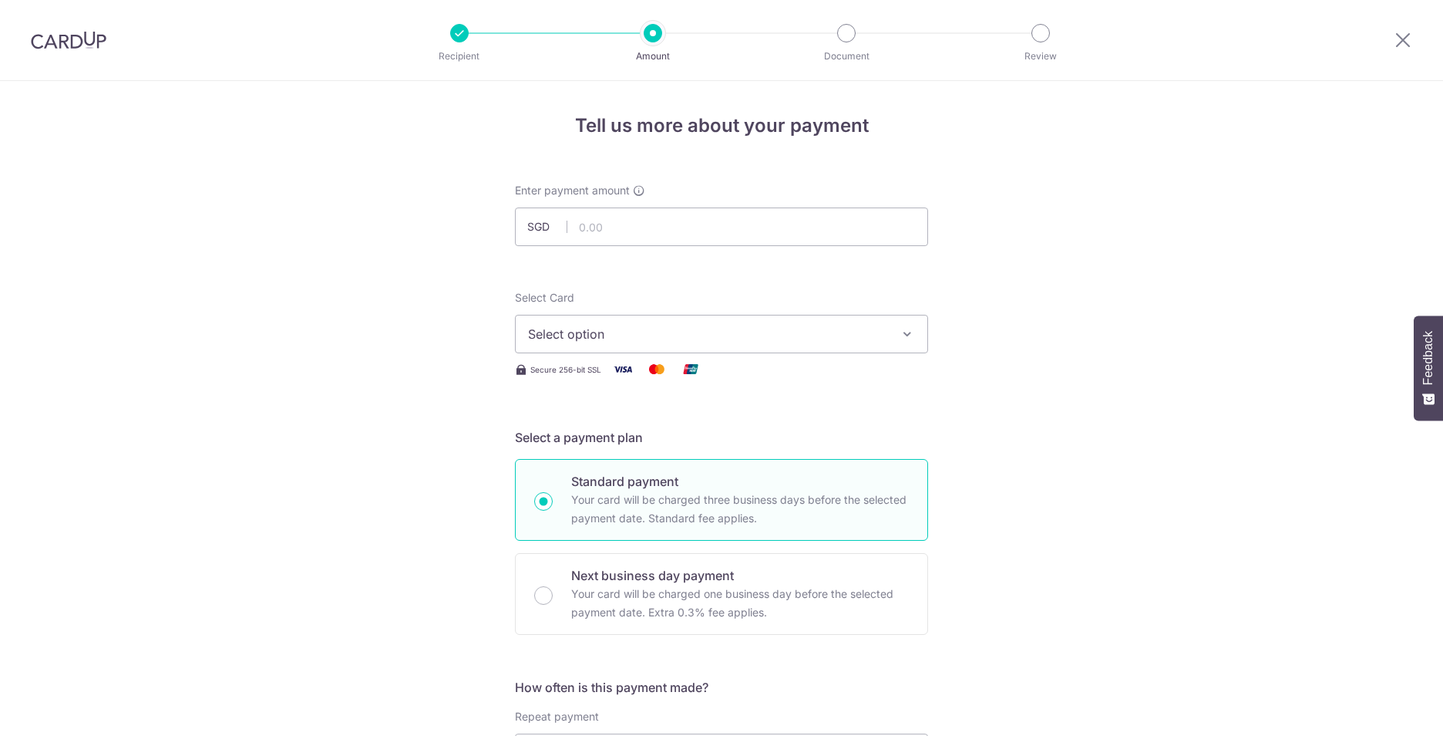
click at [624, 229] on input "text" at bounding box center [721, 226] width 413 height 39
click at [584, 227] on input "text" at bounding box center [721, 226] width 413 height 39
type input "17,400.00"
click at [631, 337] on span "Select option" at bounding box center [707, 334] width 359 height 19
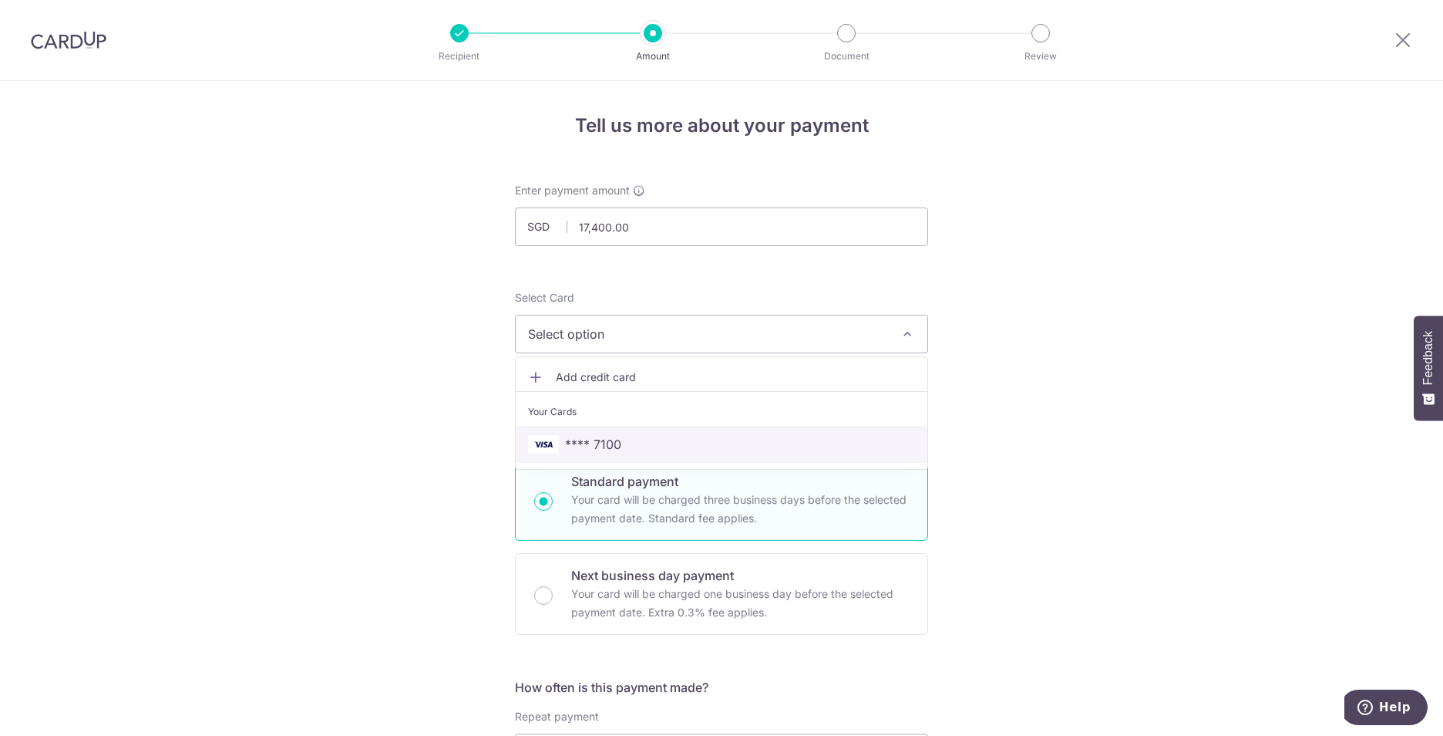
click at [633, 449] on span "**** 7100" at bounding box center [721, 444] width 387 height 19
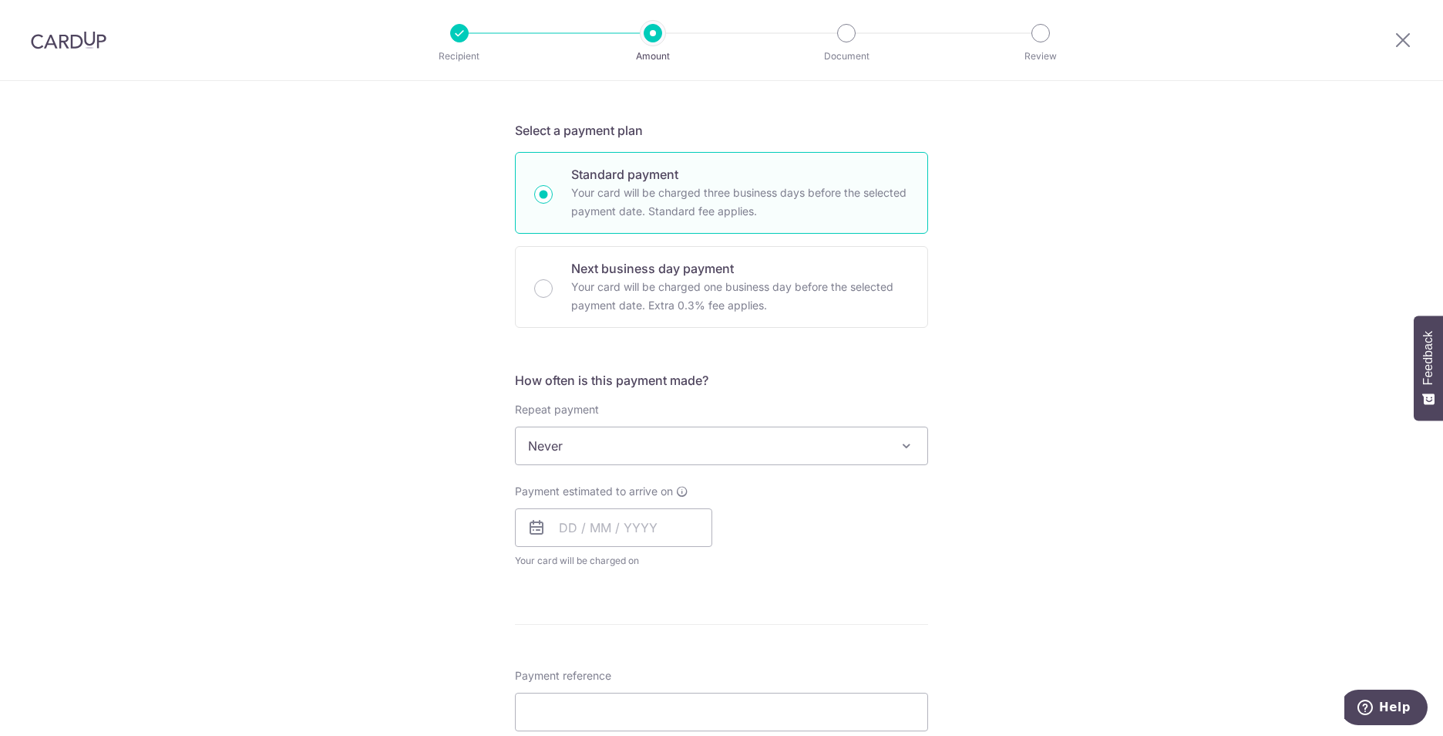
scroll to position [308, 0]
click at [561, 527] on input "text" at bounding box center [613, 526] width 197 height 39
click at [665, 665] on link "9" at bounding box center [670, 666] width 25 height 25
type input "09/10/2025"
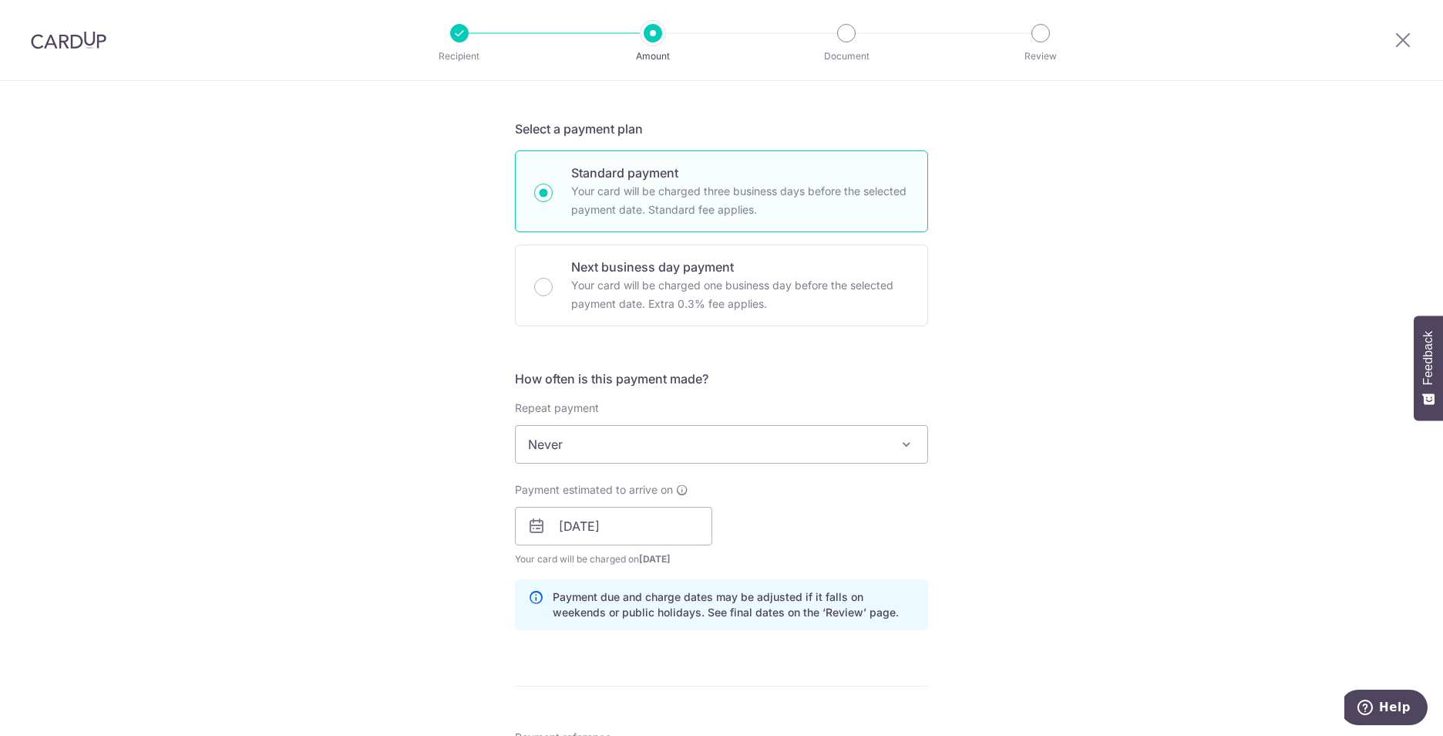
click at [1014, 365] on div "Tell us more about your payment Enter payment amount SGD 17,400.00 17400.00 Sel…" at bounding box center [721, 553] width 1443 height 1561
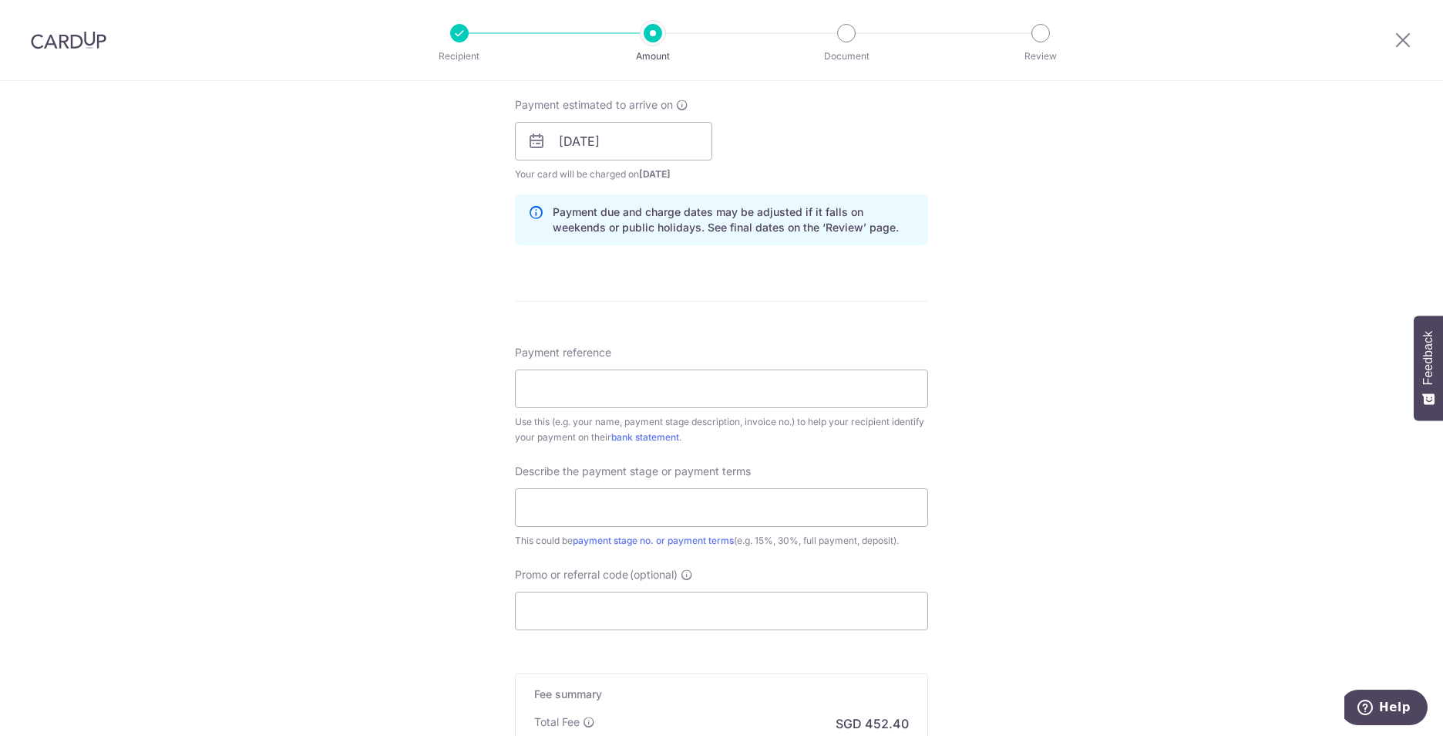
scroll to position [694, 0]
click at [674, 393] on input "Payment reference" at bounding box center [721, 388] width 413 height 39
paste input "AP-2025-019"
drag, startPoint x: 622, startPoint y: 385, endPoint x: 688, endPoint y: 376, distance: 66.1
type input "PANGYEEHUAT AP-2025-019"
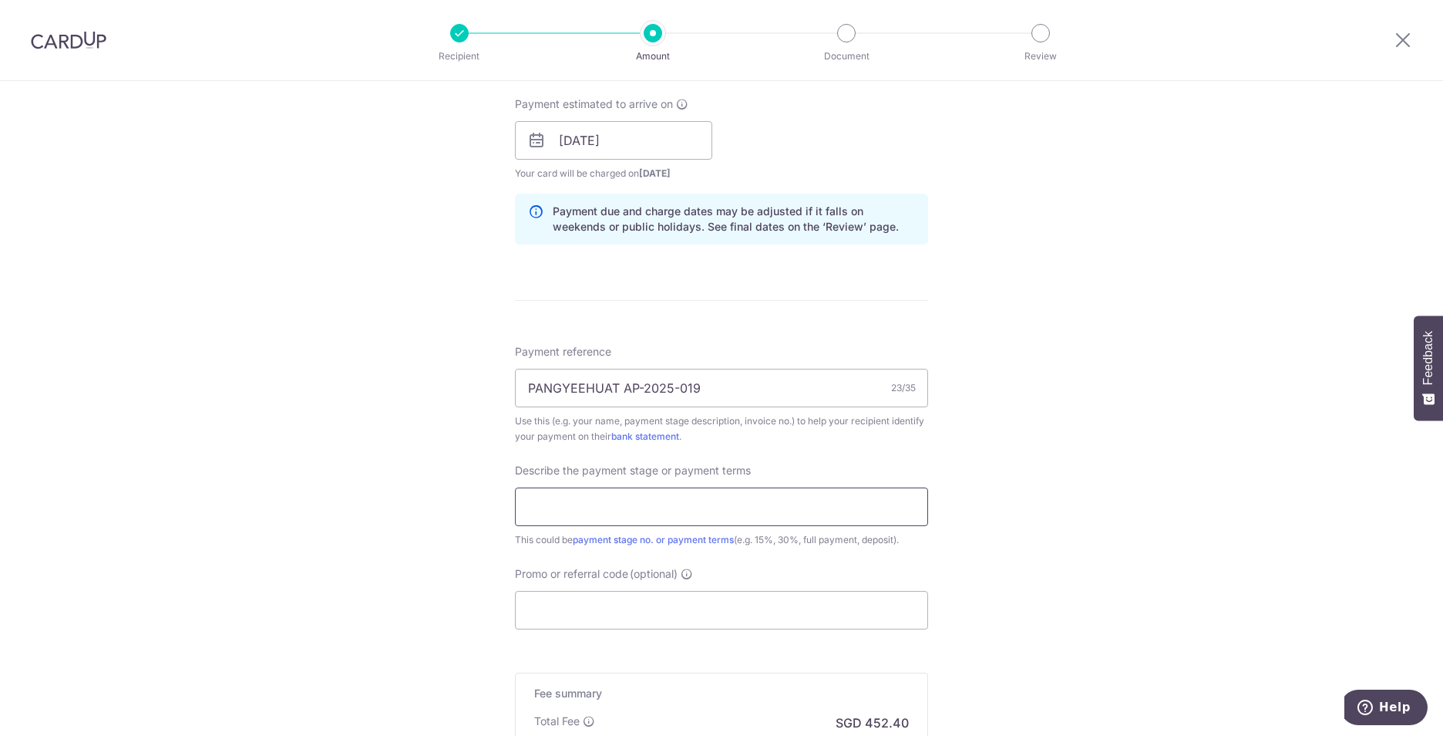
click at [674, 517] on input "text" at bounding box center [721, 506] width 413 height 39
type input "1ST 30%"
click at [1131, 355] on div "Tell us more about your payment Enter payment amount SGD 17,400.00 17400.00 Sel…" at bounding box center [721, 167] width 1443 height 1561
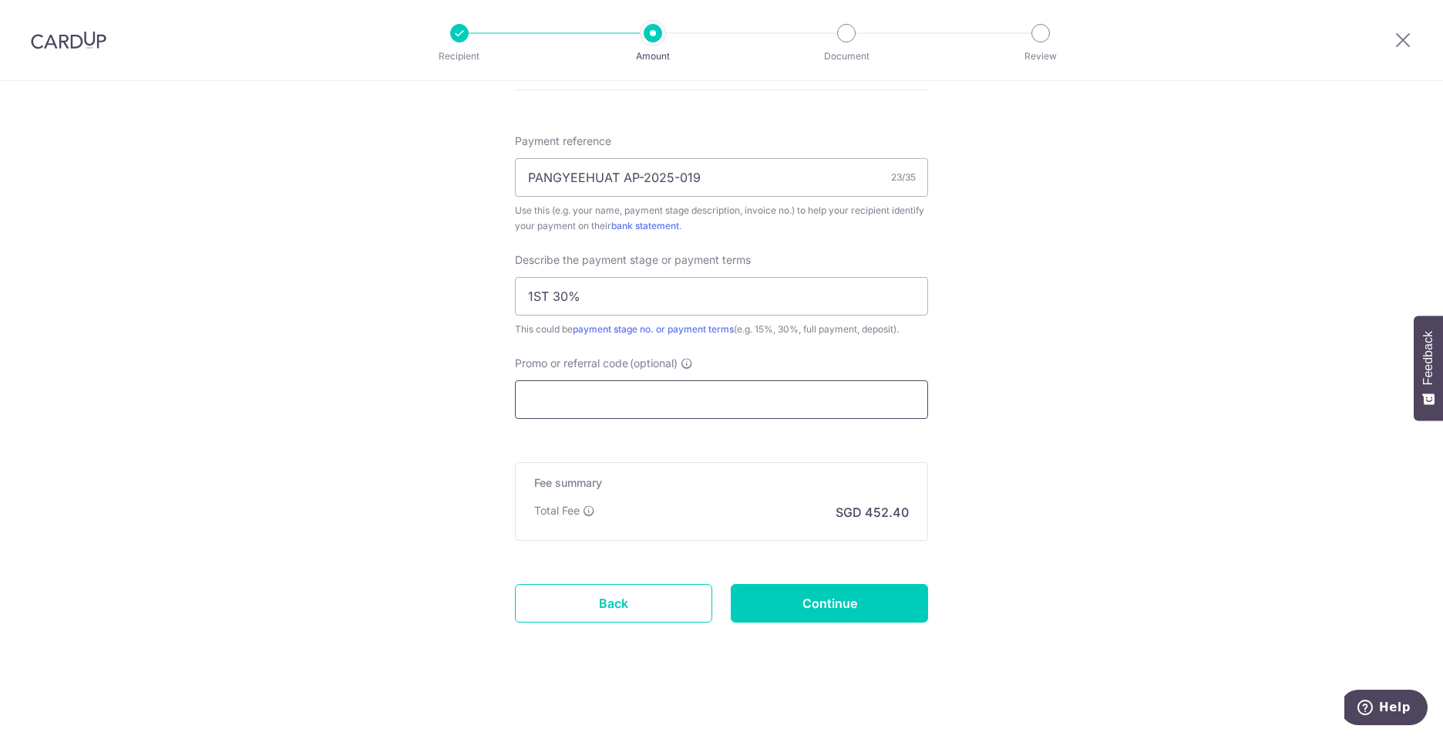
scroll to position [907, 0]
click at [719, 389] on input "Promo or referral code (optional)" at bounding box center [721, 397] width 413 height 39
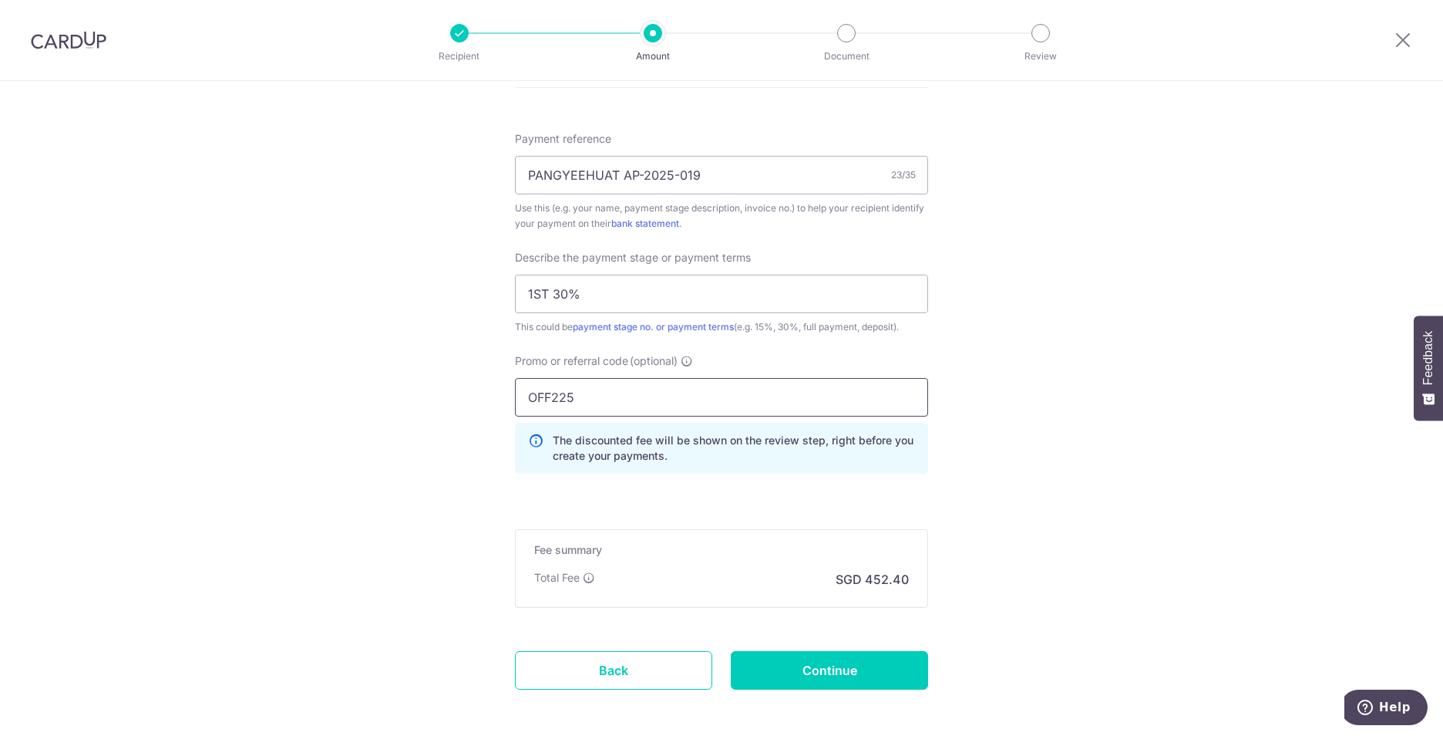
type input "OFF225"
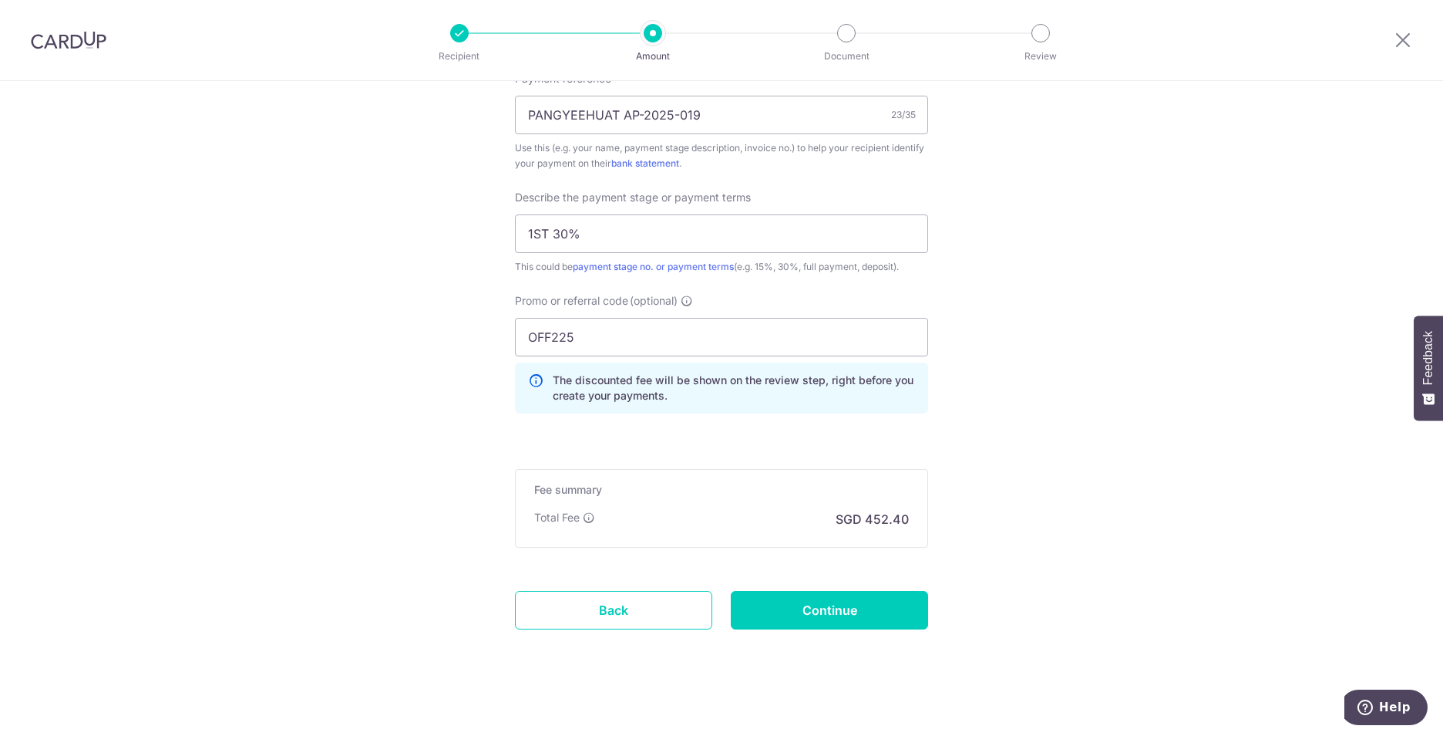
scroll to position [976, 0]
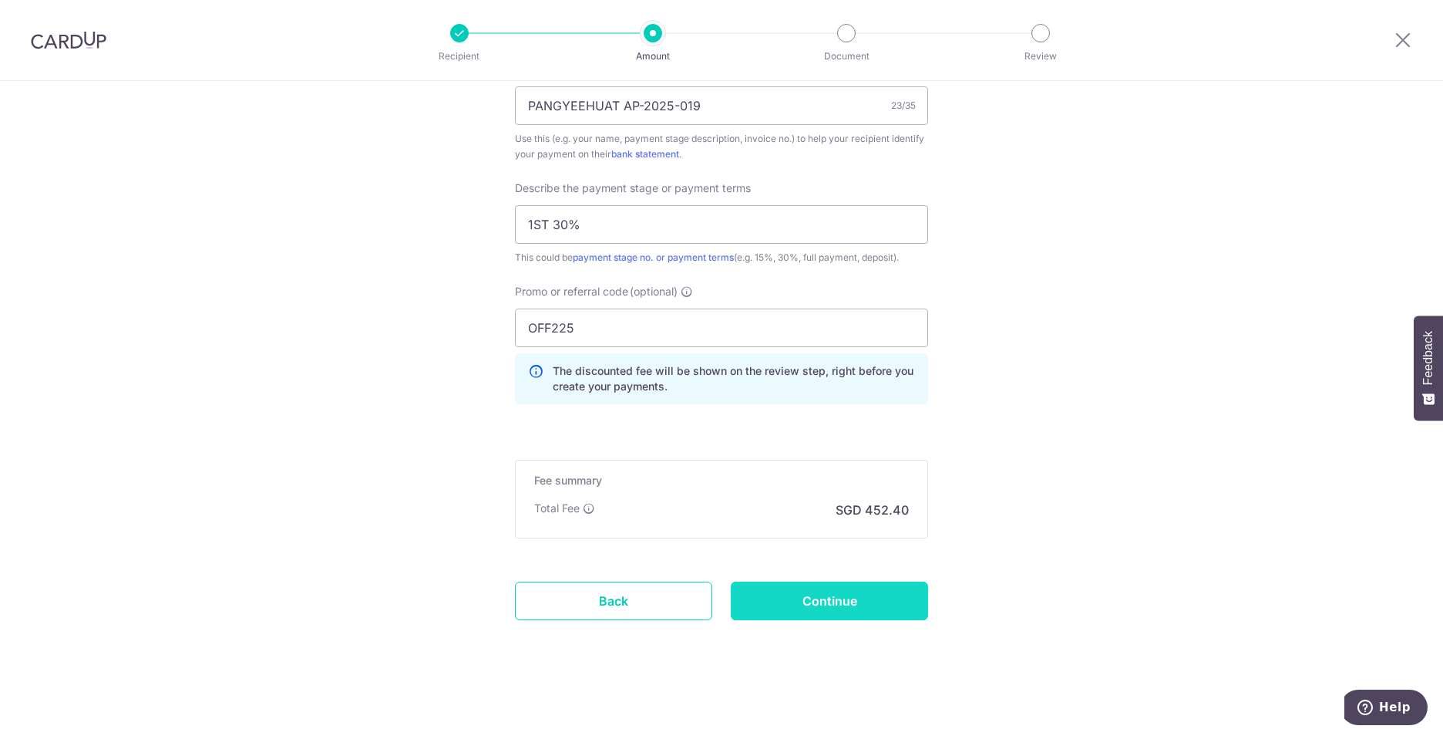
click at [875, 609] on input "Continue" at bounding box center [829, 600] width 197 height 39
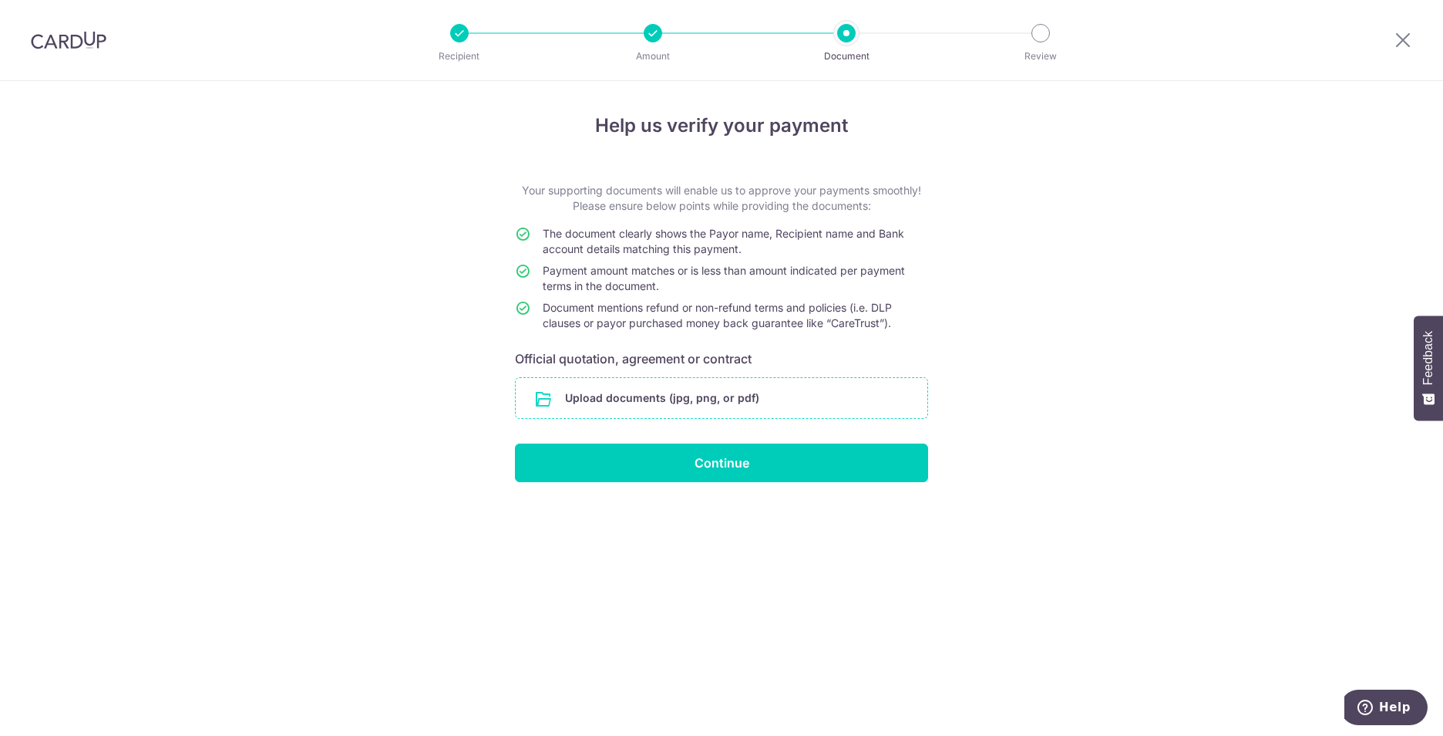
click at [797, 408] on input "file" at bounding box center [722, 398] width 412 height 40
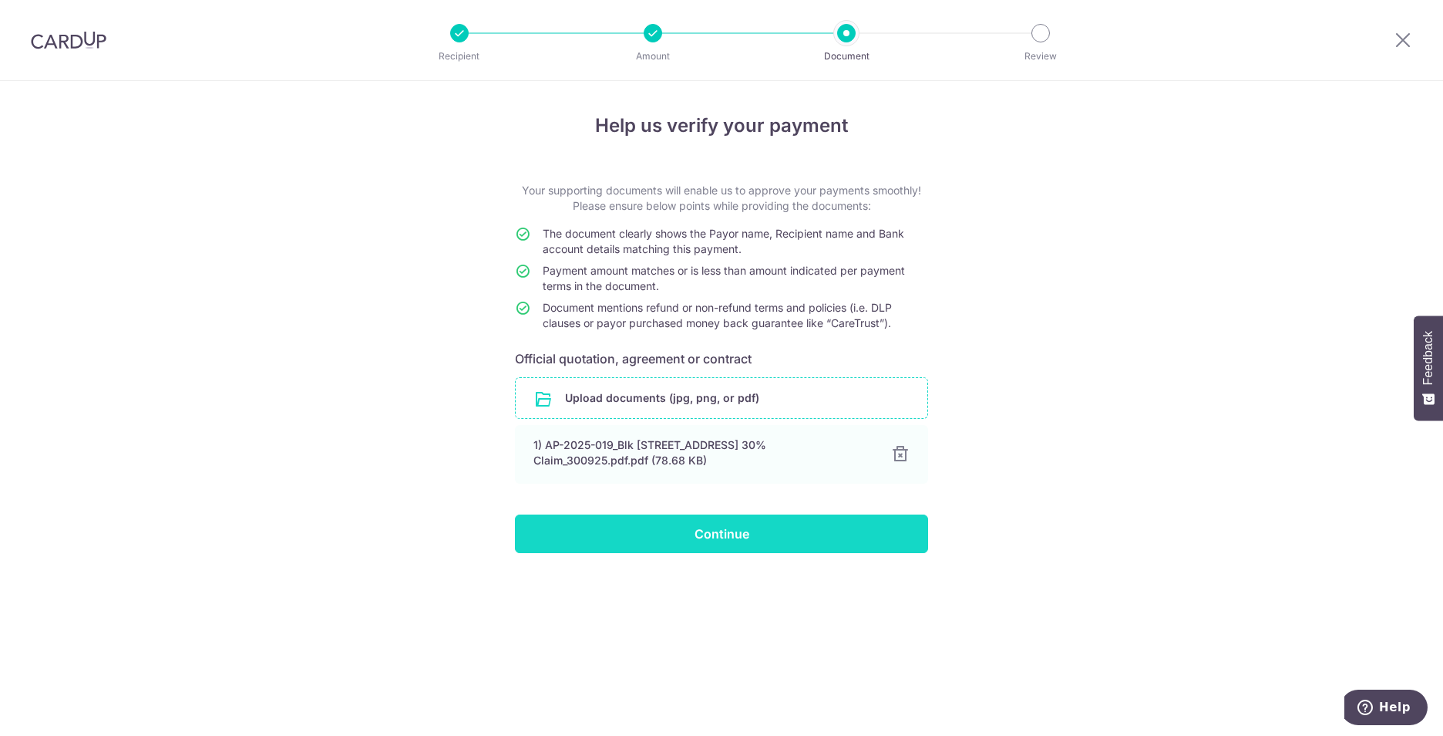
click at [754, 524] on input "Continue" at bounding box center [721, 533] width 413 height 39
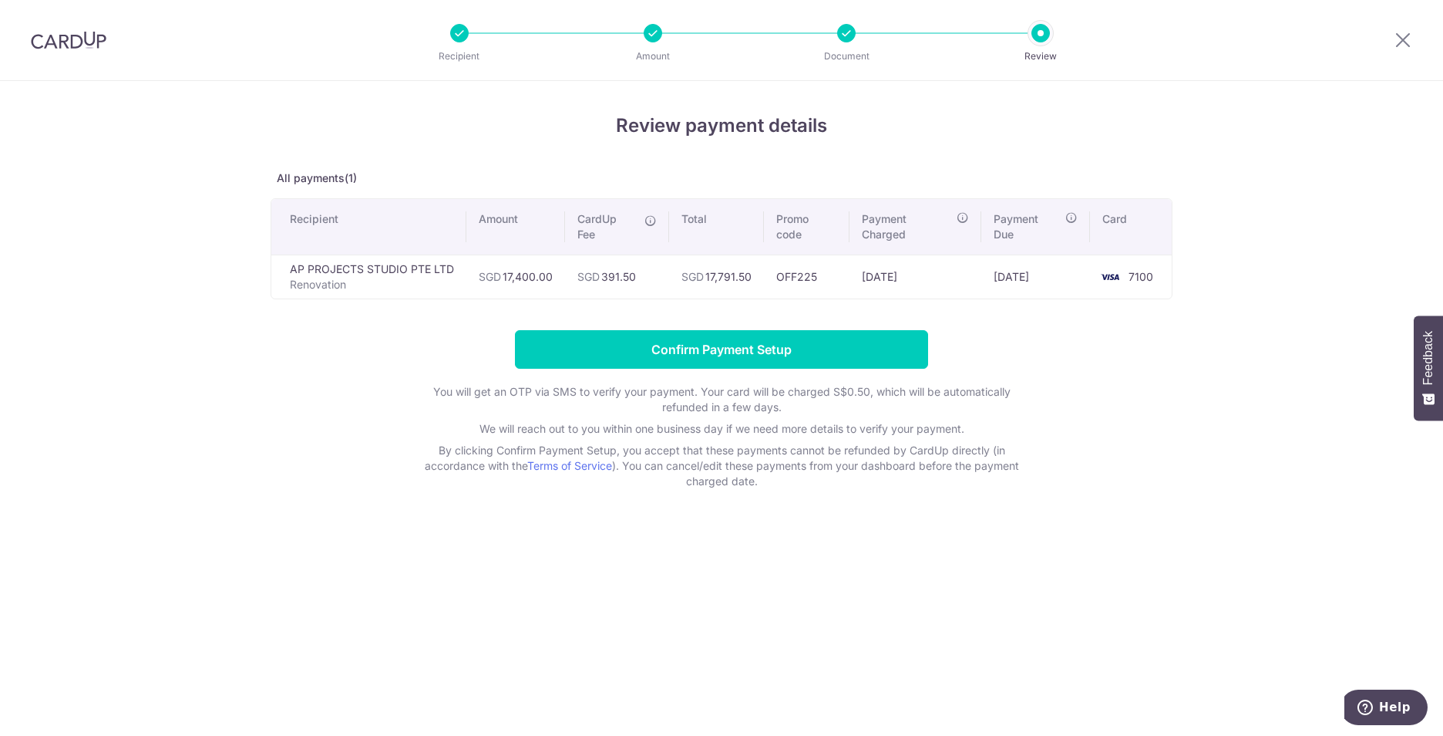
click at [1092, 369] on form "Confirm Payment Setup You will get an OTP via SMS to verify your payment. Your …" at bounding box center [722, 409] width 902 height 159
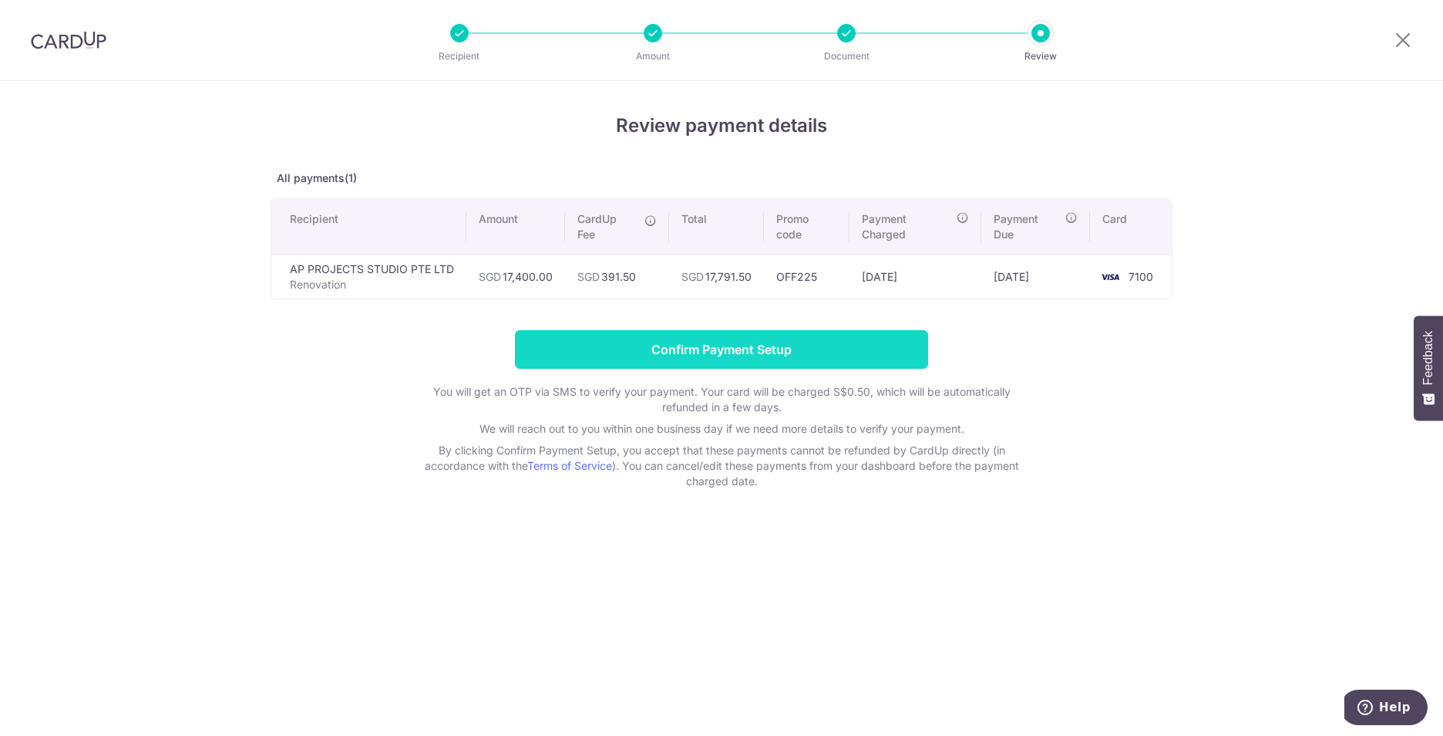
click at [774, 355] on input "Confirm Payment Setup" at bounding box center [721, 349] width 413 height 39
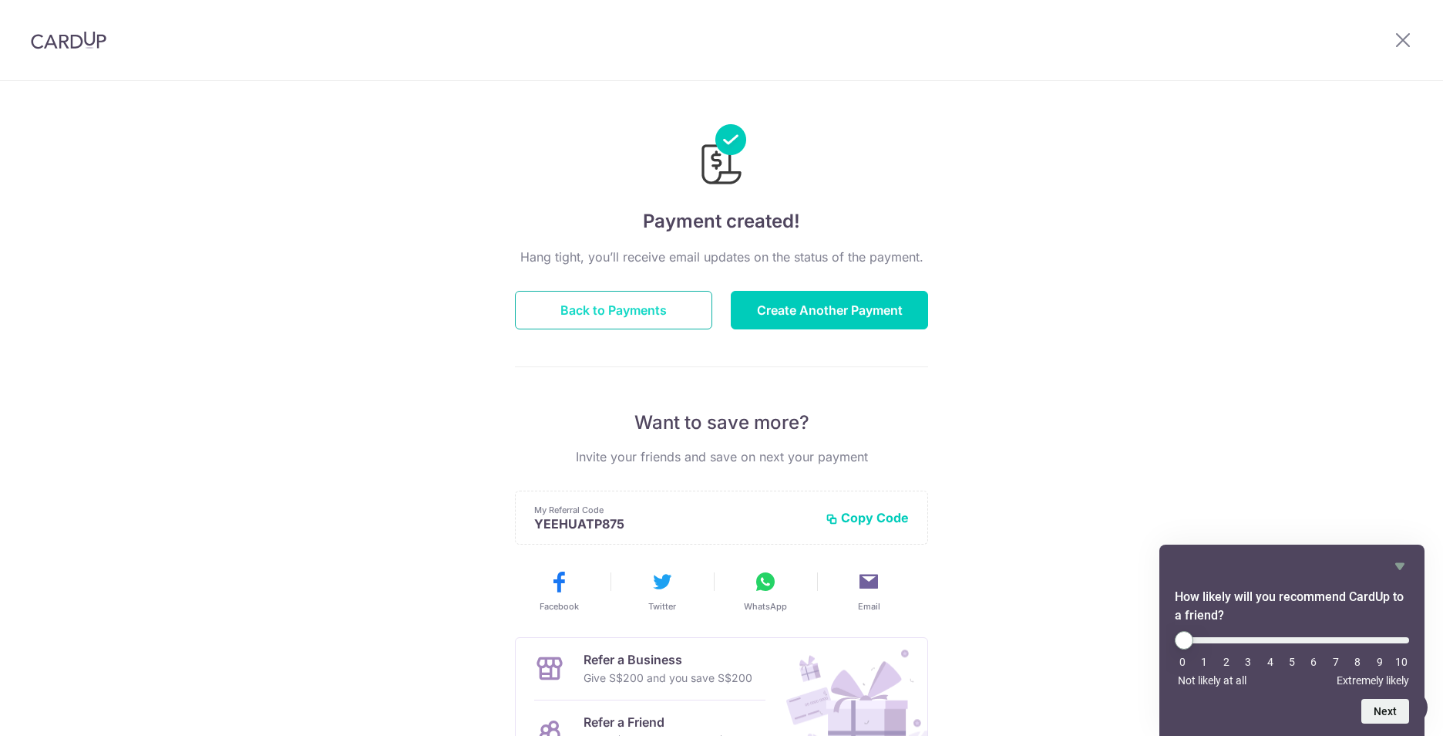
click at [645, 301] on button "Back to Payments" at bounding box center [613, 310] width 197 height 39
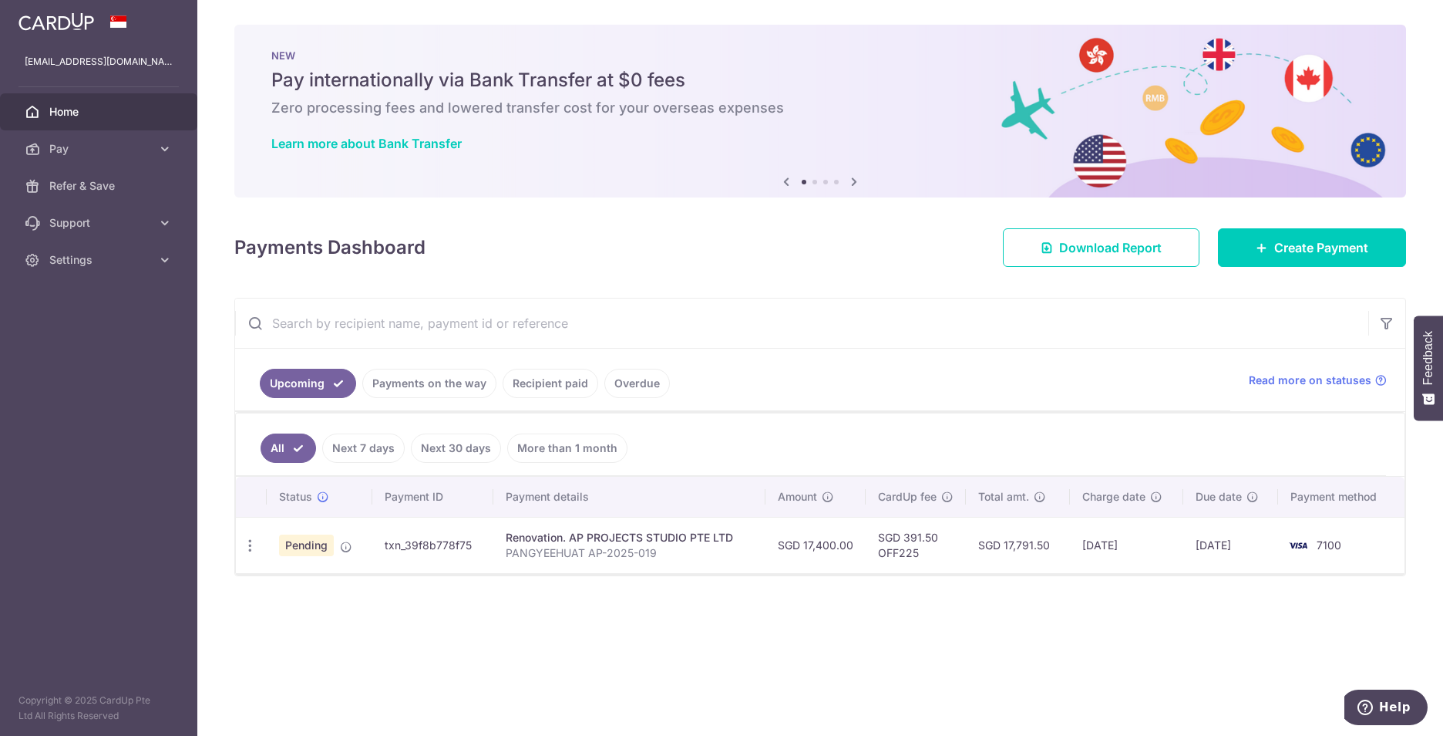
click at [918, 351] on ul "Upcoming Payments on the way Recipient paid Overdue" at bounding box center [732, 379] width 995 height 62
click at [253, 544] on icon "button" at bounding box center [250, 545] width 16 height 16
click at [625, 601] on div "Status Payment ID Payment details Amount CardUp fee Total amt. Charge date Due …" at bounding box center [820, 573] width 1169 height 194
click at [253, 550] on icon "button" at bounding box center [250, 545] width 16 height 16
click at [332, 591] on span "Update payment" at bounding box center [332, 587] width 105 height 19
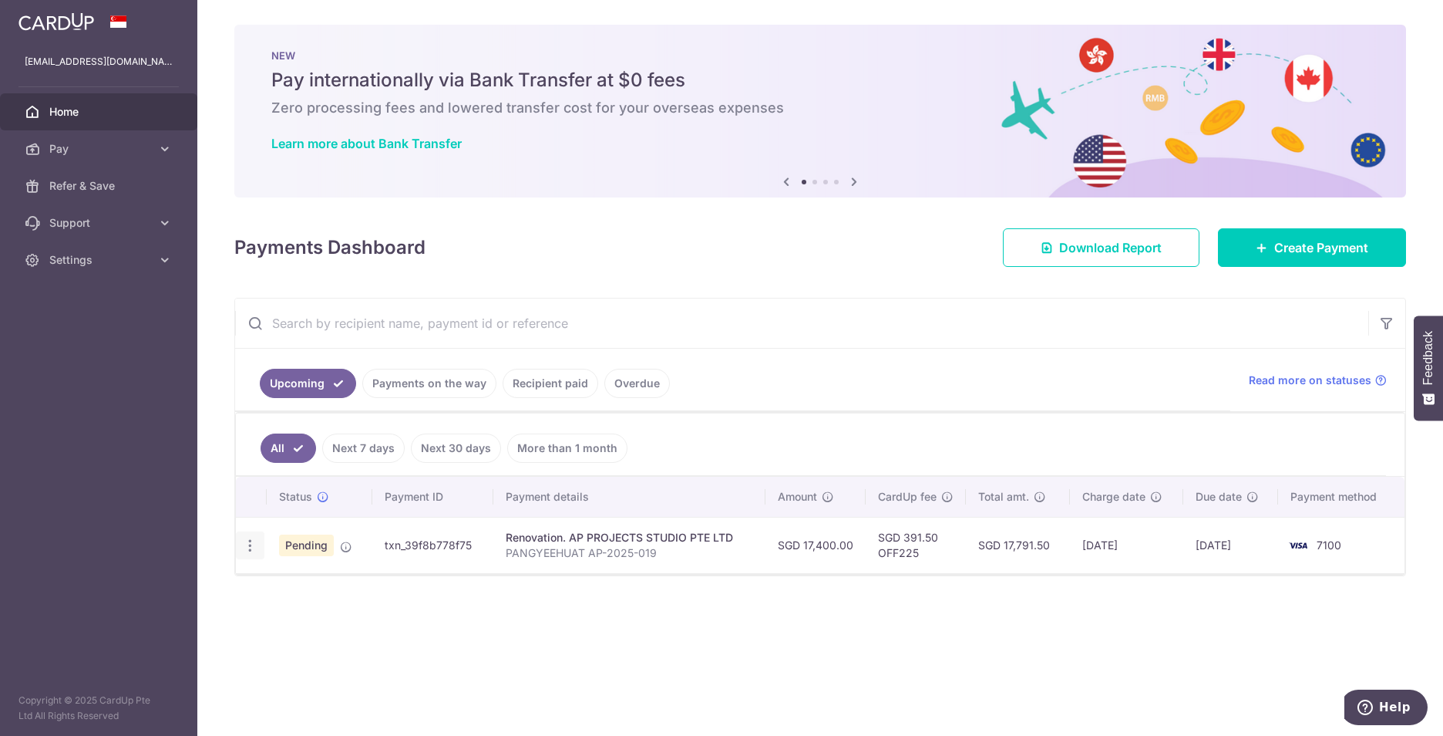
radio input "true"
type input "17,400.00"
type input "[DATE]"
type input "PANGYEEHUAT AP-2025-019"
type input "1ST 30%"
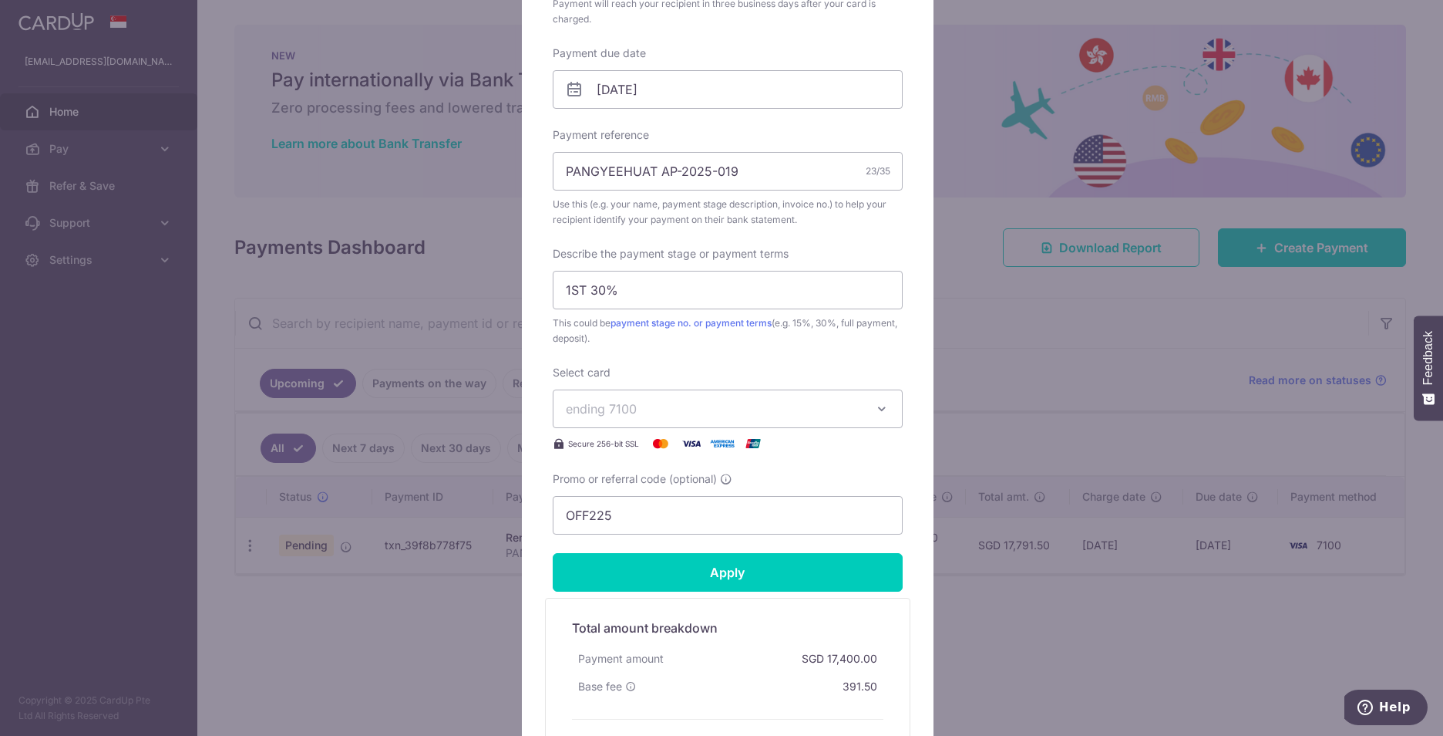
scroll to position [540, 0]
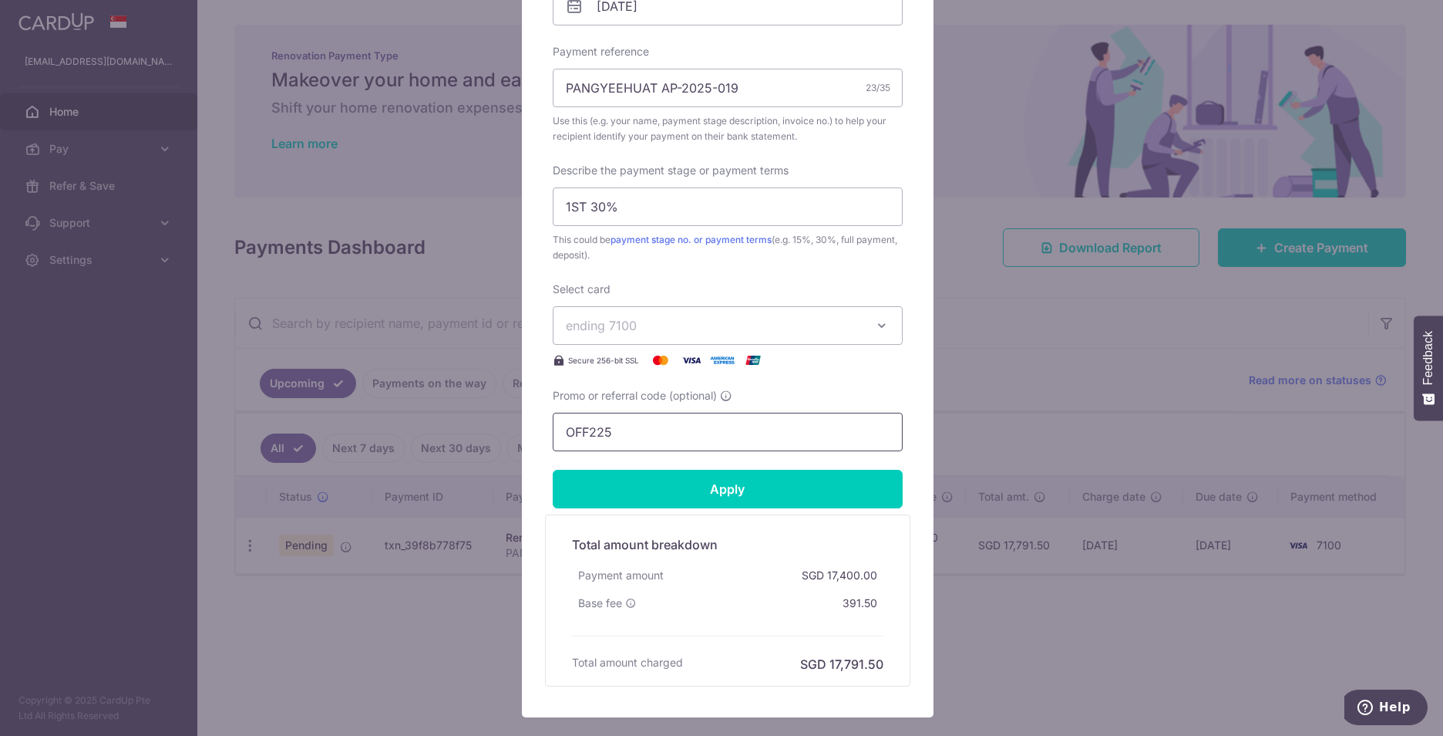
drag, startPoint x: 626, startPoint y: 433, endPoint x: 488, endPoint y: 418, distance: 138.8
click at [488, 418] on div "Edit payment By clicking apply, you will make changes to all payments to AP PRO…" at bounding box center [721, 368] width 1443 height 736
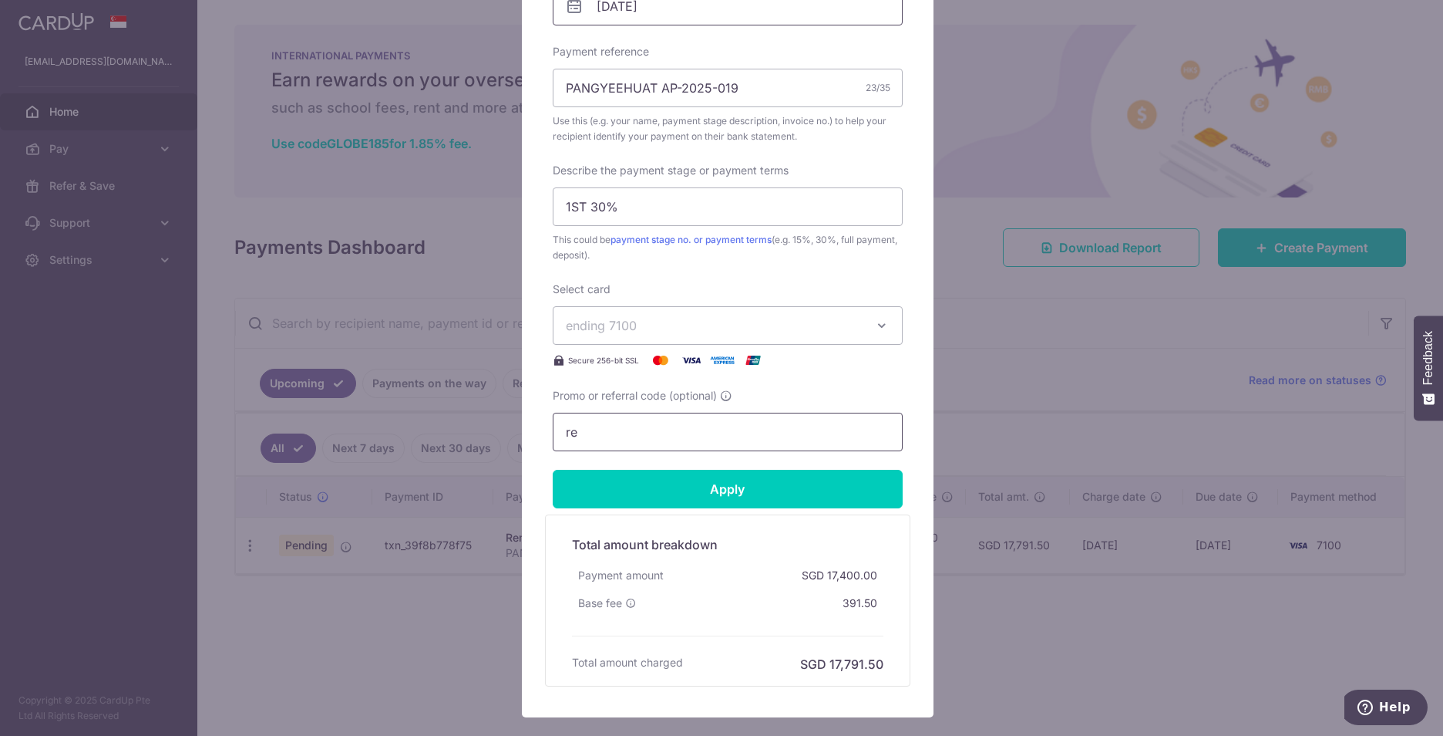
type input "r"
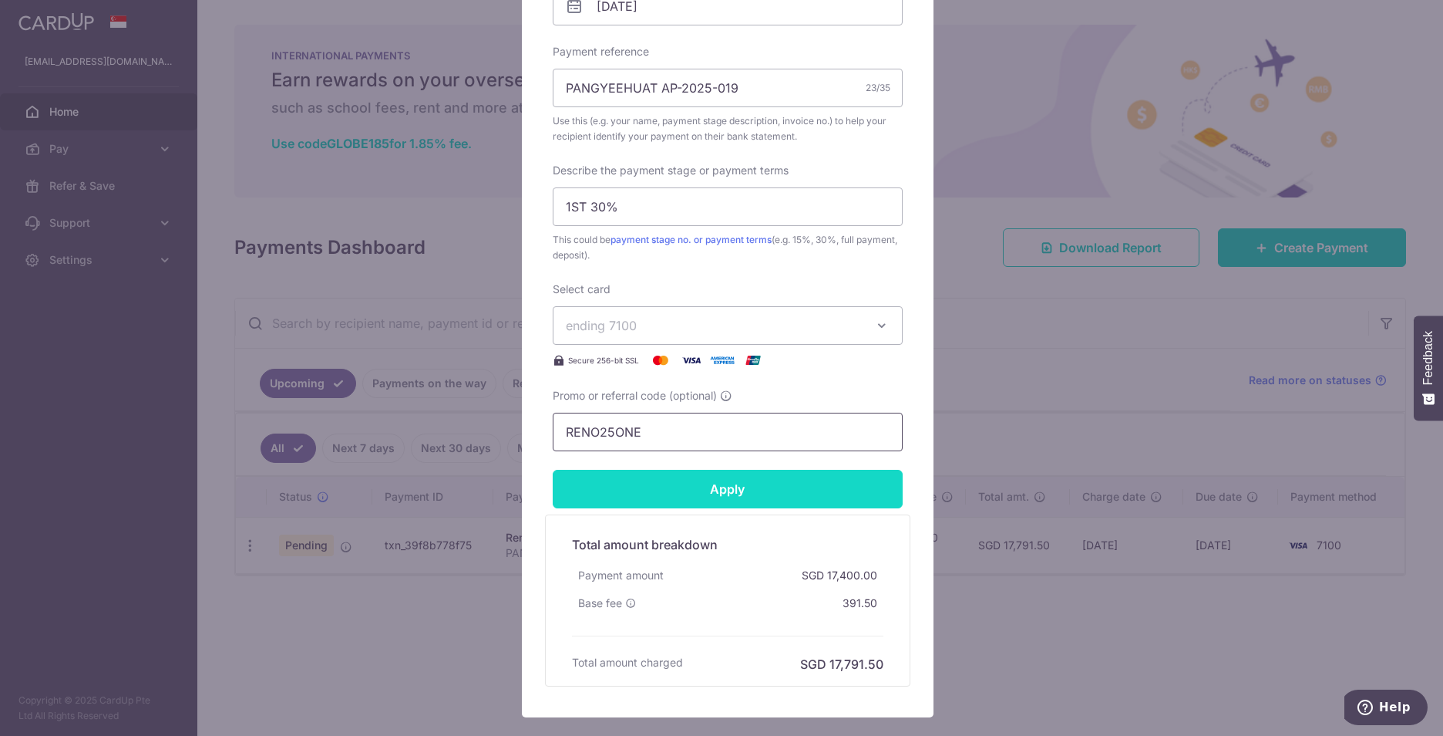
type input "RENO25ONE"
click at [740, 490] on input "Apply" at bounding box center [728, 489] width 350 height 39
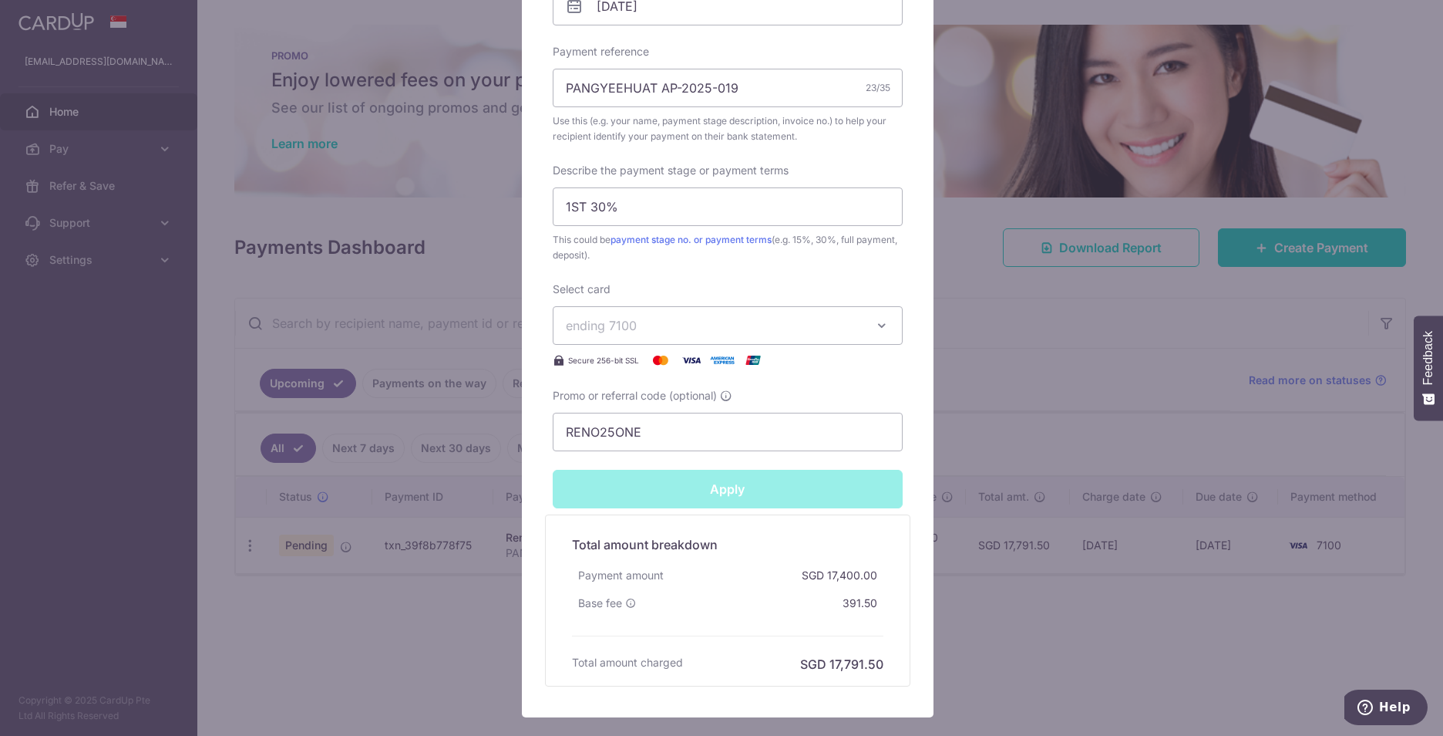
type input "Successfully Applied"
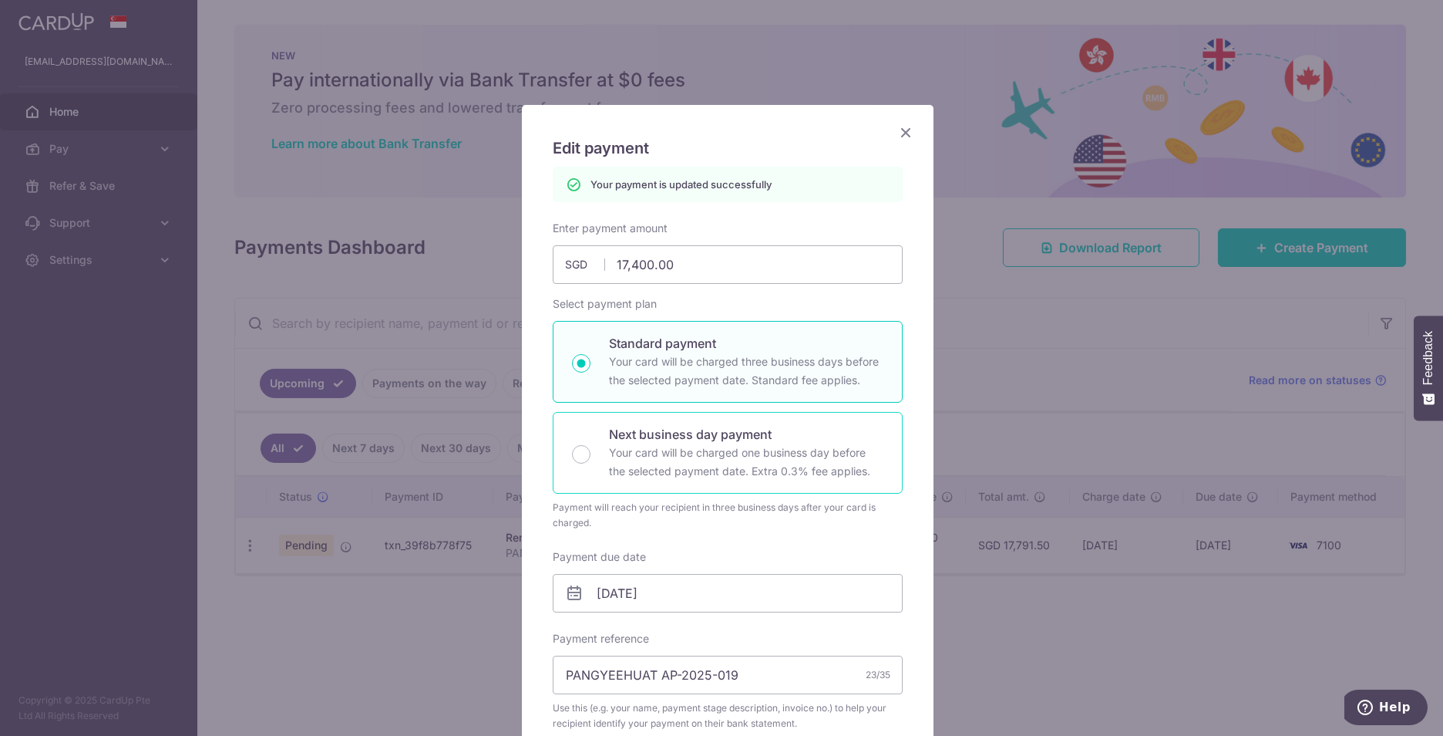
scroll to position [0, 0]
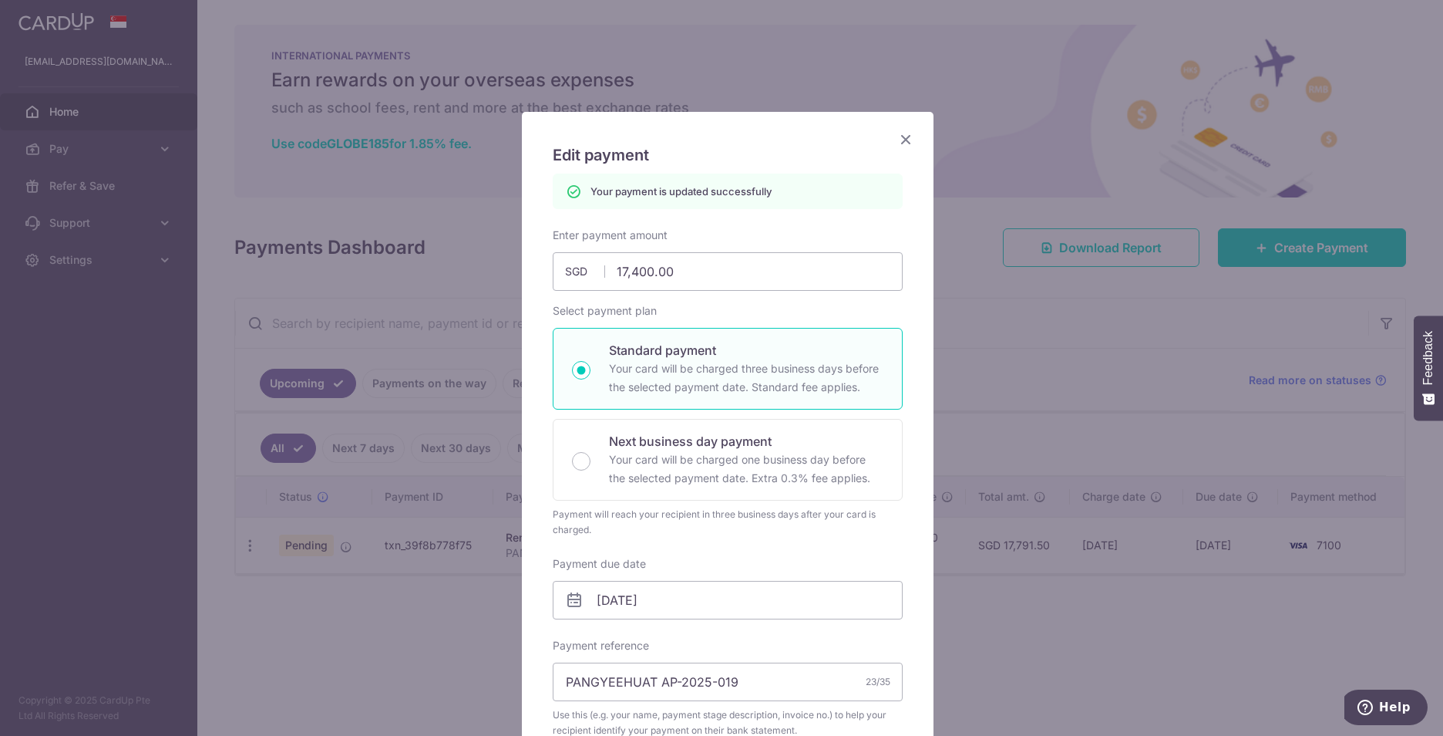
click at [903, 137] on icon "Close" at bounding box center [906, 139] width 19 height 19
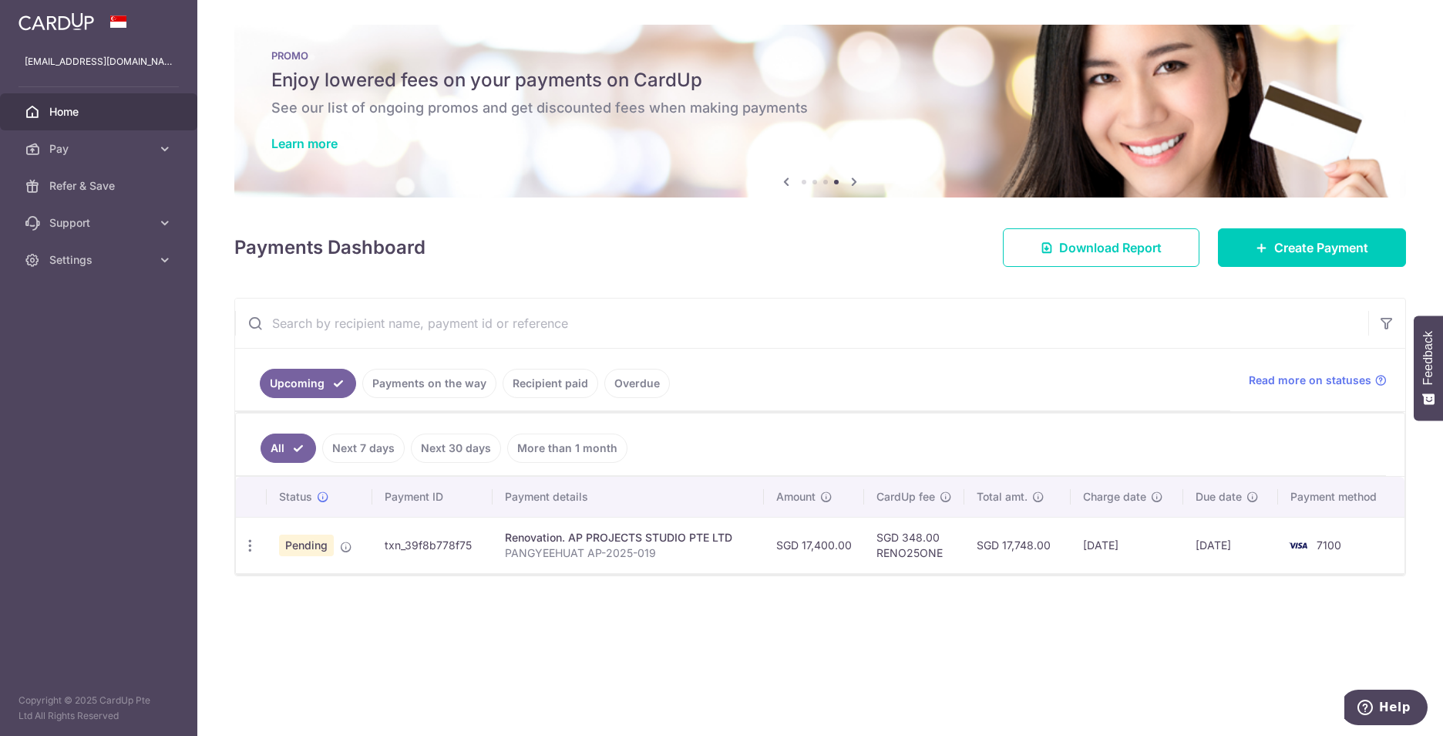
click at [406, 388] on link "Payments on the way" at bounding box center [429, 383] width 134 height 29
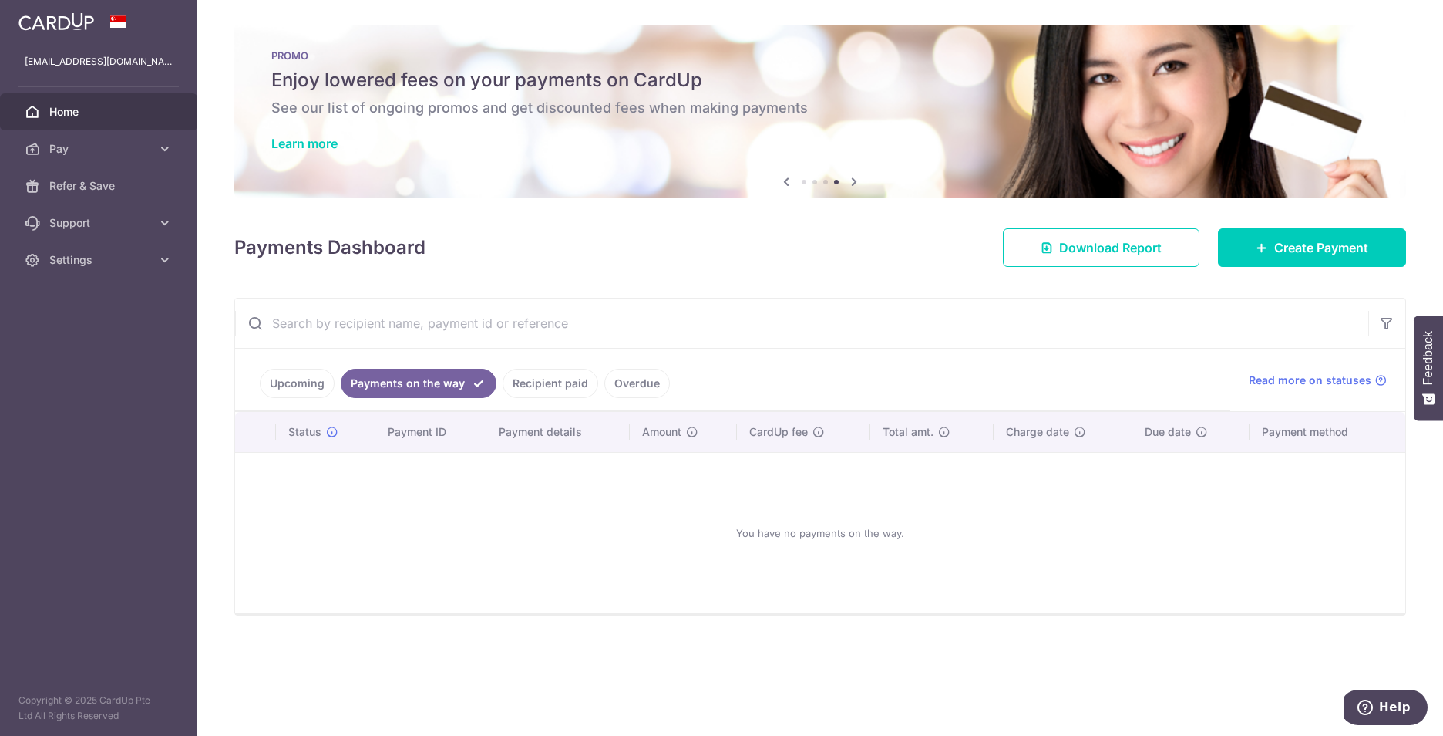
click at [303, 382] on link "Upcoming" at bounding box center [297, 383] width 75 height 29
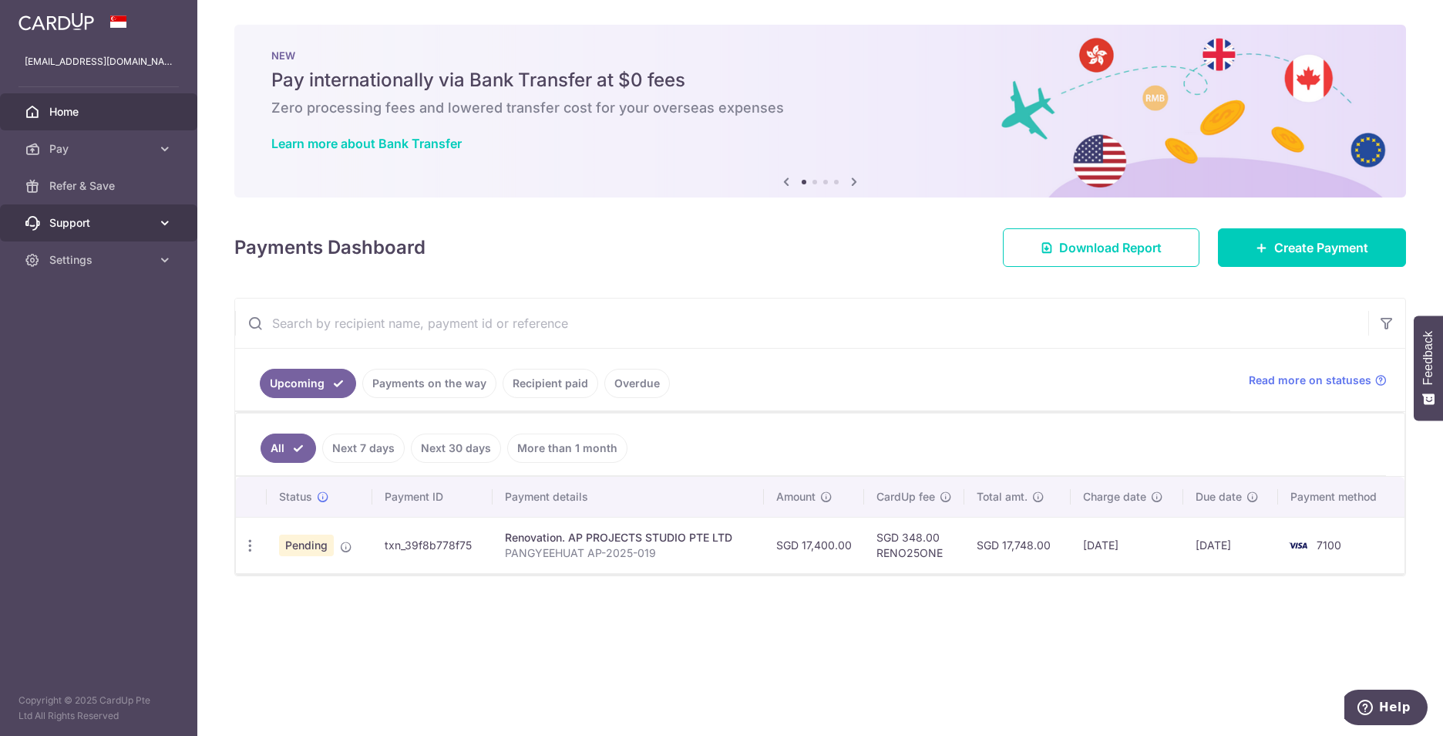
click at [82, 221] on span "Support" at bounding box center [100, 222] width 102 height 15
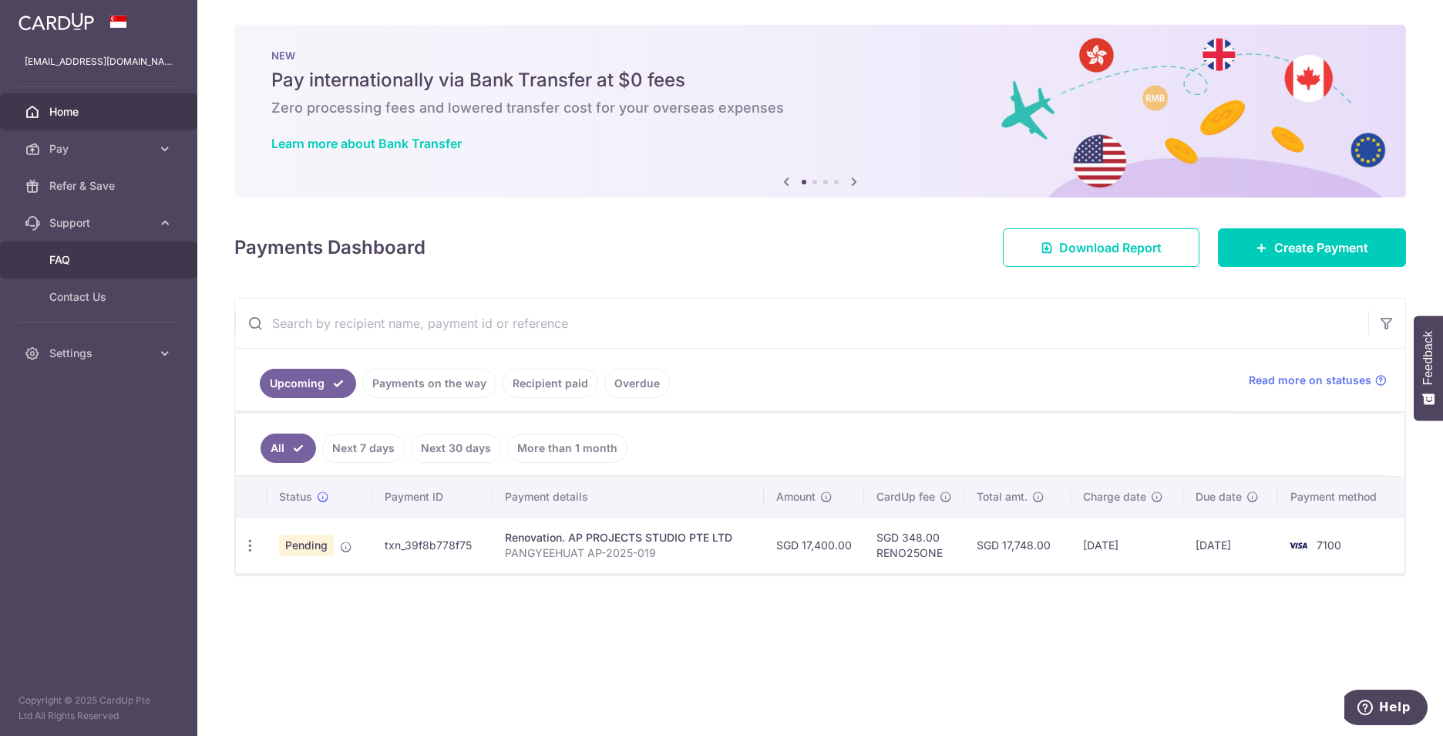
click at [68, 254] on span "FAQ" at bounding box center [100, 259] width 102 height 15
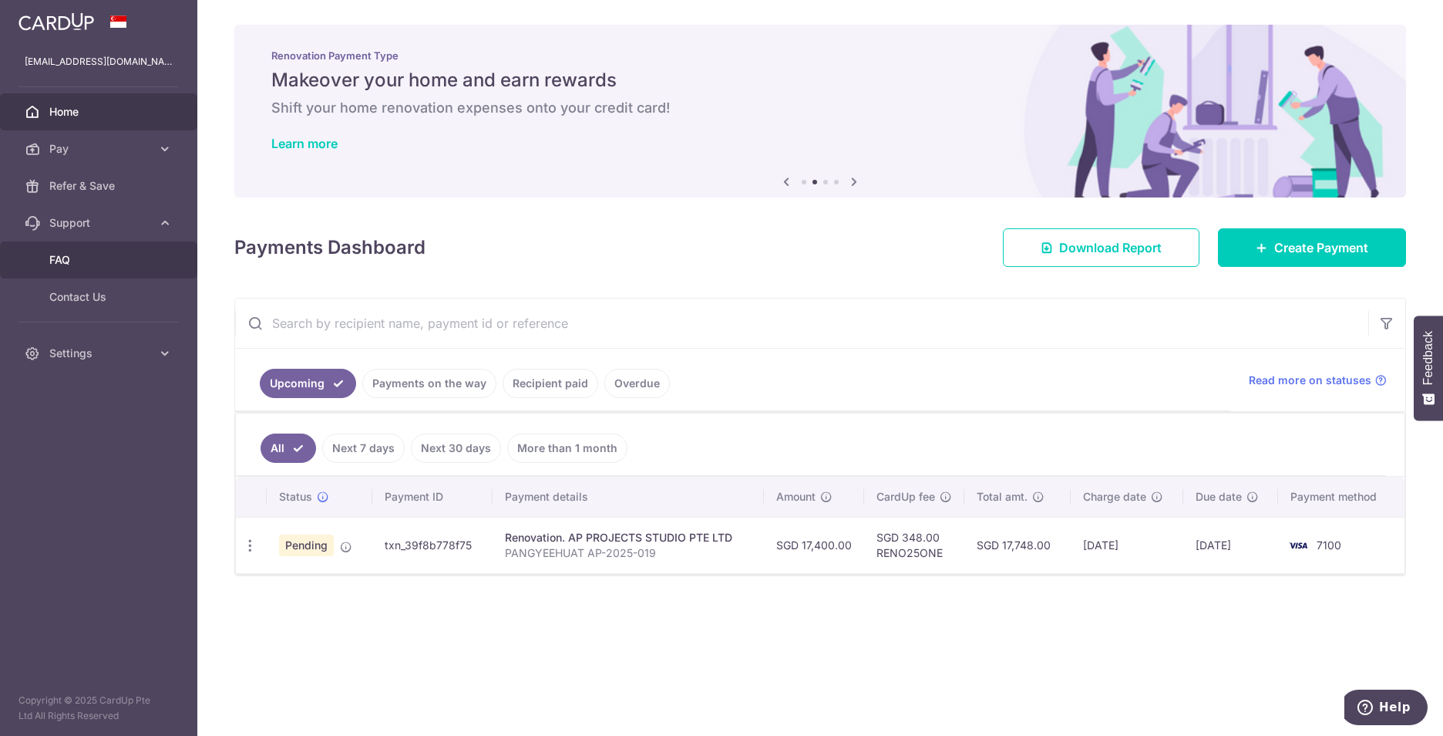
click at [77, 257] on span "FAQ" at bounding box center [100, 259] width 102 height 15
